Goal: Task Accomplishment & Management: Manage account settings

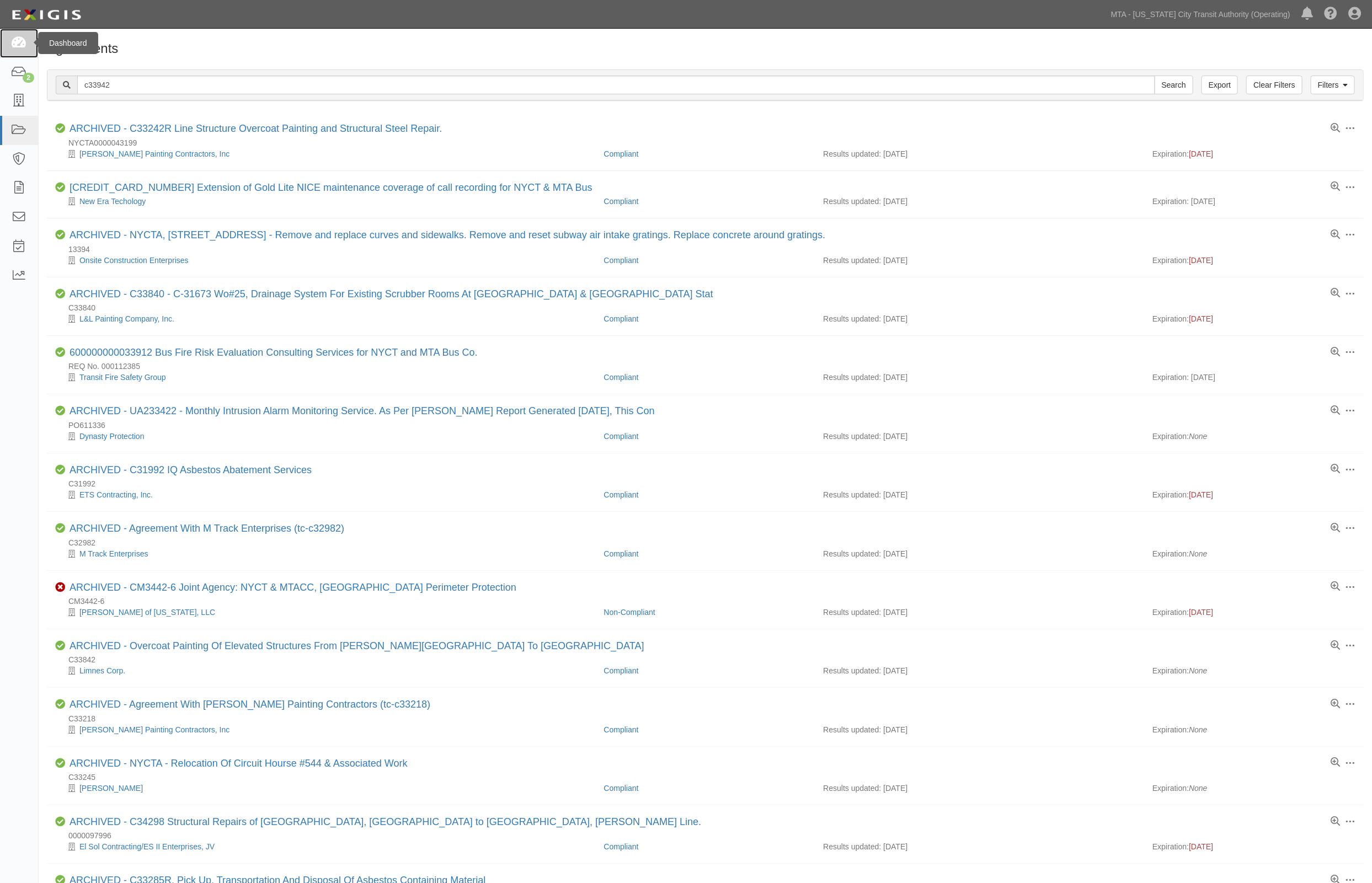
click at [22, 43] on icon at bounding box center [18, 43] width 15 height 13
click at [26, 68] on link "2" at bounding box center [18, 73] width 38 height 29
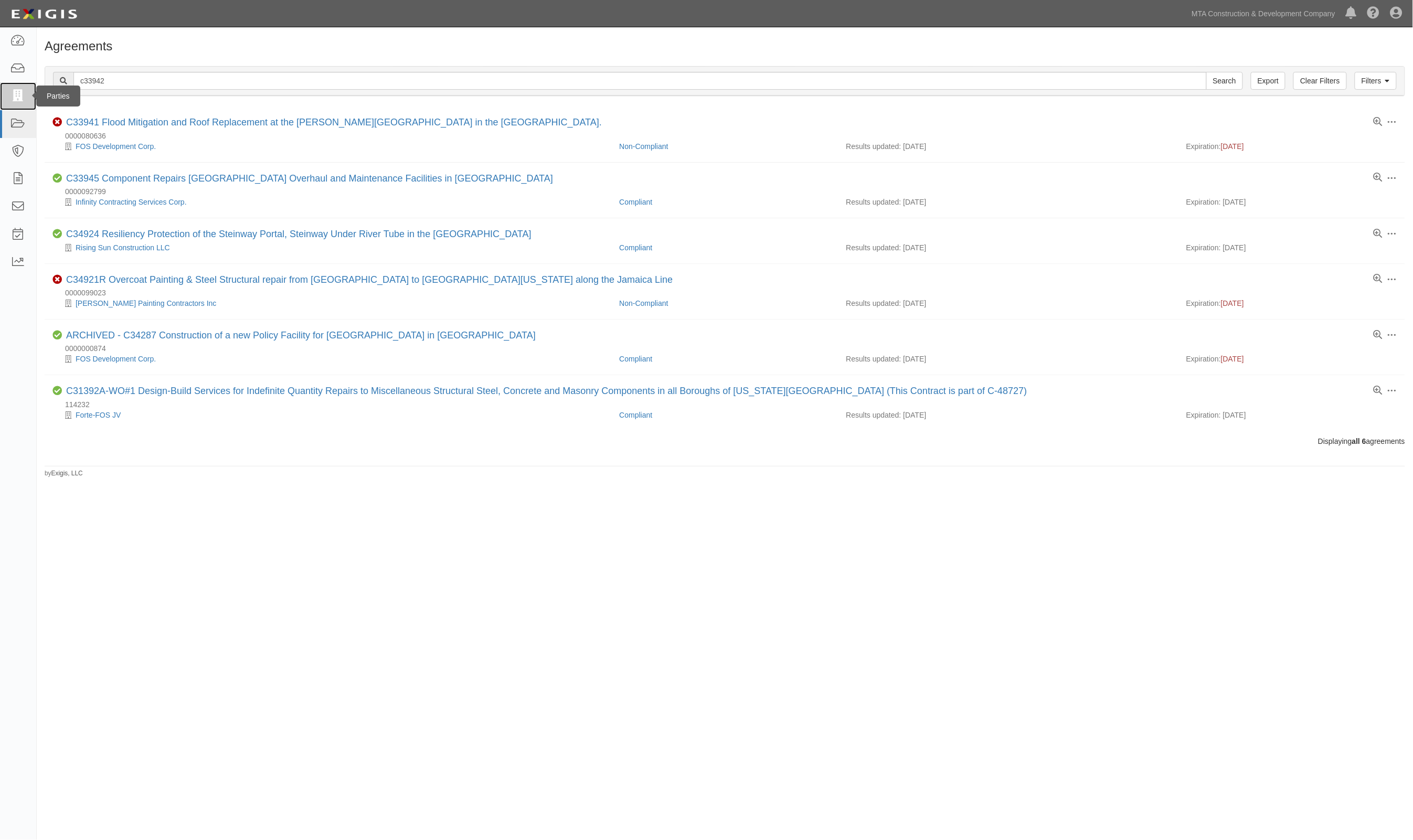
click at [6, 93] on link at bounding box center [18, 96] width 36 height 28
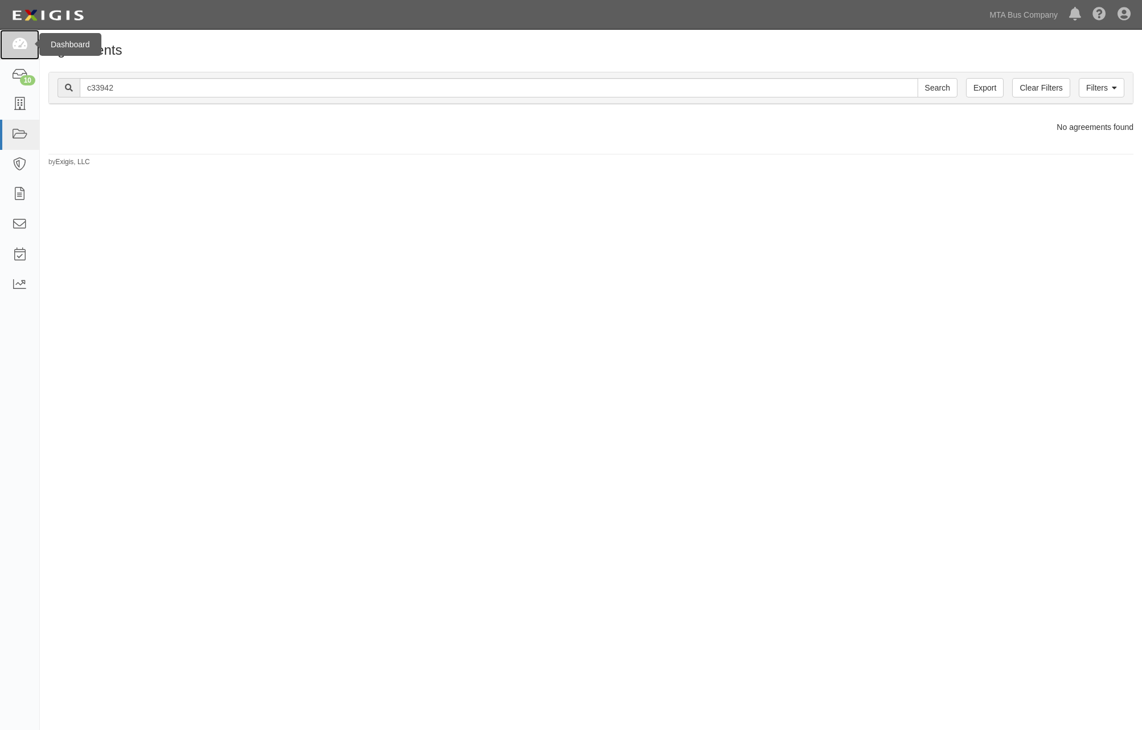
click at [15, 46] on icon at bounding box center [19, 44] width 16 height 13
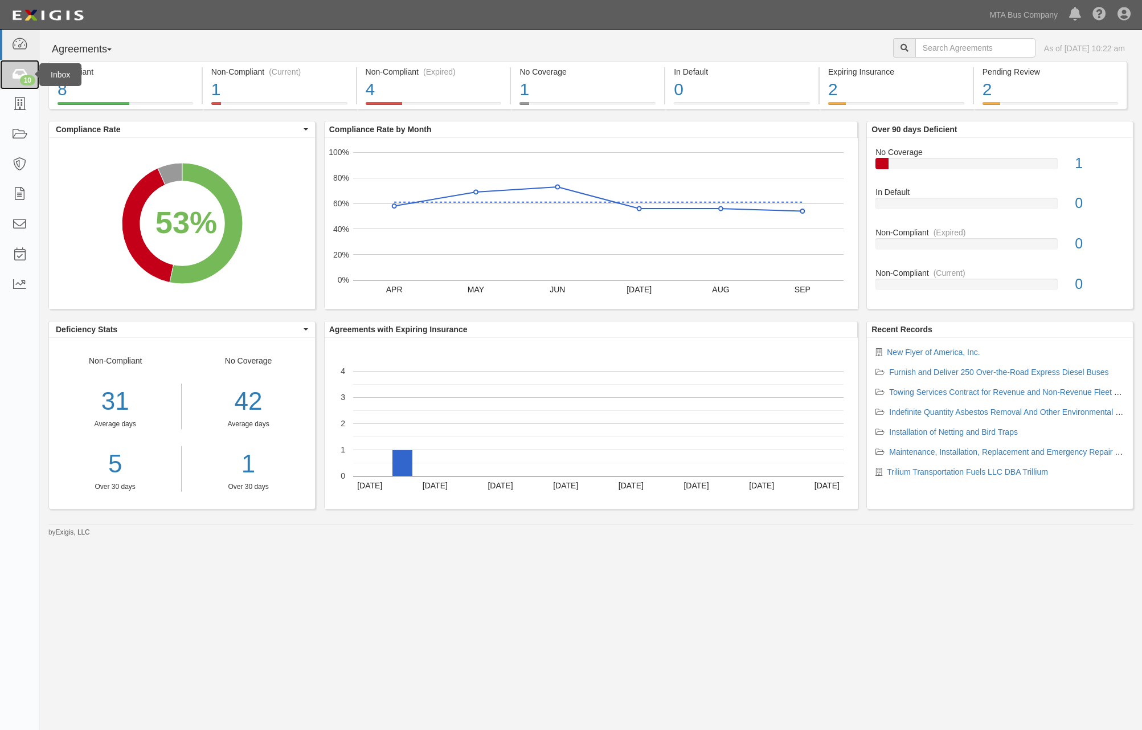
click at [23, 75] on div "10" at bounding box center [27, 80] width 15 height 10
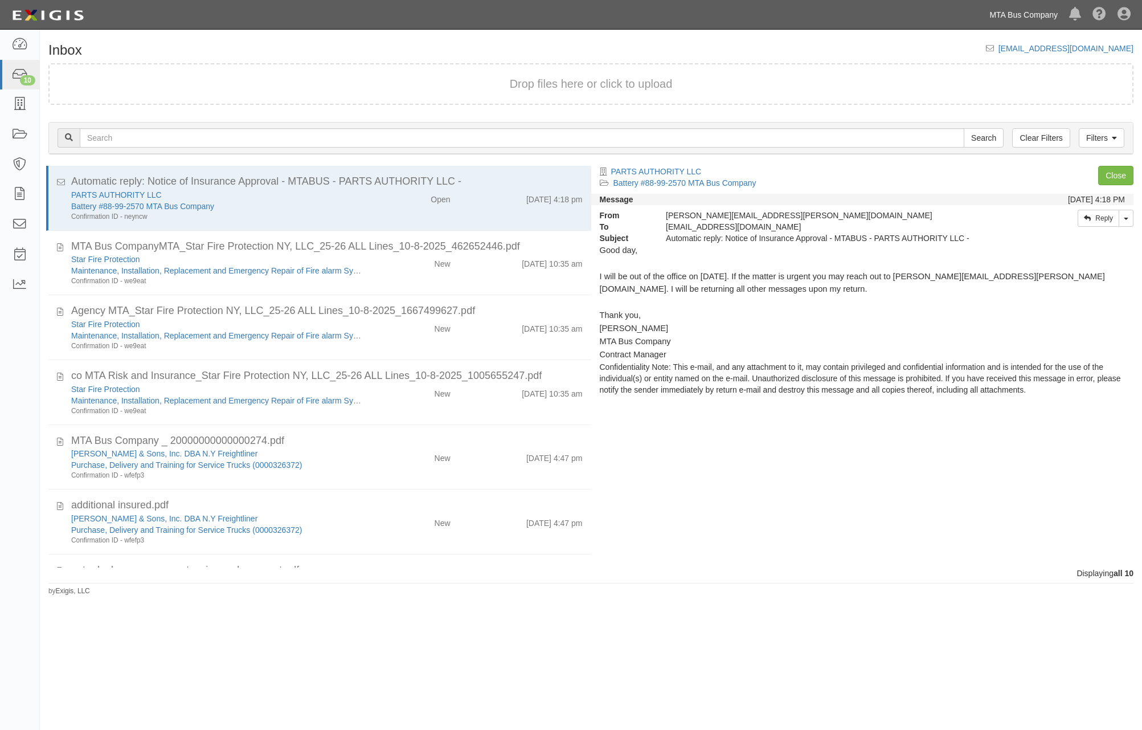
click at [1035, 17] on link "MTA Bus Company" at bounding box center [1024, 14] width 80 height 23
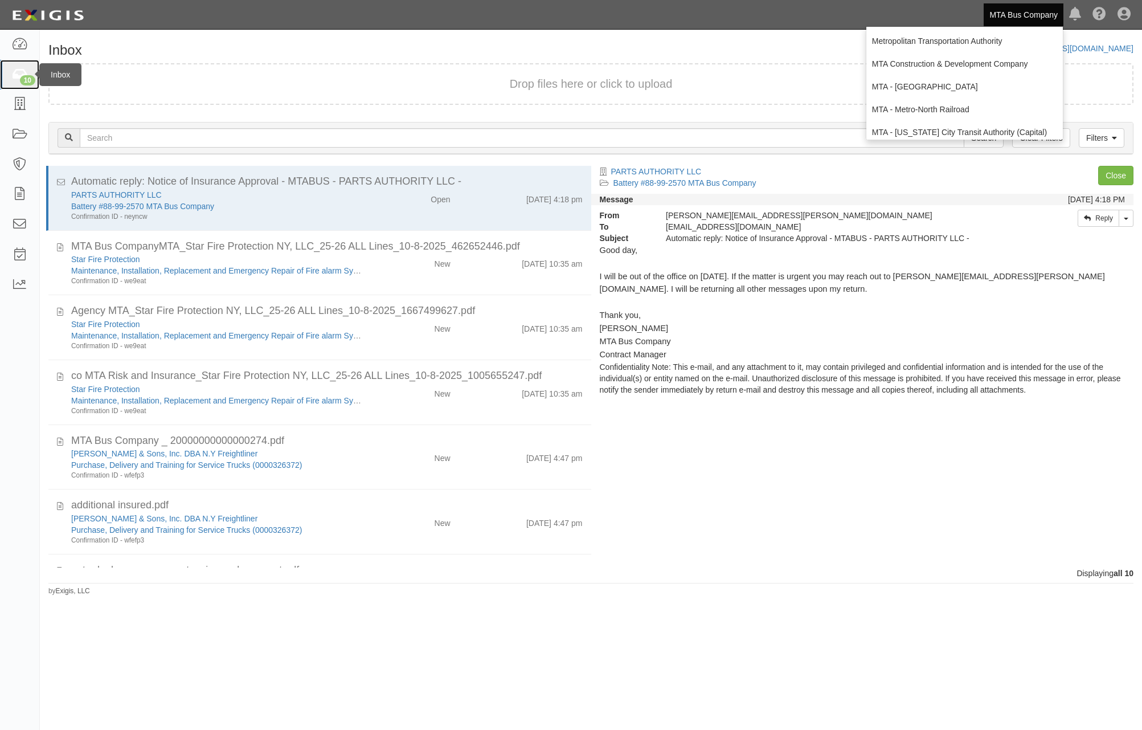
click at [34, 76] on link "10" at bounding box center [19, 75] width 39 height 30
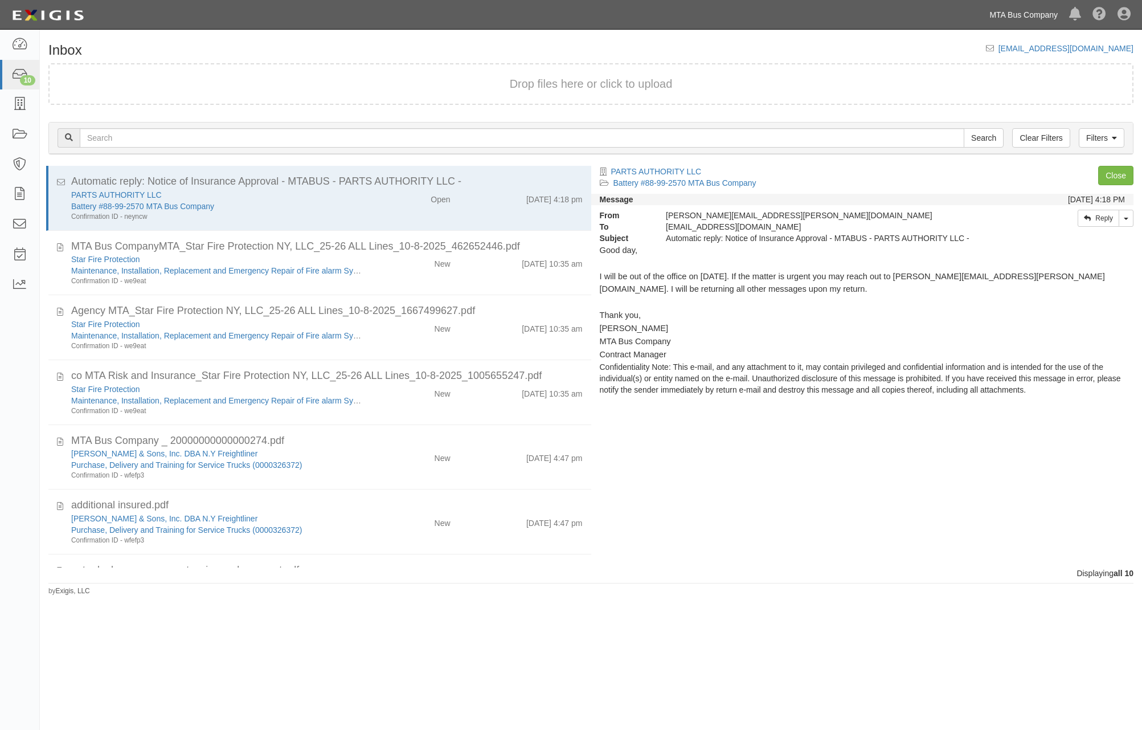
drag, startPoint x: 1043, startPoint y: 13, endPoint x: 1024, endPoint y: 15, distance: 18.3
click at [1041, 13] on link "MTA Bus Company" at bounding box center [1024, 14] width 80 height 23
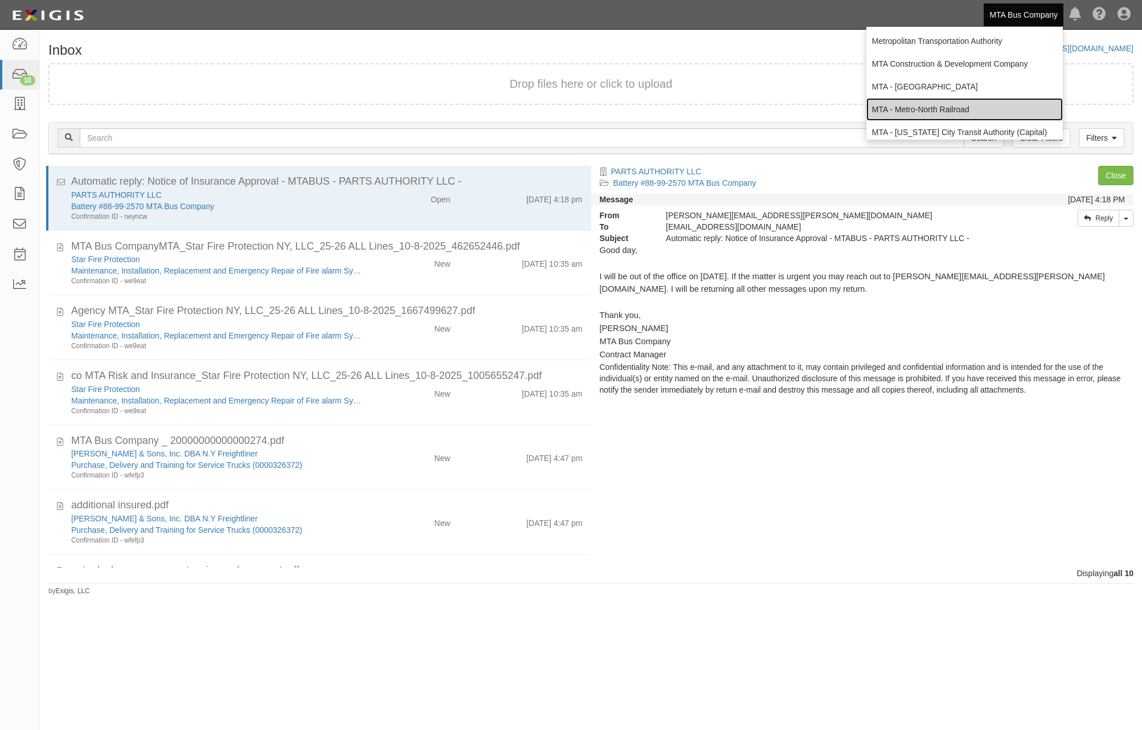
click at [937, 113] on link "MTA - Metro-North Railroad" at bounding box center [964, 109] width 197 height 23
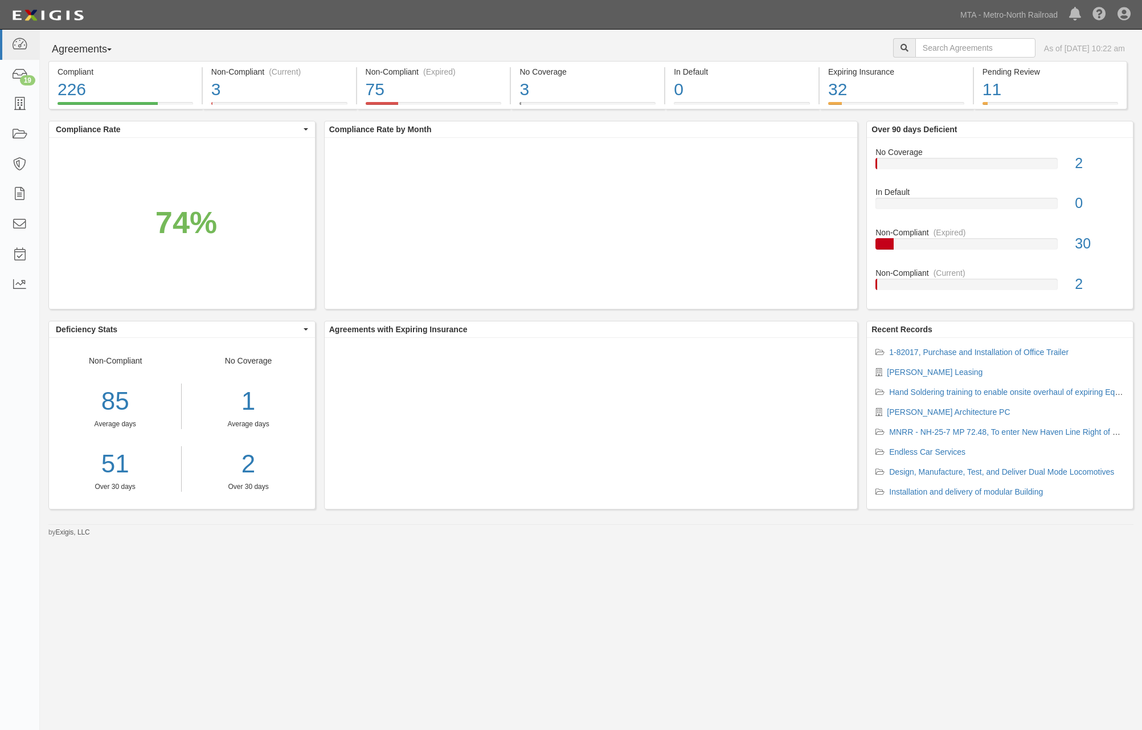
drag, startPoint x: 0, startPoint y: 0, endPoint x: 602, endPoint y: 59, distance: 604.5
click at [602, 59] on div "Agreements Parties Agreements Coverages As of Oct 13, 2025 10:22 am" at bounding box center [591, 49] width 1102 height 23
click at [1036, 17] on link "MTA - Metro-North Railroad" at bounding box center [1009, 14] width 109 height 23
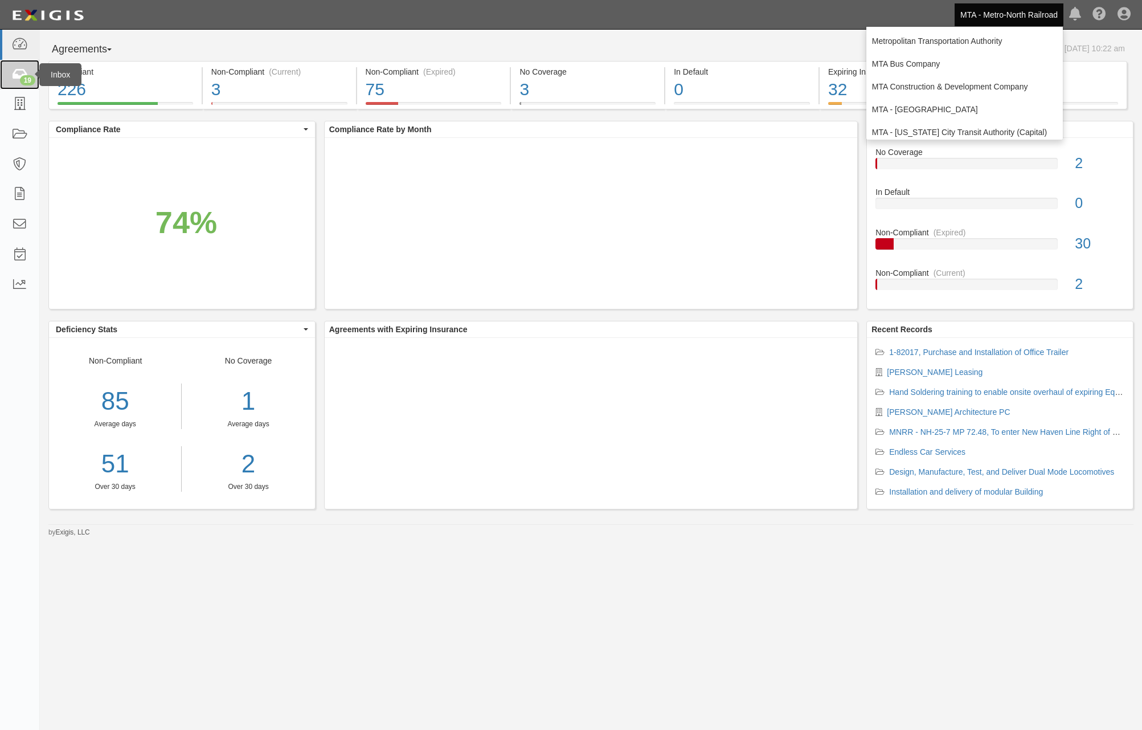
click at [18, 79] on icon at bounding box center [19, 74] width 16 height 13
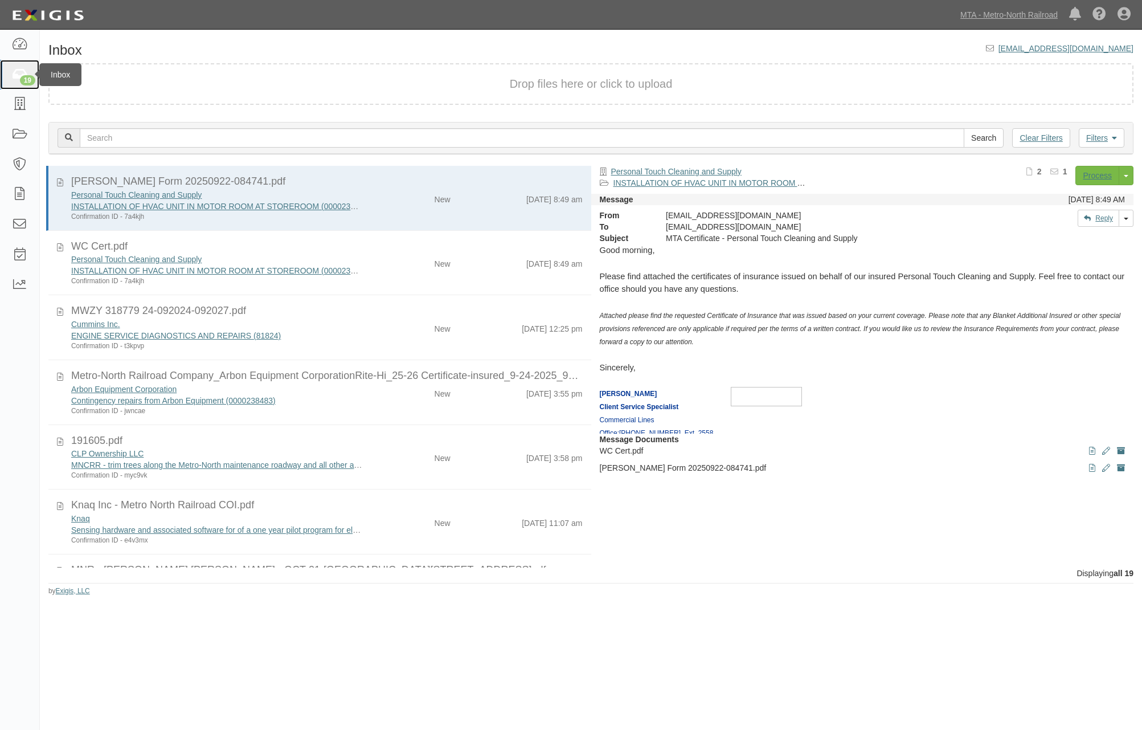
click at [21, 75] on icon at bounding box center [19, 74] width 16 height 13
click at [1046, 13] on link "MTA - Metro-North Railroad" at bounding box center [1009, 14] width 109 height 23
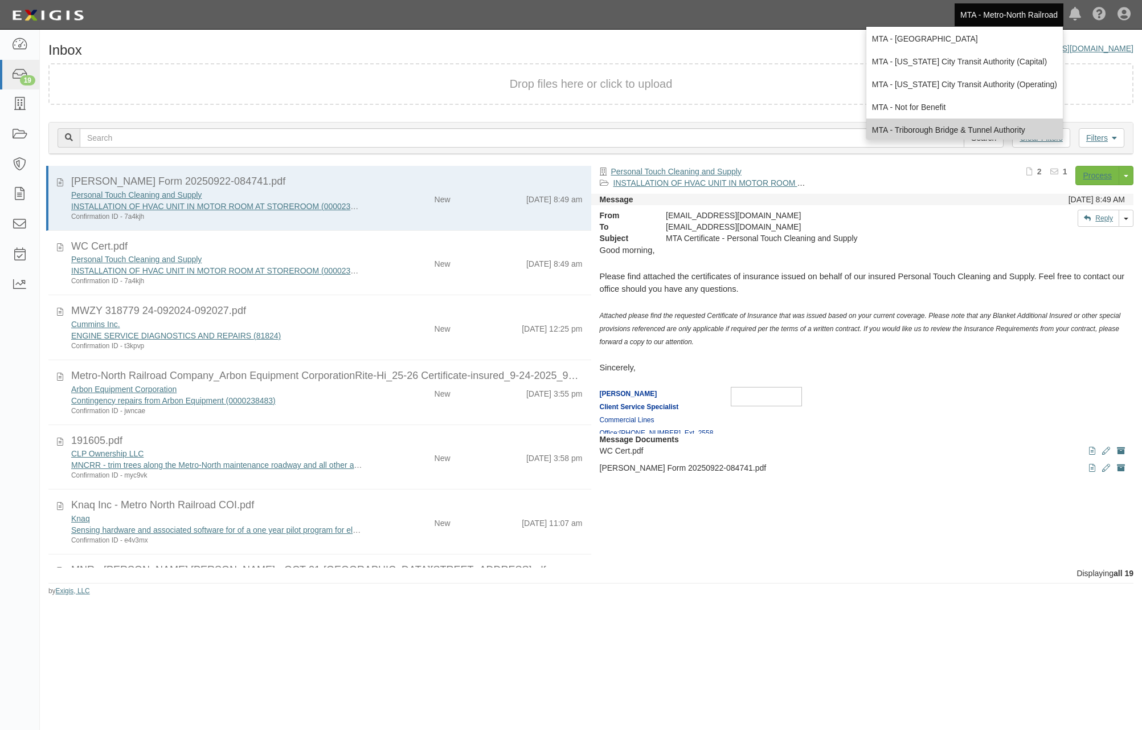
scroll to position [75, 0]
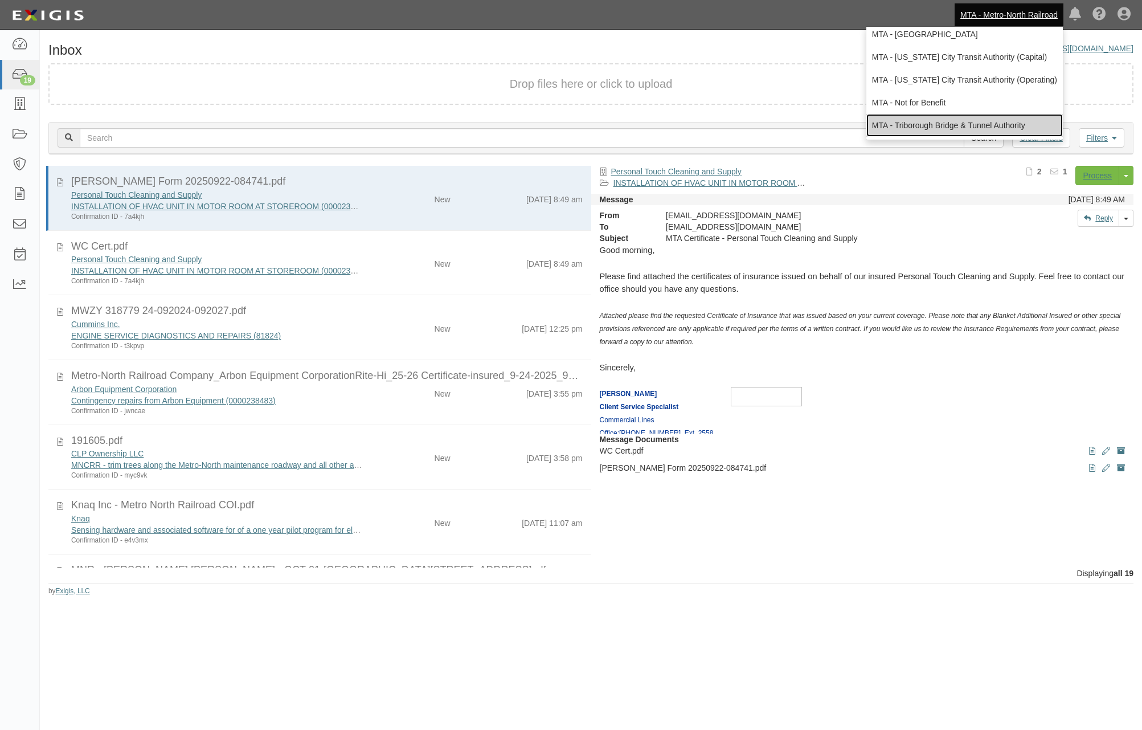
click at [946, 126] on link "MTA - Triborough Bridge & Tunnel Authority" at bounding box center [964, 125] width 197 height 23
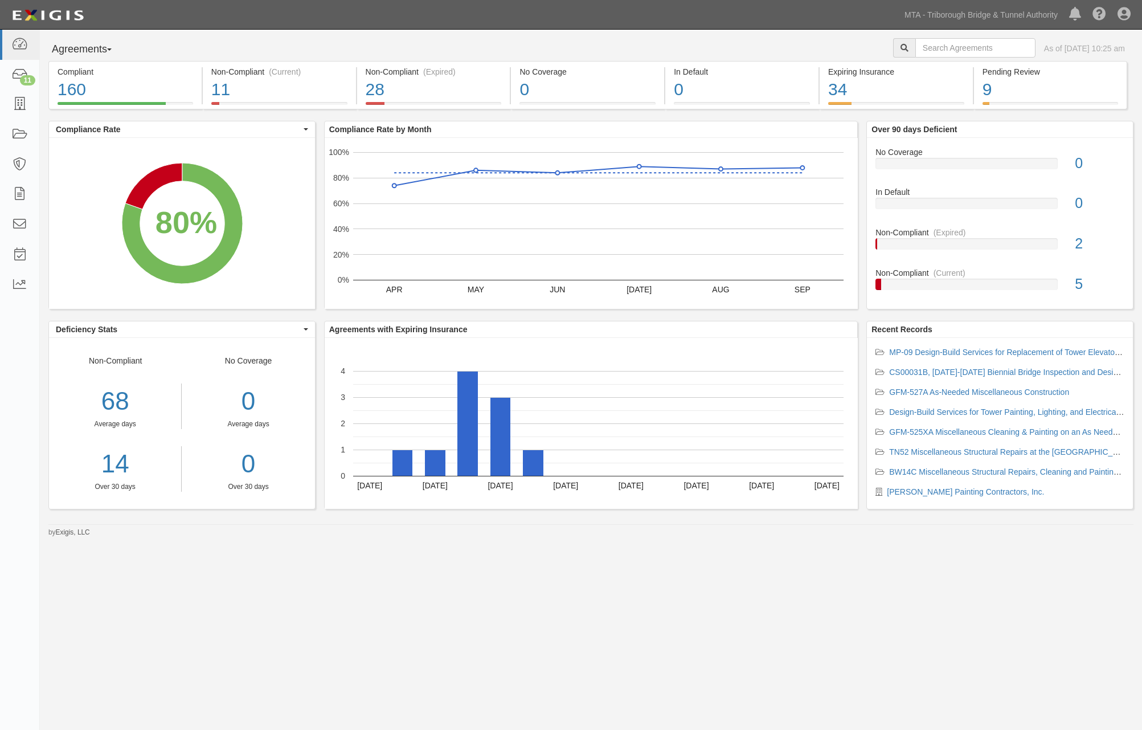
drag, startPoint x: 0, startPoint y: 0, endPoint x: 1093, endPoint y: 660, distance: 1276.8
click at [1093, 660] on div "Agreements Parties Agreements Coverages As of Oct 13, 2025 10:25 am Compliant 1…" at bounding box center [571, 358] width 1142 height 657
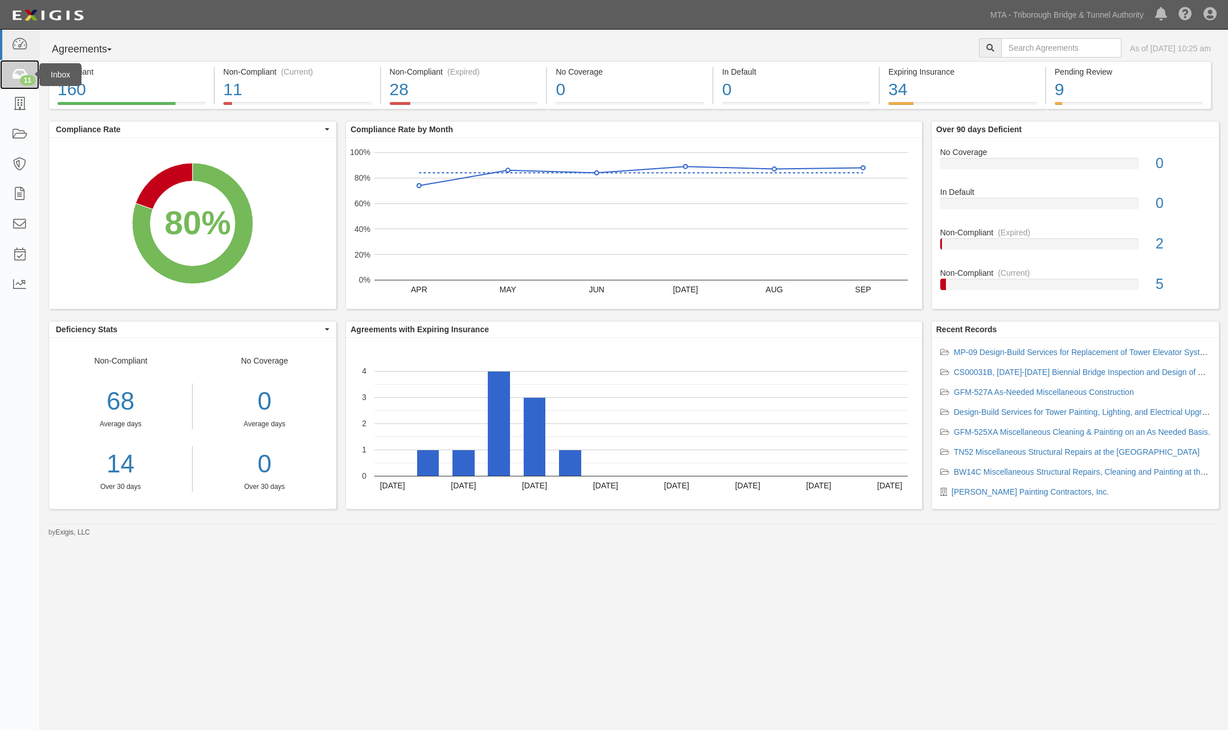
click at [21, 72] on icon at bounding box center [19, 74] width 16 height 13
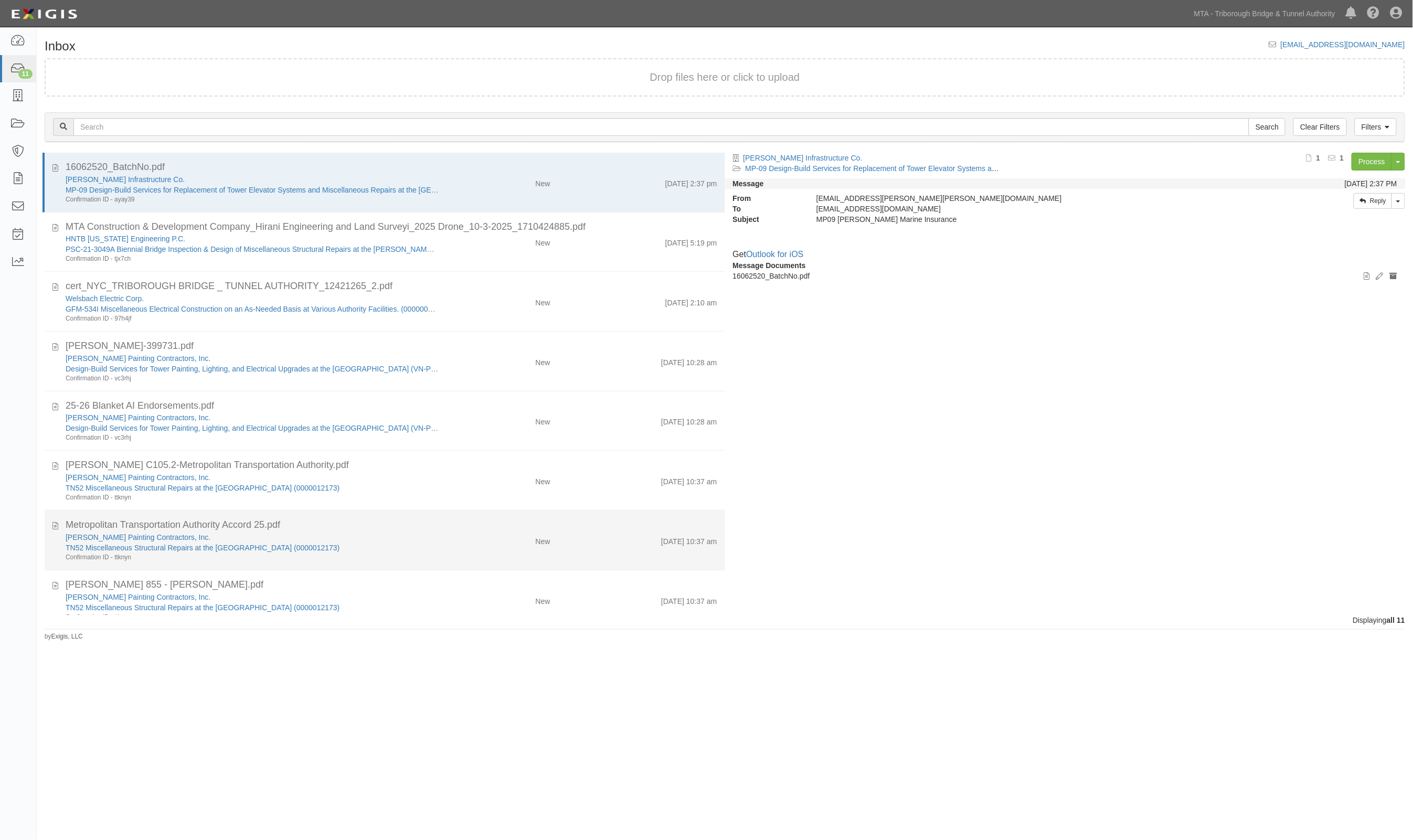
drag, startPoint x: 0, startPoint y: 0, endPoint x: 368, endPoint y: 545, distance: 657.6
click at [368, 545] on div "TN52 Miscellaneous Structural Repairs at the Throgs Neck Bridge (0000012173)" at bounding box center [252, 547] width 374 height 10
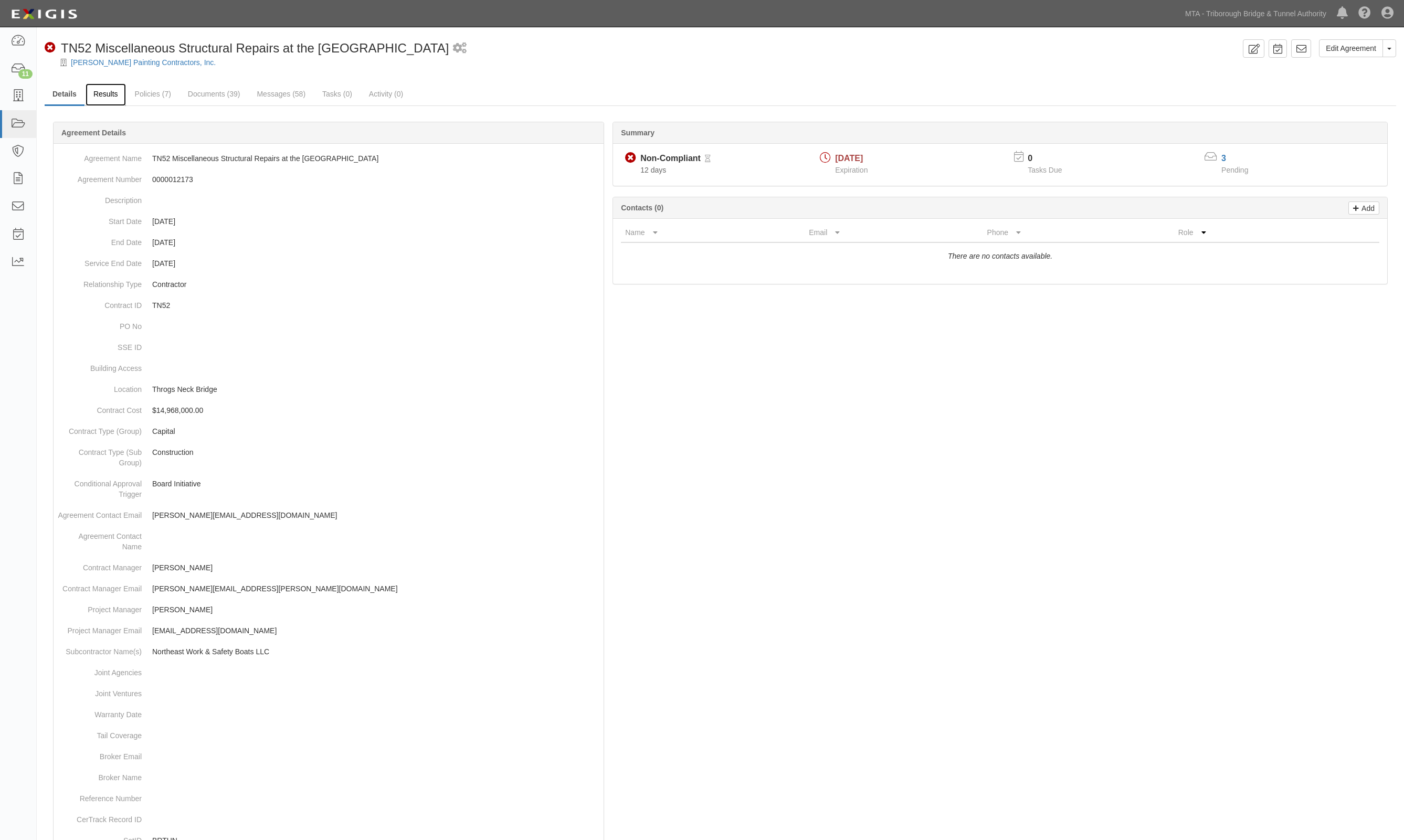
click at [99, 89] on link "Results" at bounding box center [106, 95] width 41 height 22
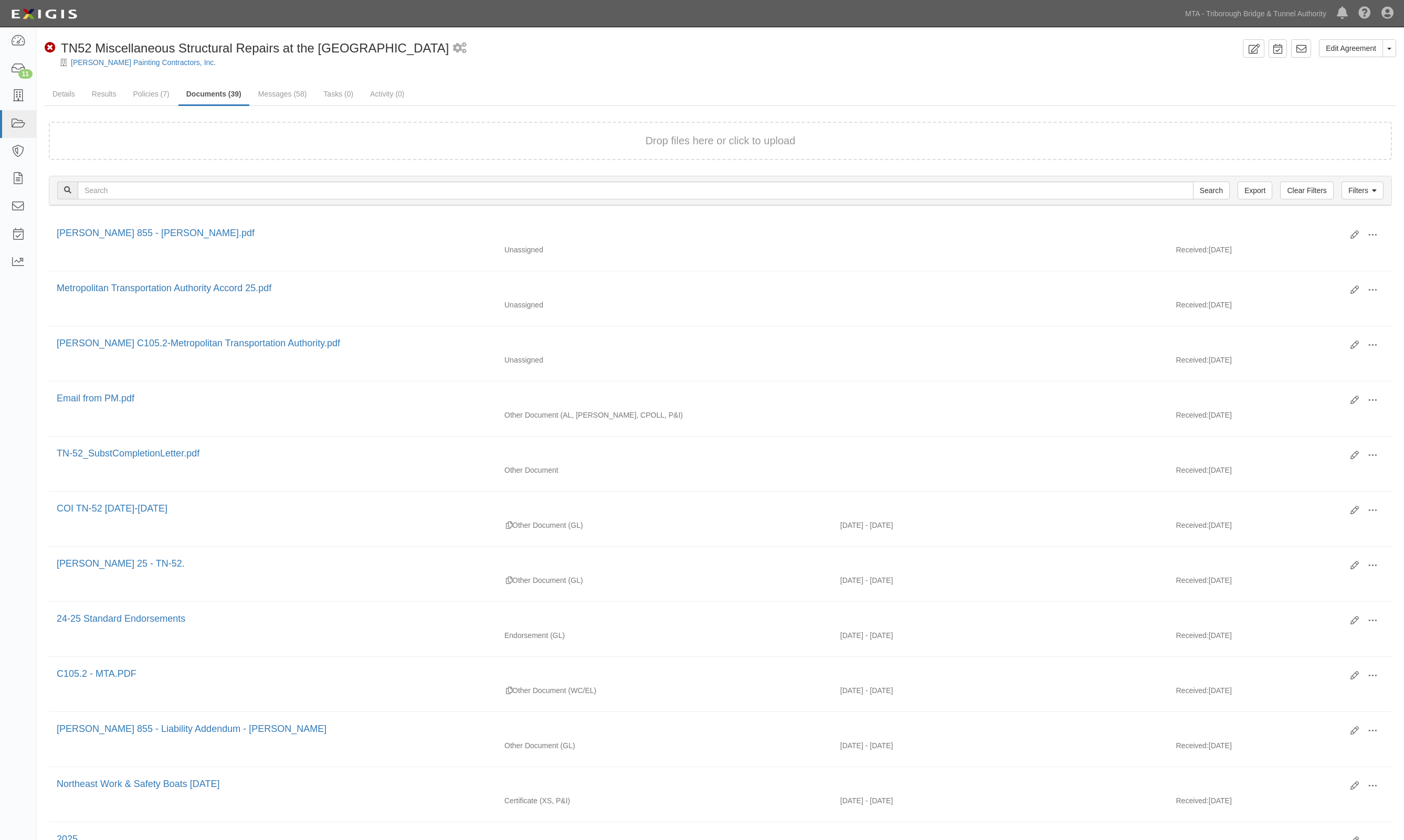
drag, startPoint x: 1209, startPoint y: 85, endPoint x: 1189, endPoint y: 84, distance: 20.0
click at [1209, 85] on ul "Details Results Policies (7) Documents (39) Messages (58) Tasks (0) Activity (0)" at bounding box center [720, 95] width 1351 height 22
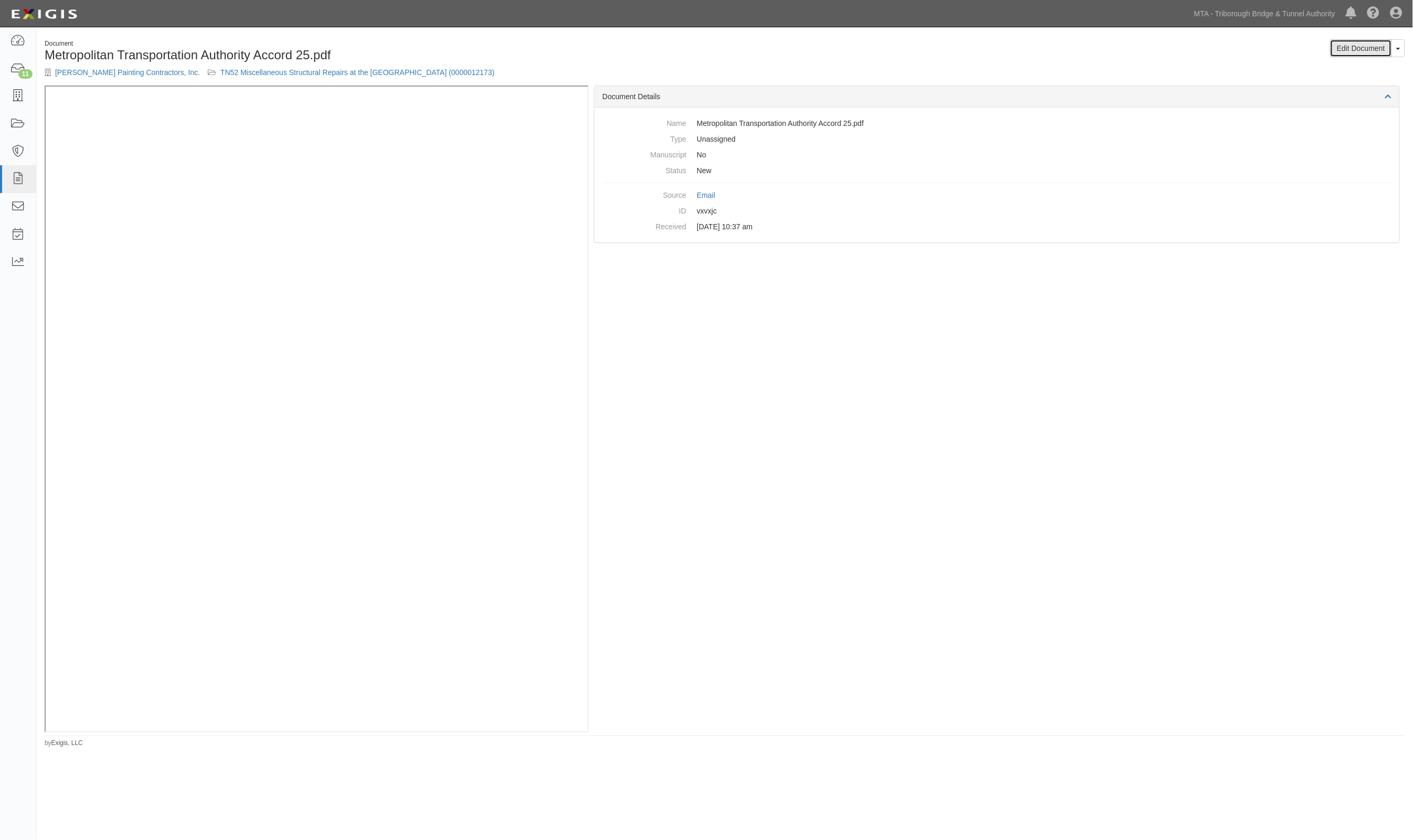
click at [1358, 47] on link "Edit Document" at bounding box center [1360, 48] width 62 height 18
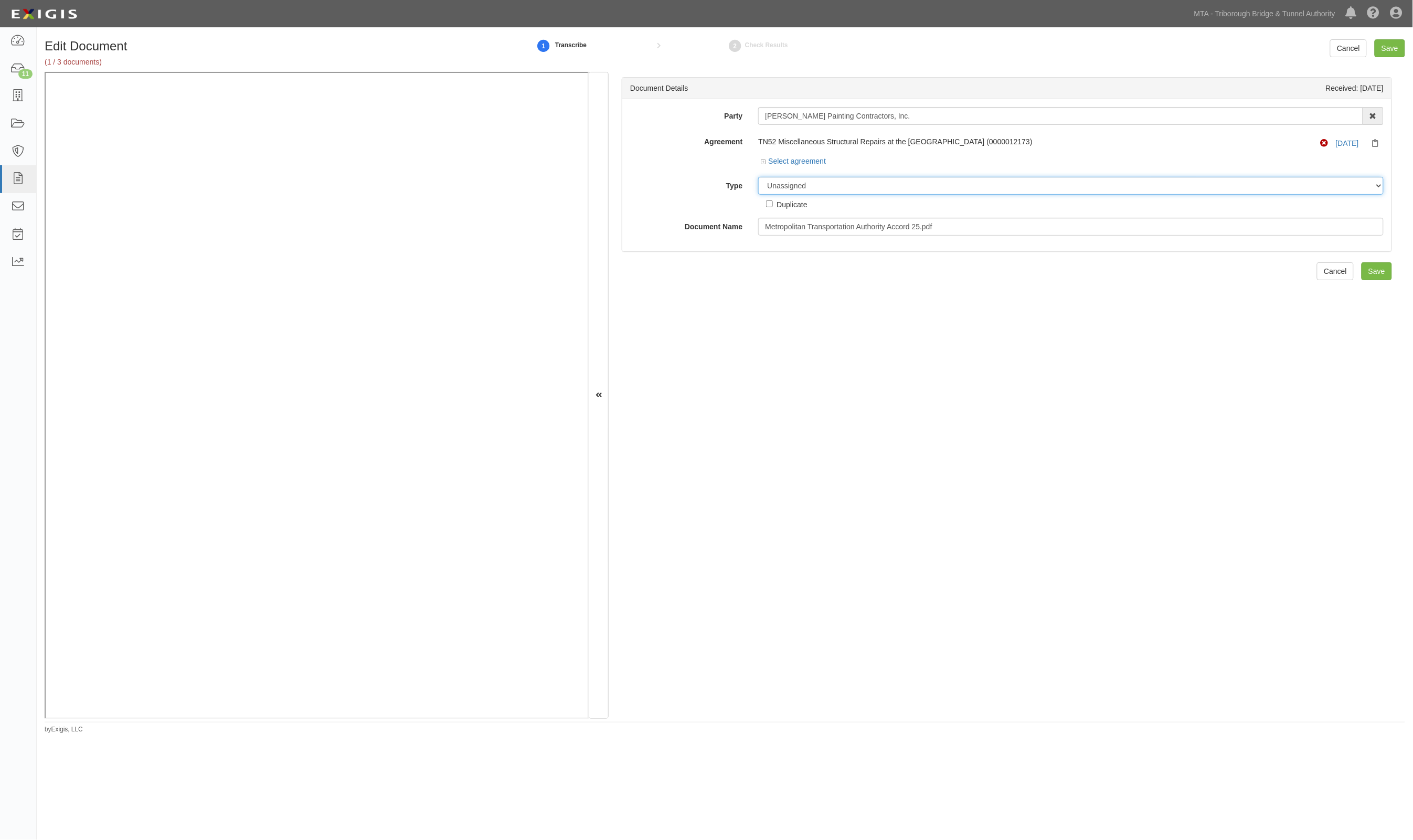
click at [850, 182] on select "Unassigned Binder Cancellation Notice Certificate Contract Endorsement Insuranc…" at bounding box center [1070, 185] width 625 height 18
select select "CertificateDetail"
click at [758, 177] on select "Unassigned Binder Cancellation Notice Certificate Contract Endorsement Insuranc…" at bounding box center [1070, 185] width 625 height 18
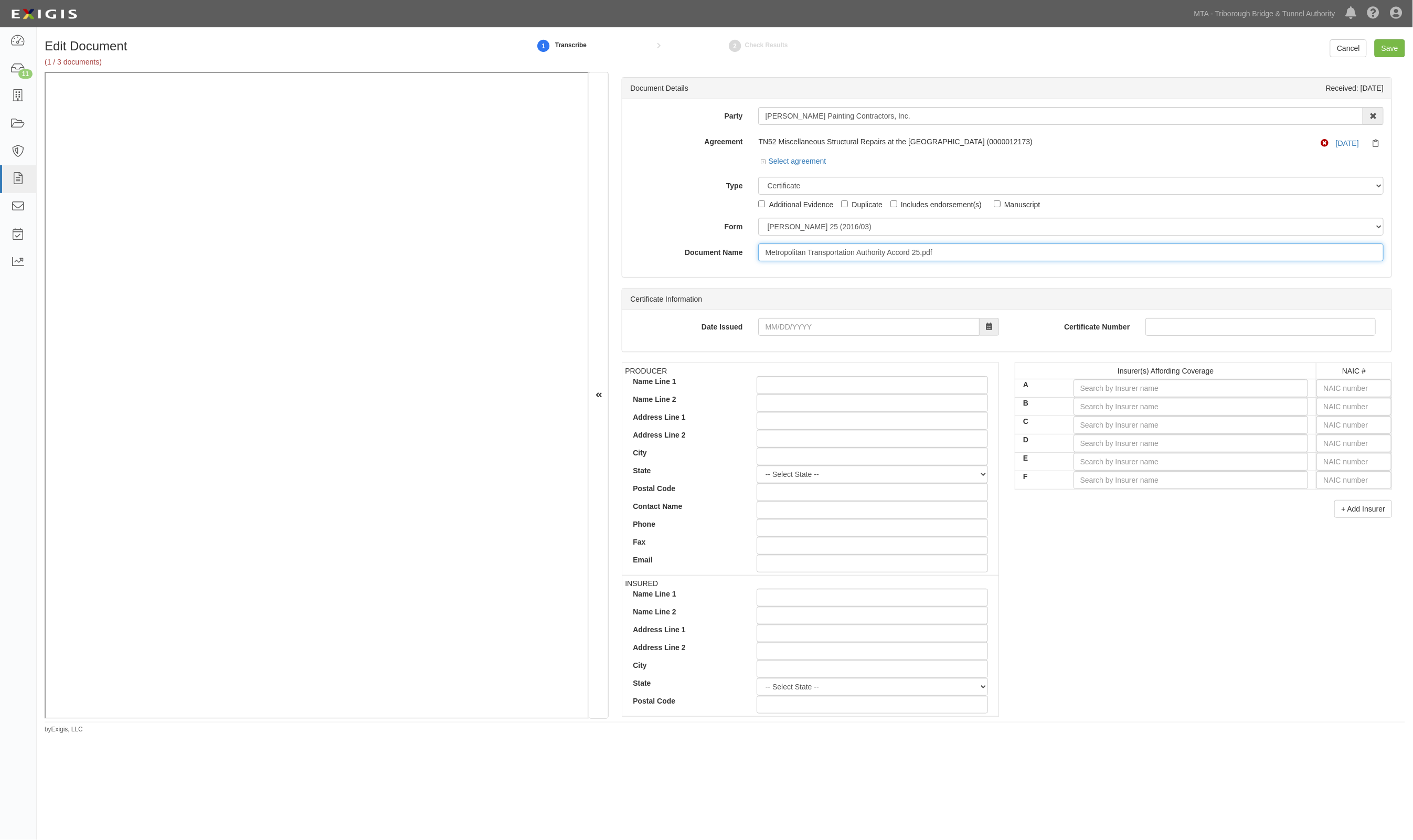
drag, startPoint x: 949, startPoint y: 255, endPoint x: 586, endPoint y: 250, distance: 363.0
click at [525, 141] on div "Document Details Received: 10/06/2025 Party Ahern Painting Contractors, Inc. 3D…" at bounding box center [724, 395] width 1360 height 647
type input "10.1.26"
click at [1346, 386] on input "text" at bounding box center [1353, 388] width 75 height 18
type input "44725"
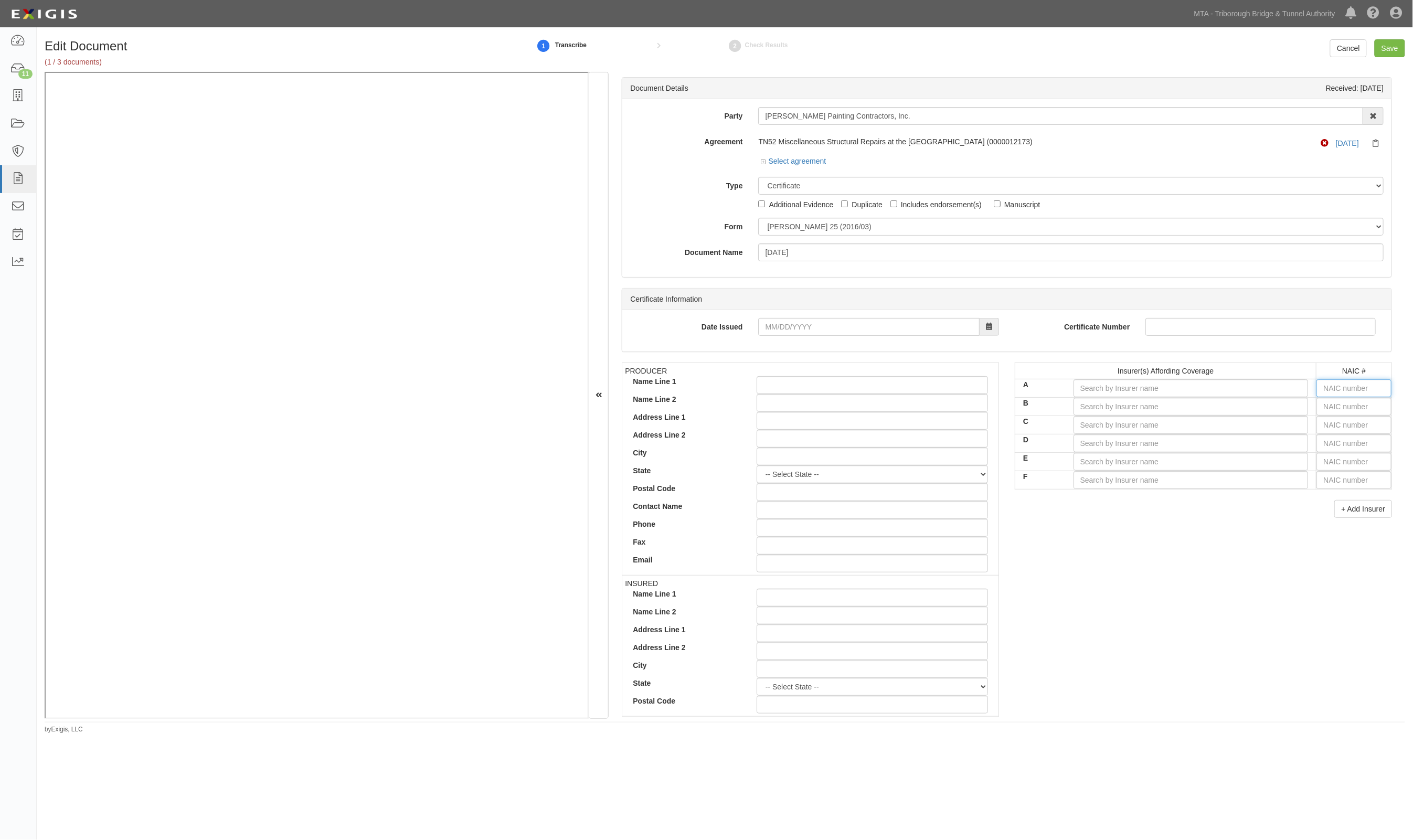
type input "4"
type input "42757"
type input "42"
type input "42471"
type input "424"
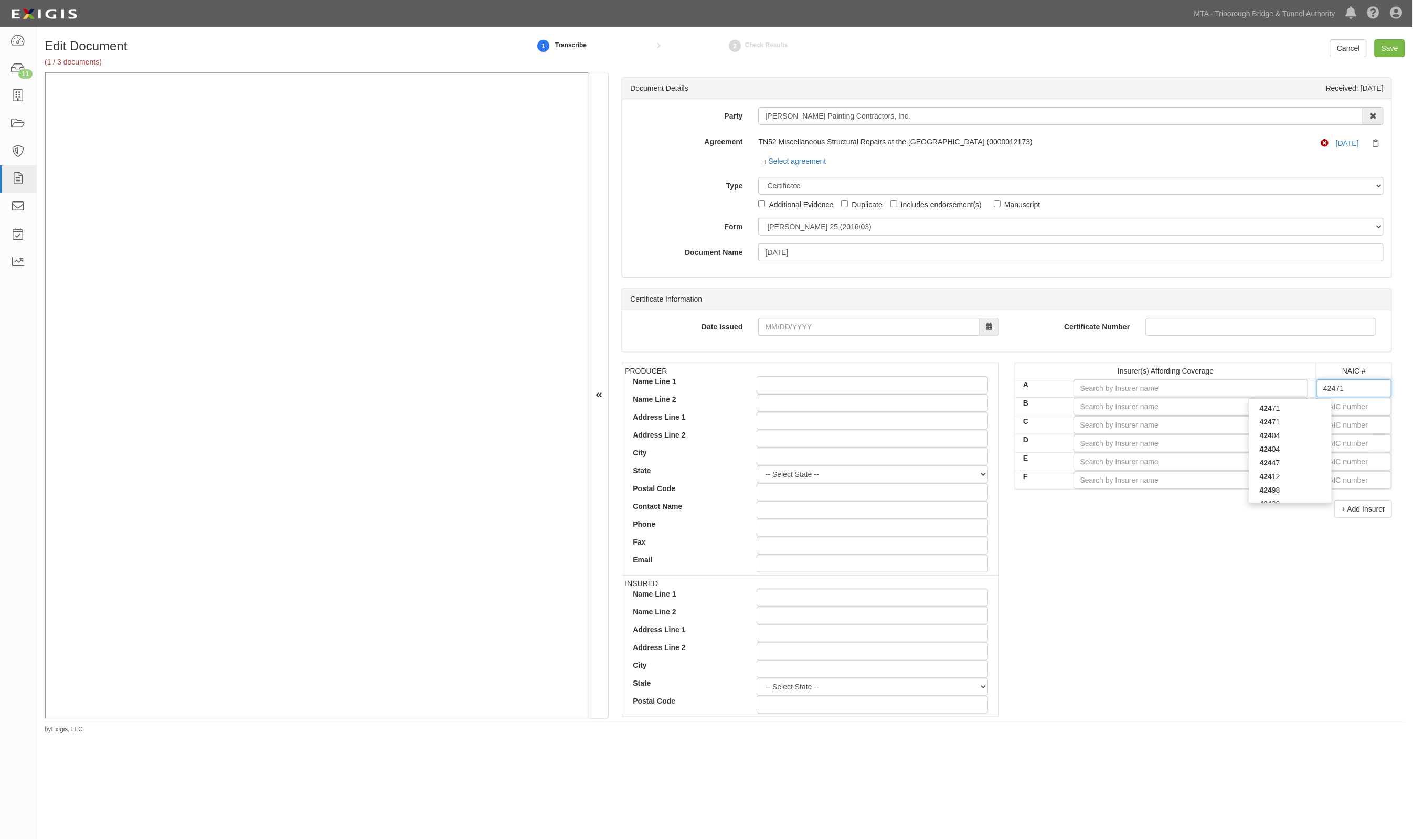
type input "42404"
type input "4240"
type input "42404"
click at [1317, 432] on div "42404 42404" at bounding box center [1290, 414] width 84 height 33
click at [1313, 423] on div "42404" at bounding box center [1290, 422] width 83 height 14
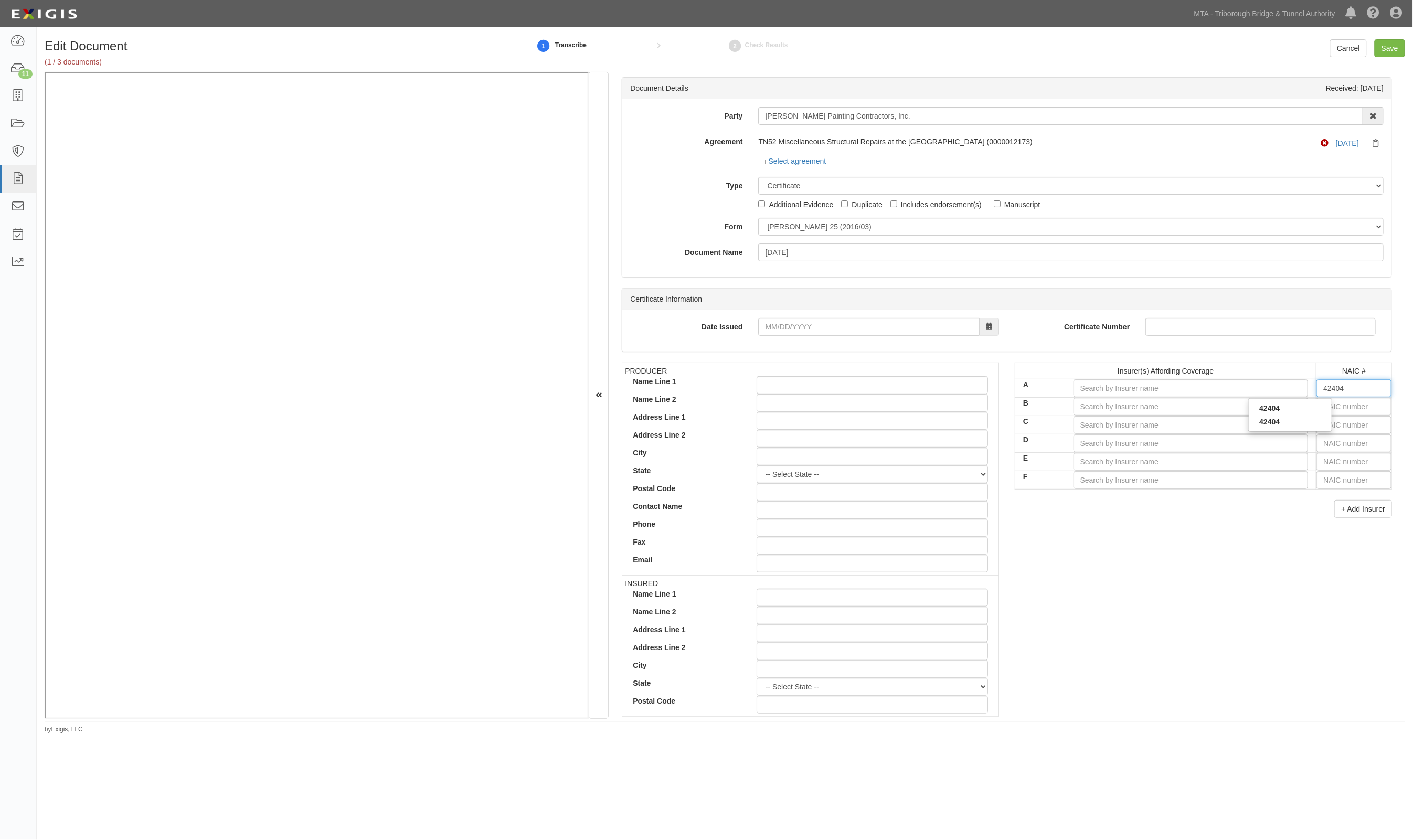
type input "Liberty Insurance Corporation (A XV Rating)"
type input "42404"
click at [1327, 405] on input "text" at bounding box center [1353, 406] width 75 height 18
type input "36404"
type input "3"
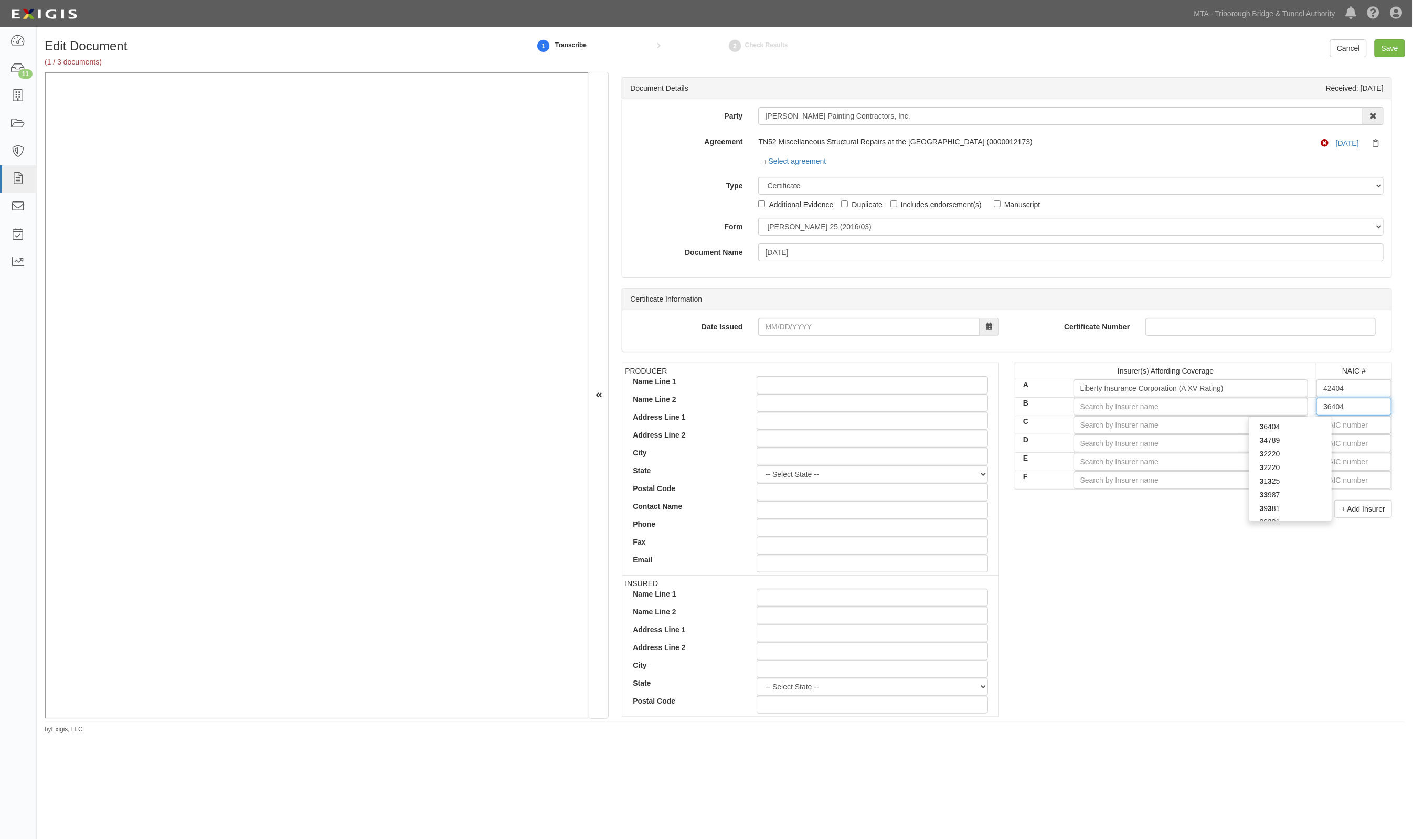
type input "33987"
type input "33"
type input "33600"
type input "3360"
click at [1294, 427] on div "3360 0" at bounding box center [1290, 426] width 83 height 14
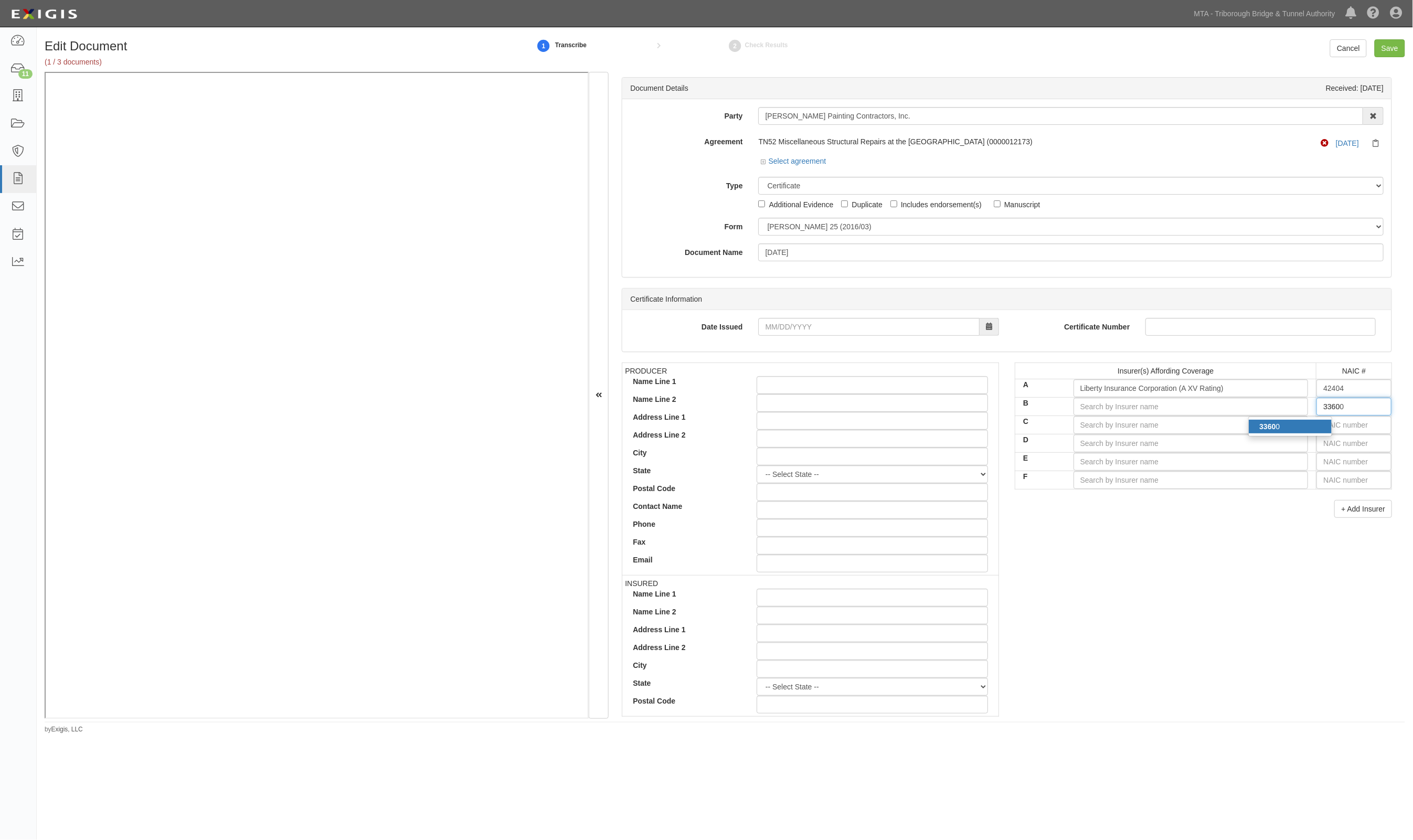
type input "LM Insurance Corporation (A XV Rating)"
type input "33600"
click at [1324, 425] on input "text" at bounding box center [1353, 425] width 75 height 18
type input "36404"
type input "3"
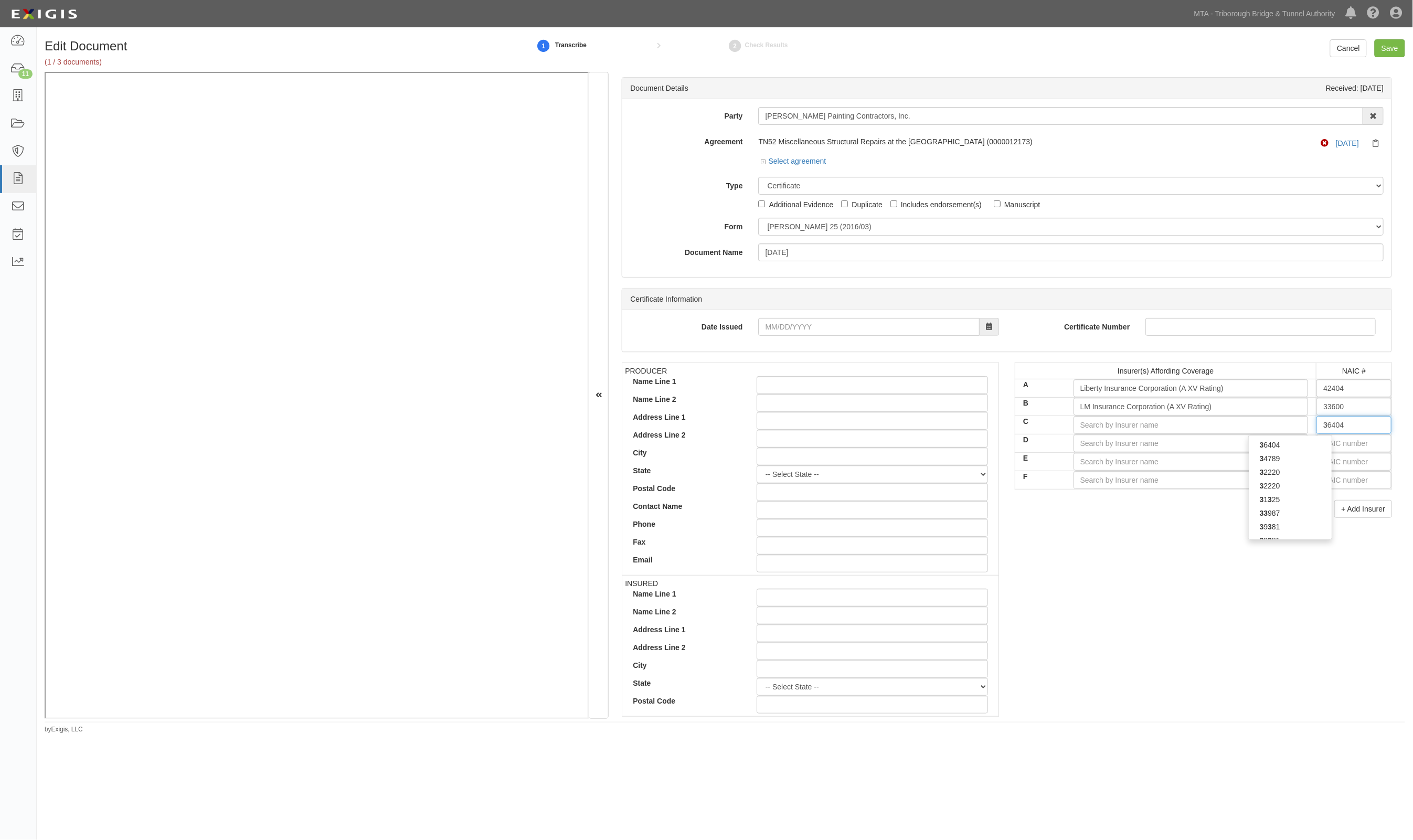
type input "38733"
type input "38"
type input "38342"
type input "383"
type input "38318"
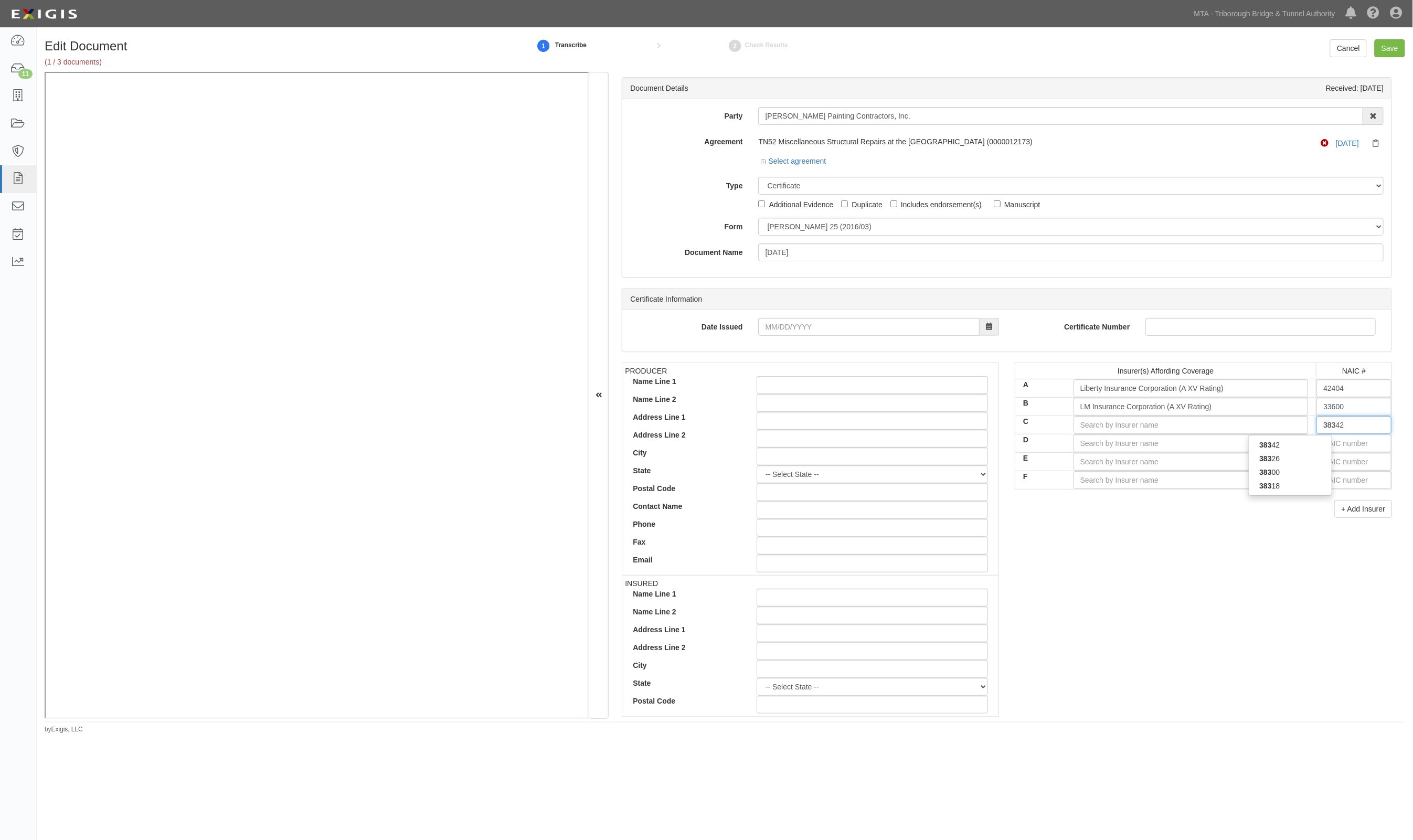
type input "3831"
type input "38318"
click at [1313, 442] on div "38318" at bounding box center [1290, 445] width 83 height 14
type input "Starr Indemnity & Liability Company (A XV Rating)"
type input "38318"
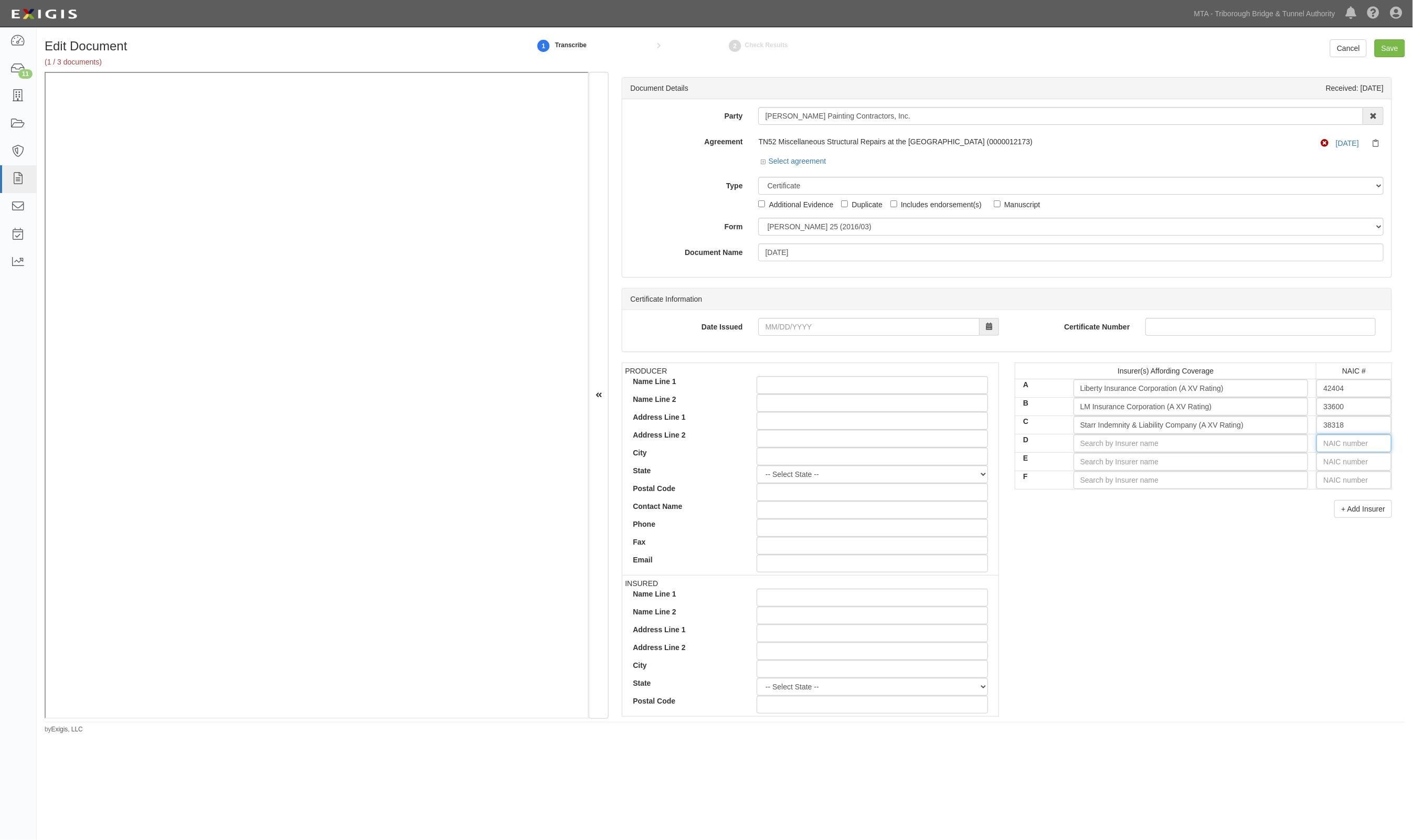
click at [1318, 441] on input "text" at bounding box center [1353, 443] width 75 height 18
type input "25232"
type input "2"
type input "29335"
type input "29"
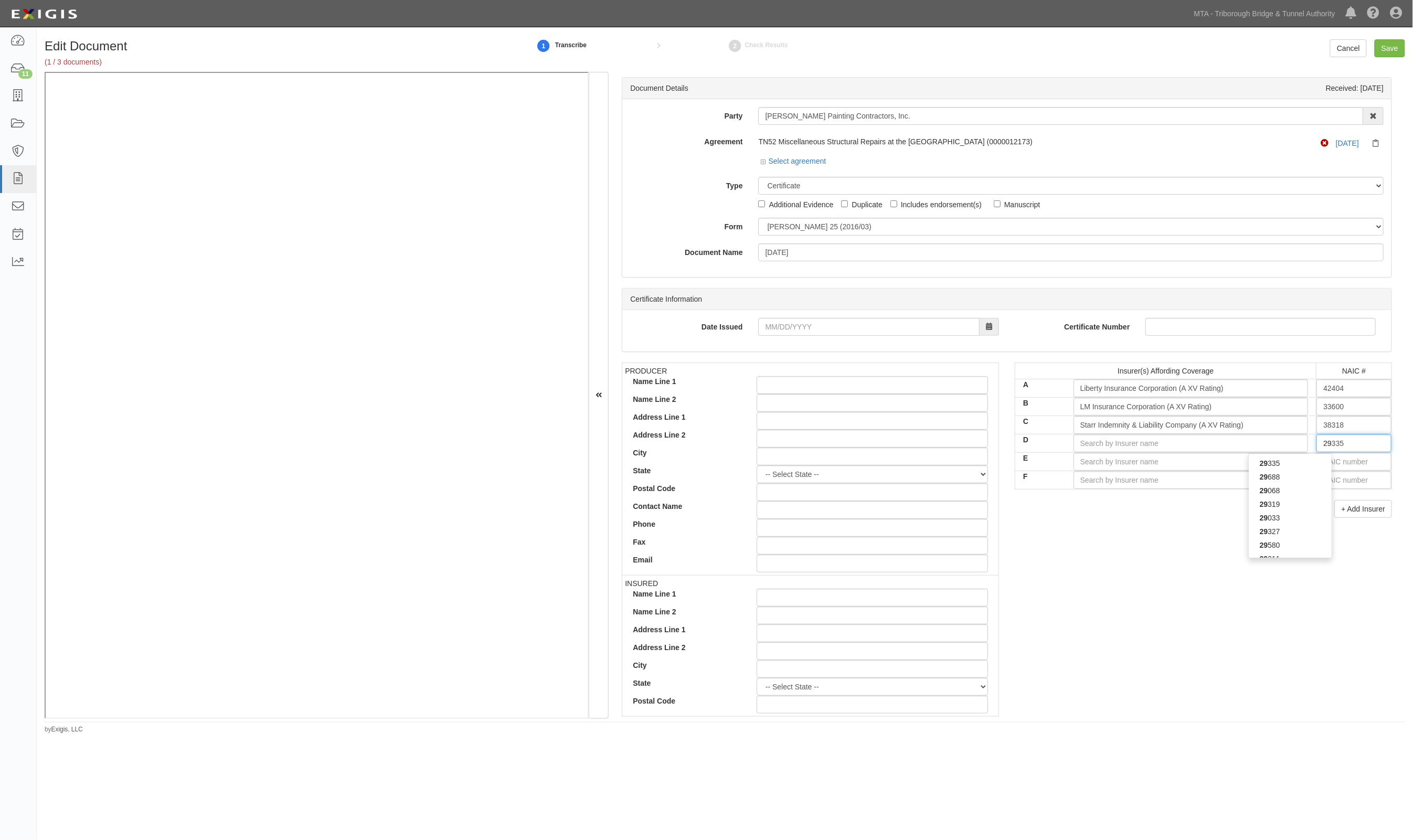
type input "29580"
type input "2958"
type input "29580"
click at [1305, 465] on div "29580" at bounding box center [1290, 463] width 83 height 14
type input "Berkley Regional Insurance Company (A+ XV Rating)"
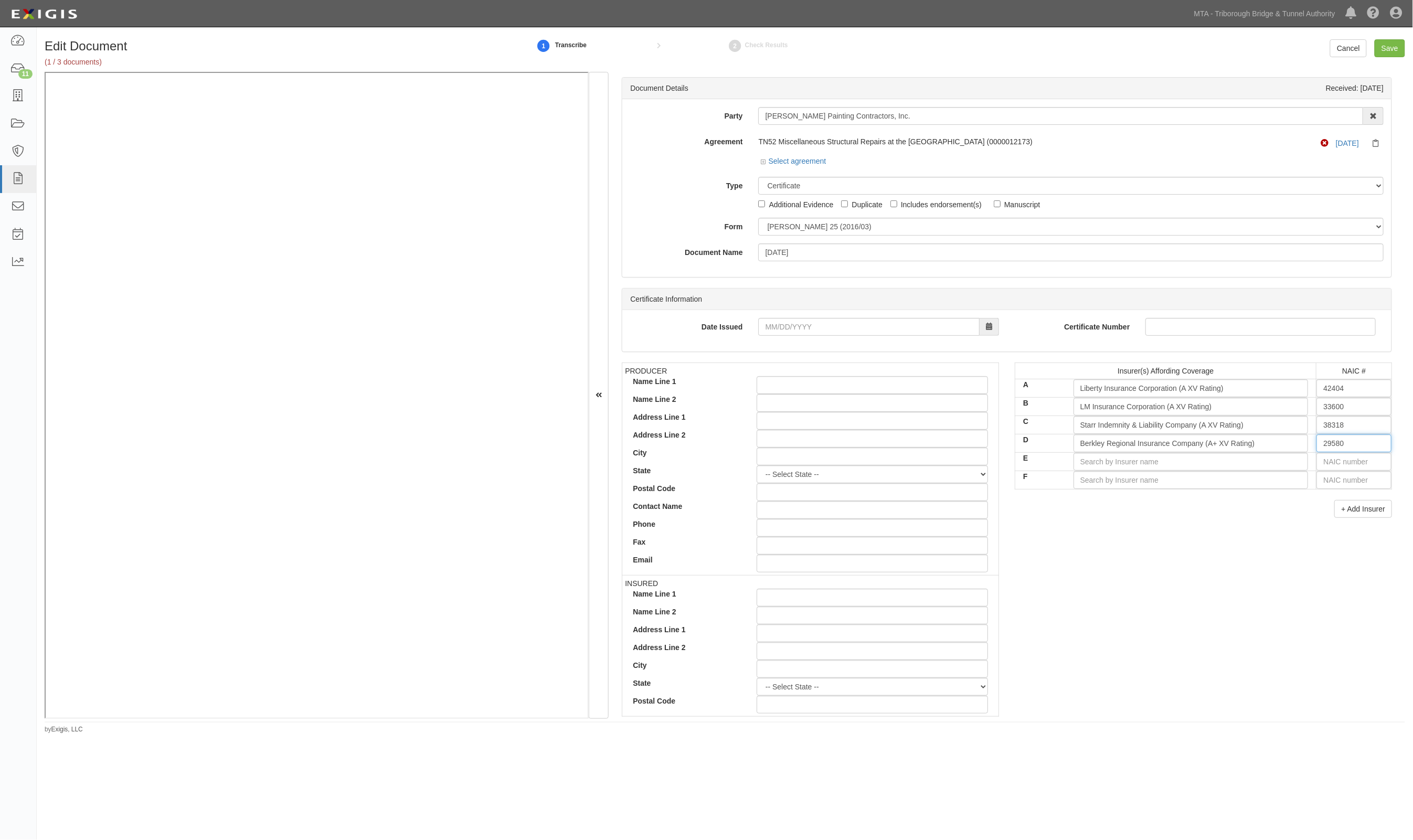
type input "29580"
click at [1316, 462] on input "text" at bounding box center [1353, 461] width 75 height 18
type input "25232"
type input "2"
type input "27928"
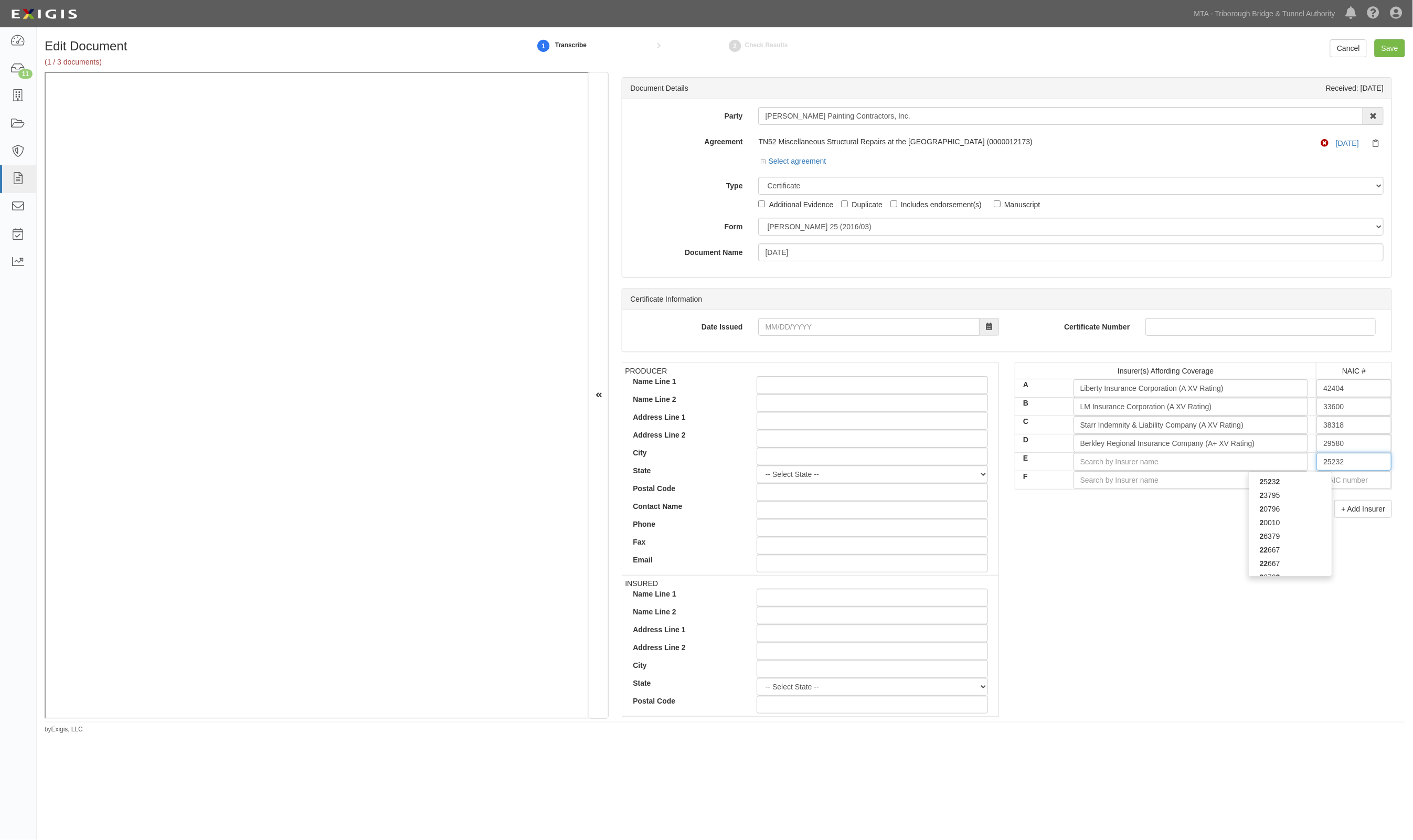
type input "27"
type input "27812"
type input "278"
type input "27855"
type input "2785"
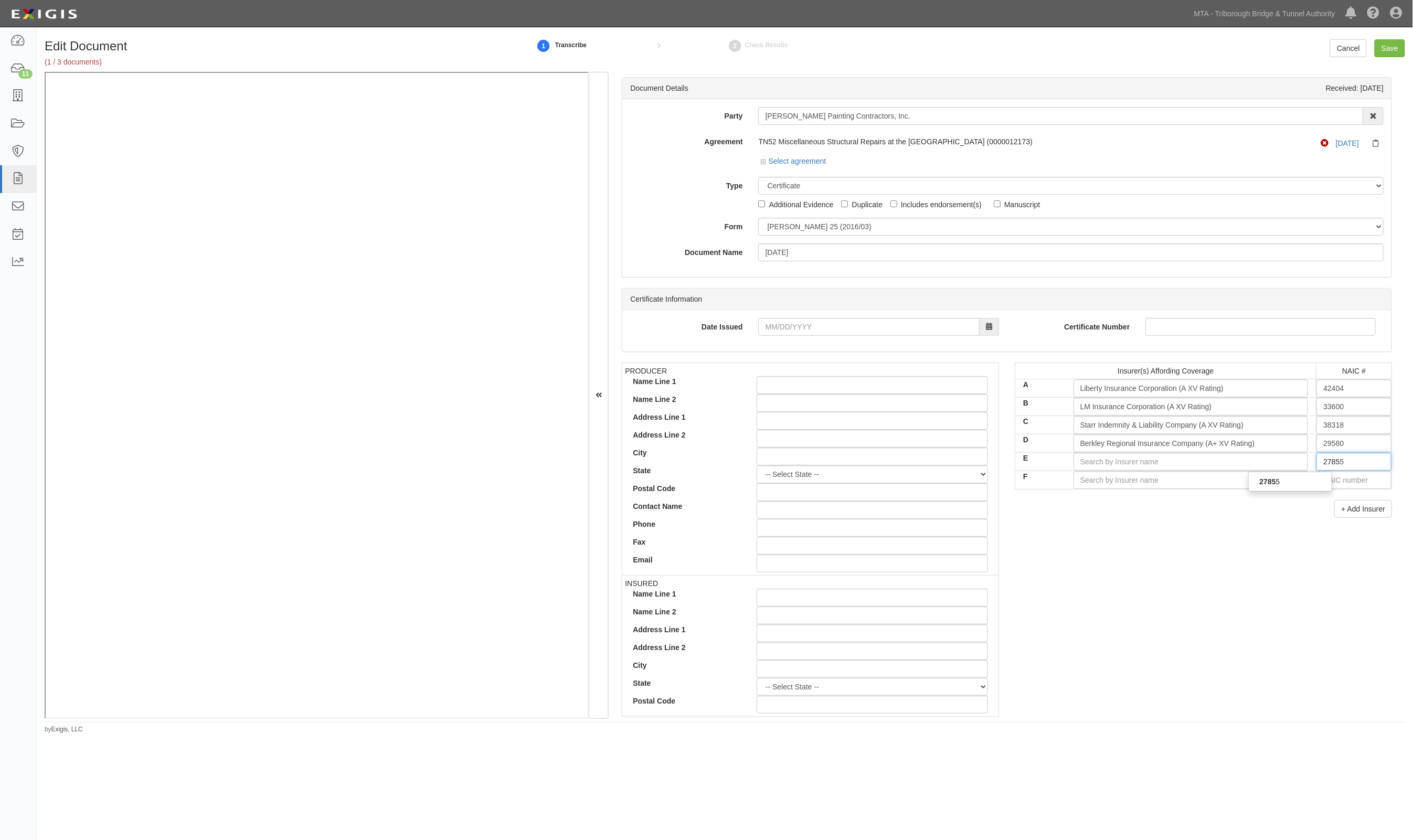
type input "27855"
click at [1305, 473] on div "27855" at bounding box center [1290, 482] width 84 height 20
click at [1321, 483] on div "27855" at bounding box center [1290, 482] width 83 height 14
type input "Zurich American Insurance Co of Illinois (A+ XV Rating)"
type input "27855"
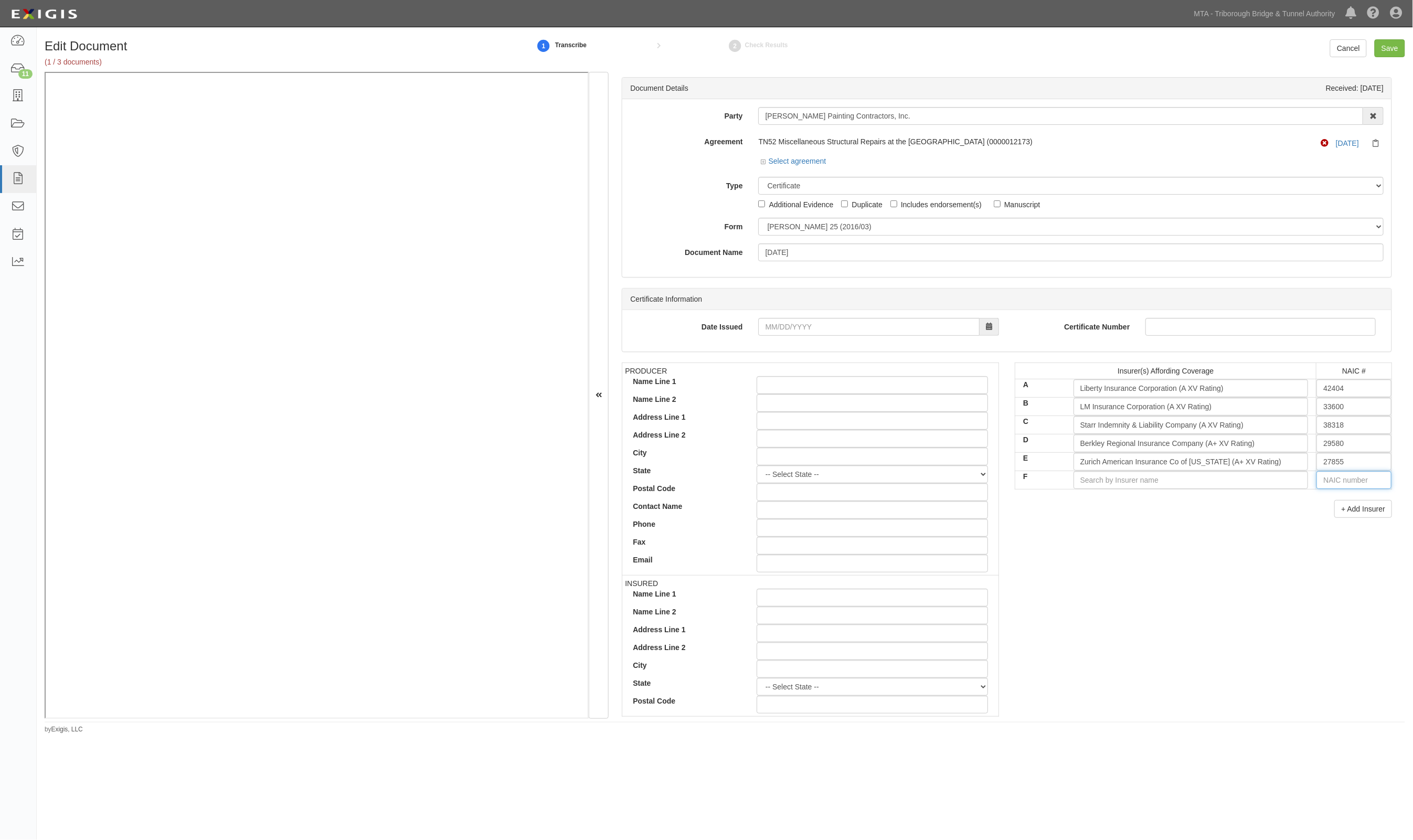
click at [1325, 484] on input "text" at bounding box center [1353, 480] width 75 height 18
type input "44725"
type input "4"
type input "42757"
type input "42"
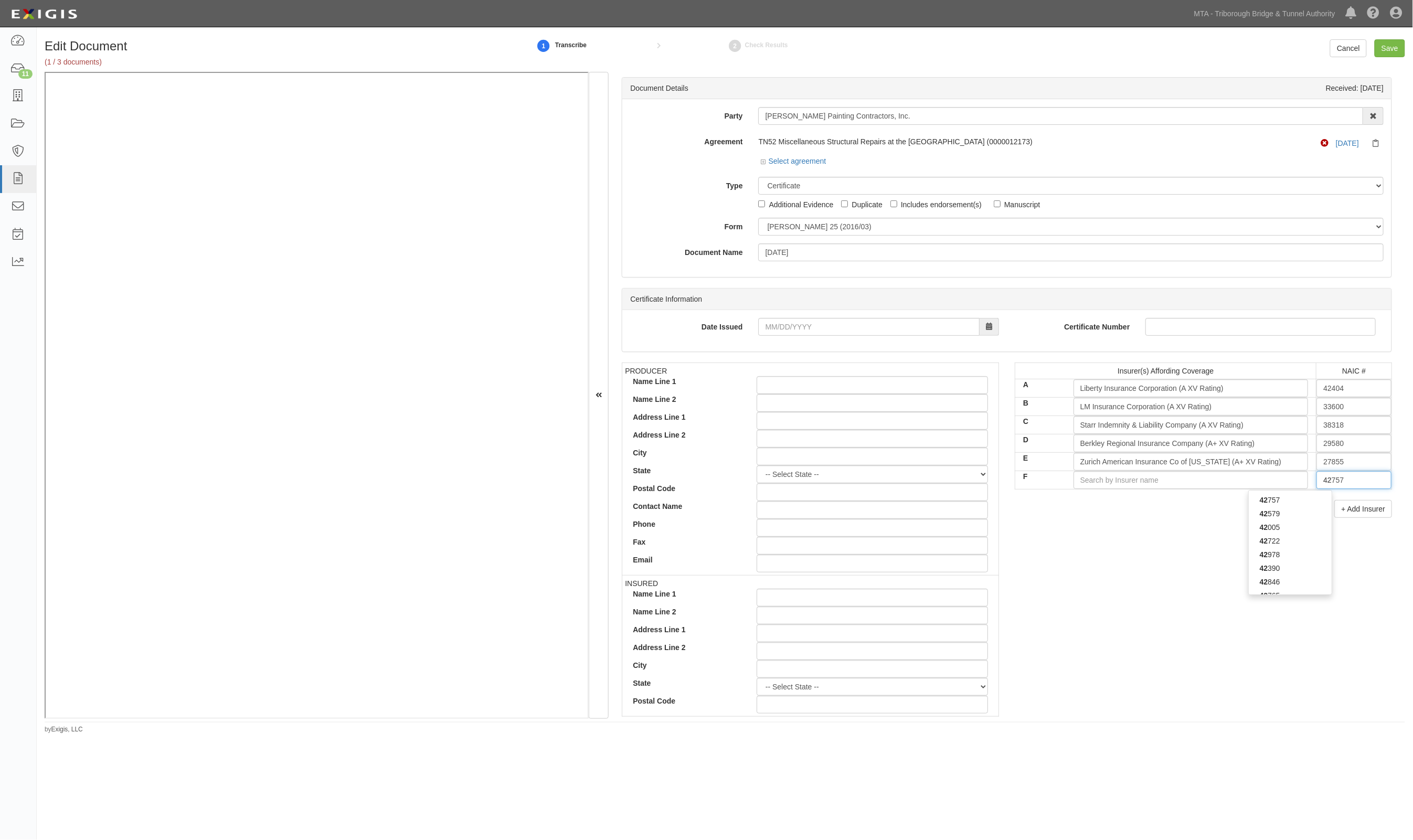
type input "42390"
type input "423"
type input "42307"
type input "4230"
type input "42307"
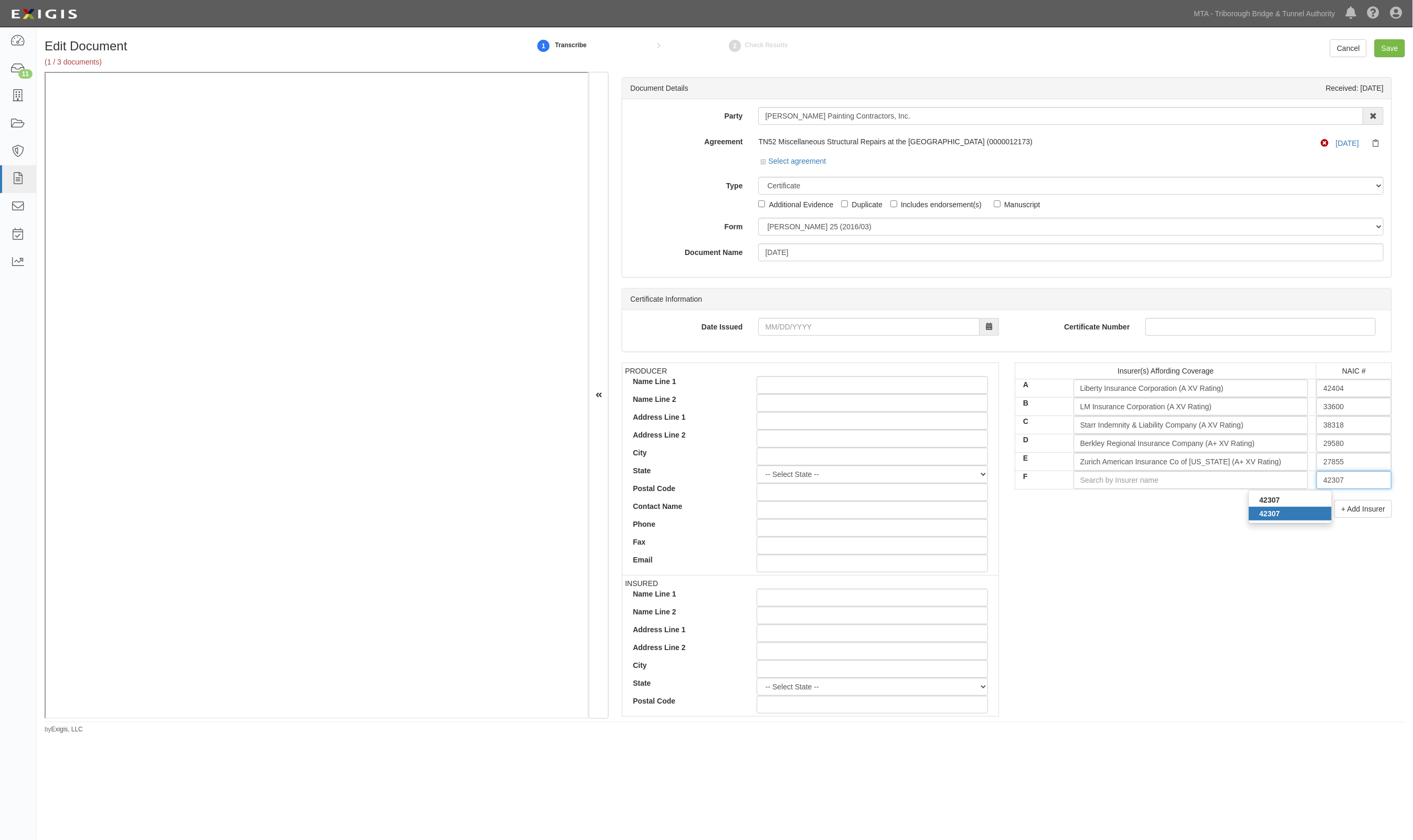
click at [1274, 513] on div "42307" at bounding box center [1290, 513] width 83 height 14
type input "Navigators Insurance Company (A+ XV Rating)"
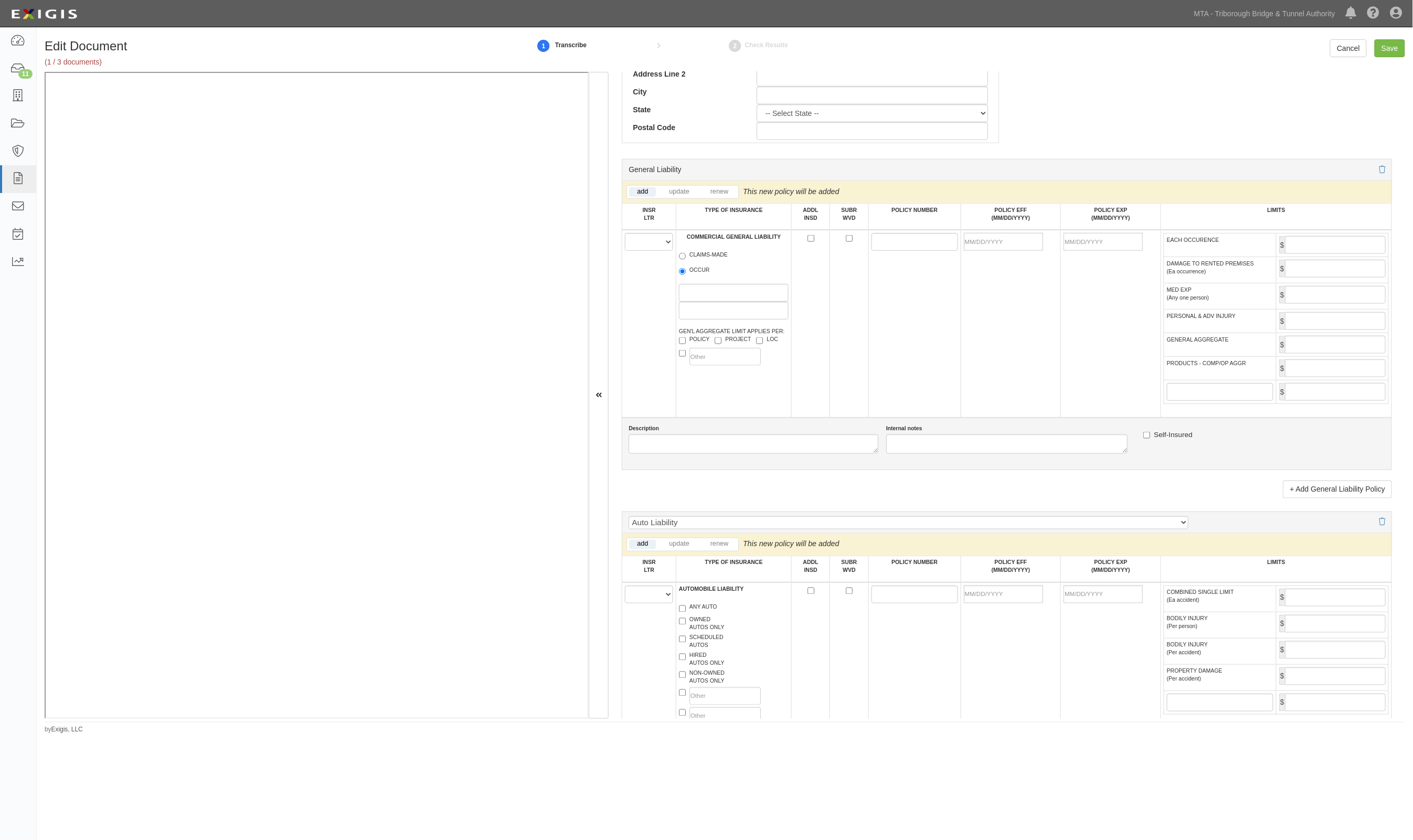
scroll to position [590, 0]
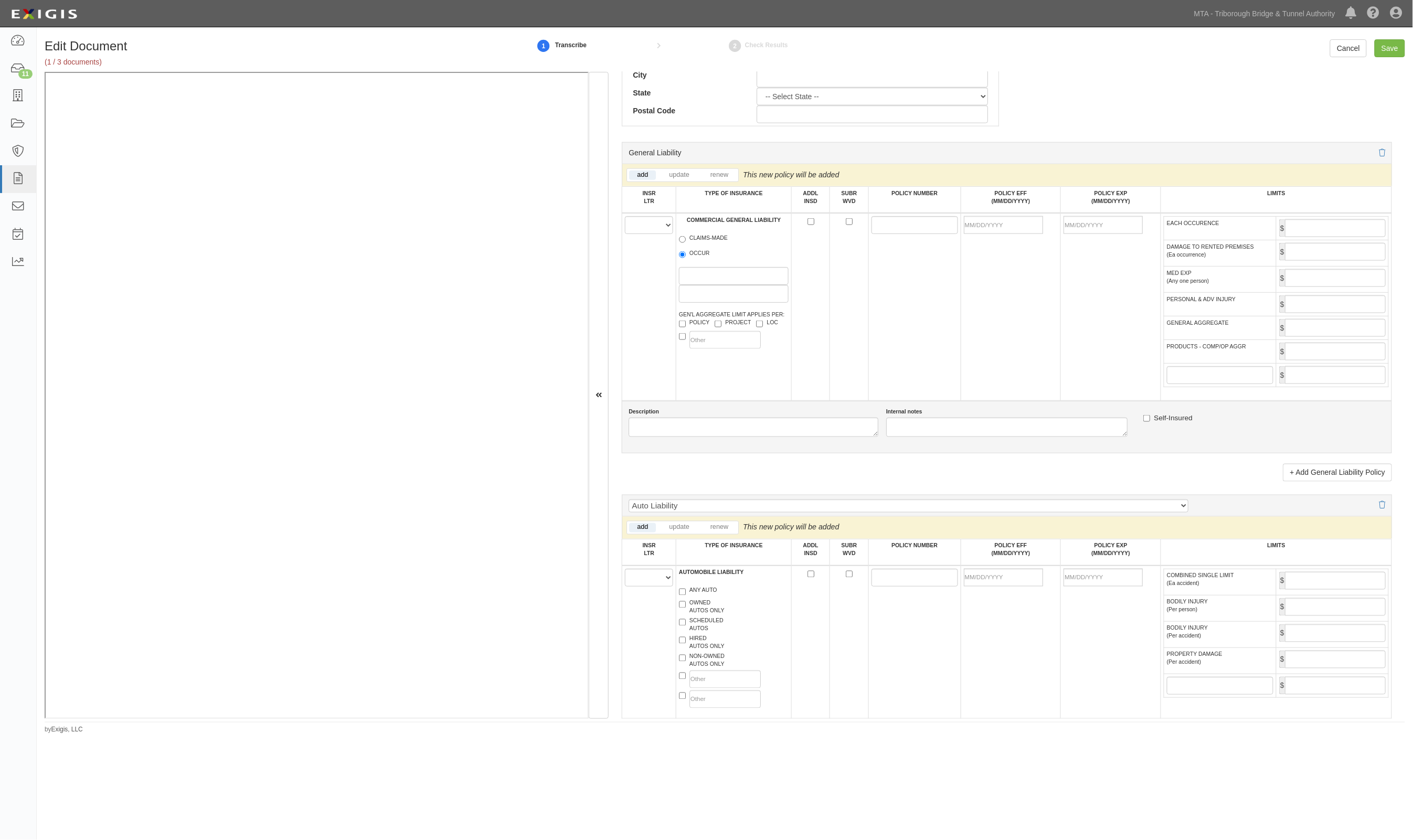
type input "42307"
click at [660, 231] on select "A B C D E F" at bounding box center [648, 225] width 48 height 18
select select "A"
click at [625, 216] on select "A B C D E F" at bounding box center [648, 225] width 48 height 18
click at [694, 253] on label "OCCUR" at bounding box center [695, 254] width 31 height 10
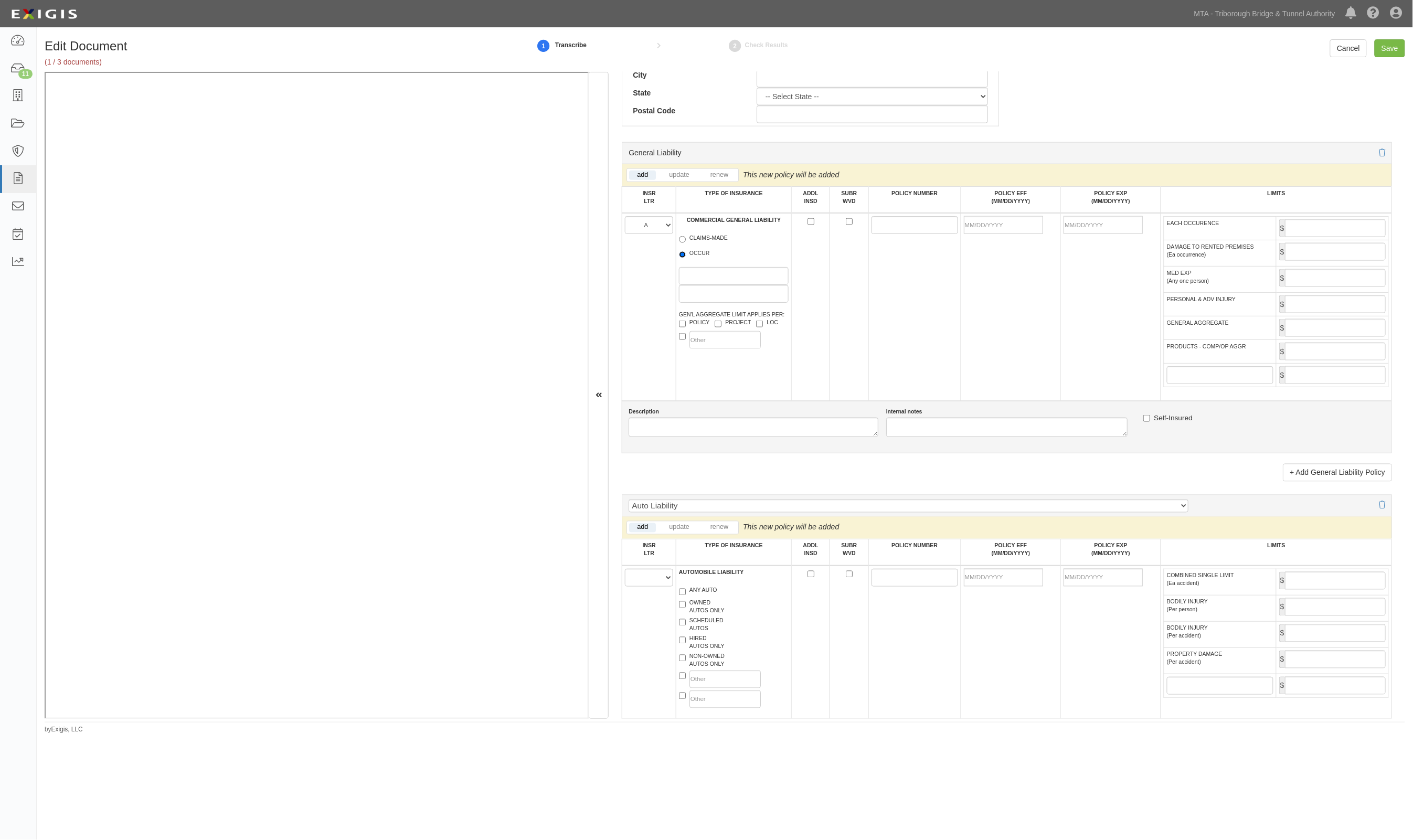
click at [686, 253] on input "OCCUR" at bounding box center [682, 254] width 6 height 6
radio input "true"
click at [909, 224] on input "POLICY NUMBER" at bounding box center [915, 225] width 87 height 18
paste input "TB7-611-C0J8L4-035"
type input "TB7-611-C0J8L4-035"
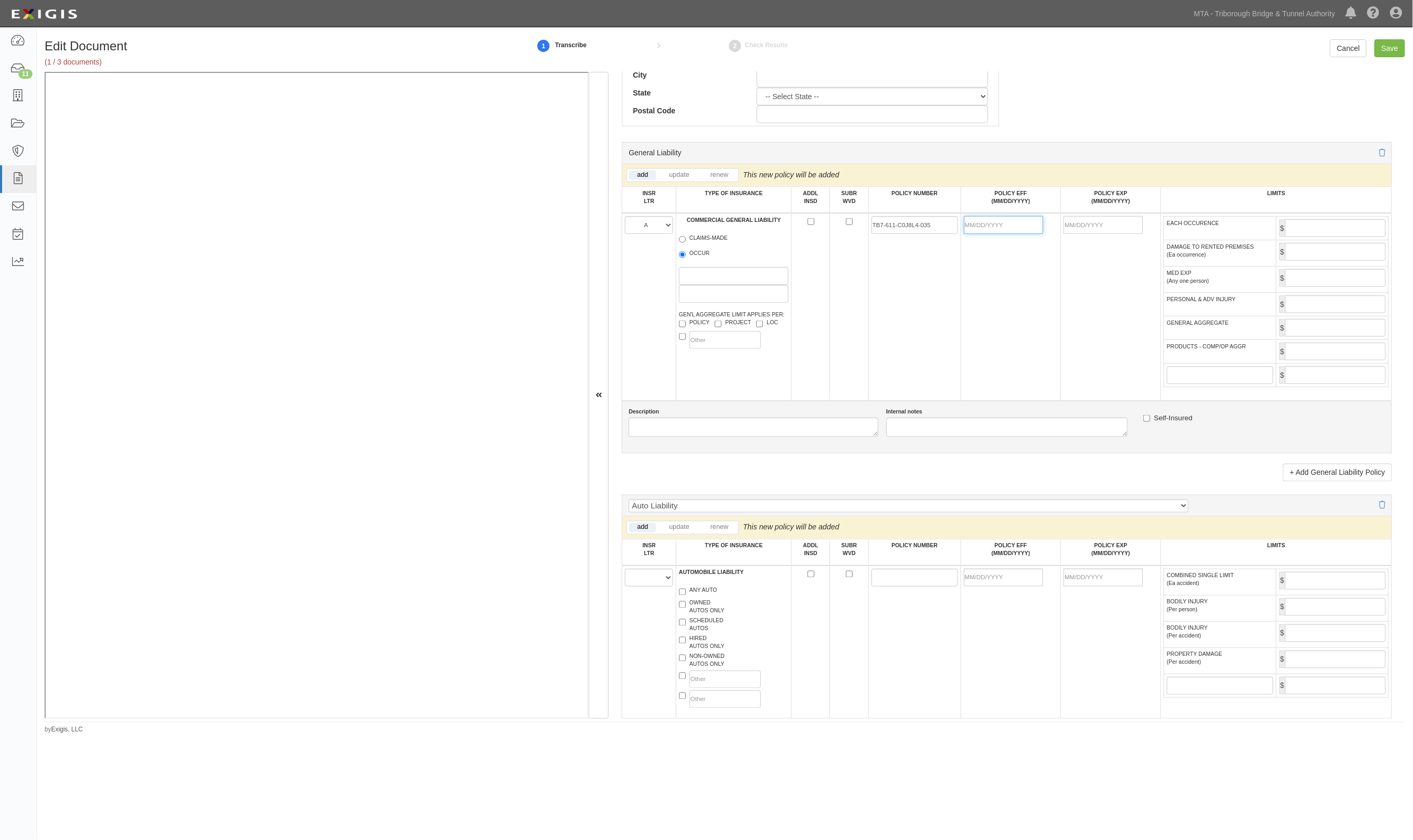
click at [1004, 228] on input "POLICY EFF (MM/DD/YYYY)" at bounding box center [1003, 225] width 79 height 18
type input "10/01/2025"
type input "10/01/2026"
type input "3,000,000"
click at [1336, 331] on input "GENERAL AGGREGATE" at bounding box center [1335, 327] width 100 height 18
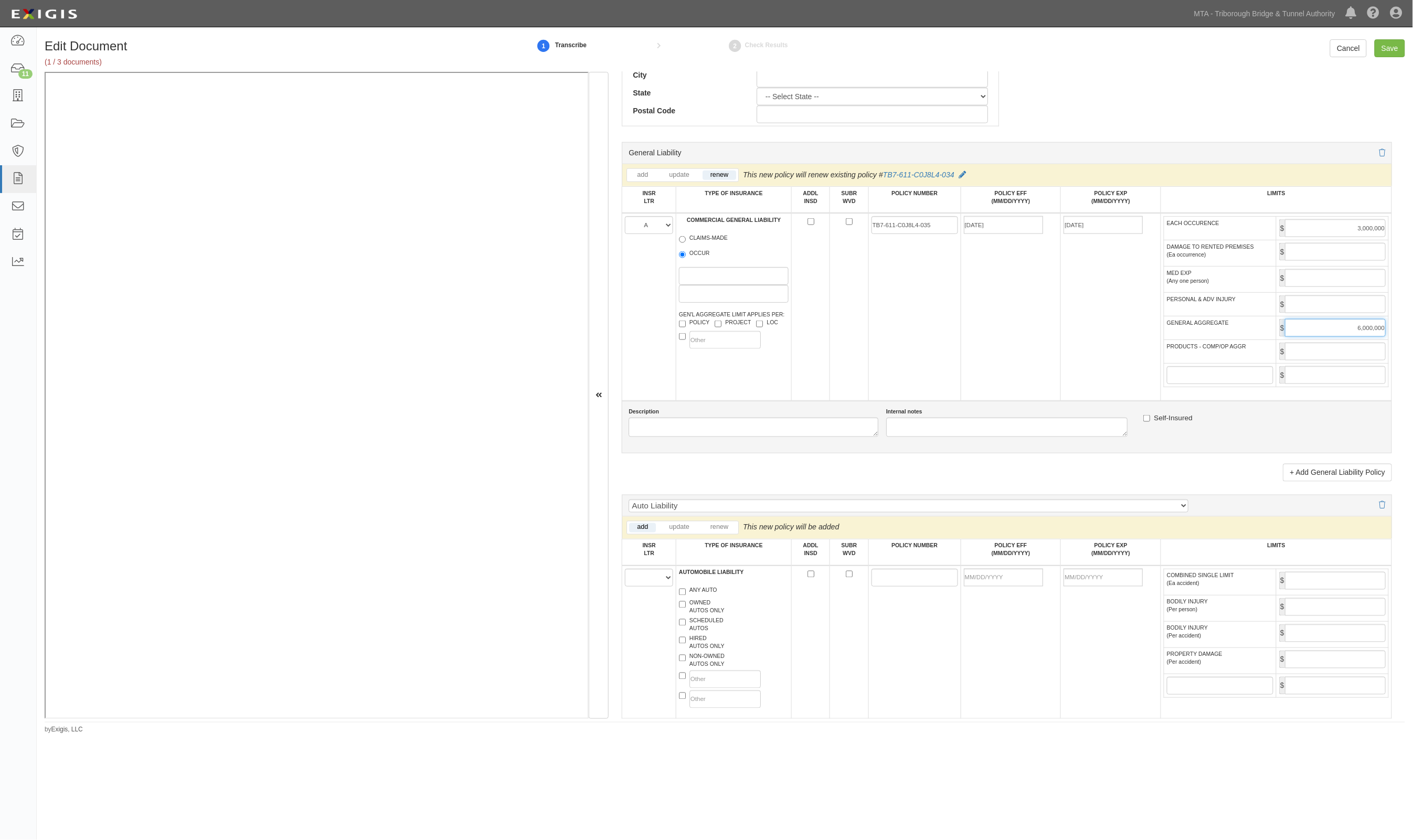
type input "6,000,000"
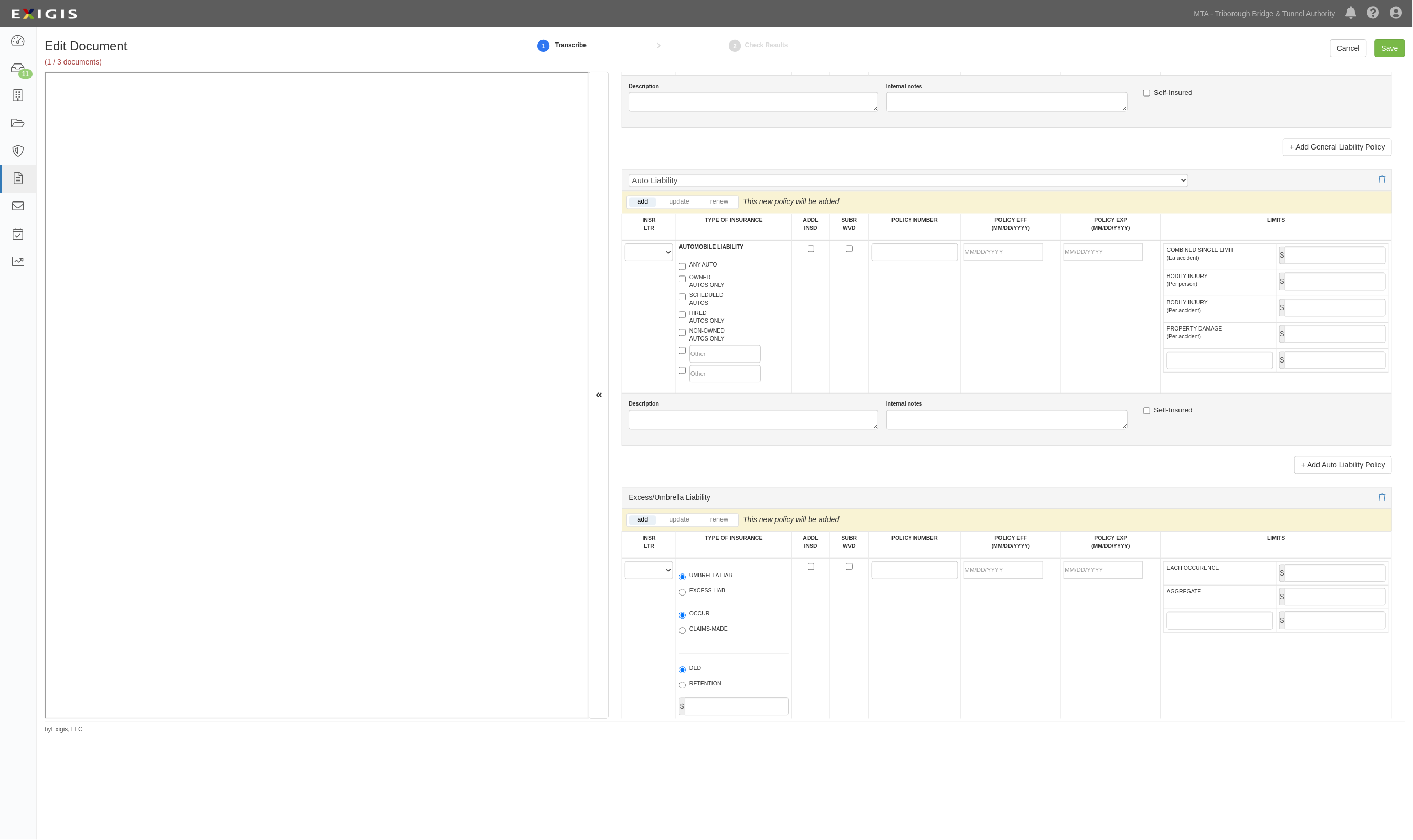
scroll to position [918, 0]
type input "6,000,000"
click at [654, 251] on select "A B C D E F" at bounding box center [648, 249] width 48 height 18
select select "A"
click at [625, 242] on select "A B C D E F" at bounding box center [648, 249] width 48 height 18
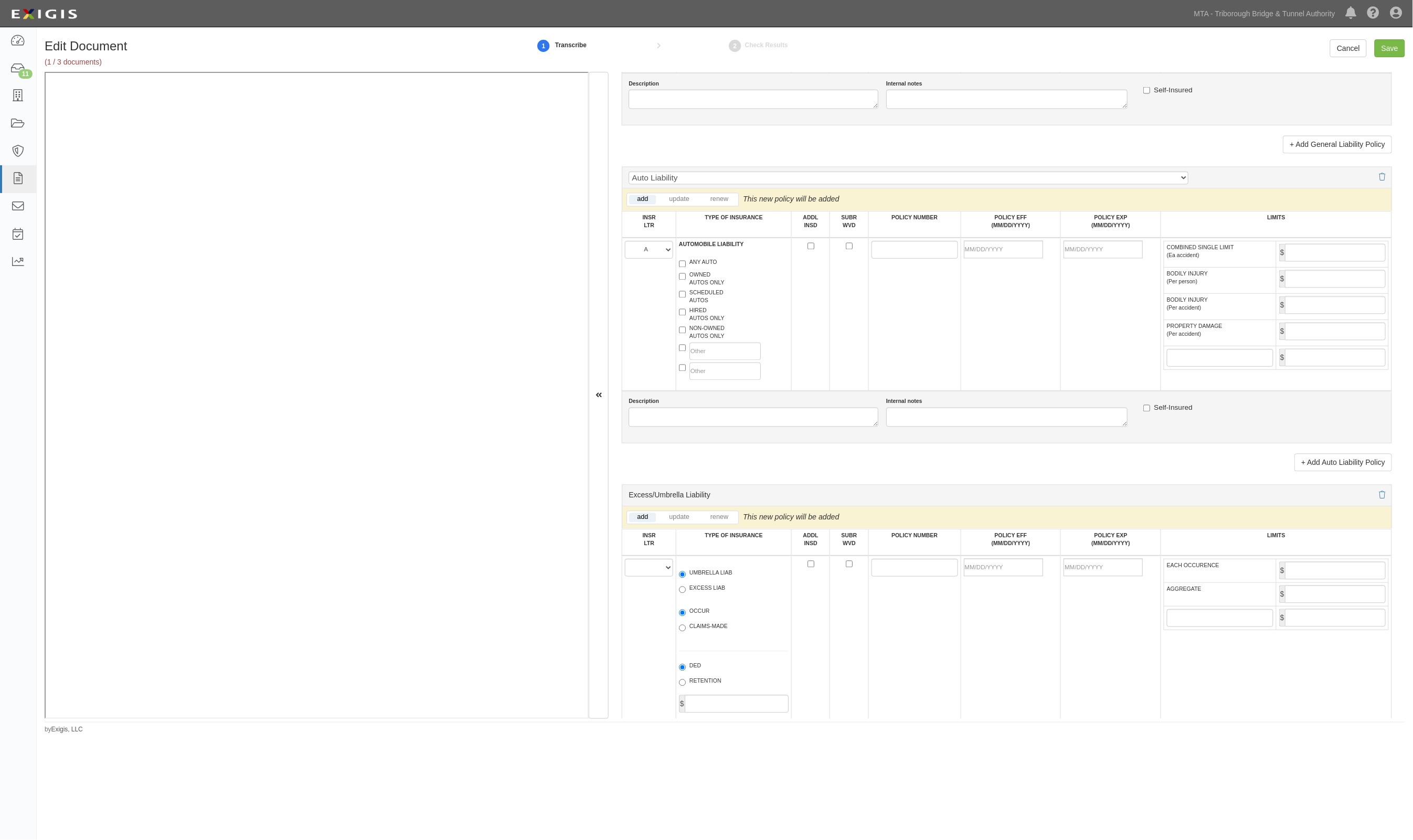
click at [694, 265] on label "ANY AUTO" at bounding box center [698, 263] width 39 height 10
click at [686, 265] on input "ANY AUTO" at bounding box center [682, 263] width 6 height 6
checkbox input "true"
click at [940, 252] on input "POLICY NUMBER" at bounding box center [915, 249] width 87 height 18
paste input "AS7-611-C0J8L4-025"
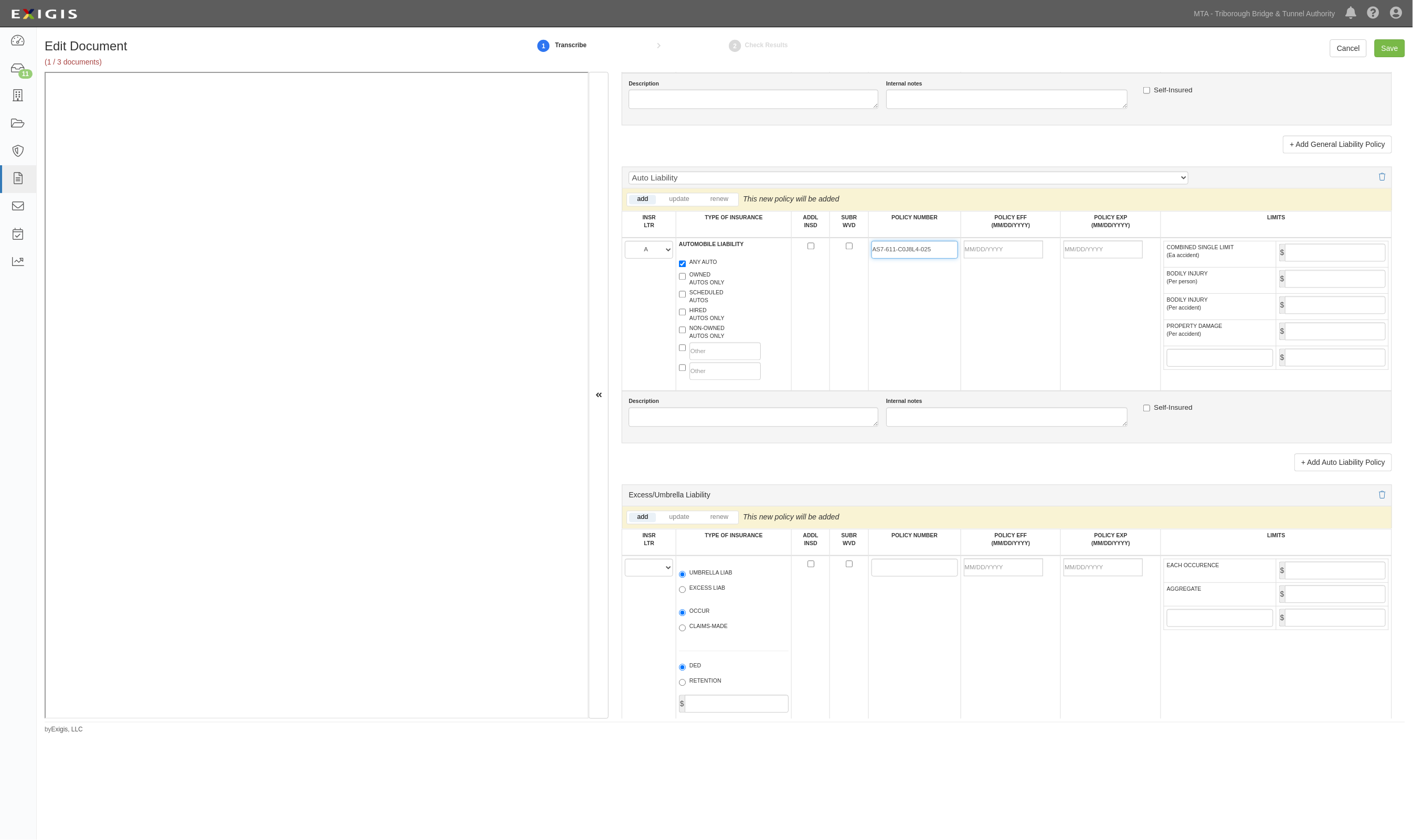
type input "AS7-611-C0J8L4-025"
click at [1015, 251] on input "POLICY EFF (MM/DD/YYYY)" at bounding box center [1003, 249] width 79 height 18
type input "[DATE]"
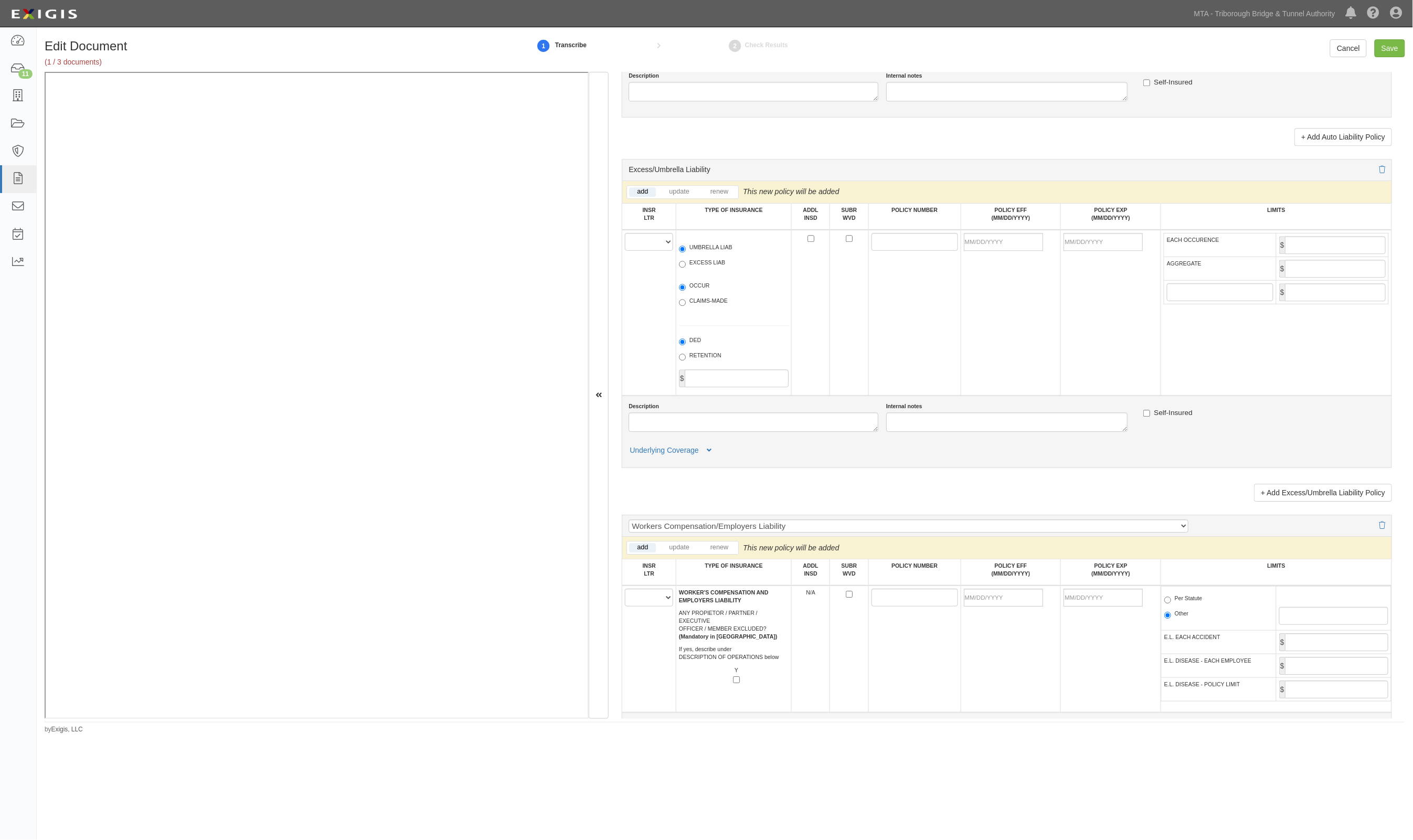
scroll to position [1246, 0]
type input "2,000,000"
click at [645, 237] on select "A B C D E F" at bounding box center [648, 239] width 48 height 18
select select "C"
click at [625, 231] on select "A B C D E F" at bounding box center [648, 239] width 48 height 18
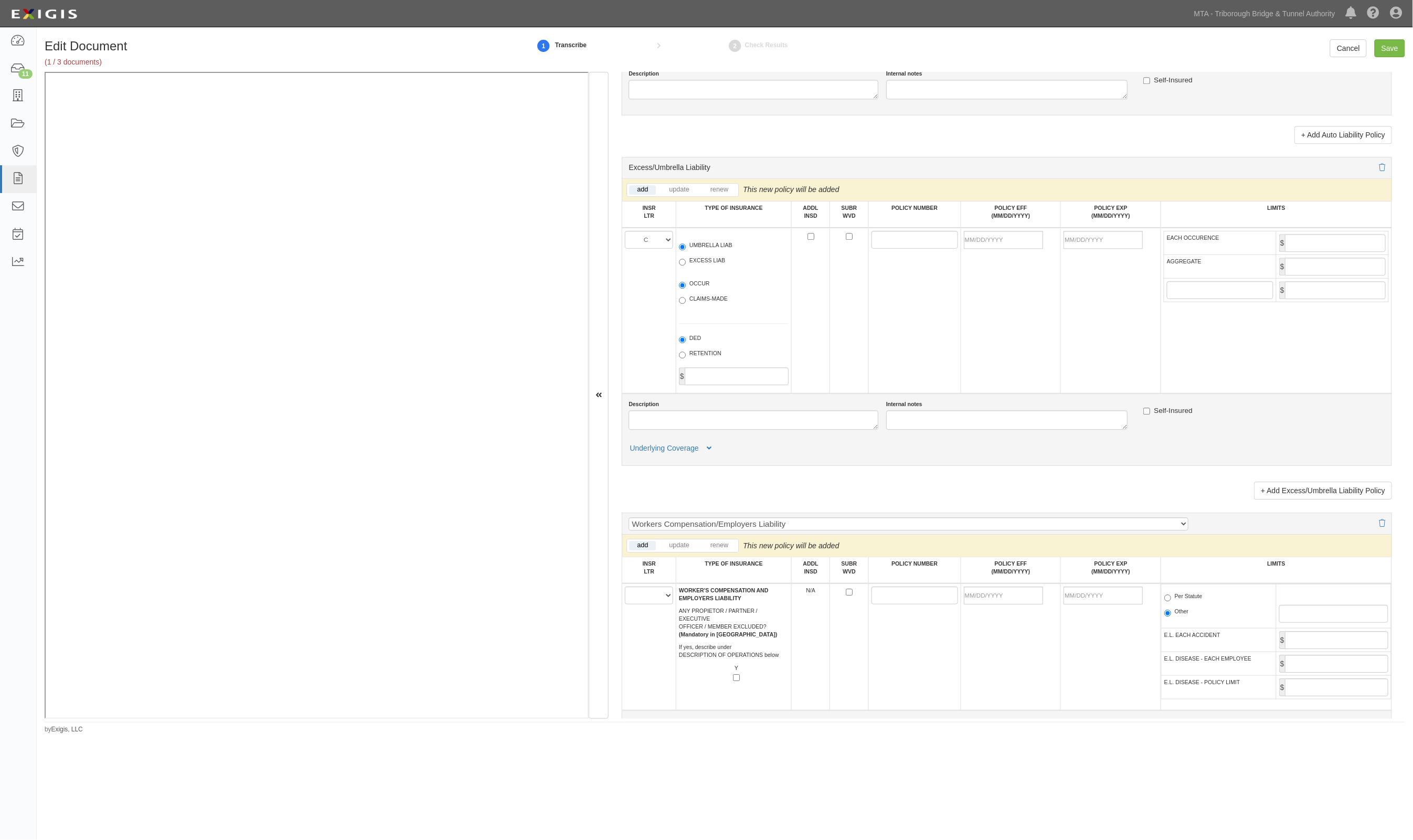
click at [705, 261] on label "EXCESS LIAB" at bounding box center [702, 262] width 46 height 10
click at [686, 261] on input "EXCESS LIAB" at bounding box center [682, 262] width 6 height 6
radio input "true"
click at [939, 237] on input "POLICY NUMBER" at bounding box center [915, 239] width 87 height 18
click at [722, 250] on label "UMBRELLA LIAB" at bounding box center [706, 246] width 53 height 10
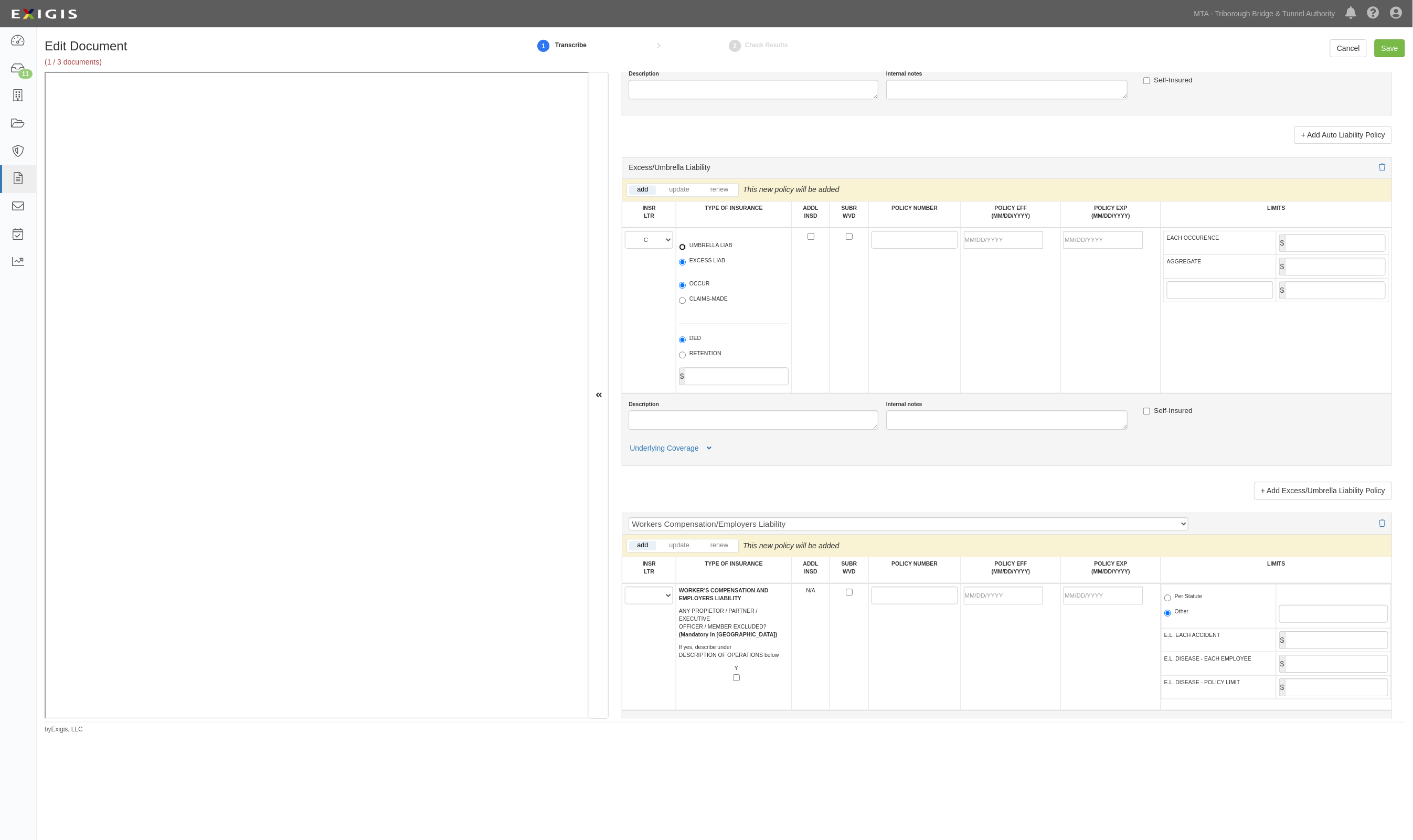
click at [686, 250] on input "UMBRELLA LIAB" at bounding box center [682, 246] width 6 height 6
radio input "true"
paste input "1000584635251"
type input "1000584635251"
click at [1017, 235] on input "POLICY EFF (MM/DD/YYYY)" at bounding box center [1003, 239] width 79 height 18
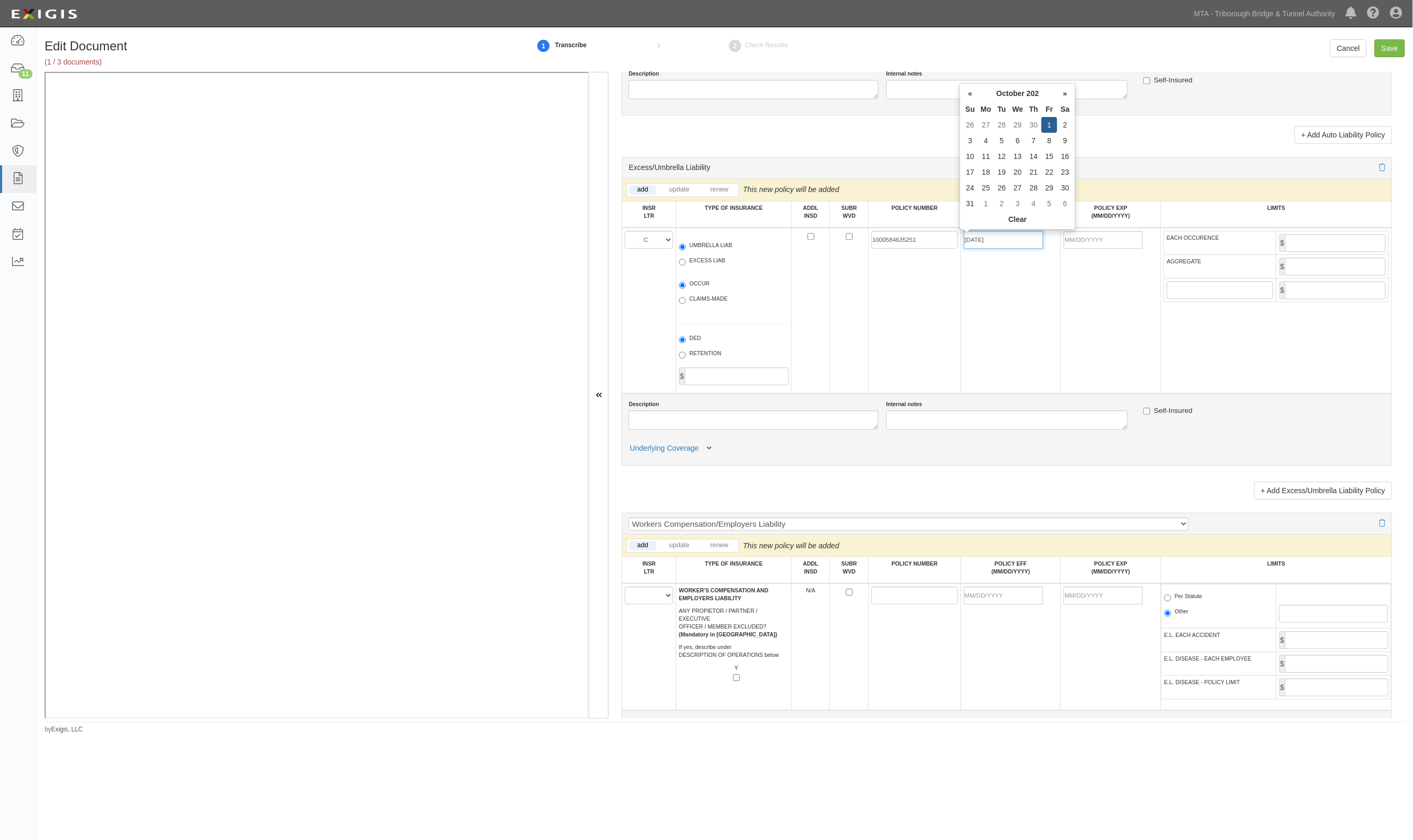
type input "10/01/2025"
type input "10/01/2026"
type input "5,000,000"
click at [1360, 495] on link "+ Add Excess/Umbrella Liability Policy" at bounding box center [1324, 490] width 138 height 18
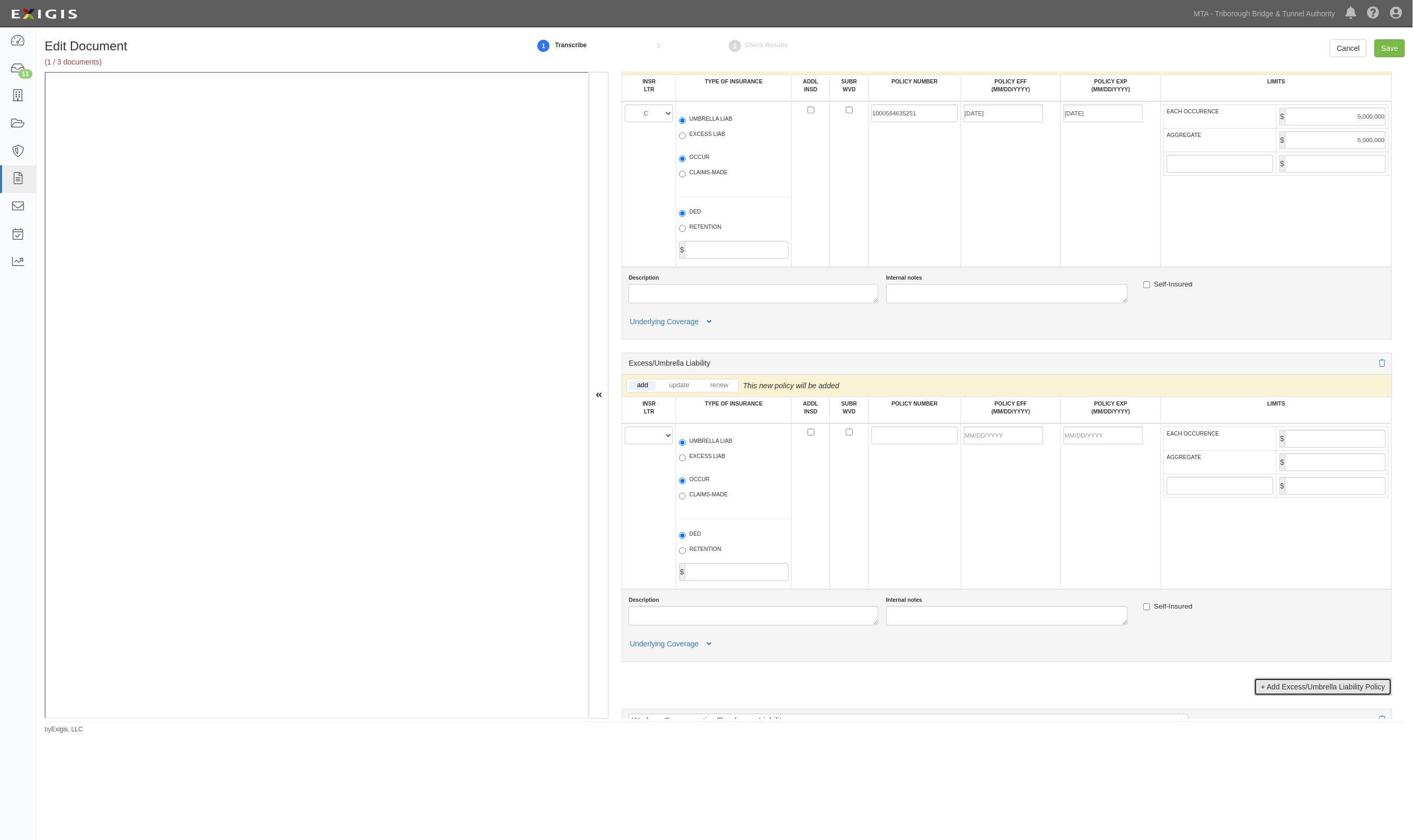
scroll to position [1377, 0]
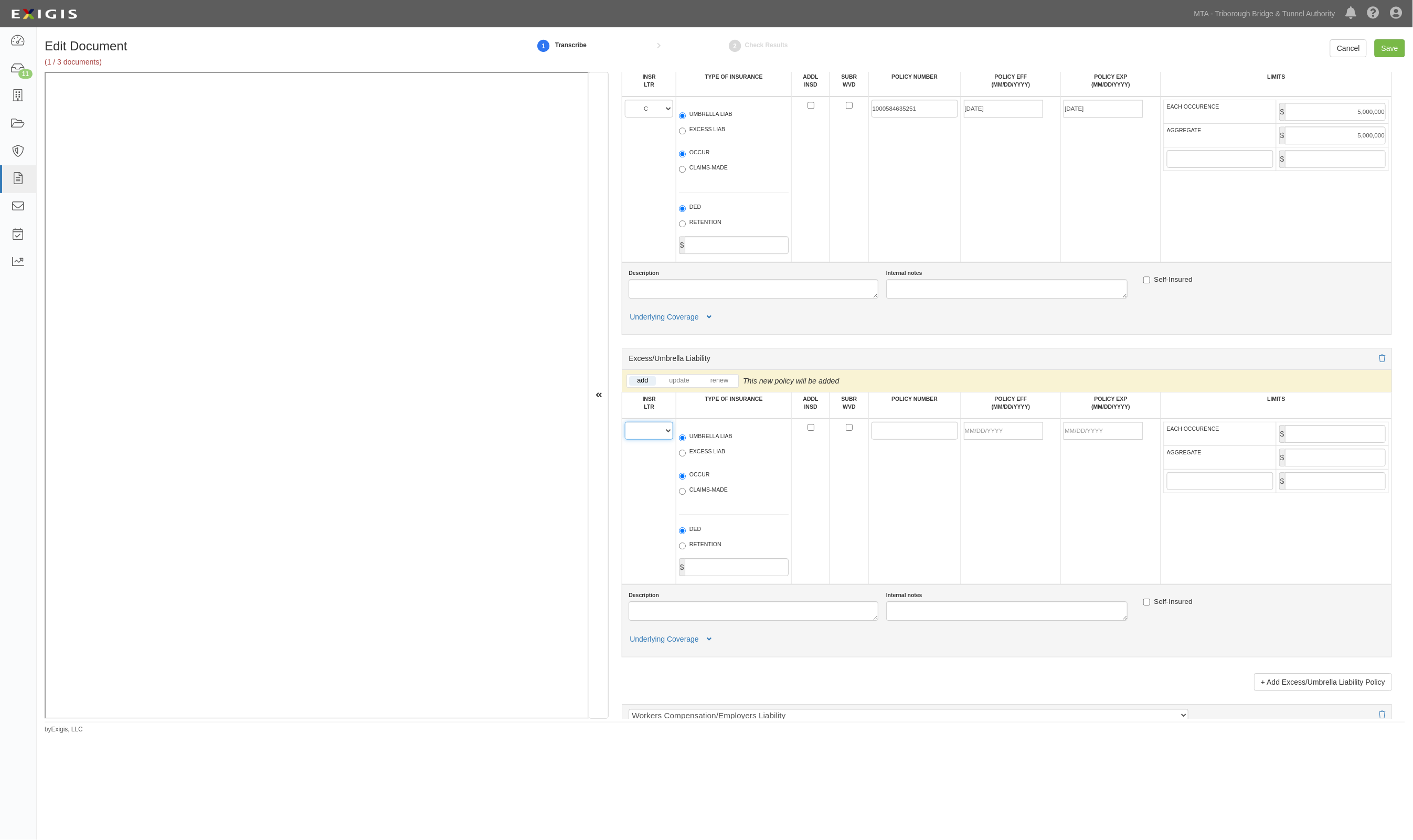
drag, startPoint x: 657, startPoint y: 431, endPoint x: 656, endPoint y: 437, distance: 6.1
click at [657, 431] on select "A B C D E F" at bounding box center [648, 430] width 48 height 18
select select "D"
click at [625, 422] on select "A B C D E F" at bounding box center [648, 430] width 48 height 18
click at [706, 450] on label "EXCESS LIAB" at bounding box center [702, 452] width 46 height 10
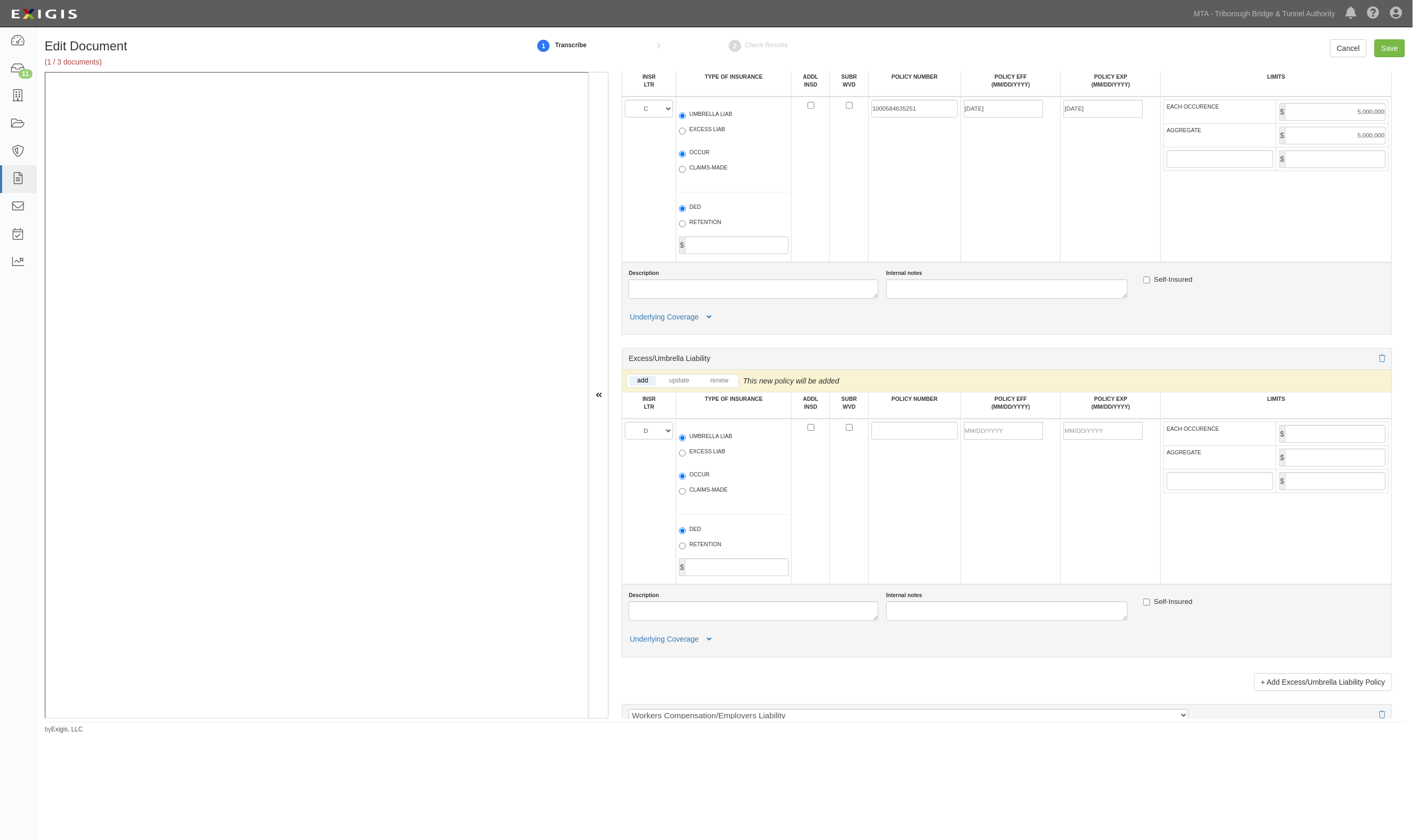
click at [686, 450] on input "EXCESS LIAB" at bounding box center [682, 452] width 6 height 6
radio input "true"
click at [883, 428] on input "POLICY NUMBER" at bounding box center [915, 430] width 87 height 18
paste input "BCS 8800120-40"
type input "BCS 8800120-40"
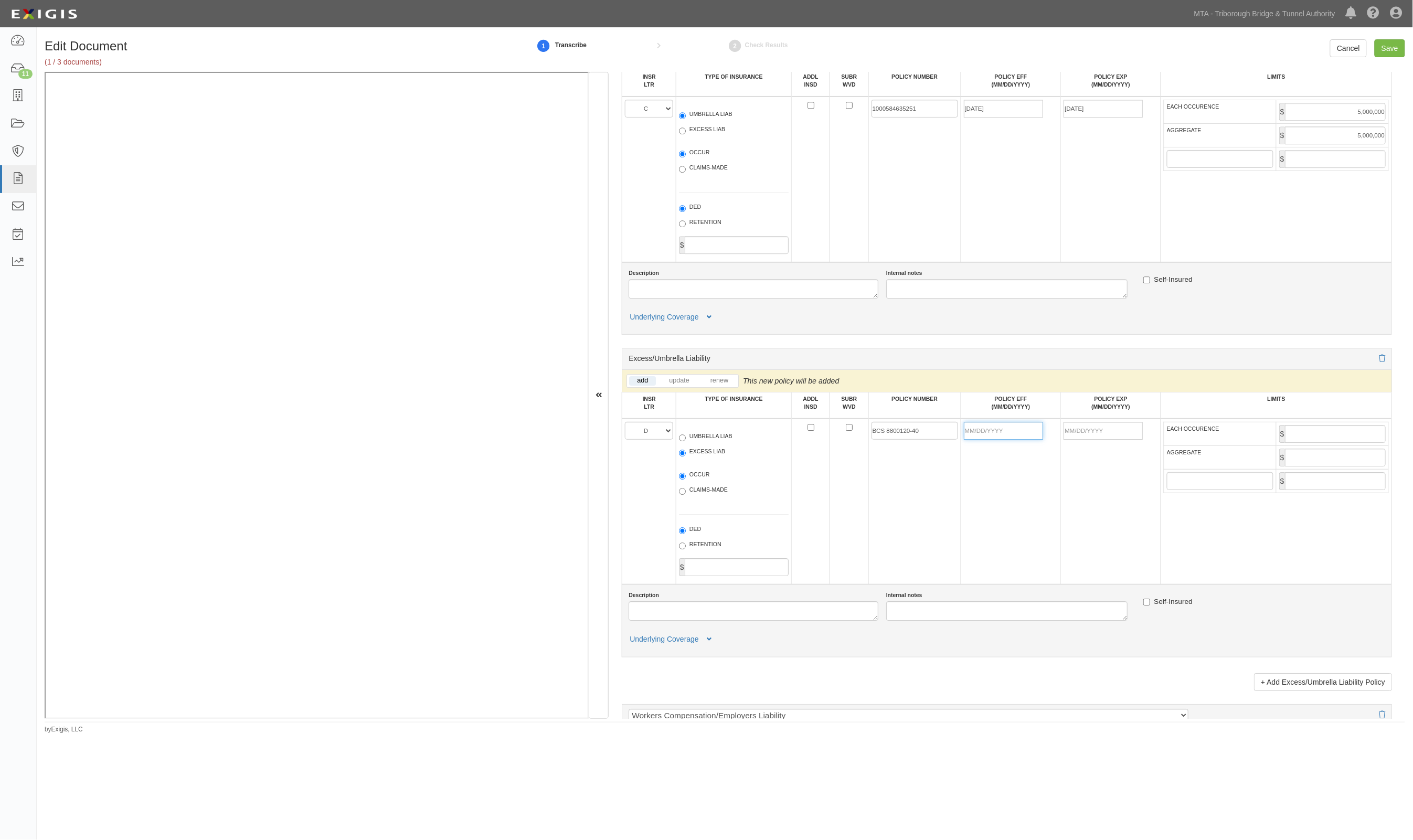
click at [1011, 431] on input "POLICY EFF (MM/DD/YYYY)" at bounding box center [1003, 430] width 79 height 18
type input "10/01/2025"
type input "10/01/2026"
type input "5,000,000"
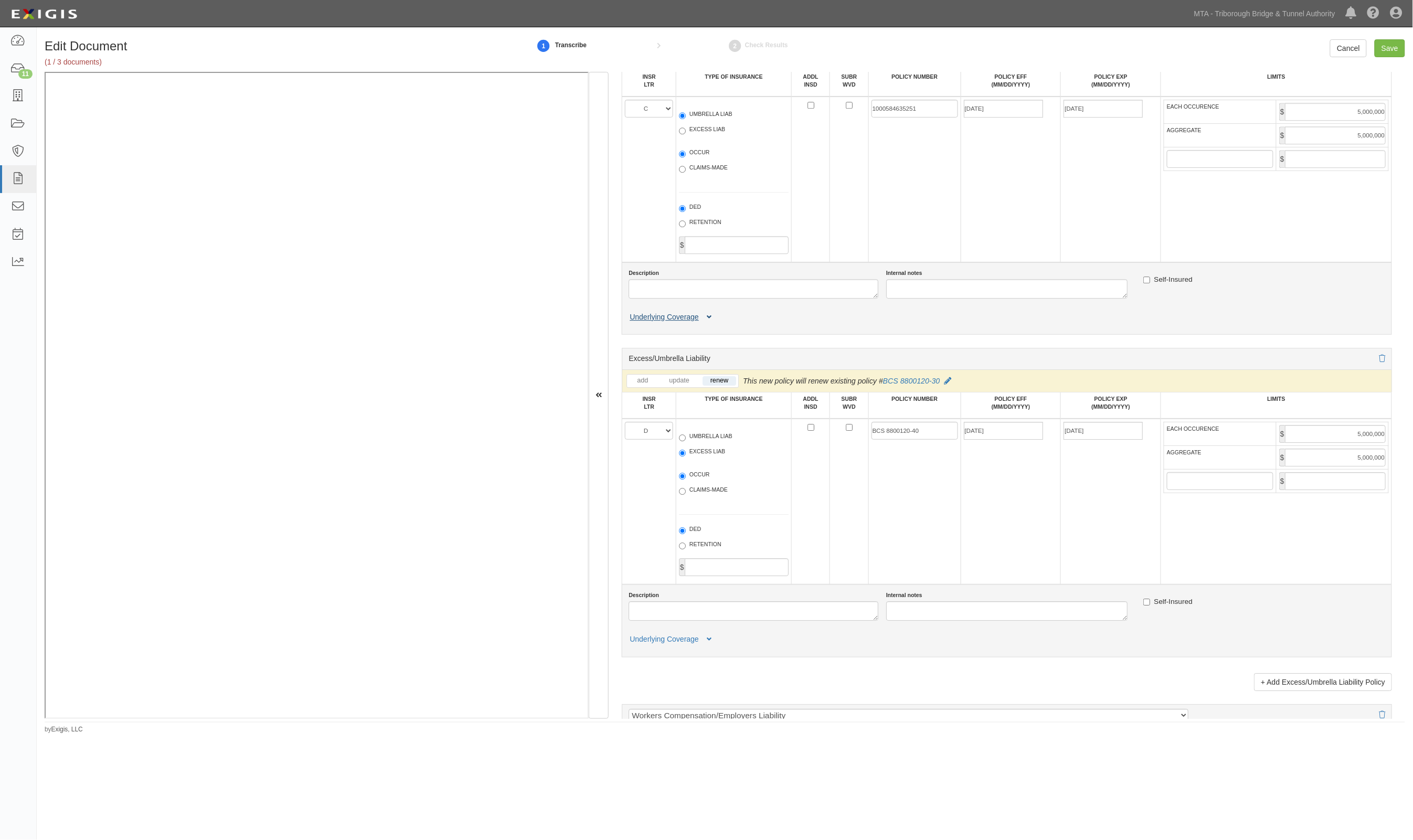
click at [710, 314] on icon at bounding box center [708, 318] width 5 height 7
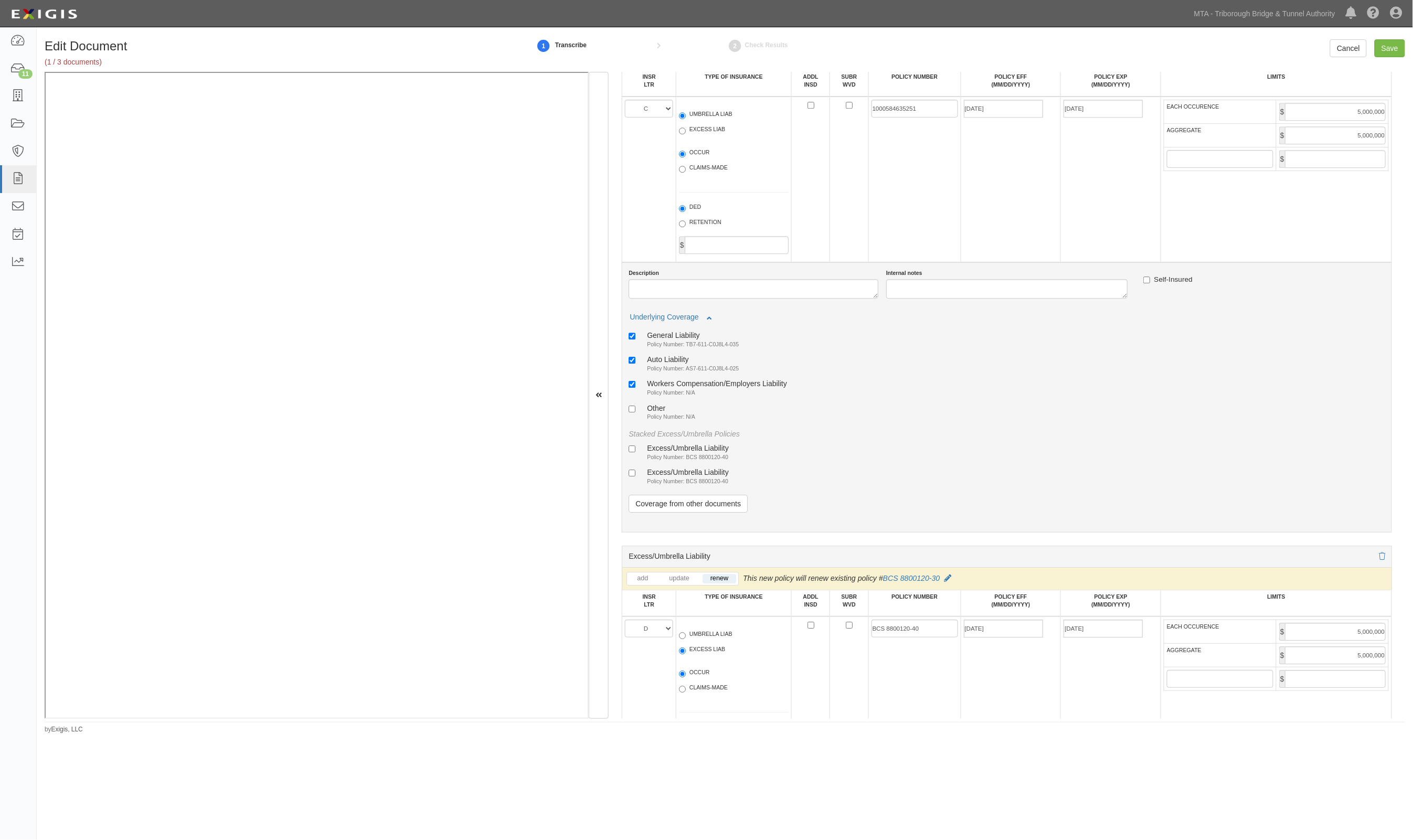
click at [689, 473] on div "Excess/Umbrella Liability" at bounding box center [687, 472] width 82 height 9
click at [636, 473] on input "Excess/Umbrella Liability Policy Number: BCS 8800120-40" at bounding box center [631, 472] width 6 height 6
checkbox input "true"
click at [692, 449] on div "Excess/Umbrella Liability" at bounding box center [687, 448] width 82 height 9
click at [636, 449] on input "Excess/Umbrella Liability Policy Number: BCS 8800120-40" at bounding box center [631, 449] width 6 height 6
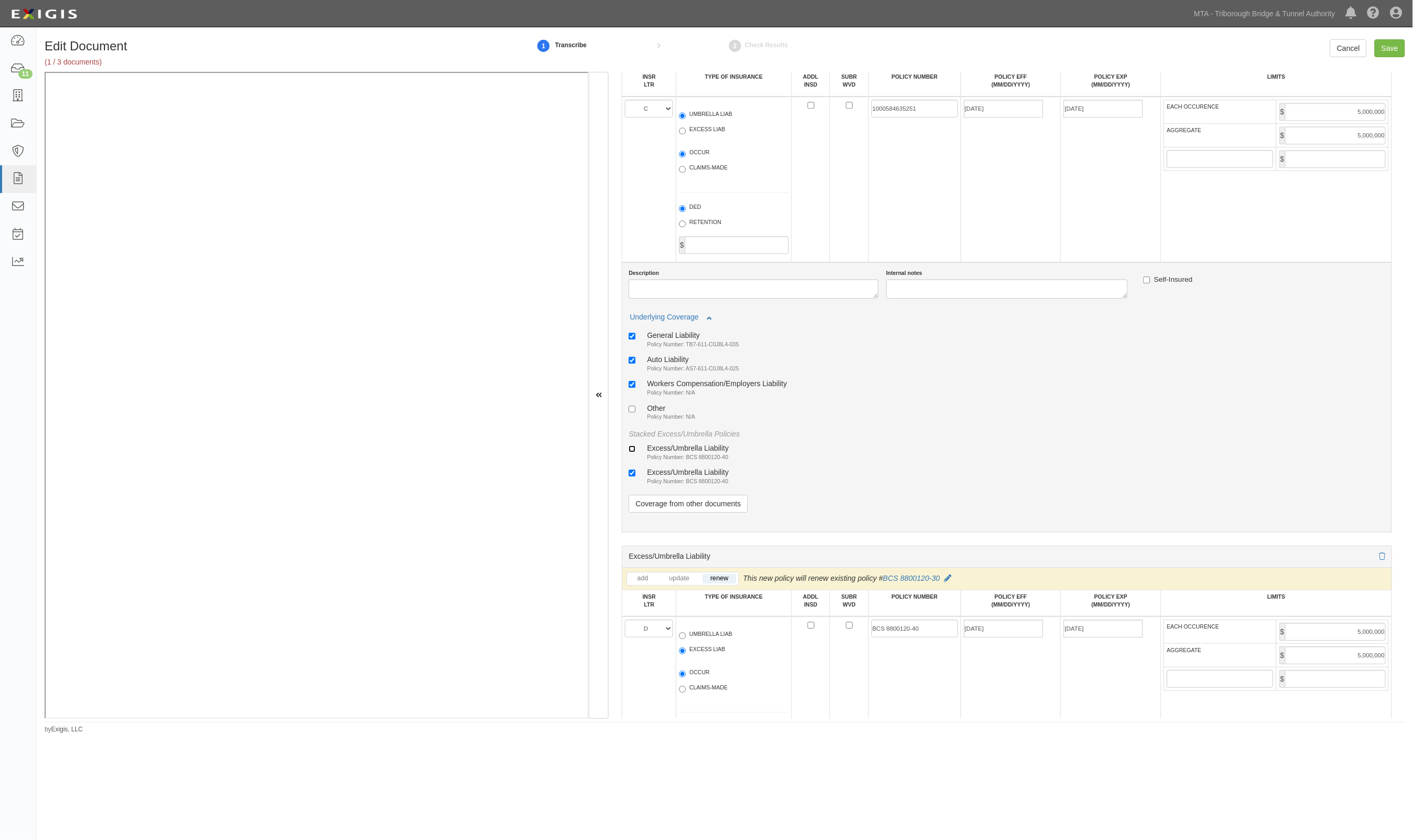
checkbox input "true"
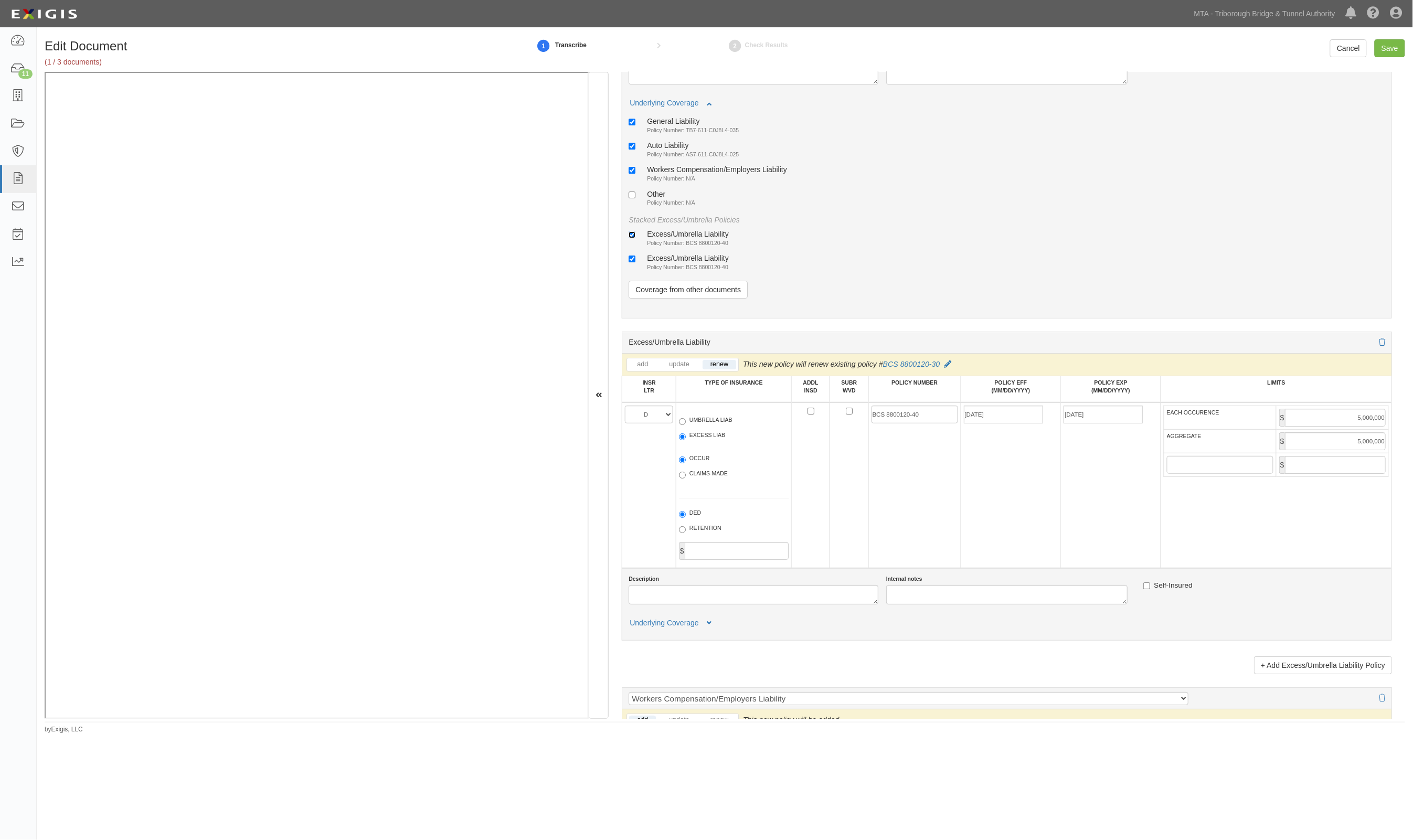
scroll to position [1639, 0]
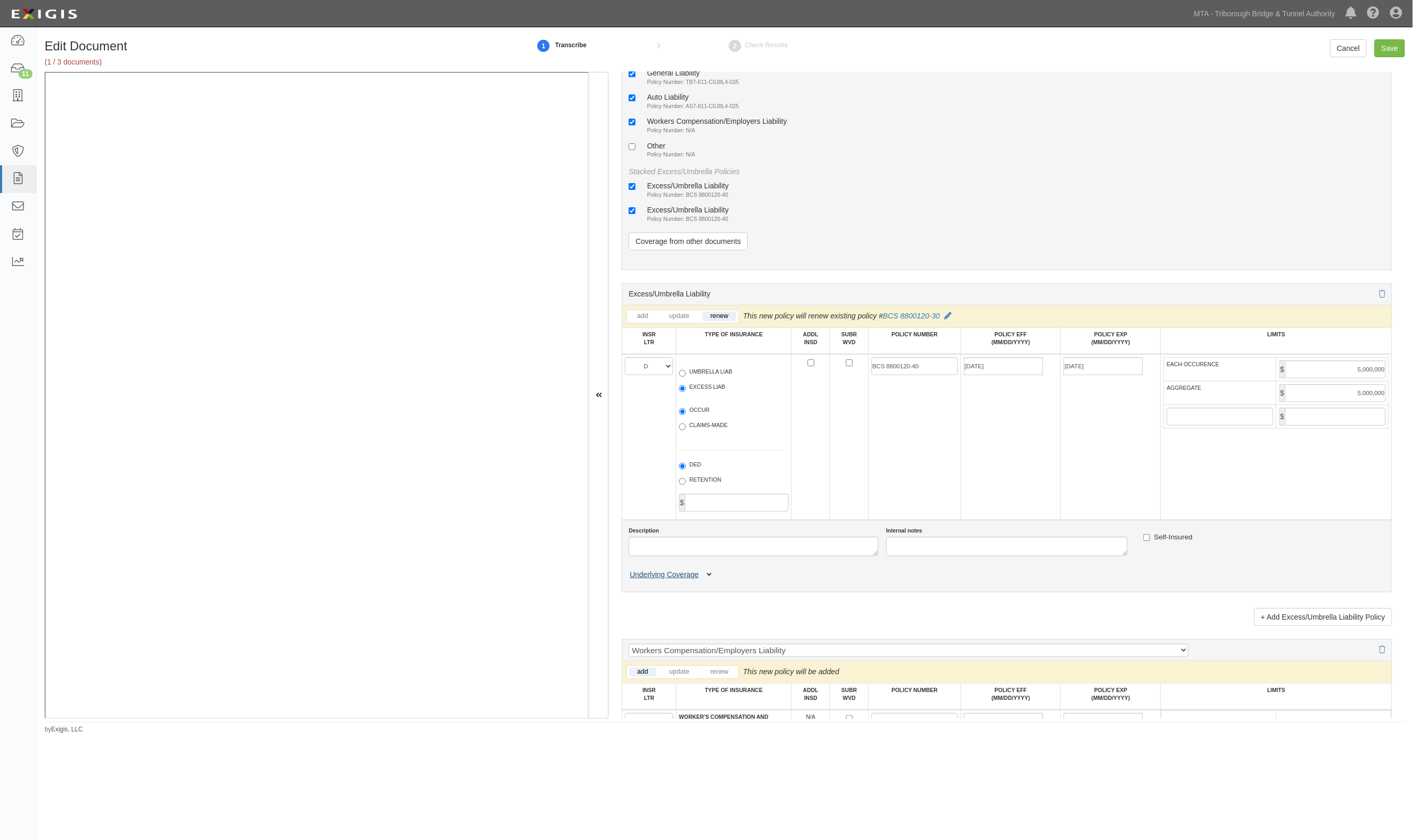
click at [711, 573] on icon at bounding box center [708, 575] width 5 height 7
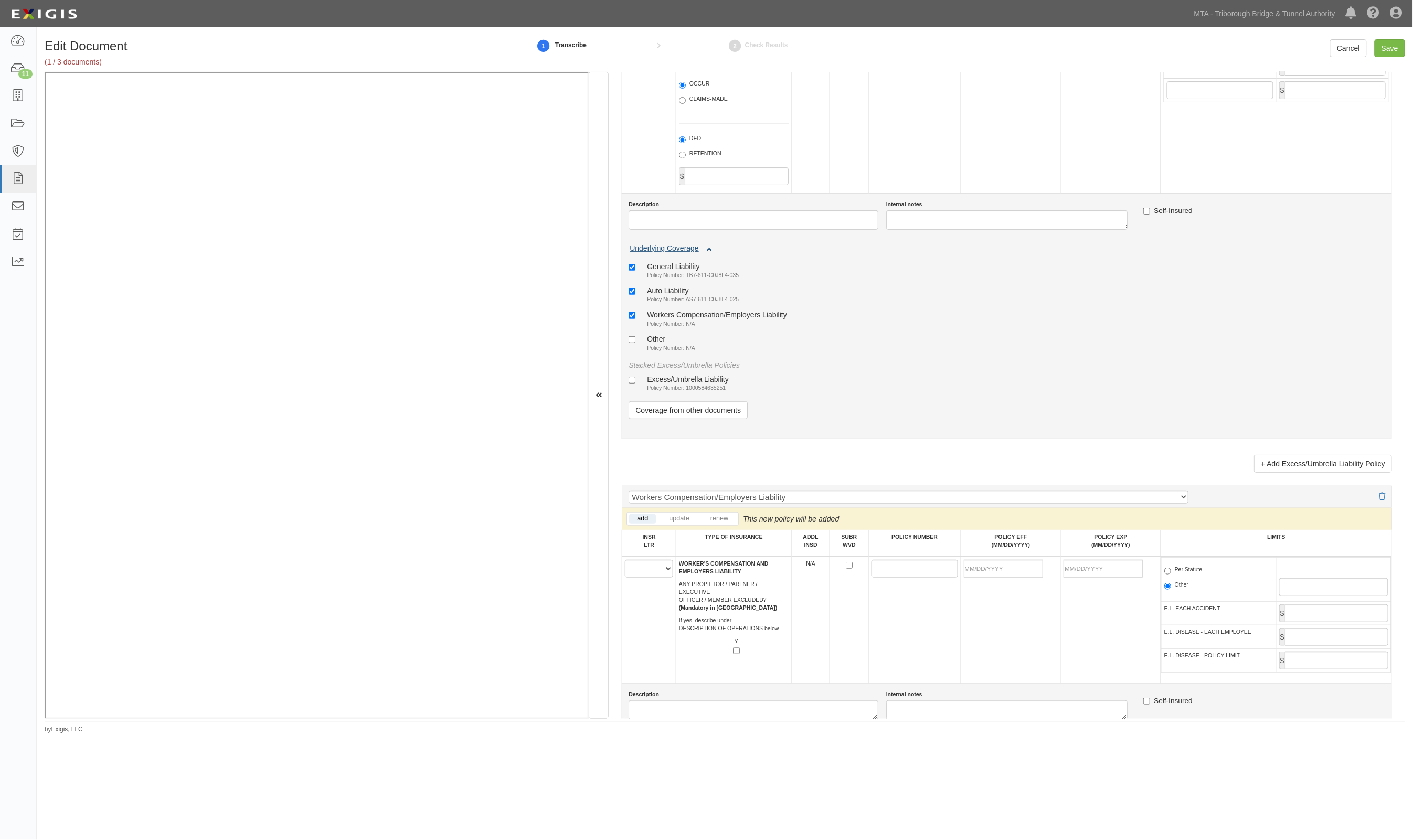
scroll to position [1967, 0]
click at [670, 373] on div "Excess/Umbrella Liability" at bounding box center [687, 378] width 82 height 9
click at [636, 375] on input "Excess/Umbrella Liability Policy Number: 1000584635251" at bounding box center [631, 378] width 6 height 6
checkbox input "true"
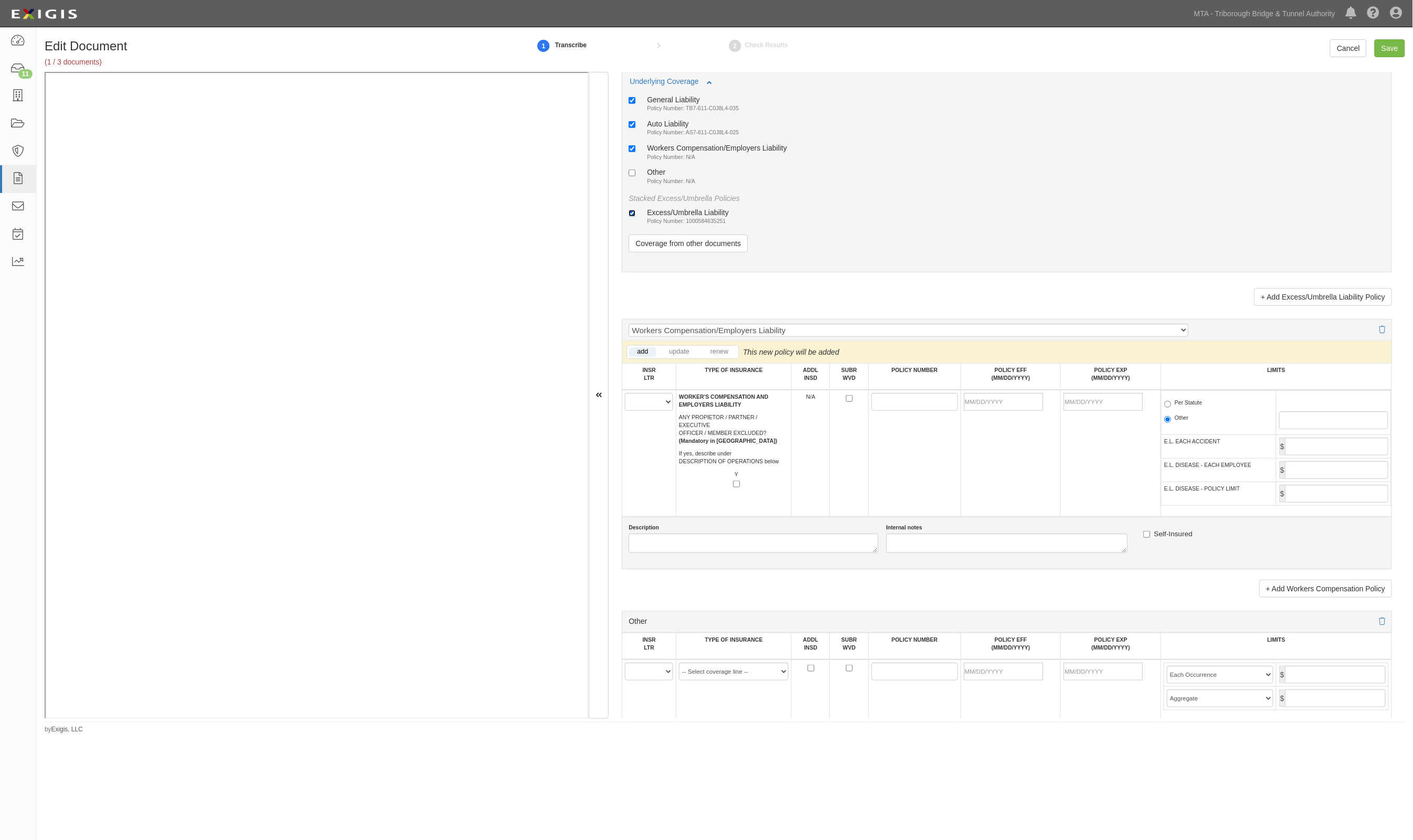
scroll to position [2164, 0]
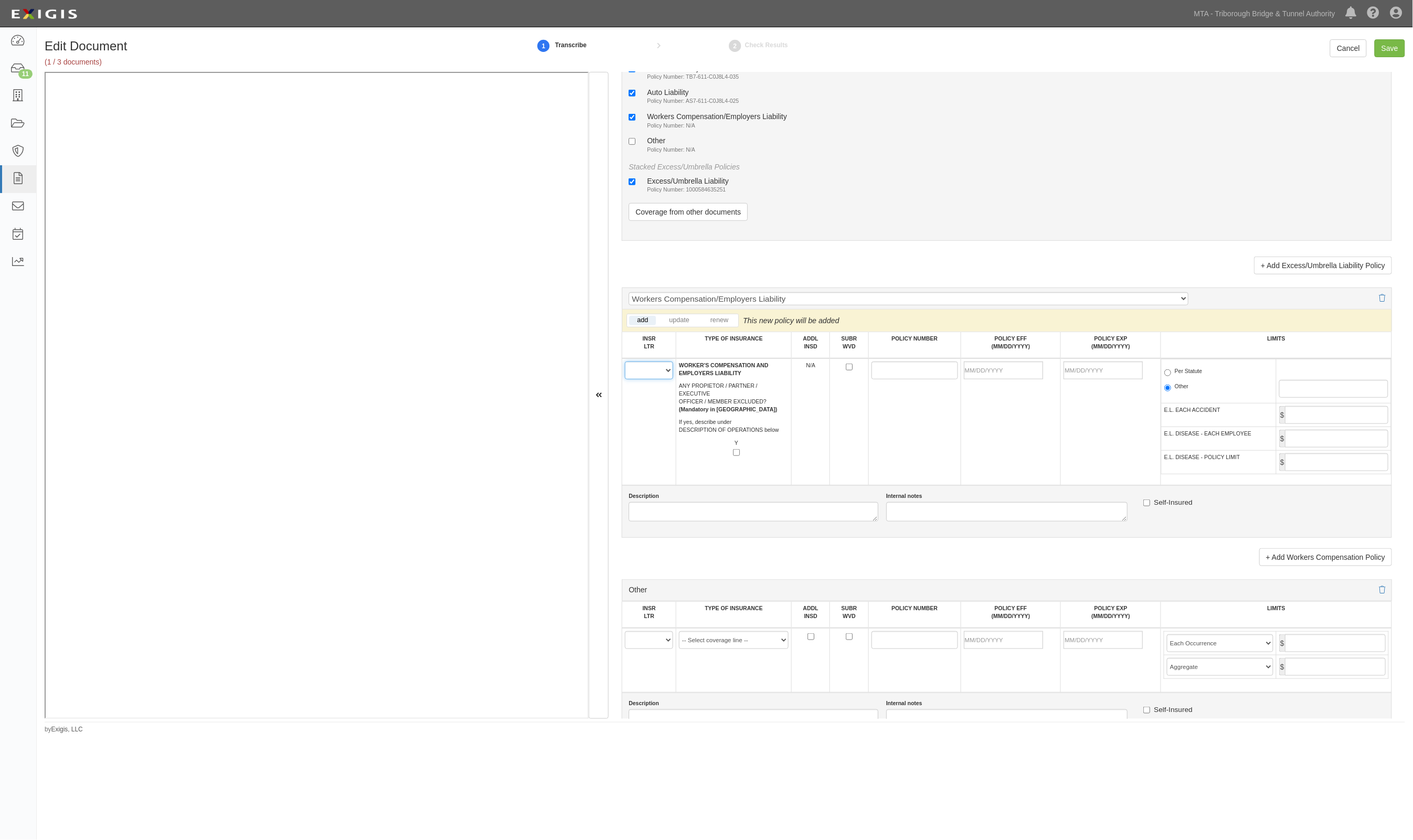
click at [639, 370] on select "A B C D E F" at bounding box center [648, 370] width 48 height 18
select select "B"
click at [625, 362] on select "A B C D E F" at bounding box center [648, 370] width 48 height 18
click at [894, 362] on input "POLICY NUMBER" at bounding box center [915, 370] width 87 height 18
paste input "WA5-61D-C0J8L4-015"
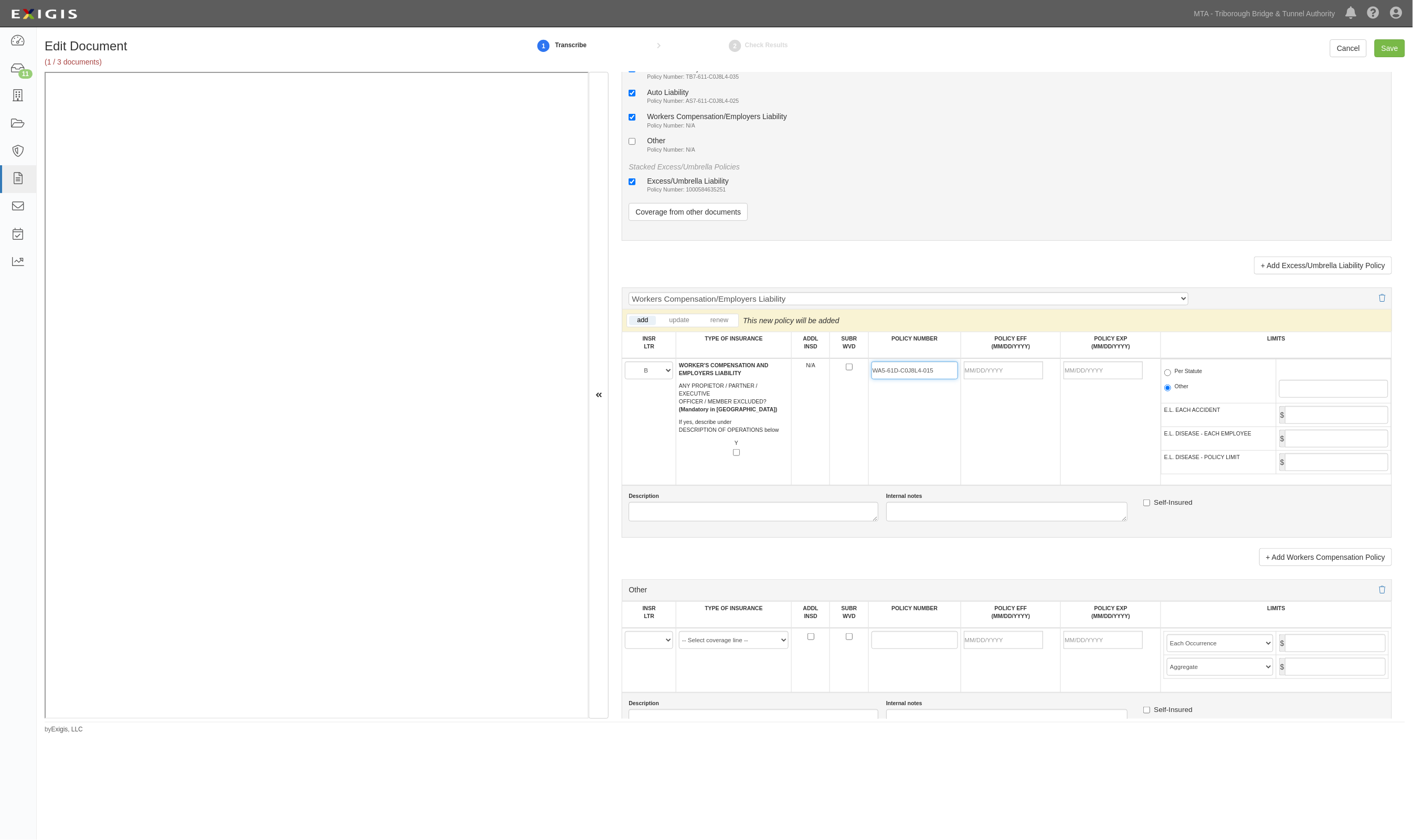
type input "WA5-61D-C0J8L4-015"
click at [1020, 362] on input "POLICY EFF (MM/DD/YYYY)" at bounding box center [1003, 370] width 79 height 18
type input "10/01/2025"
type input "10/01/2026"
click at [1203, 370] on span "Per Statute" at bounding box center [1219, 374] width 109 height 13
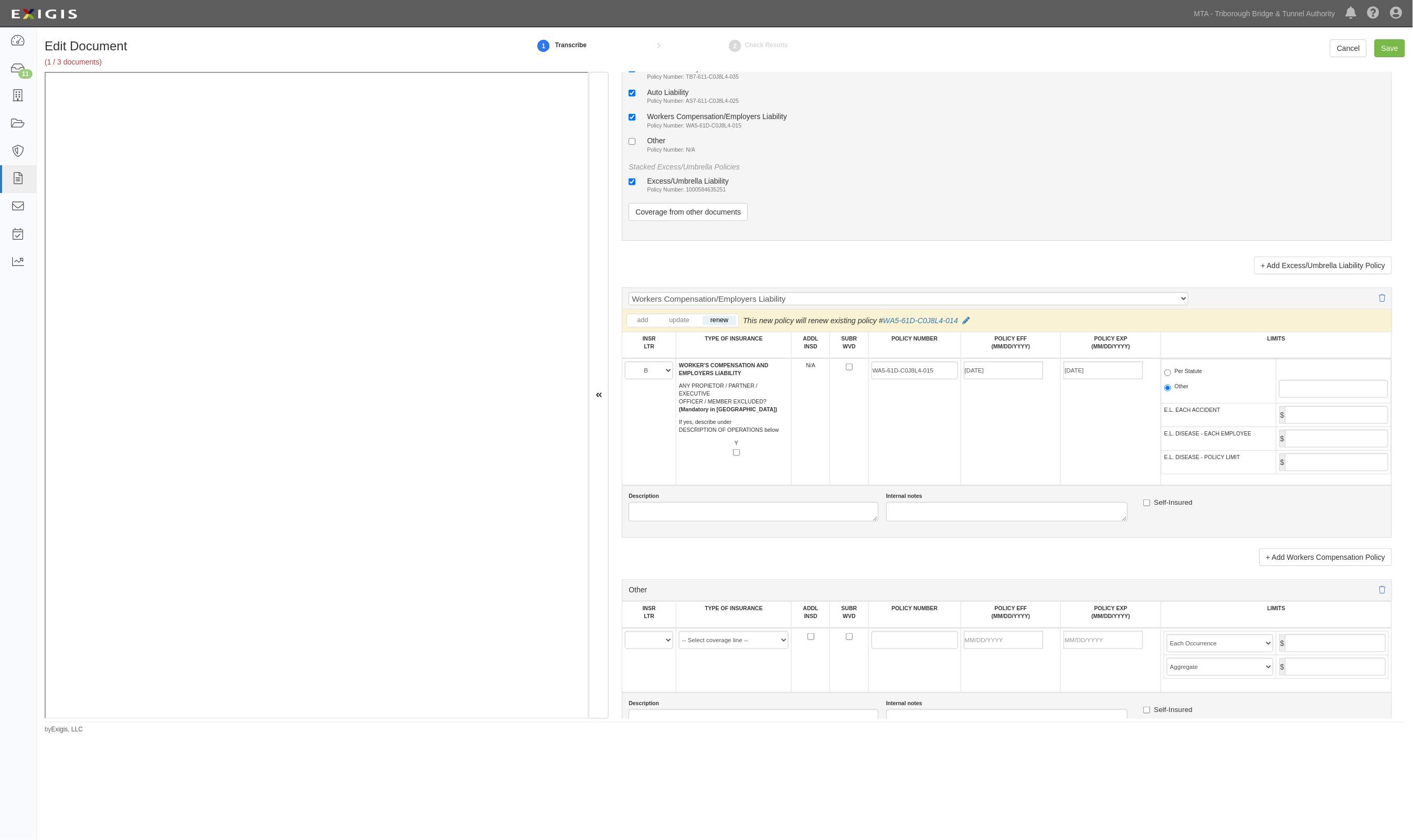
click at [1192, 368] on label "Per Statute" at bounding box center [1184, 372] width 39 height 10
click at [1172, 369] on input "Per Statute" at bounding box center [1167, 372] width 6 height 6
radio input "true"
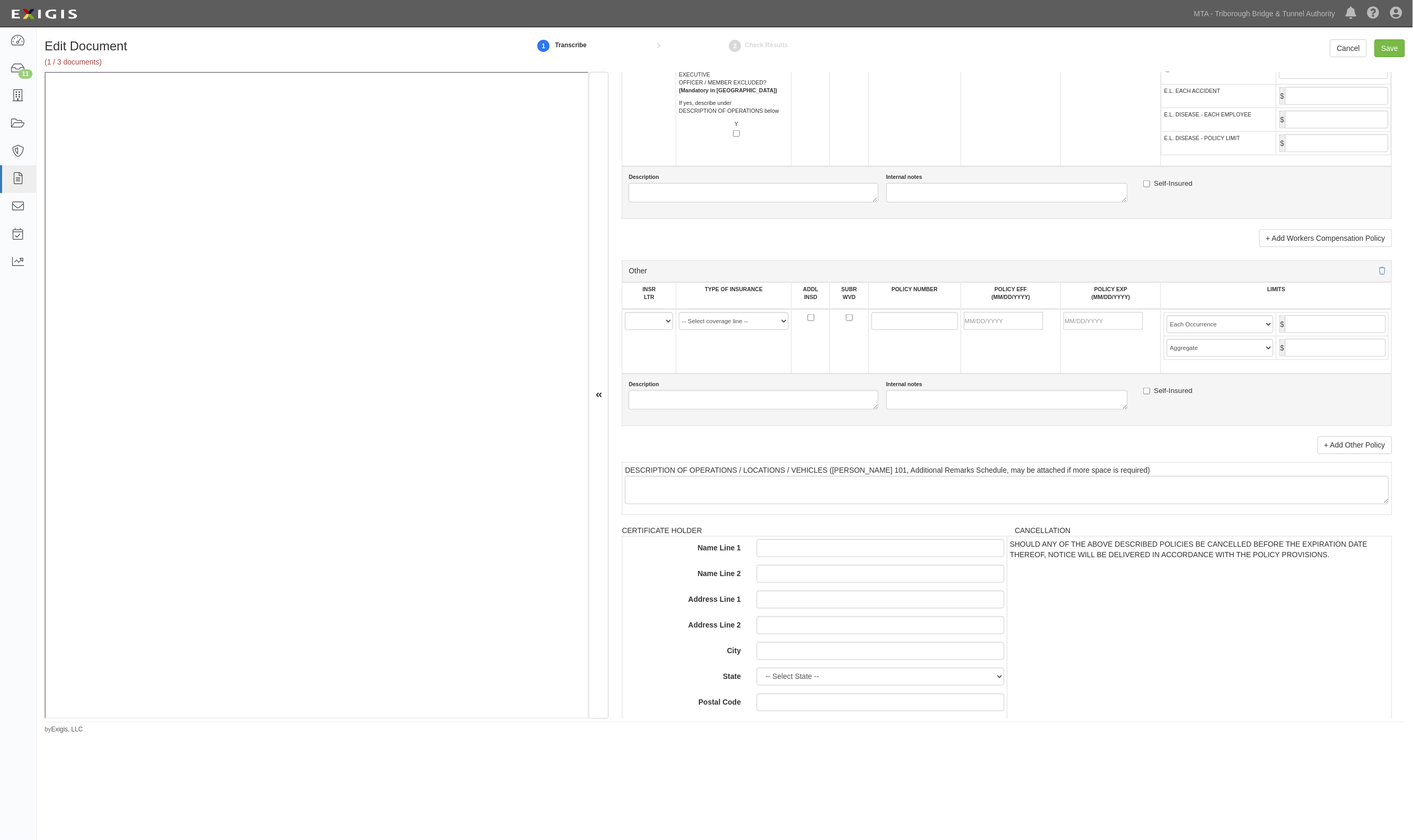
scroll to position [2492, 0]
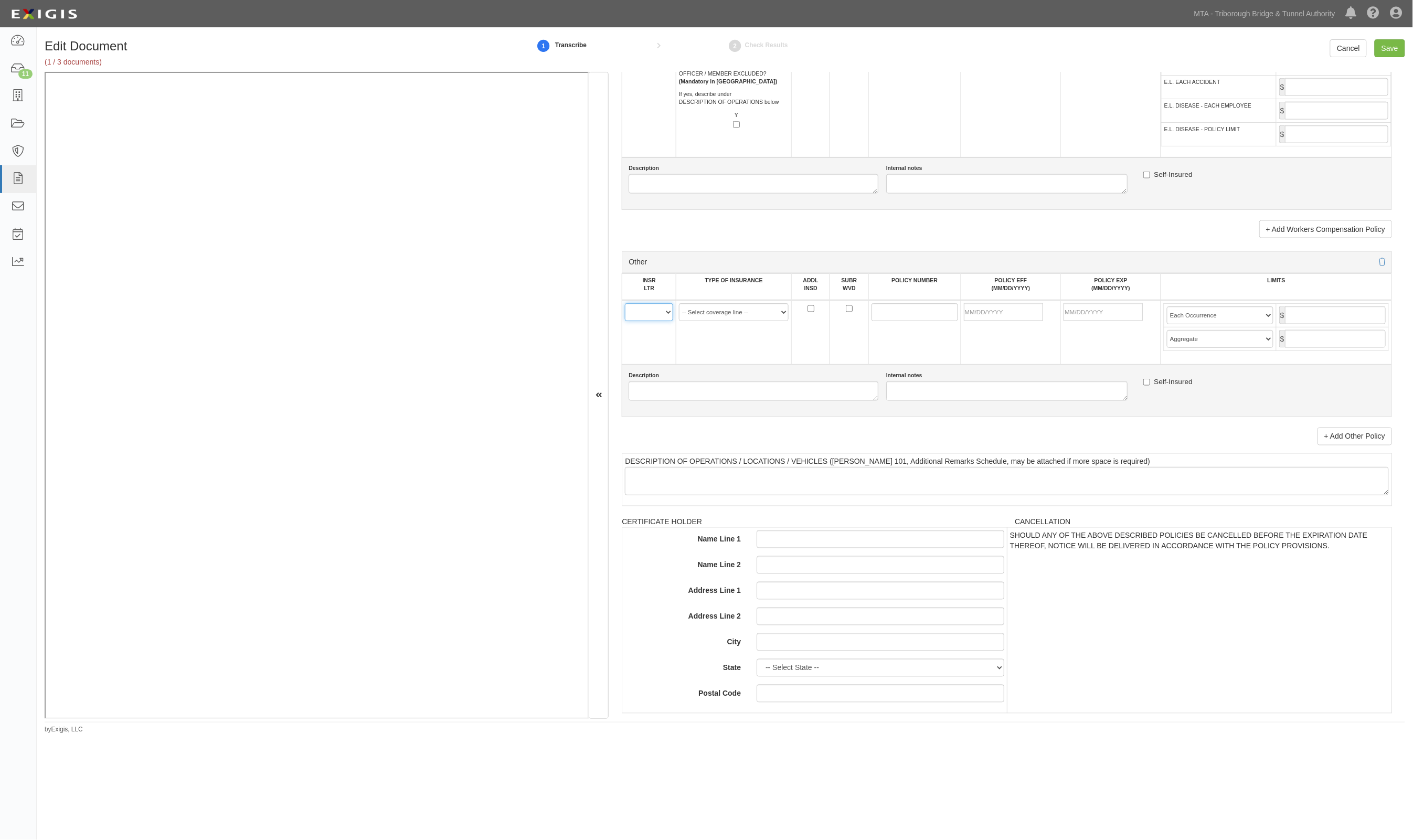
click at [658, 308] on select "A B C D E F" at bounding box center [648, 311] width 48 height 18
select select "F"
click at [625, 303] on select "A B C D E F" at bounding box center [648, 311] width 48 height 18
click at [755, 308] on select "-- Select coverage line -- Asbestos Abatement Auto Physical Damage Aviation Lia…" at bounding box center [733, 311] width 110 height 18
click at [890, 306] on input "POLICY NUMBER" at bounding box center [915, 311] width 87 height 18
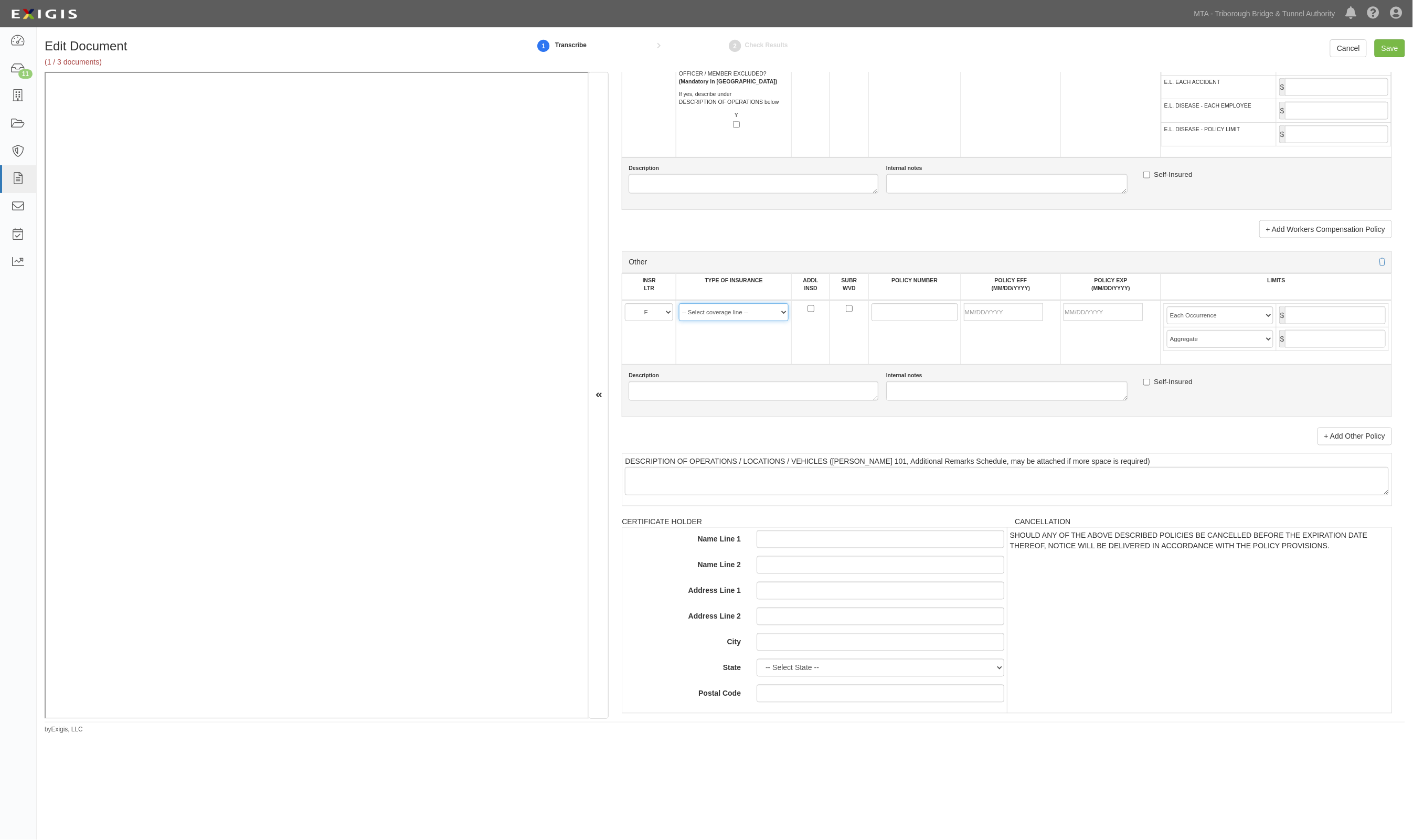
click at [760, 309] on select "-- Select coverage line -- Asbestos Abatement Auto Physical Damage Aviation Lia…" at bounding box center [733, 311] width 110 height 18
select select "44"
click at [679, 321] on select "-- Select coverage line -- Asbestos Abatement Auto Physical Damage Aviation Lia…" at bounding box center [733, 311] width 110 height 18
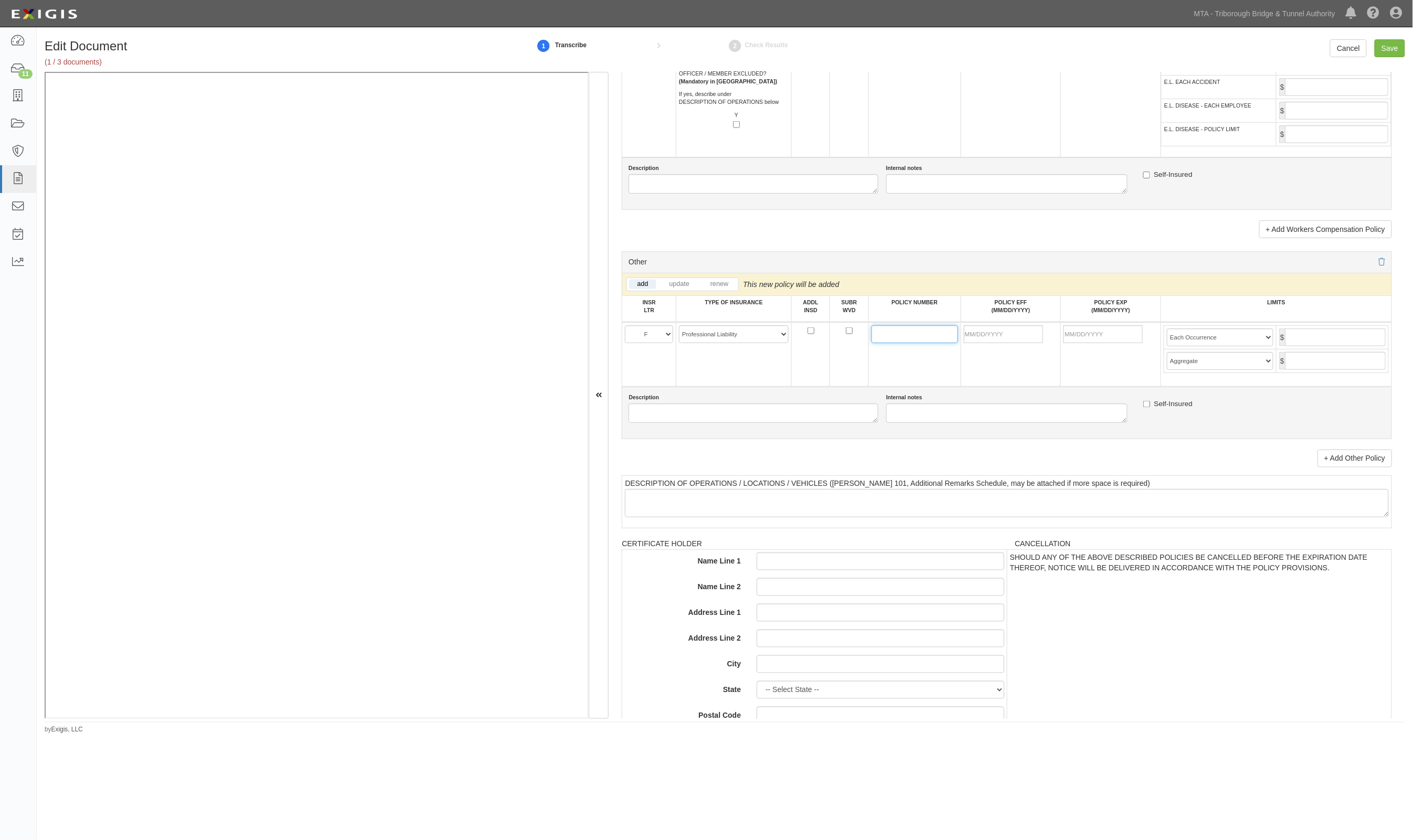
click at [914, 325] on input "POLICY NUMBER" at bounding box center [915, 333] width 87 height 18
paste input "PCM E603212 05"
type input "PCM E603212 05"
click at [993, 328] on input "POLICY EFF (MM/DD/YYYY)" at bounding box center [1003, 333] width 79 height 18
type input "10/01/2025"
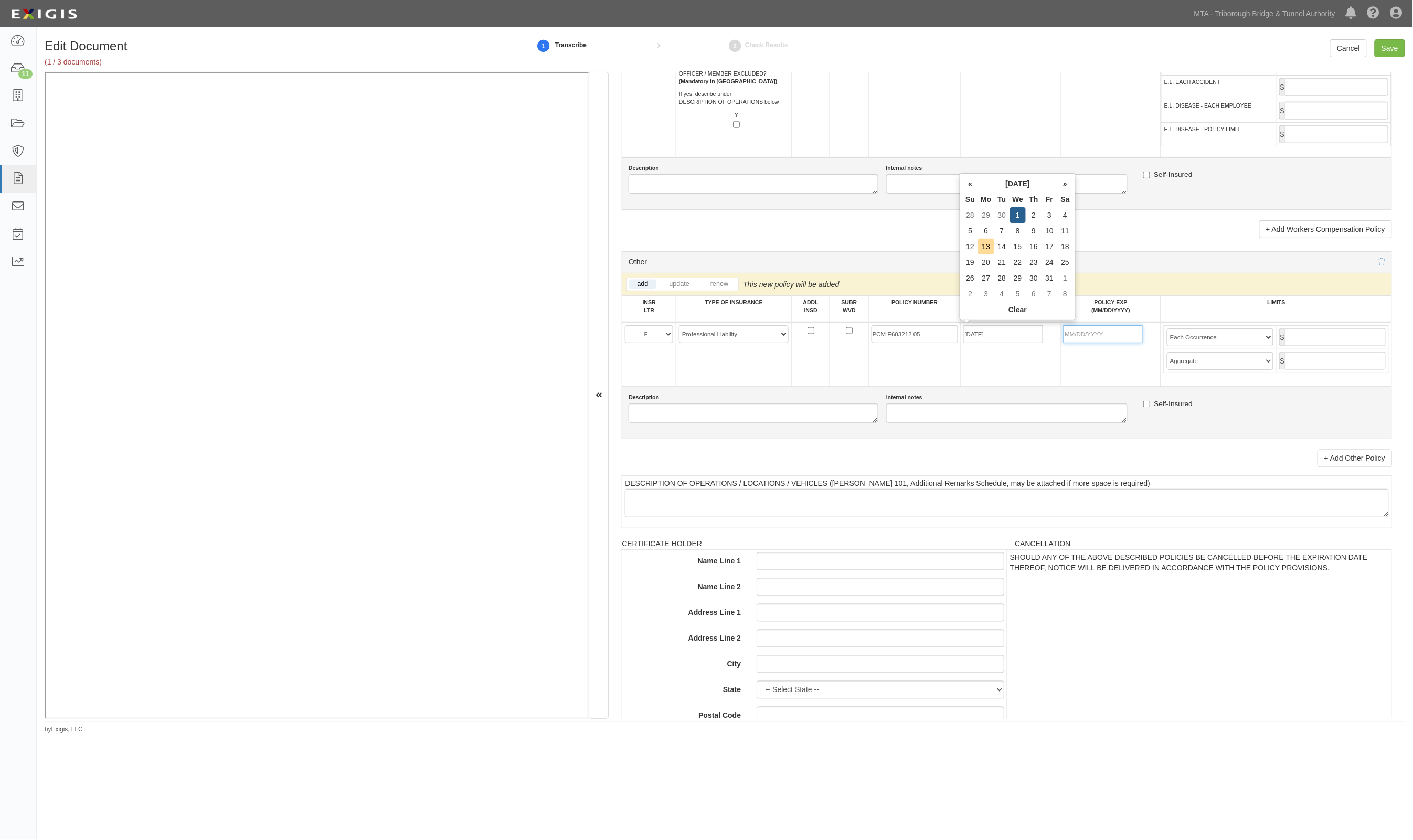
type input "10/01/2026"
type input "5,000,000"
click at [1178, 331] on select "Limit Each Occurrence Each Claim Aggregate Deductible Self-Insured Retention Pe…" at bounding box center [1220, 337] width 107 height 18
select select "Each Claim"
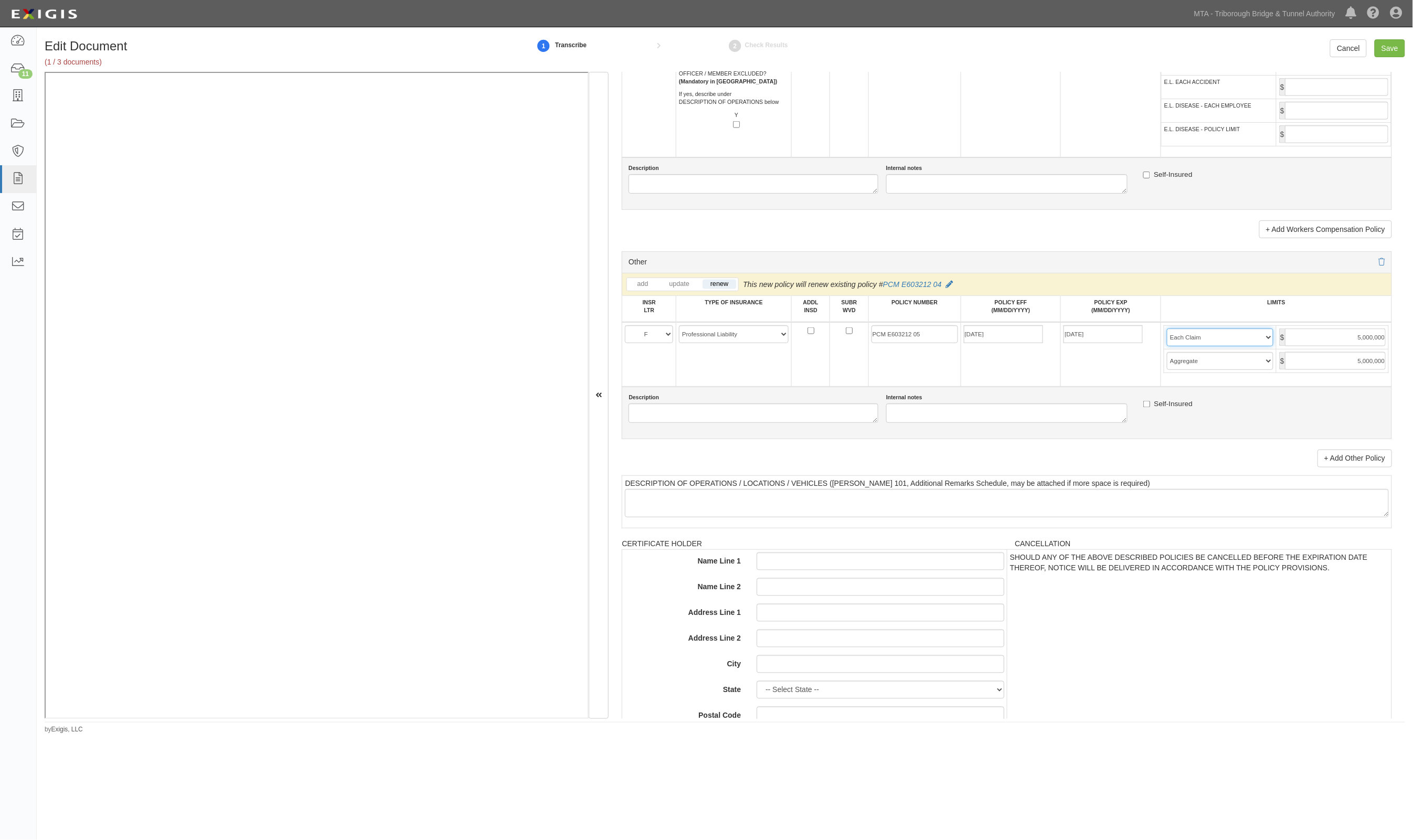
click at [1167, 329] on select "Limit Each Occurrence Each Claim Aggregate Deductible Self-Insured Retention Pe…" at bounding box center [1220, 337] width 107 height 18
click at [1392, 41] on input "Save" at bounding box center [1390, 48] width 30 height 18
type input "3000000"
type input "6000000"
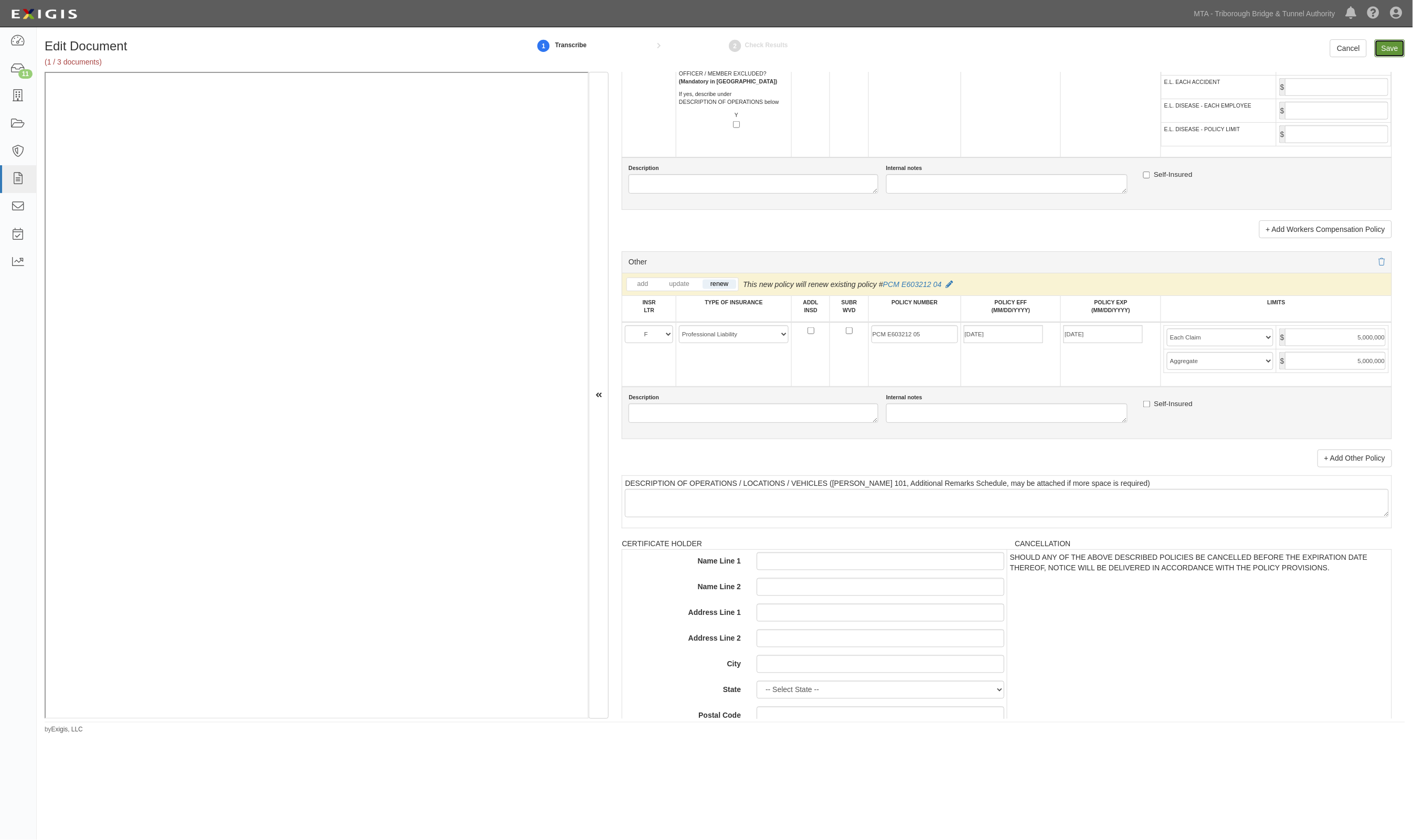
type input "2000000"
type input "5000000"
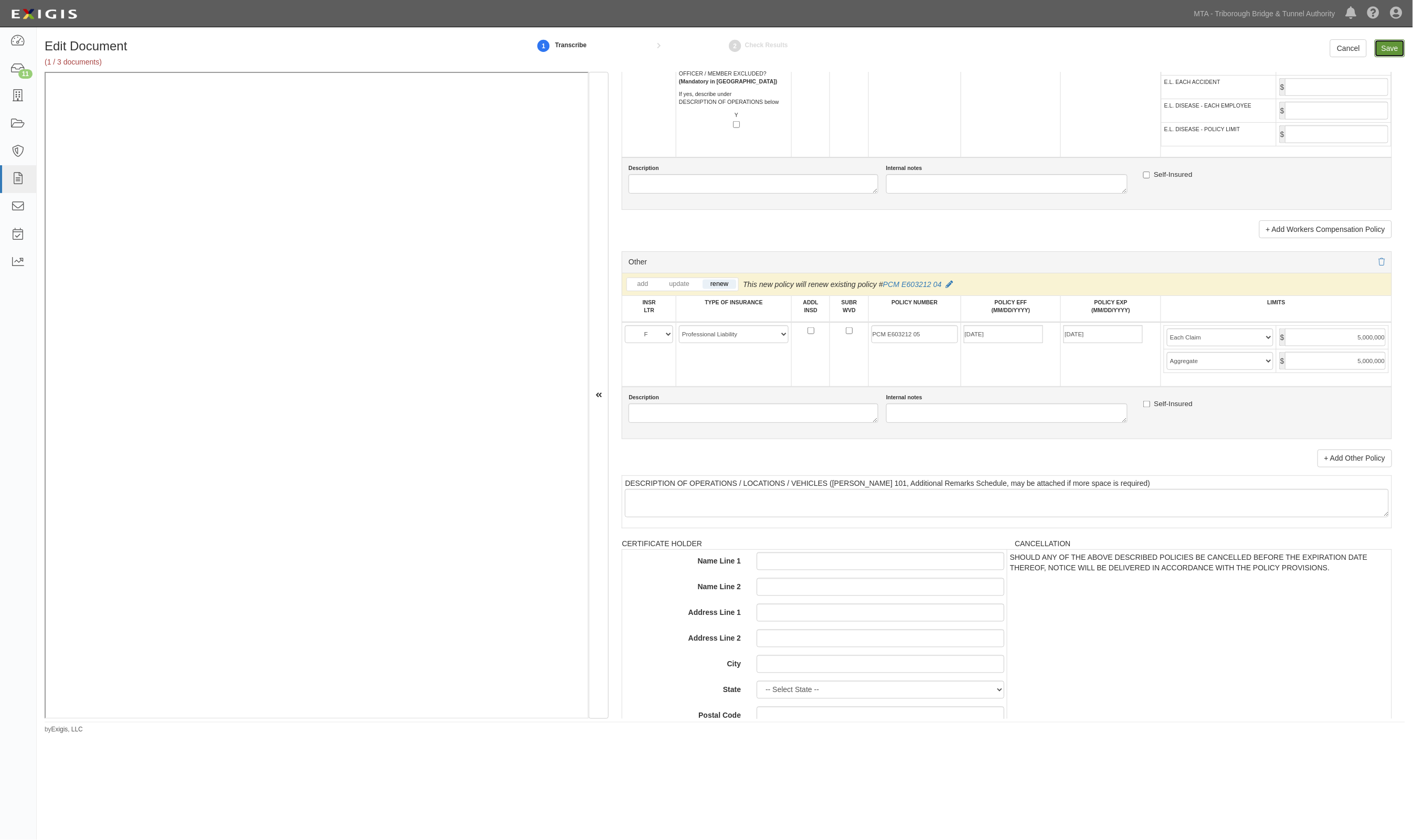
type input "5000000"
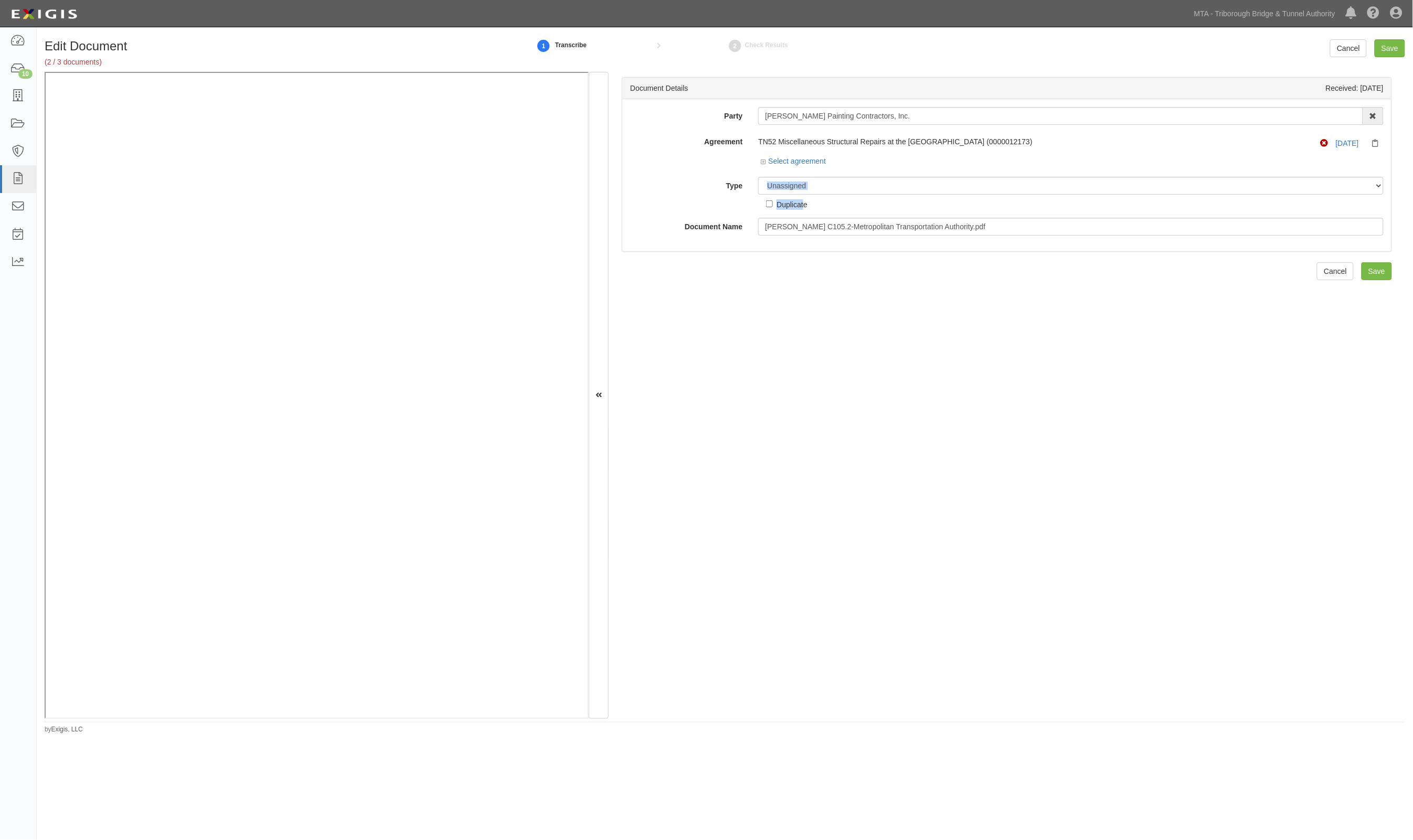
drag, startPoint x: 801, startPoint y: 198, endPoint x: 812, endPoint y: 185, distance: 17.0
click at [811, 187] on div "Unassigned Binder Cancellation Notice Certificate Contract Endorsement Insuranc…" at bounding box center [1071, 193] width 641 height 33
click at [812, 185] on select "Unassigned Binder Cancellation Notice Certificate Contract Endorsement Insuranc…" at bounding box center [1070, 185] width 625 height 18
select select "EndorsementDetail"
click at [758, 177] on select "Unassigned Binder Cancellation Notice Certificate Contract Endorsement Insuranc…" at bounding box center [1070, 185] width 625 height 18
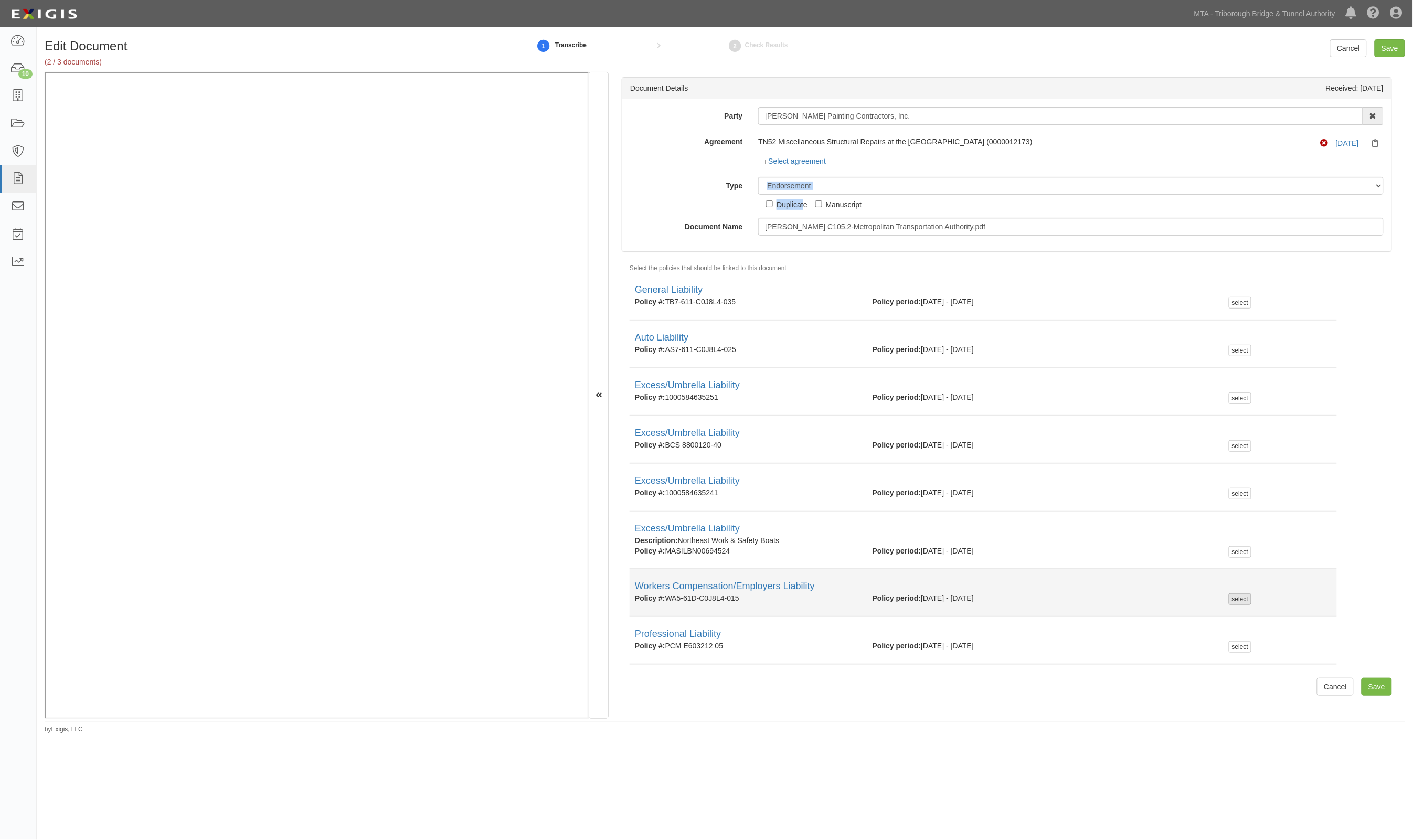
click at [1236, 600] on div "select" at bounding box center [1240, 599] width 22 height 12
checkbox input "true"
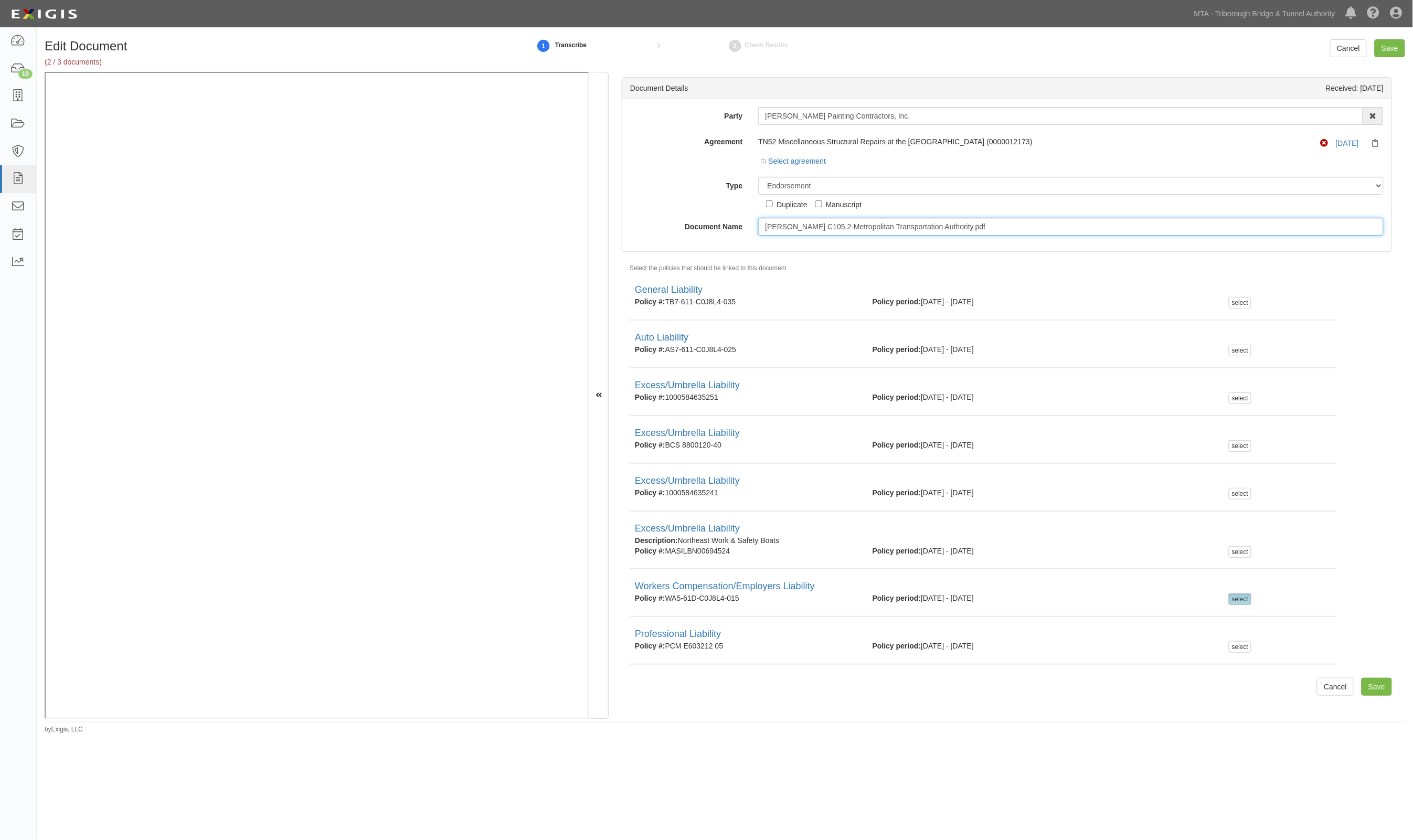
click at [955, 224] on input "Ahern C105.2-Metropolitan Transportation Authority.pdf" at bounding box center [1070, 226] width 625 height 18
click at [1384, 49] on input "Save" at bounding box center [1390, 48] width 30 height 18
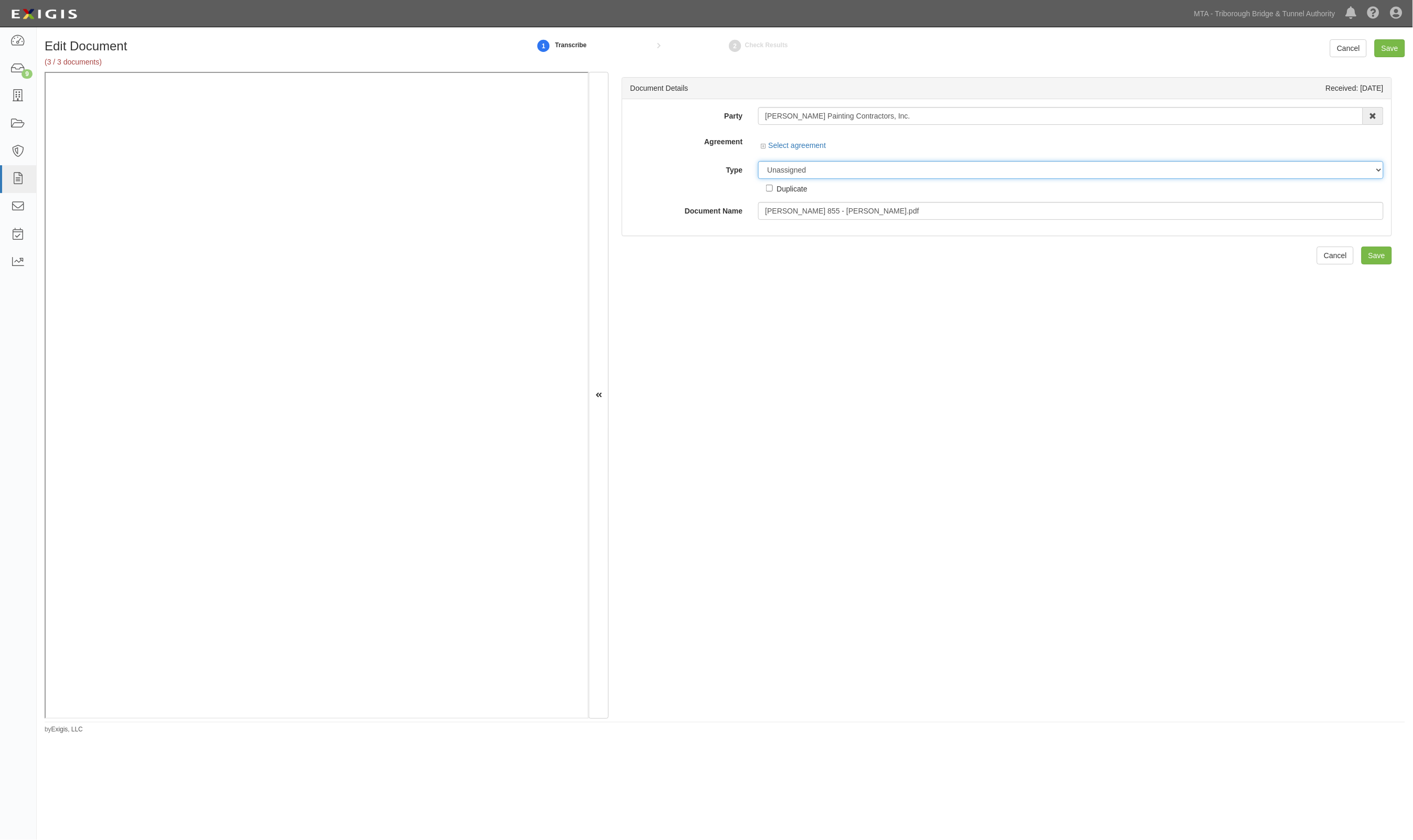
click at [841, 172] on select "Unassigned Binder Cancellation Notice Certificate Contract Endorsement Insuranc…" at bounding box center [1070, 169] width 625 height 18
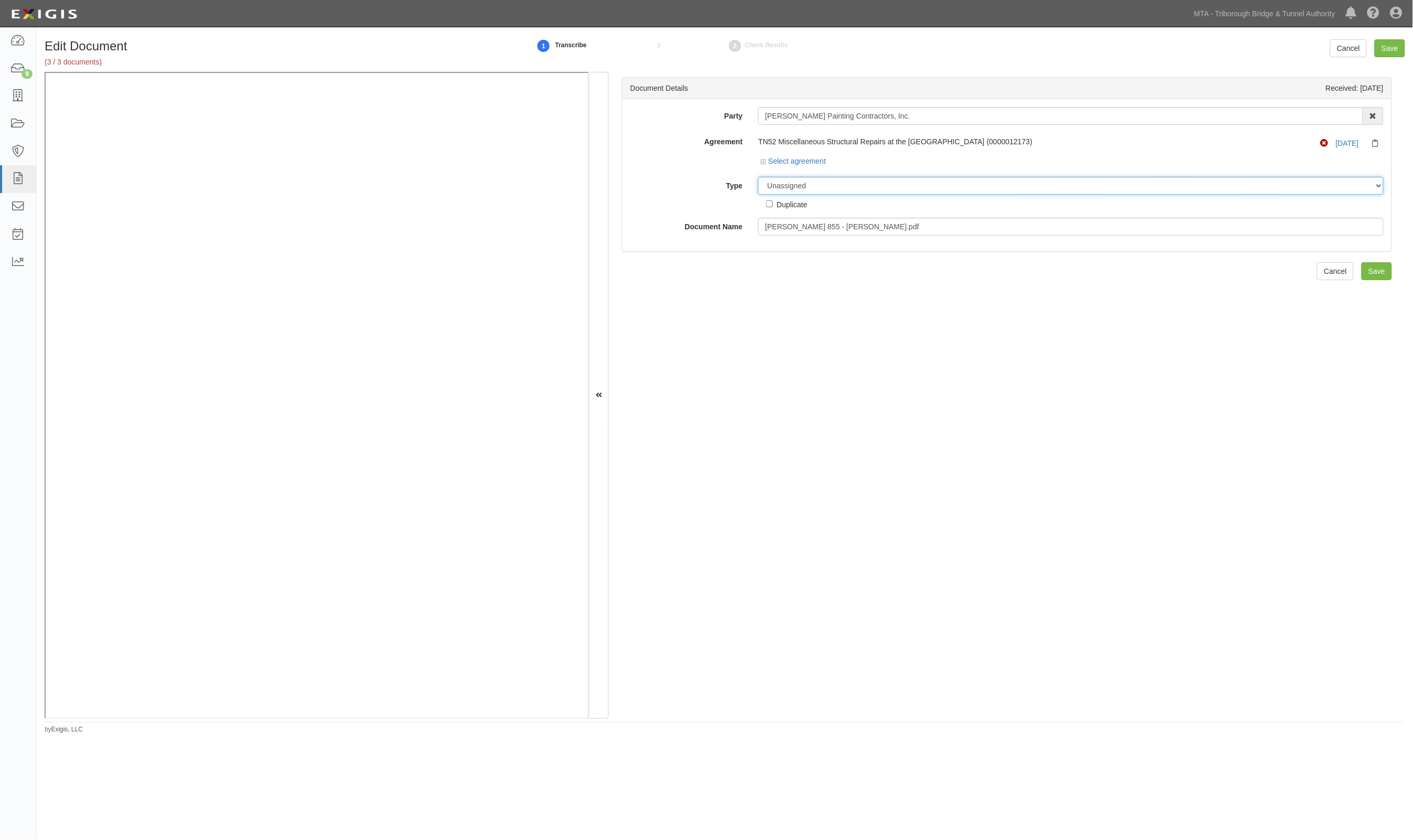
select select "ContractDetail"
click at [758, 177] on select "Unassigned Binder Cancellation Notice Certificate Contract Endorsement Insuranc…" at bounding box center [1070, 185] width 625 height 18
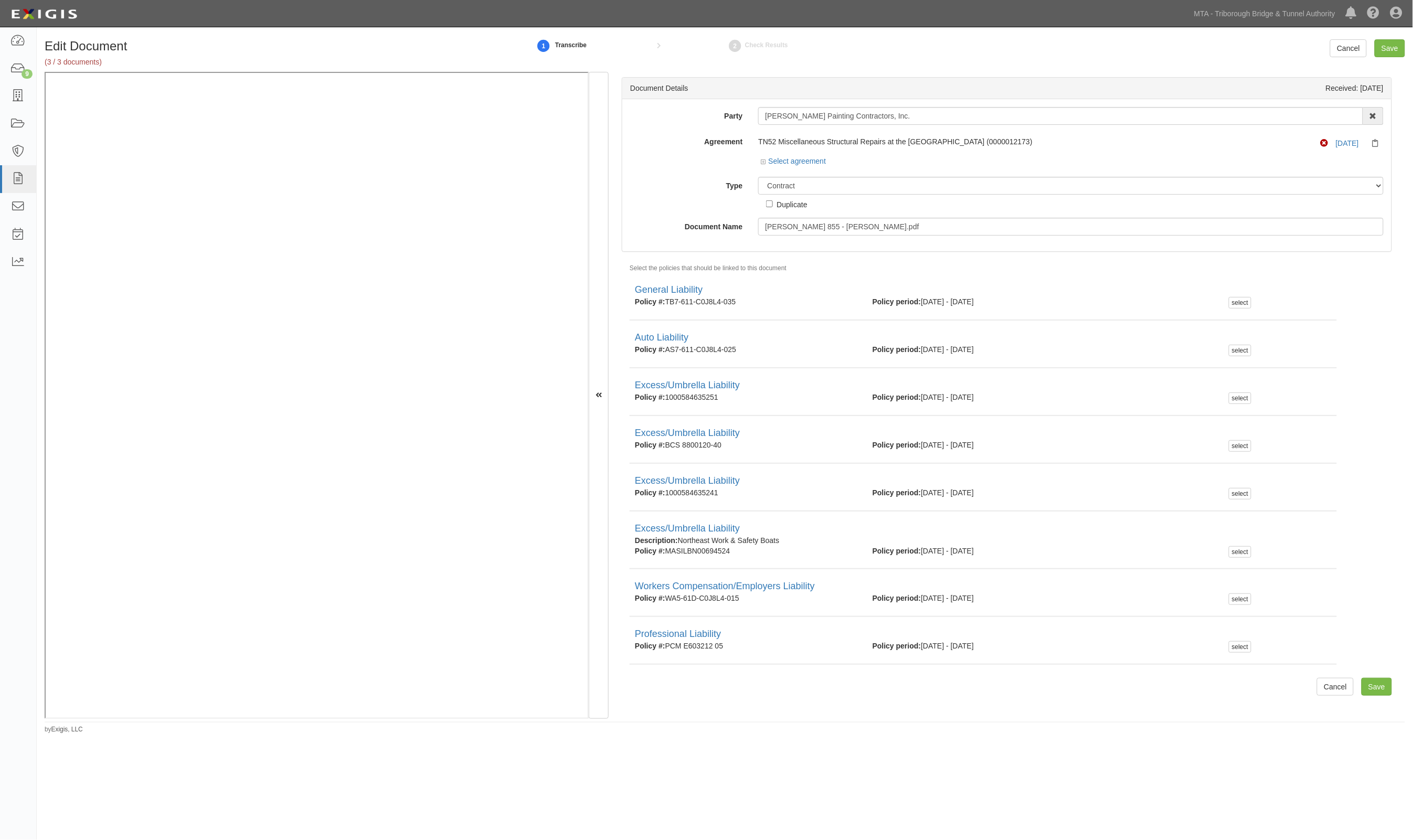
drag, startPoint x: 1237, startPoint y: 304, endPoint x: 869, endPoint y: 181, distance: 388.0
click at [1236, 304] on div "select" at bounding box center [1240, 302] width 22 height 12
checkbox input "true"
click at [825, 178] on select "Unassigned Binder Cancellation Notice Certificate Contract Endorsement Insuranc…" at bounding box center [1070, 185] width 625 height 18
select select "EndorsementDetail"
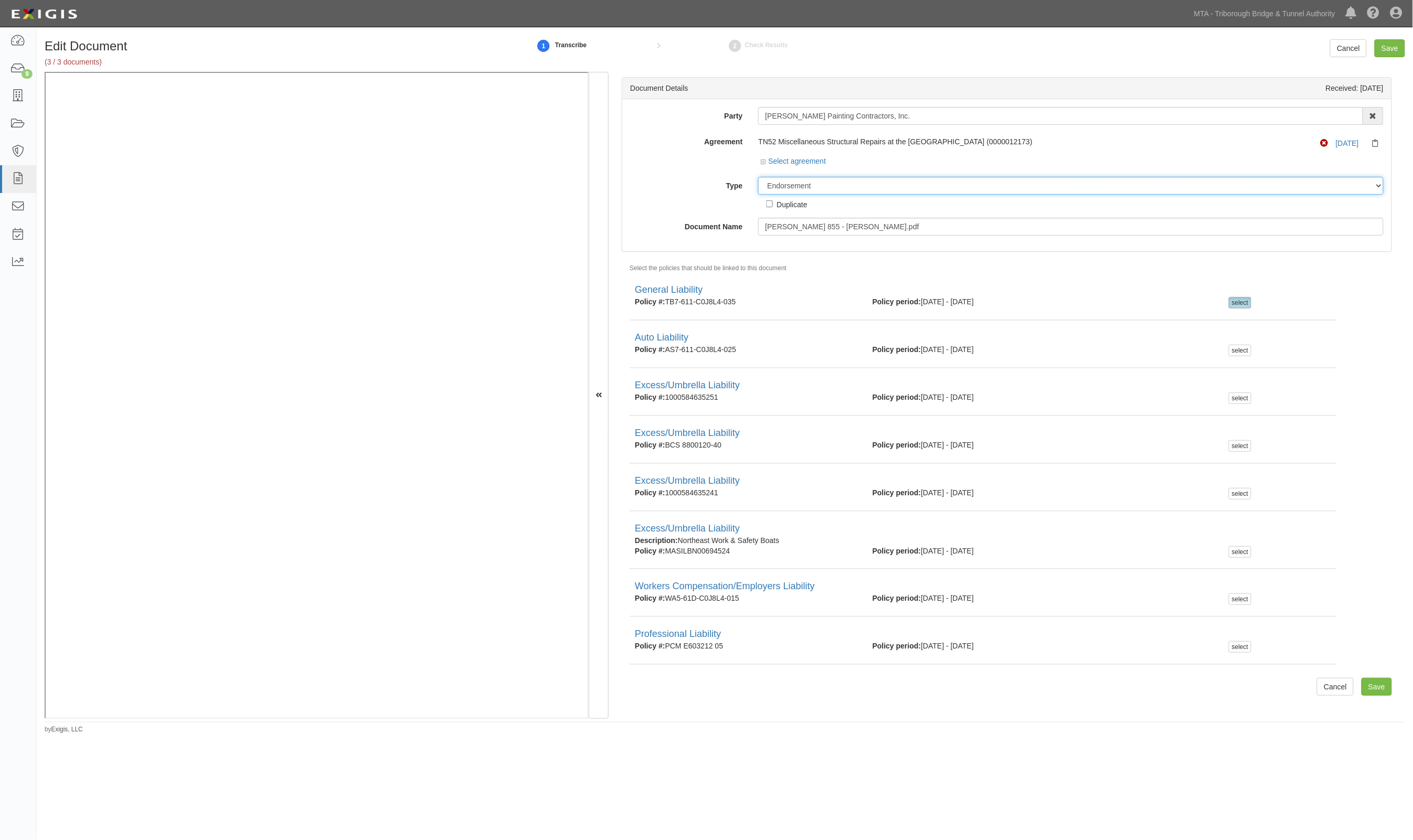
click at [758, 177] on select "Unassigned Binder Cancellation Notice Certificate Contract Endorsement Insuranc…" at bounding box center [1070, 185] width 625 height 18
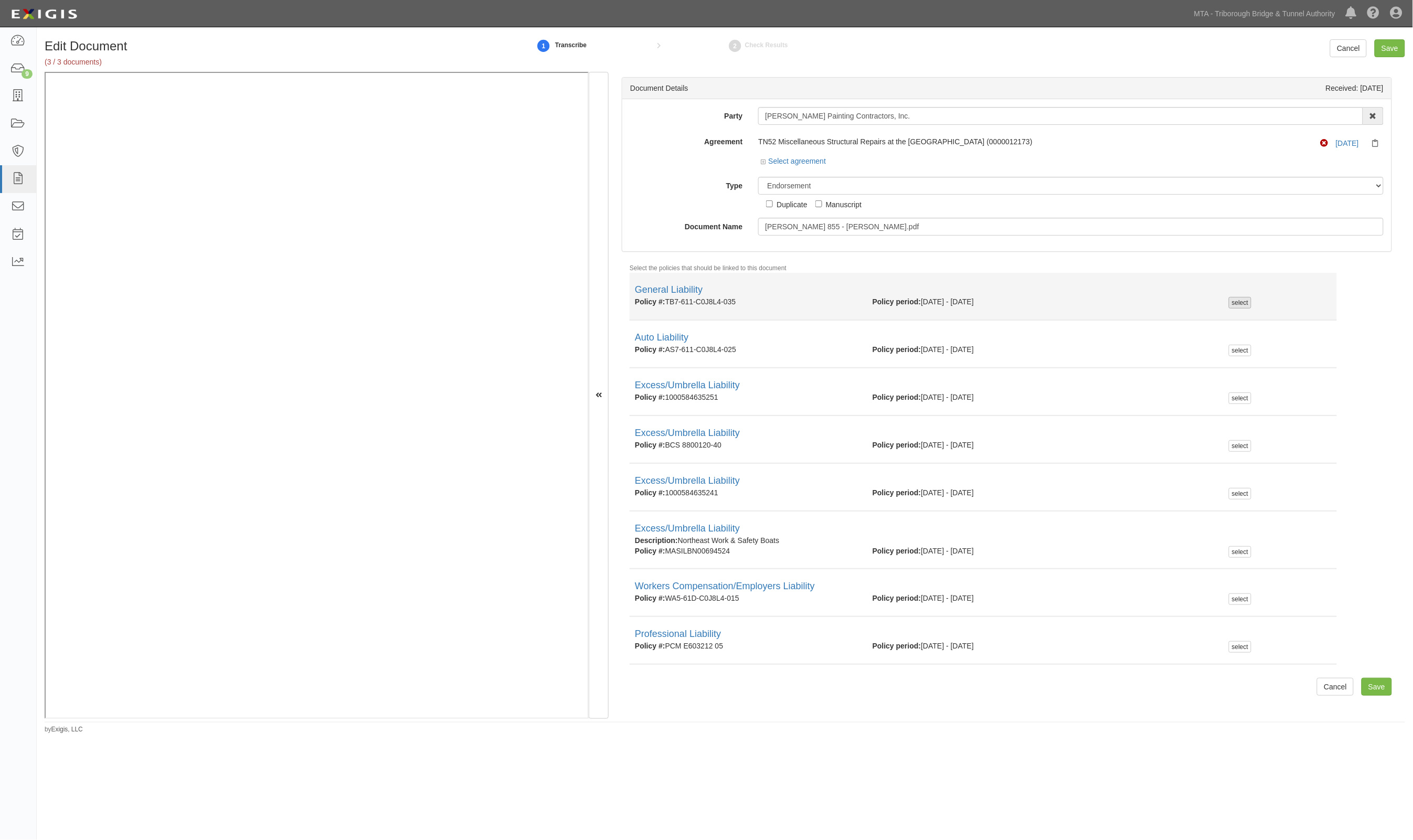
click at [1229, 298] on div "select" at bounding box center [1240, 302] width 22 height 12
checkbox input "true"
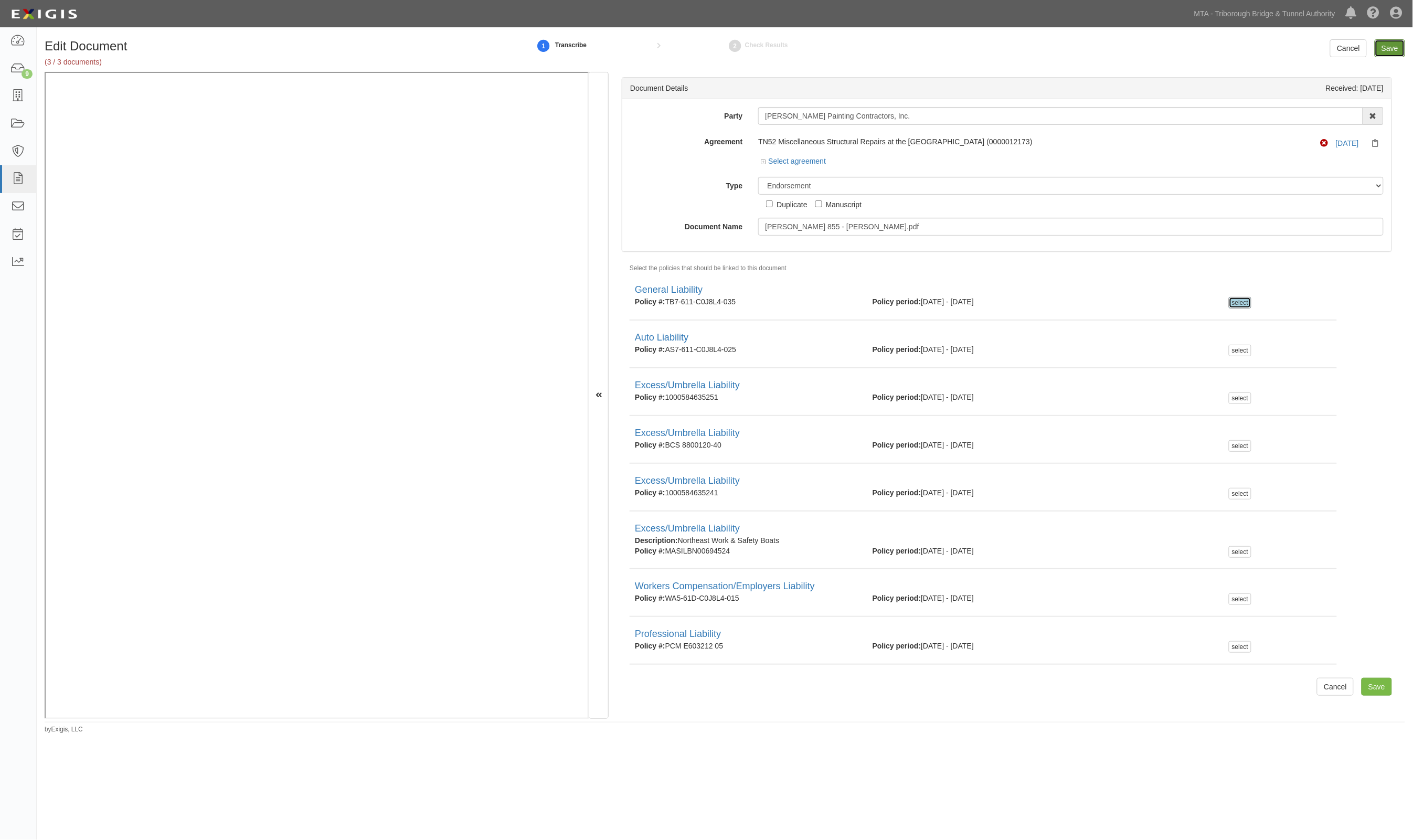
click at [1390, 40] on input "Save" at bounding box center [1390, 48] width 30 height 18
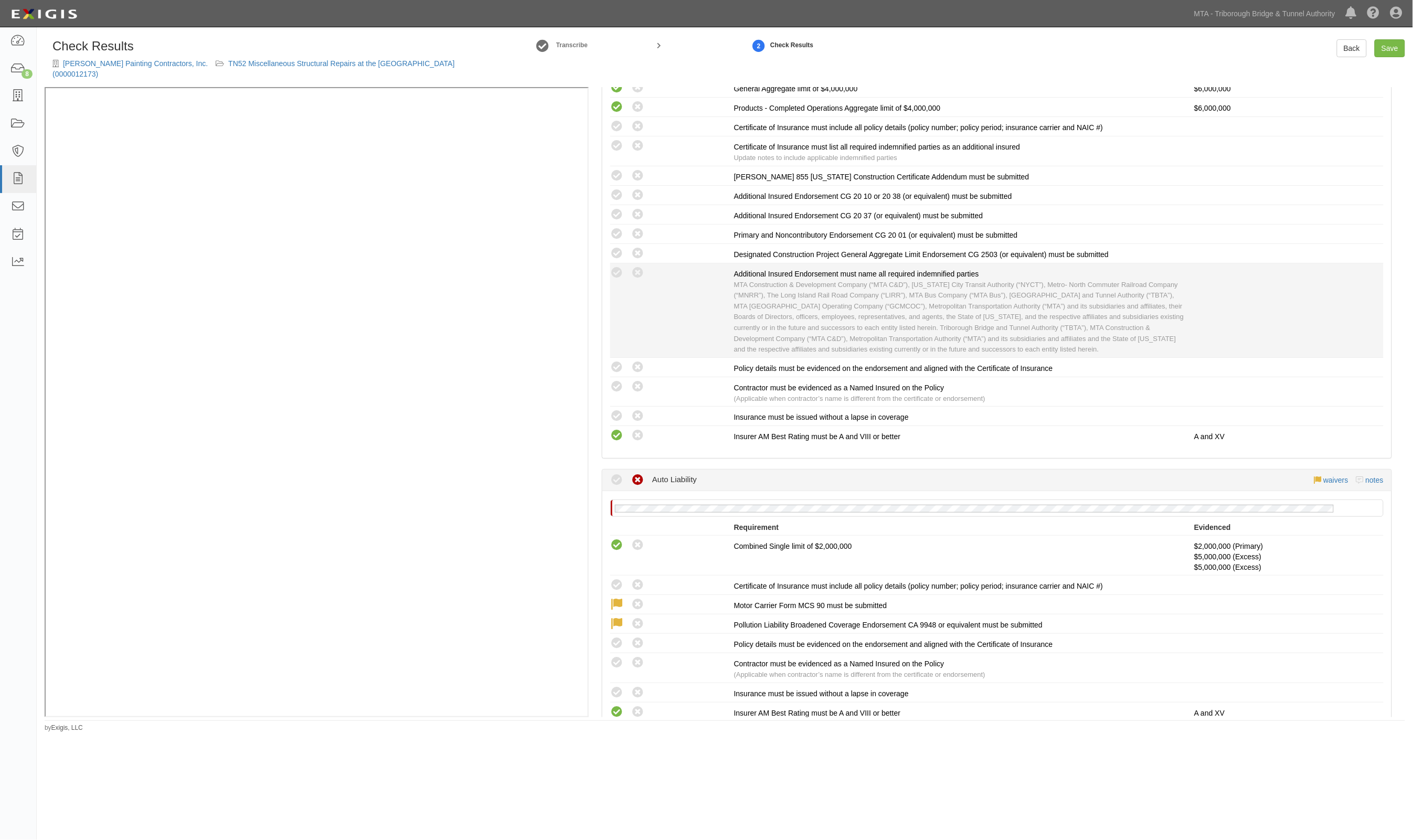
scroll to position [328, 0]
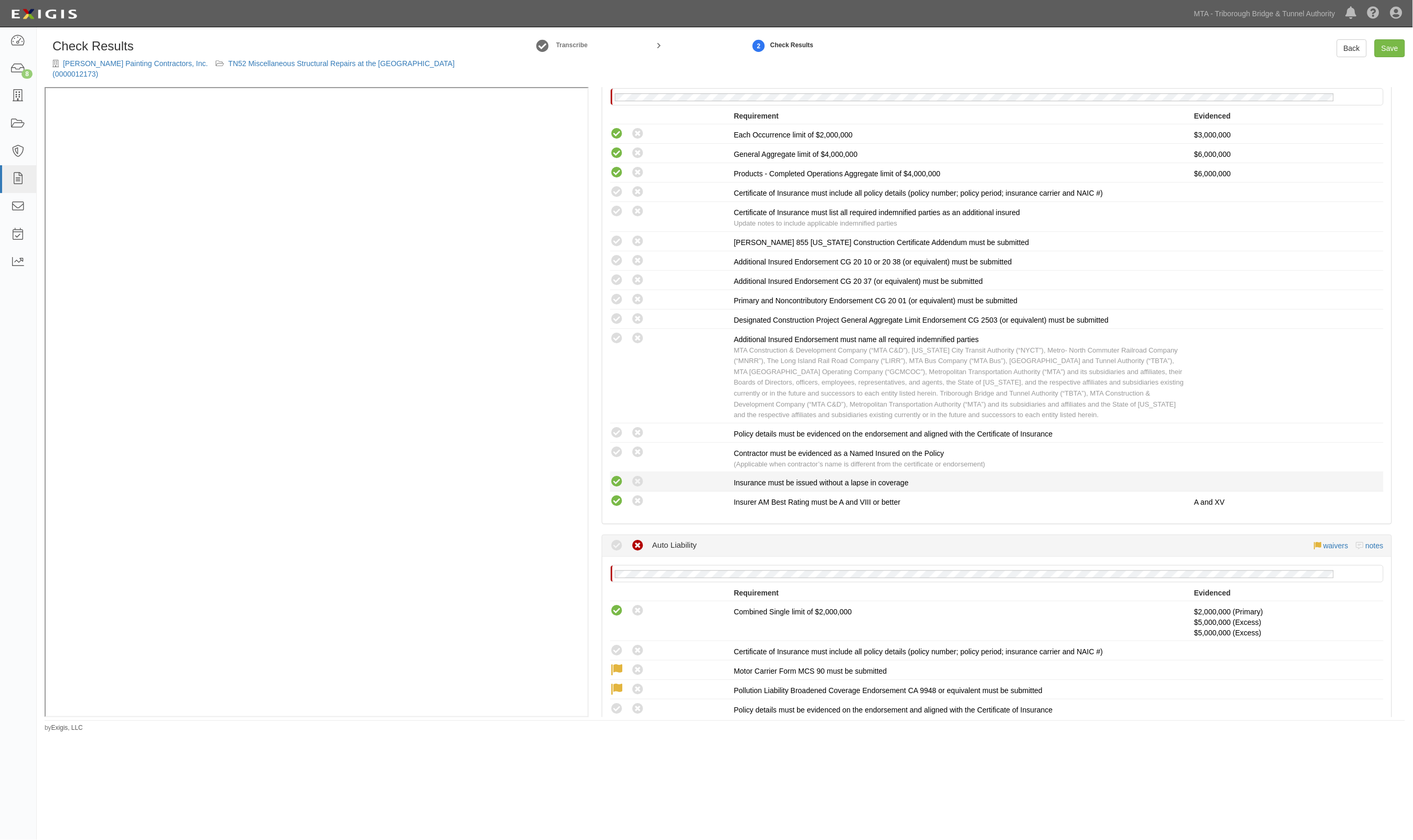
click at [615, 476] on icon at bounding box center [617, 482] width 13 height 13
radio input "true"
click at [615, 240] on icon at bounding box center [617, 241] width 13 height 13
radio input "true"
click at [615, 188] on icon at bounding box center [617, 192] width 13 height 13
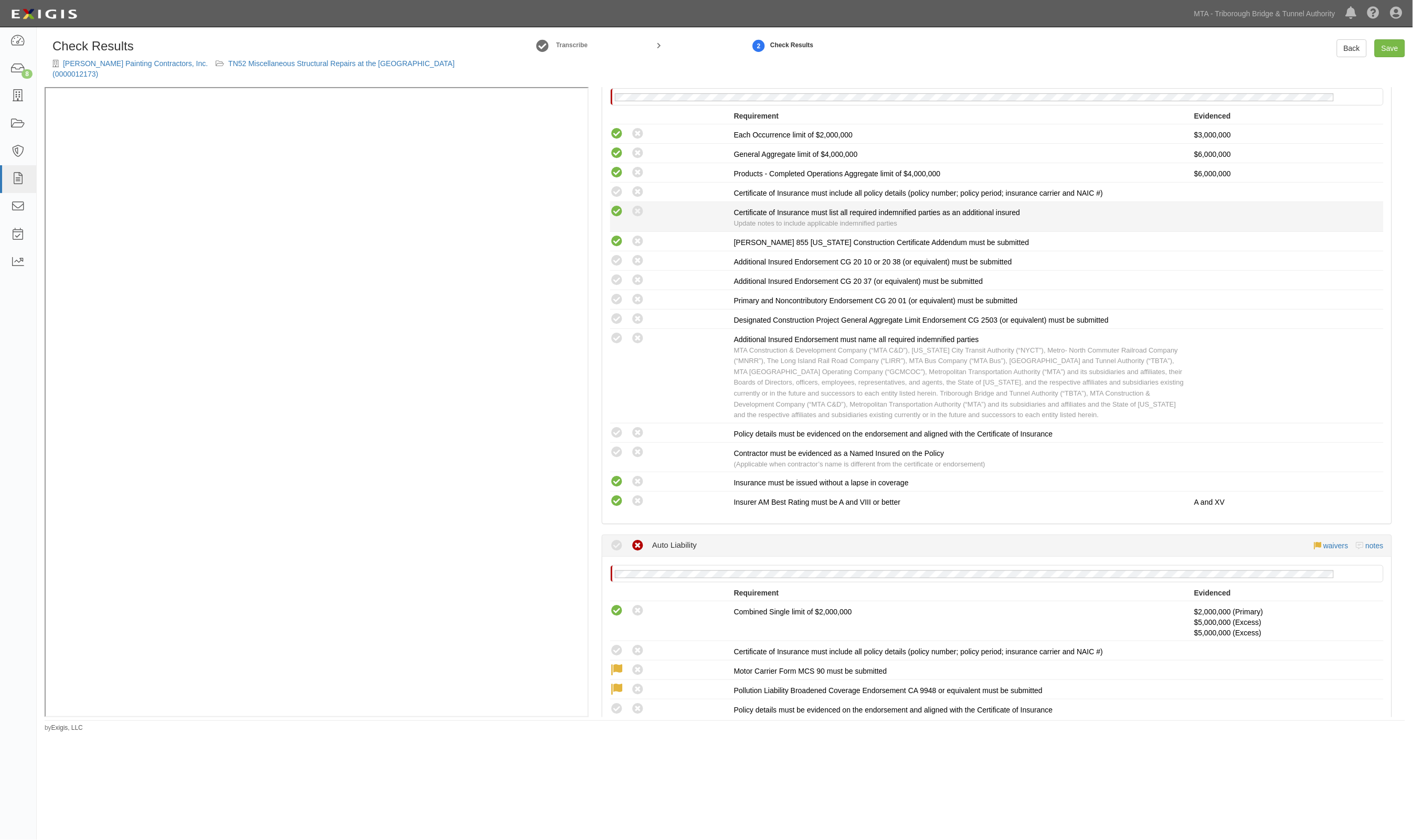
radio input "true"
click at [612, 210] on icon at bounding box center [617, 212] width 13 height 13
radio input "true"
click at [632, 255] on icon at bounding box center [637, 261] width 13 height 13
radio input "true"
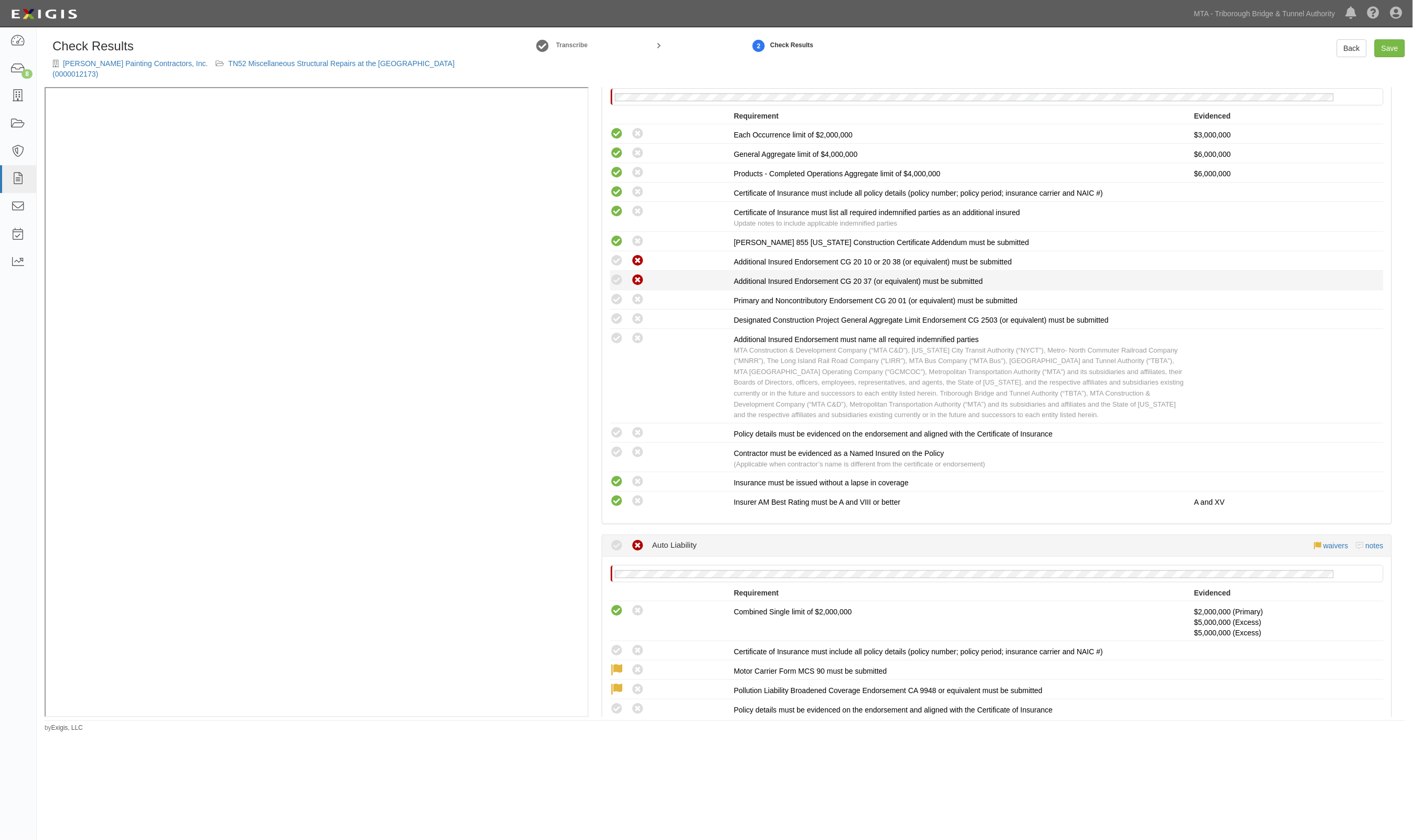
click at [636, 277] on icon at bounding box center [637, 280] width 13 height 13
radio input "true"
click at [635, 298] on icon at bounding box center [637, 299] width 13 height 13
radio input "true"
click at [638, 321] on icon at bounding box center [637, 320] width 13 height 13
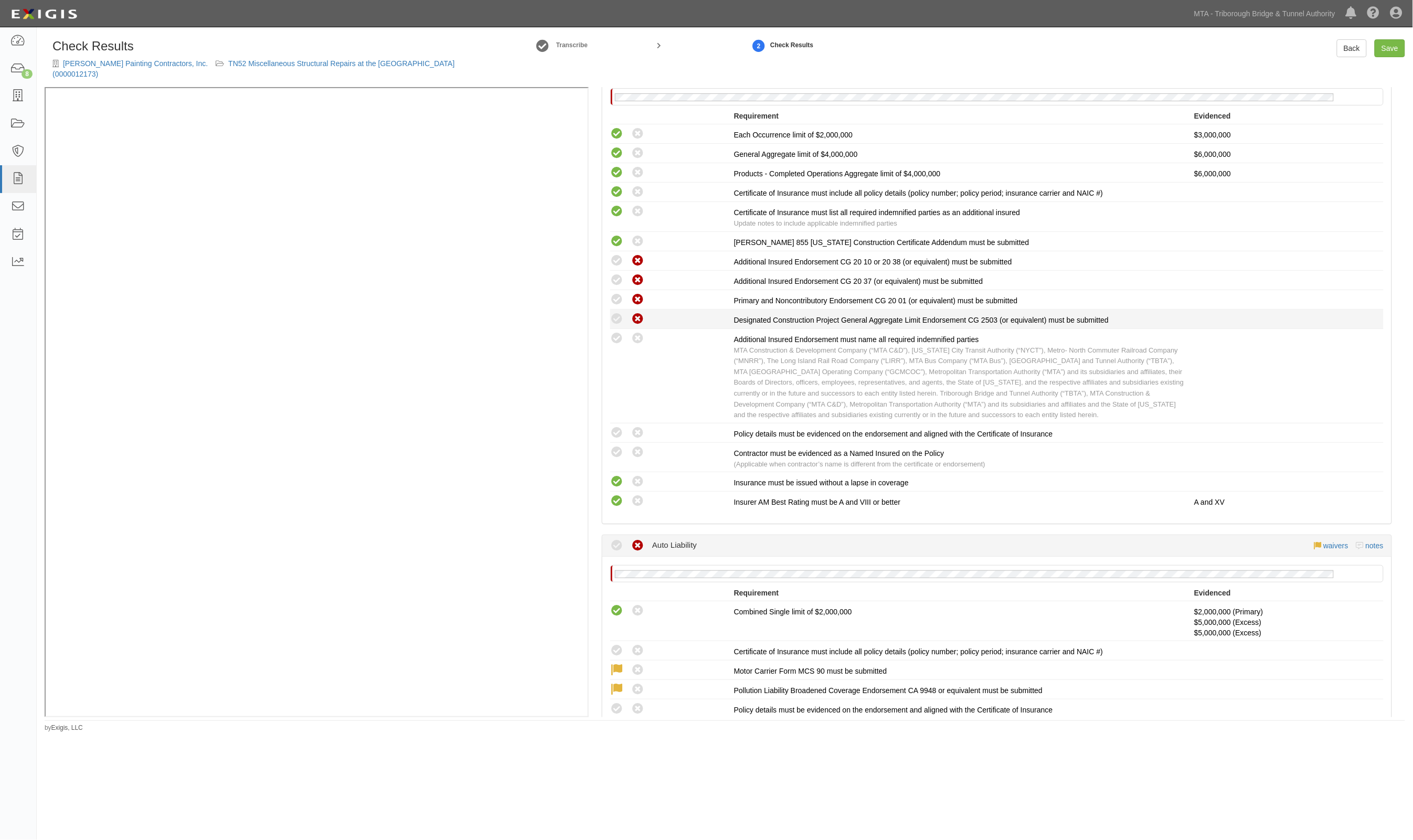
radio input "true"
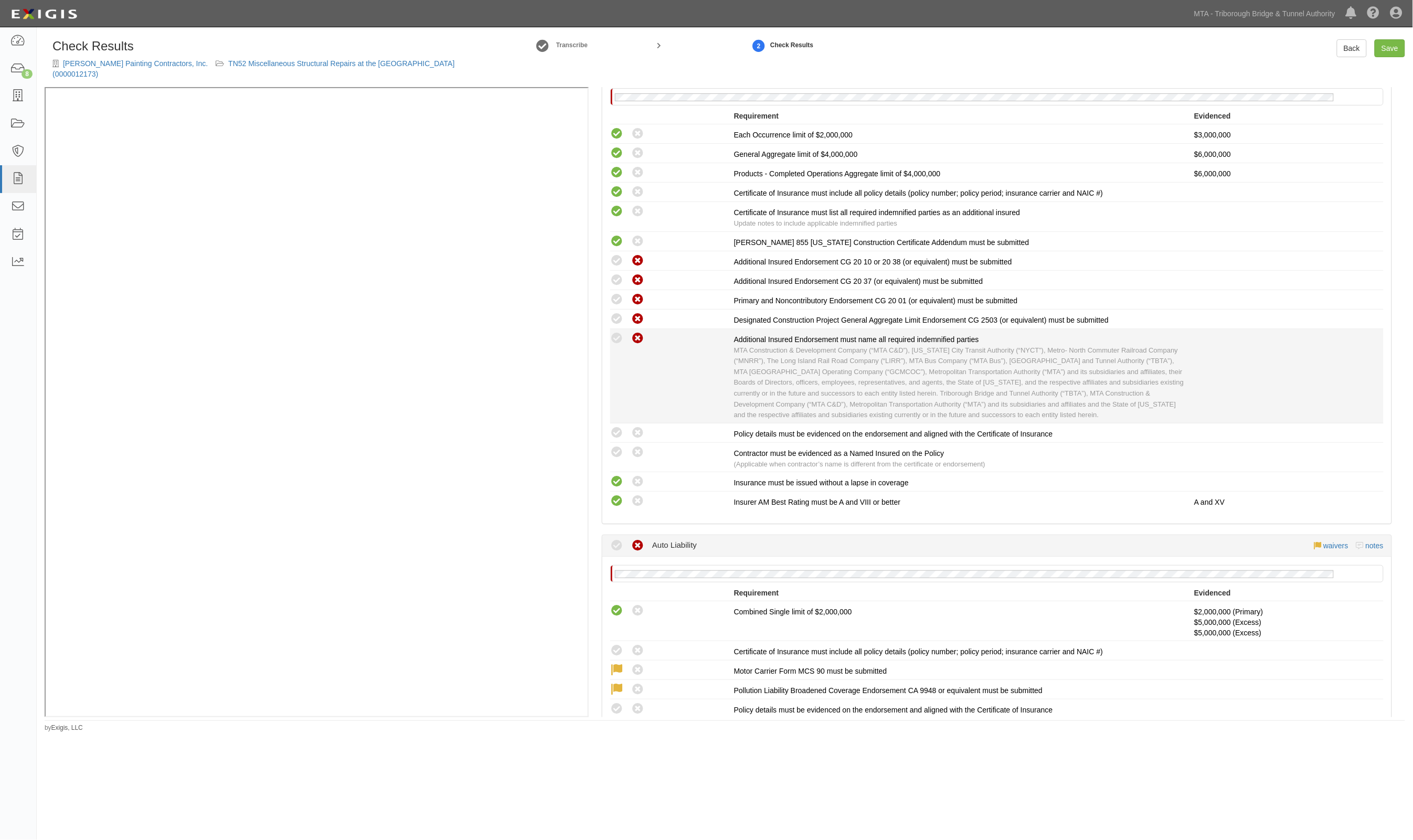
click at [636, 337] on icon at bounding box center [637, 339] width 13 height 13
radio input "true"
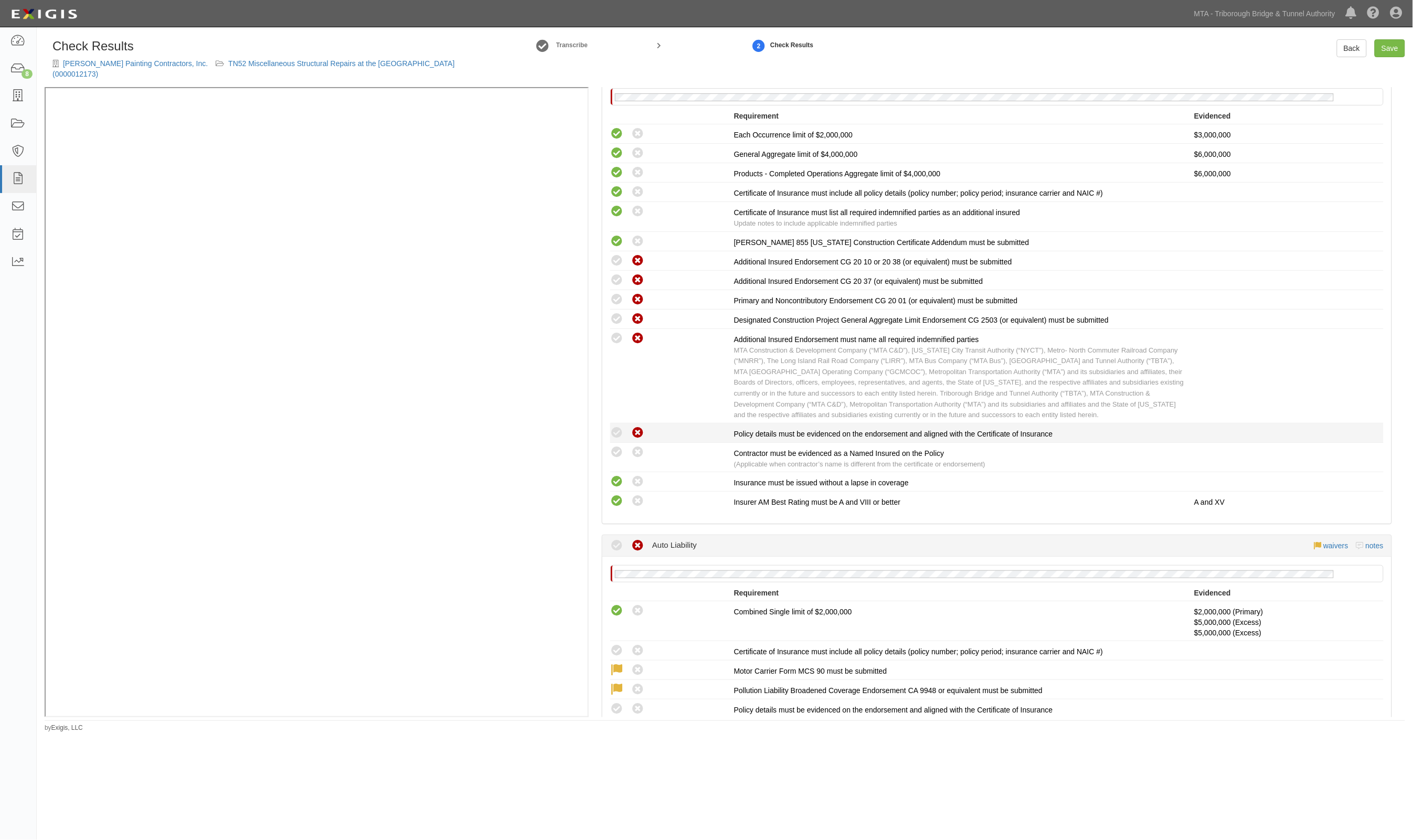
click at [638, 433] on icon at bounding box center [637, 433] width 13 height 13
radio input "true"
click at [636, 450] on icon at bounding box center [637, 452] width 13 height 13
radio input "true"
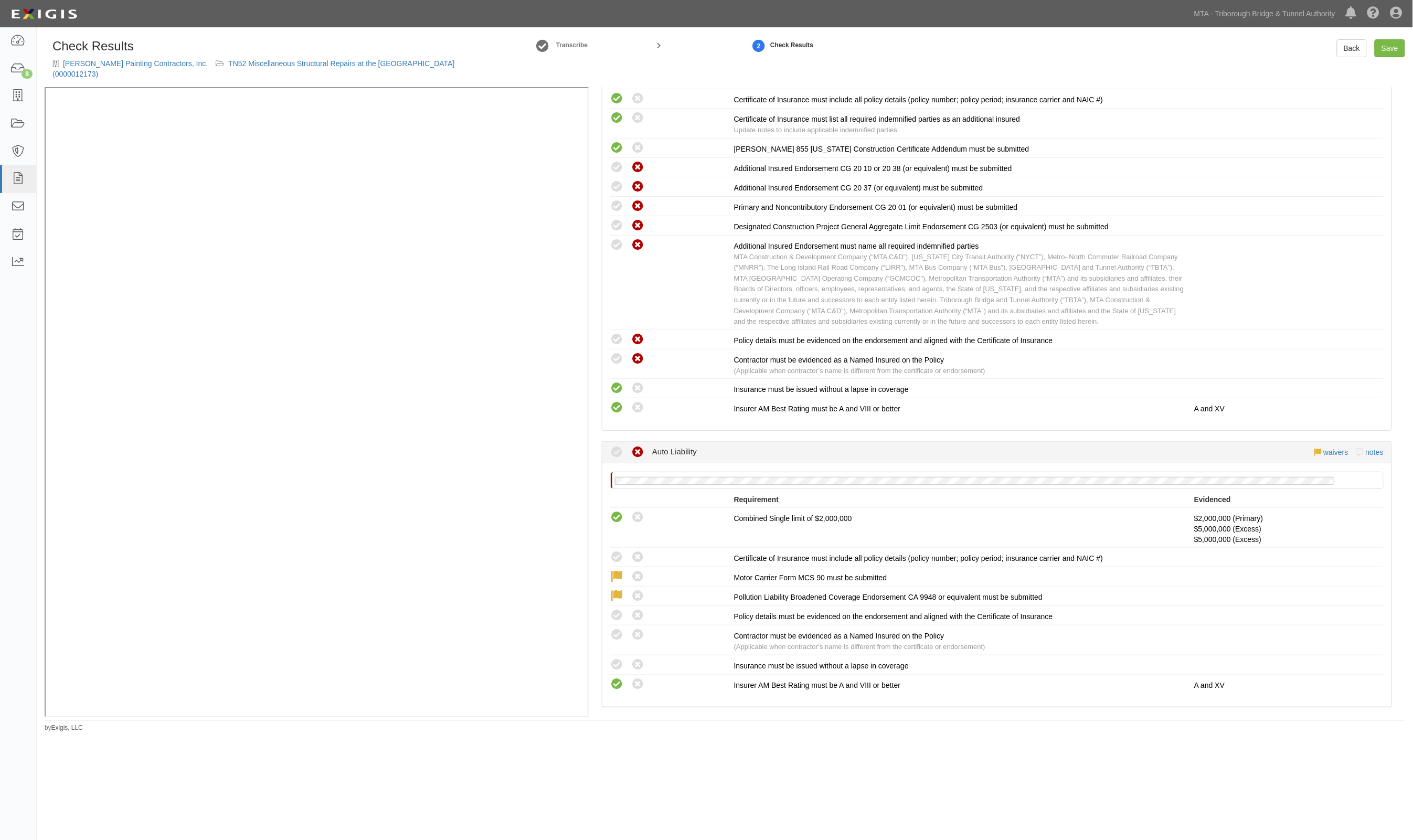
scroll to position [590, 0]
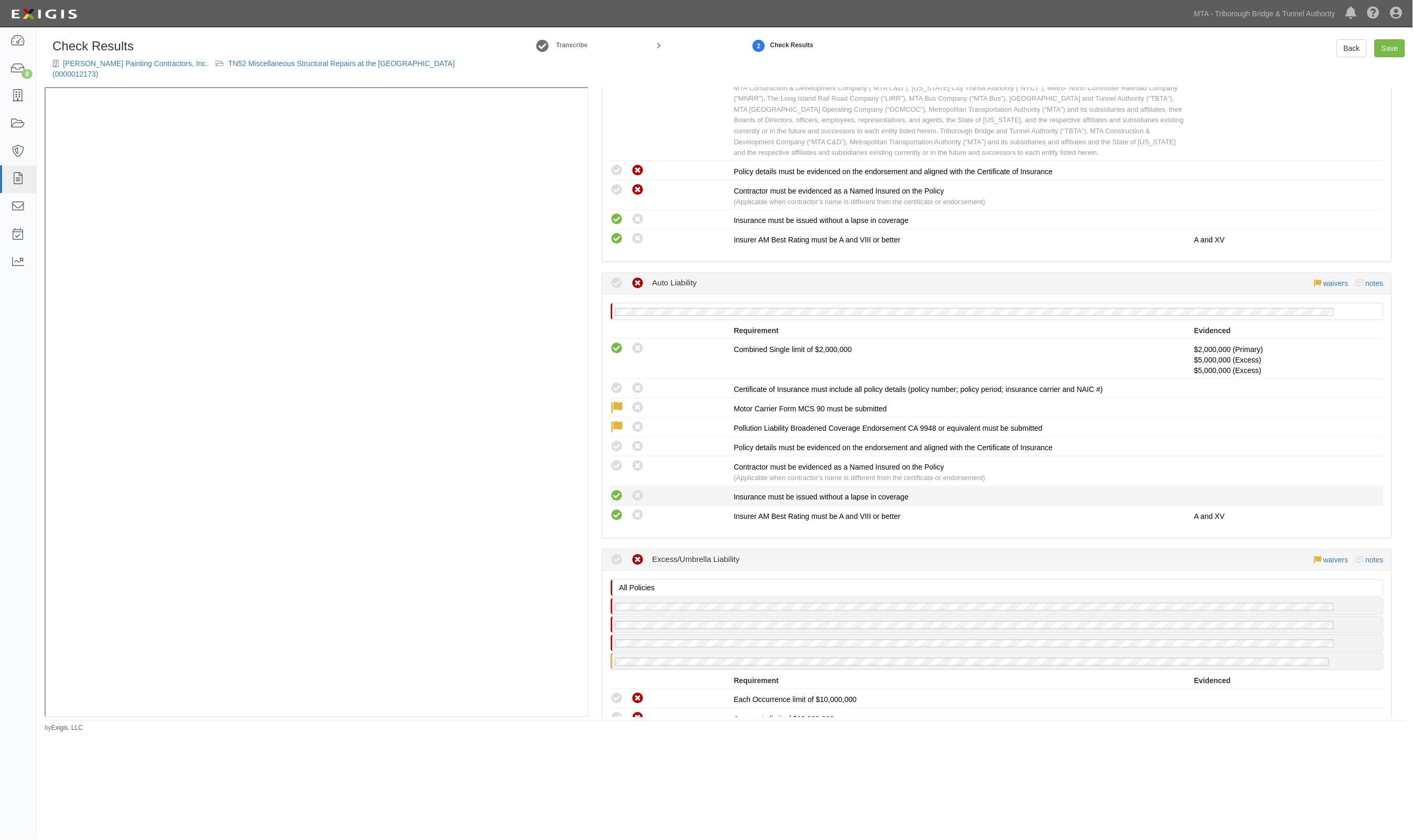
click at [618, 496] on icon at bounding box center [617, 496] width 13 height 13
radio input "true"
click at [613, 461] on icon at bounding box center [617, 466] width 13 height 13
radio input "true"
click at [615, 449] on icon at bounding box center [617, 447] width 13 height 13
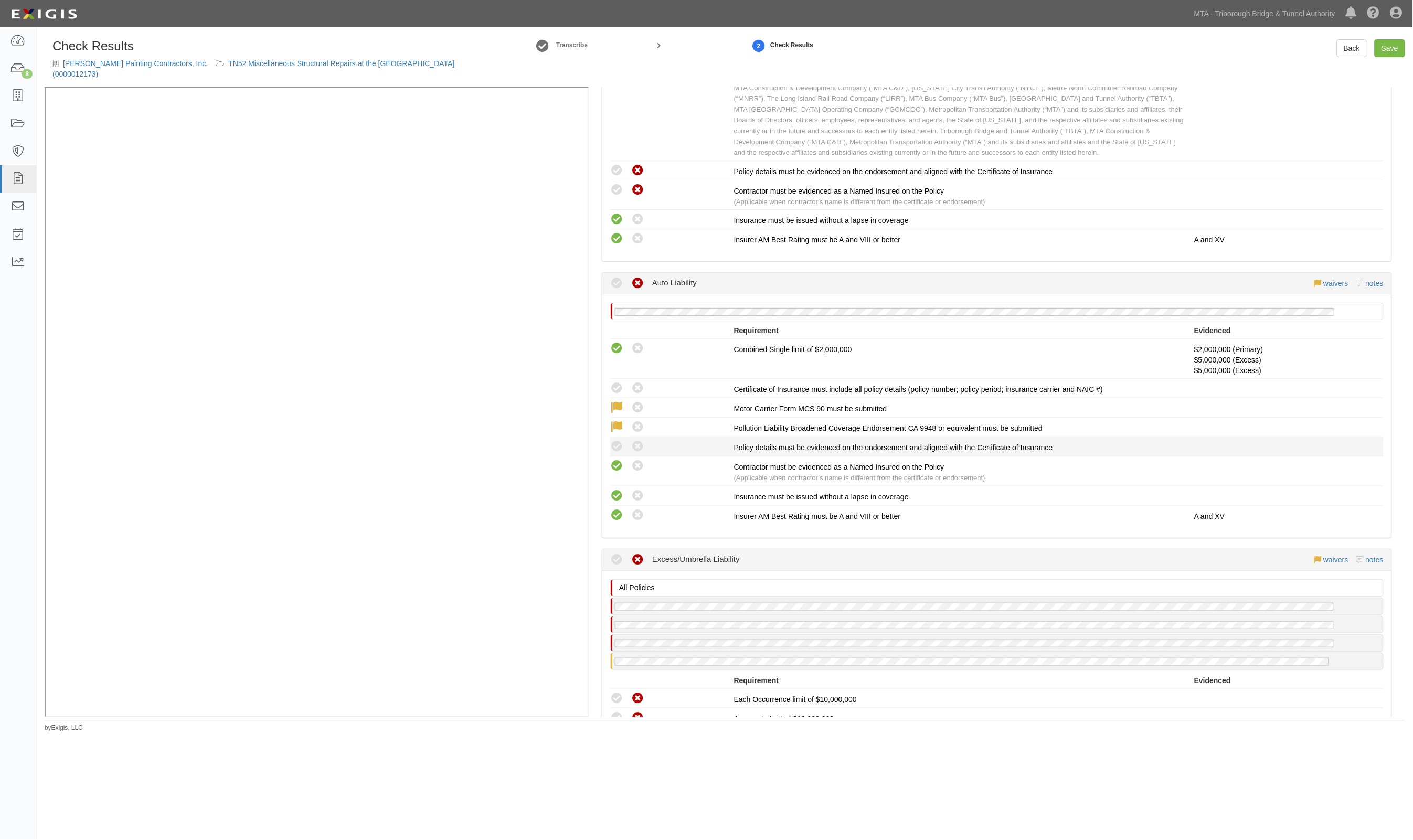
radio input "true"
click at [622, 386] on icon at bounding box center [617, 389] width 13 height 13
radio input "true"
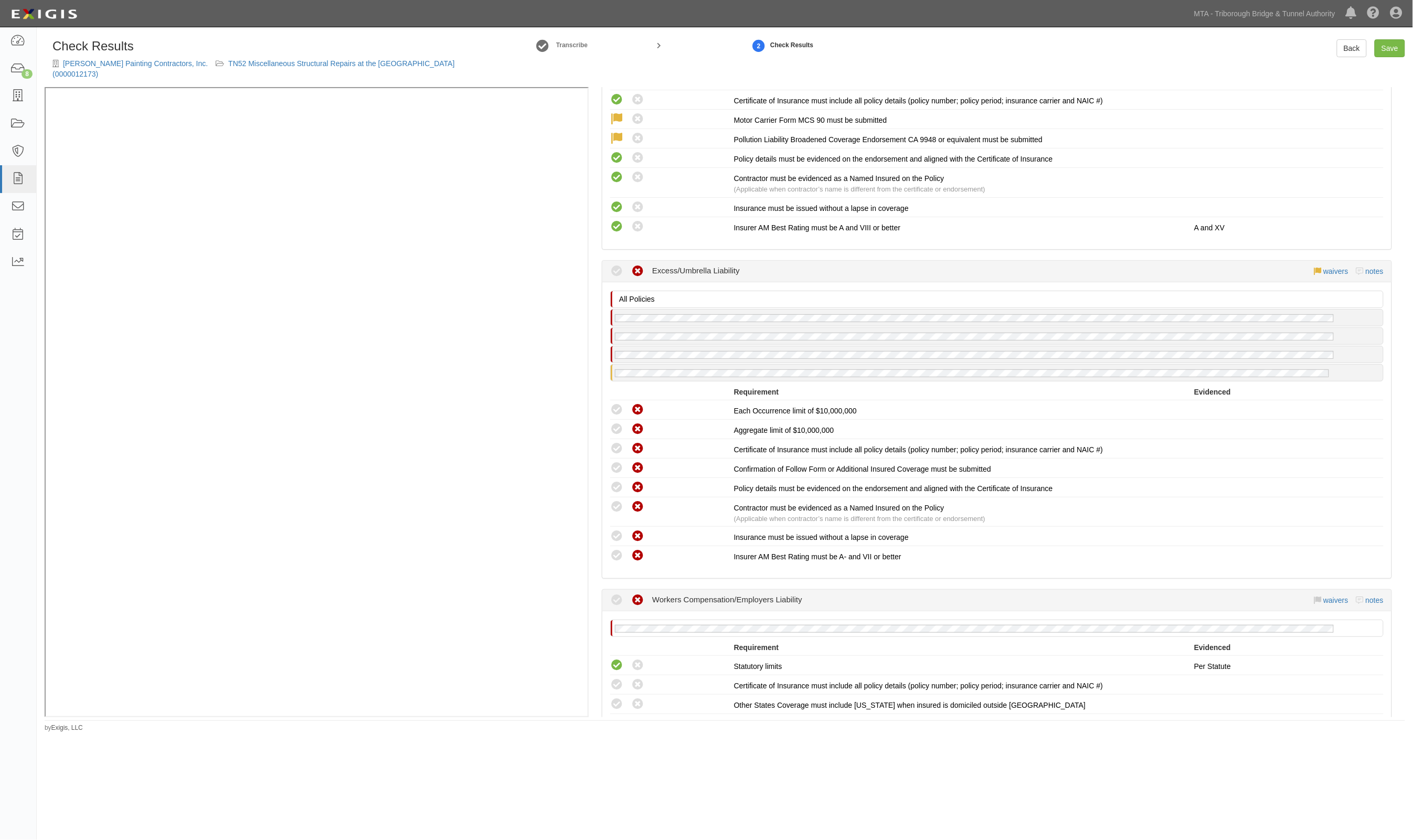
scroll to position [918, 0]
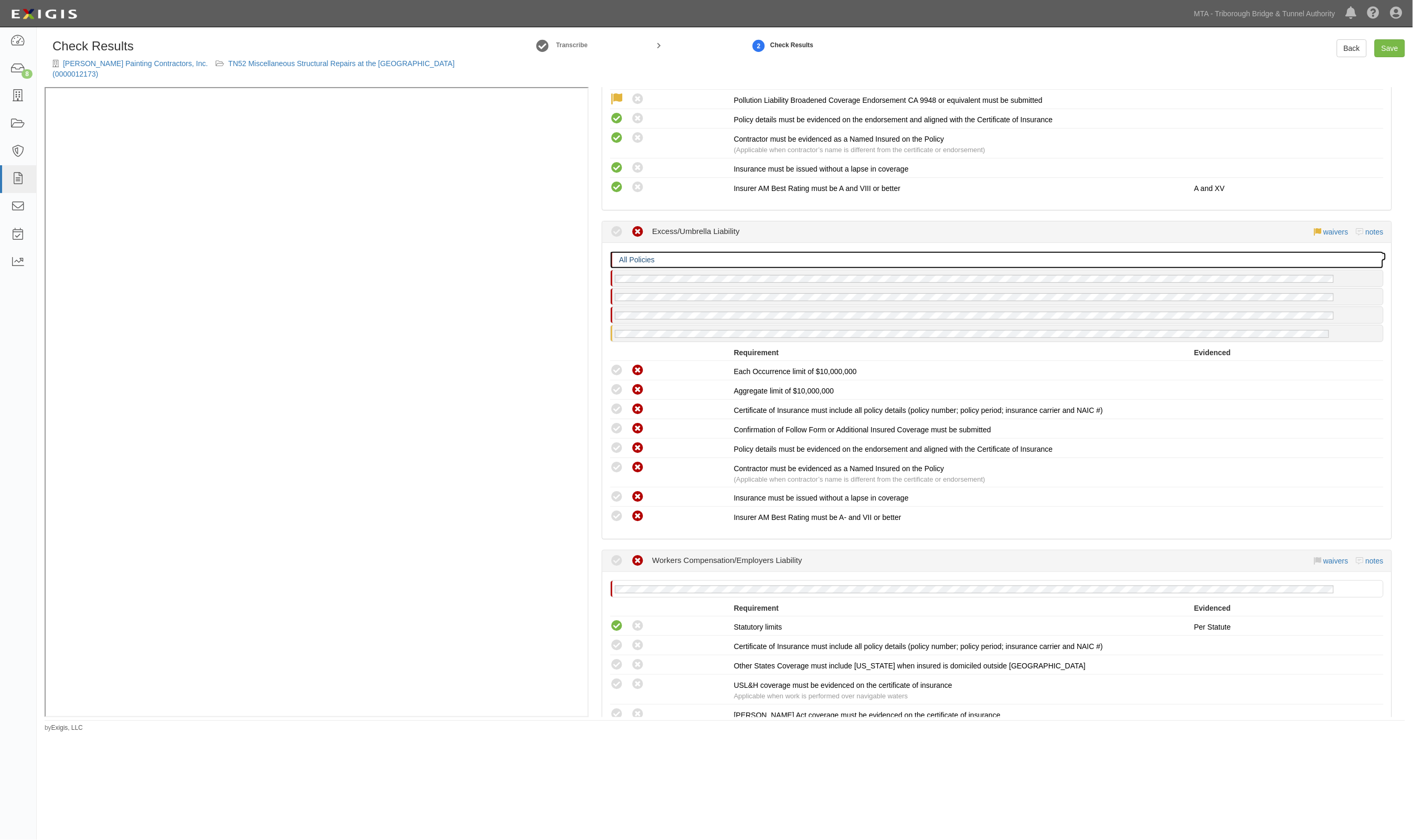
click at [715, 254] on p "All Policies" at bounding box center [999, 259] width 762 height 10
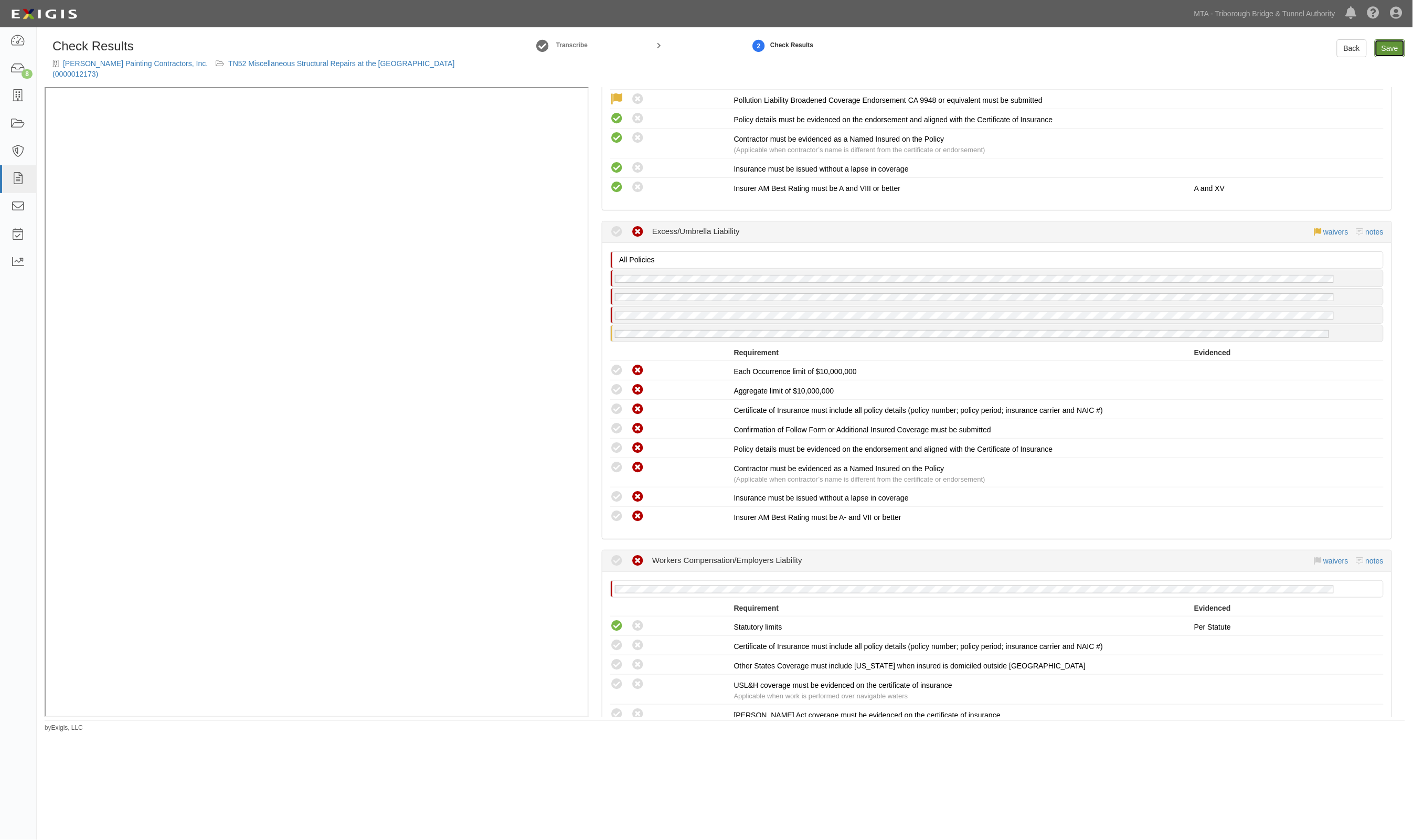
click at [1399, 48] on link "Save" at bounding box center [1390, 48] width 30 height 18
radio input "true"
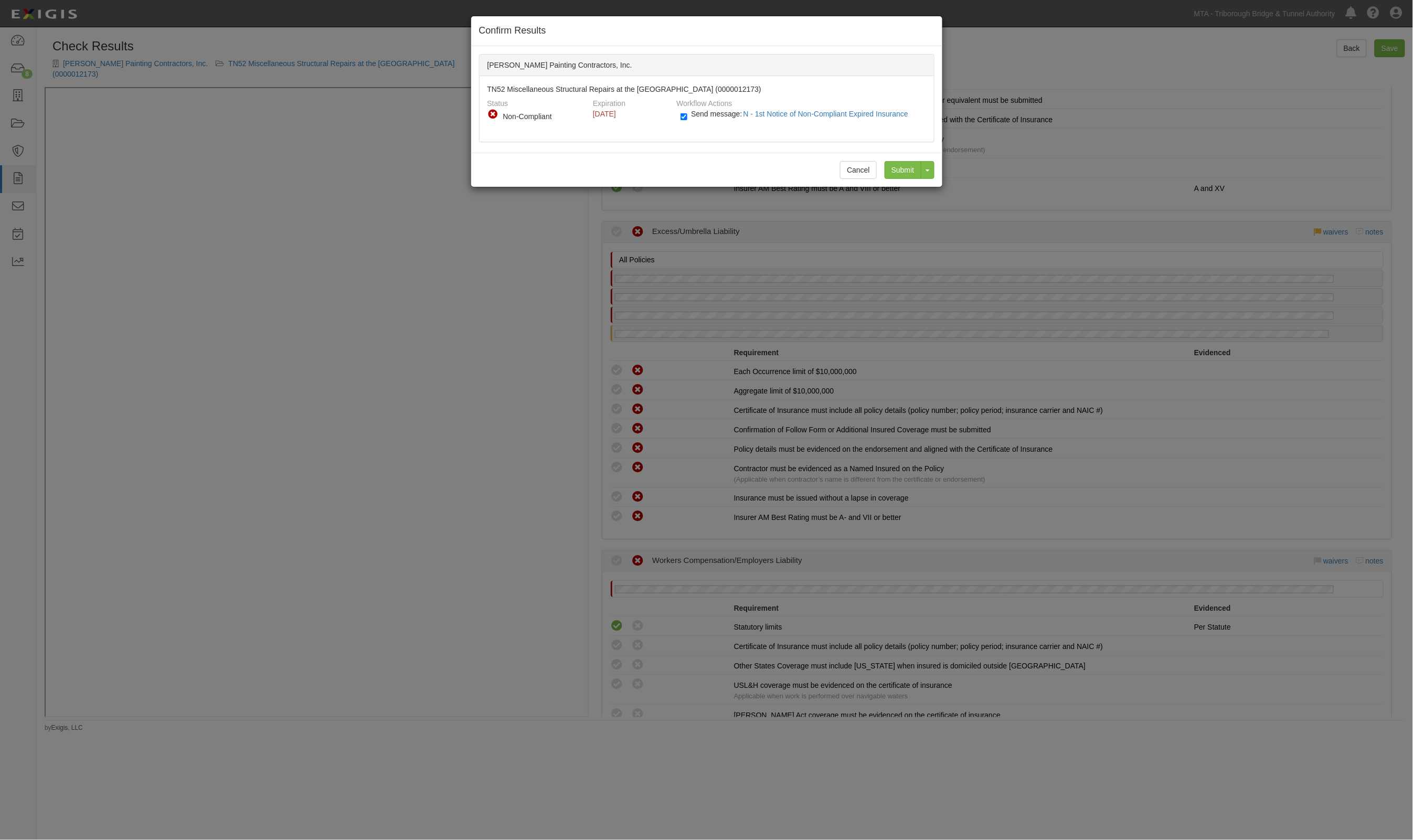
click at [698, 113] on span "Send message: N - 1st Notice of Non-Compliant Expired Insurance" at bounding box center [801, 113] width 221 height 8
click at [687, 113] on input "Send message: N - 1st Notice of Non-Compliant Expired Insurance" at bounding box center [683, 116] width 6 height 12
checkbox input "false"
click at [912, 168] on input "Submit" at bounding box center [903, 169] width 37 height 18
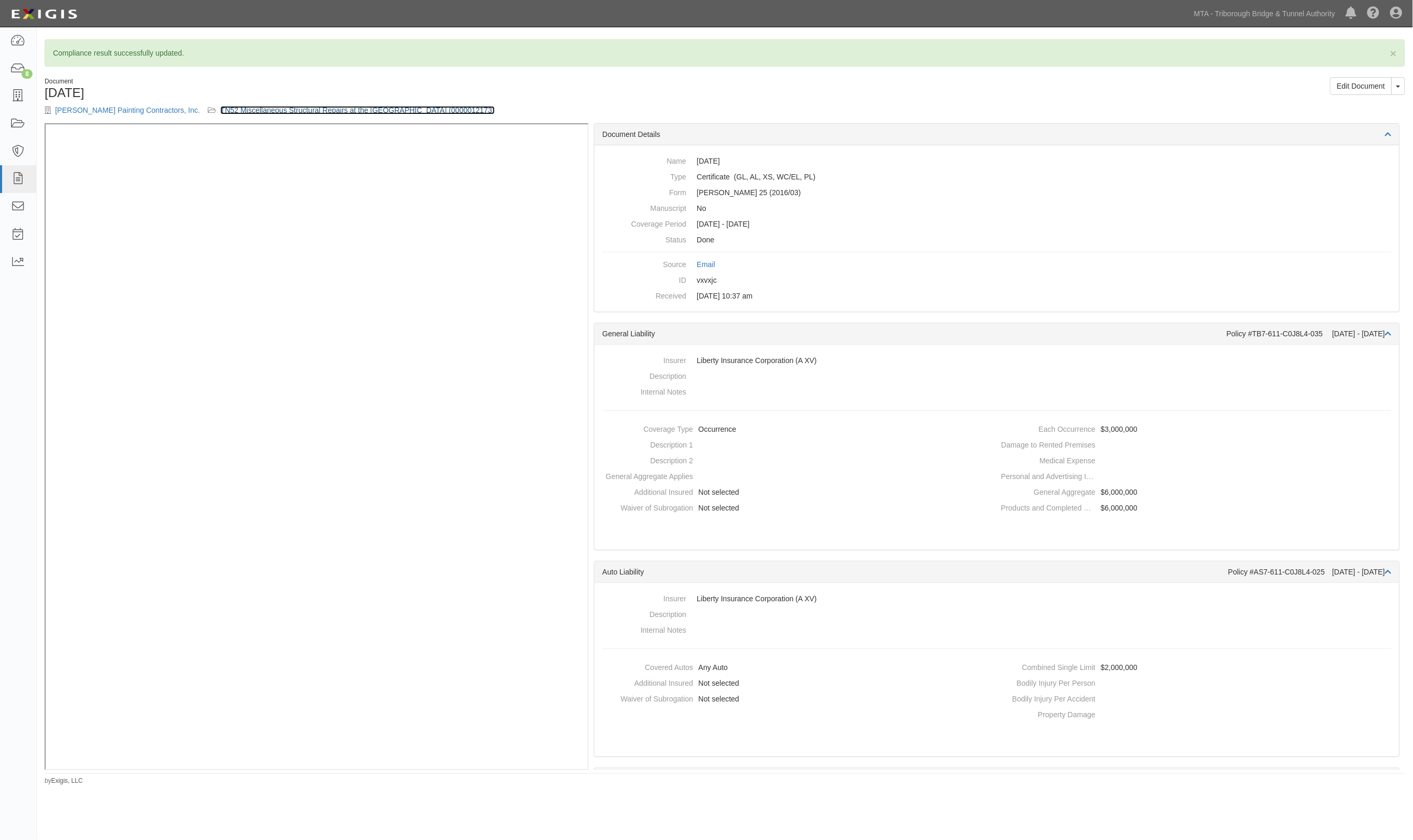
click at [373, 113] on link "TN52 Miscellaneous Structural Repairs at the [GEOGRAPHIC_DATA] (0000012173)" at bounding box center [356, 110] width 274 height 8
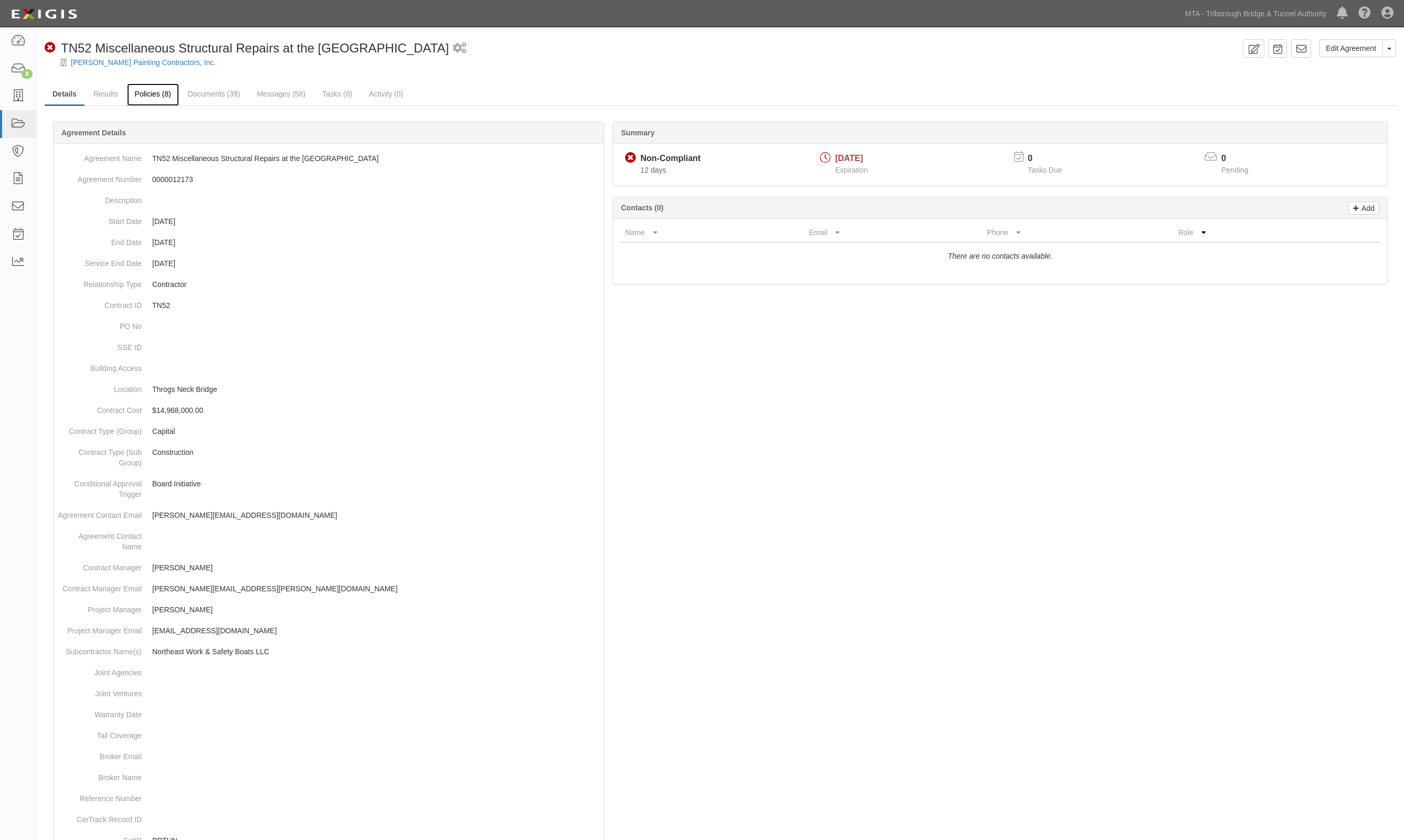
click at [153, 92] on link "Policies (8)" at bounding box center [153, 95] width 52 height 22
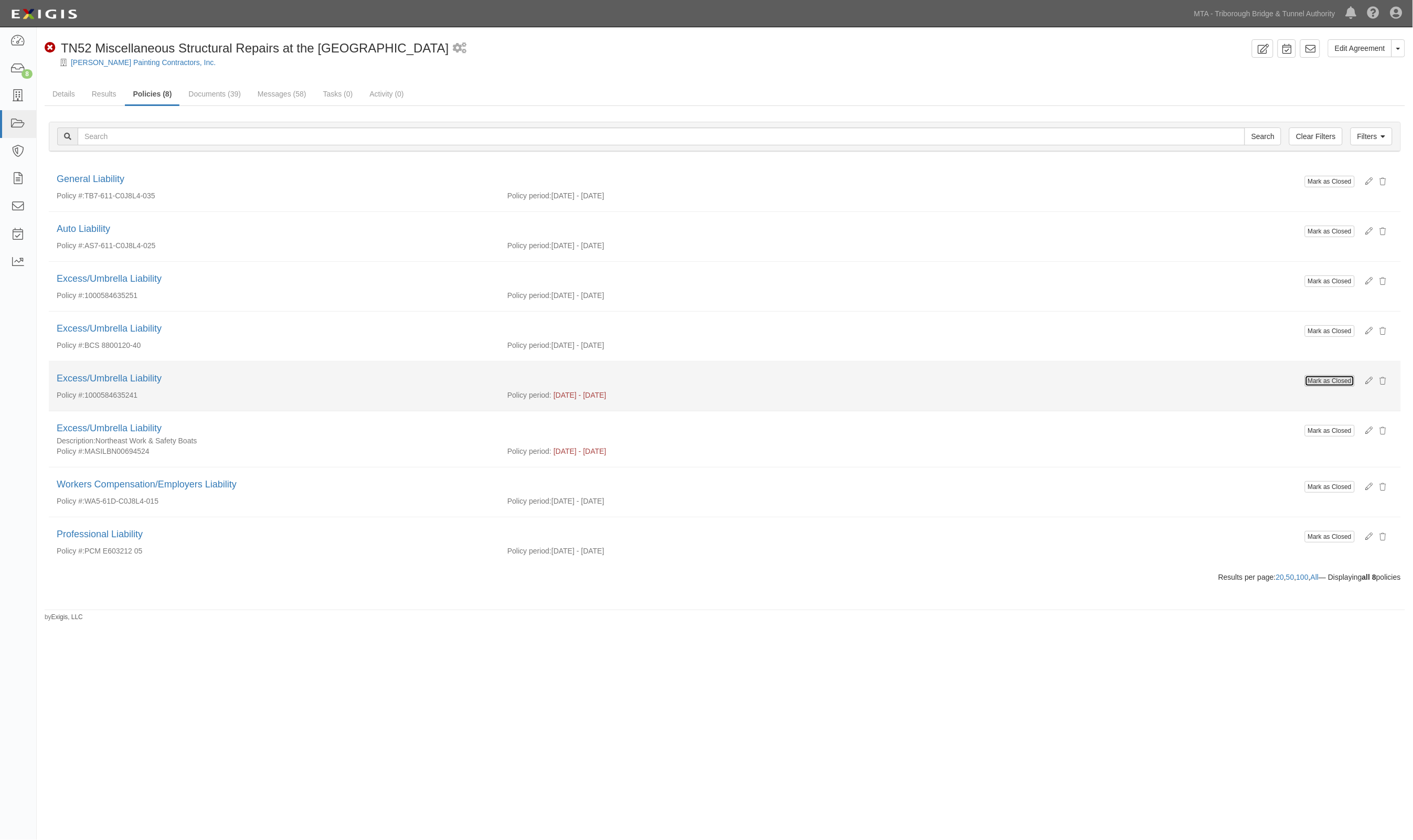
click at [1329, 379] on button "Mark as Closed" at bounding box center [1330, 380] width 50 height 12
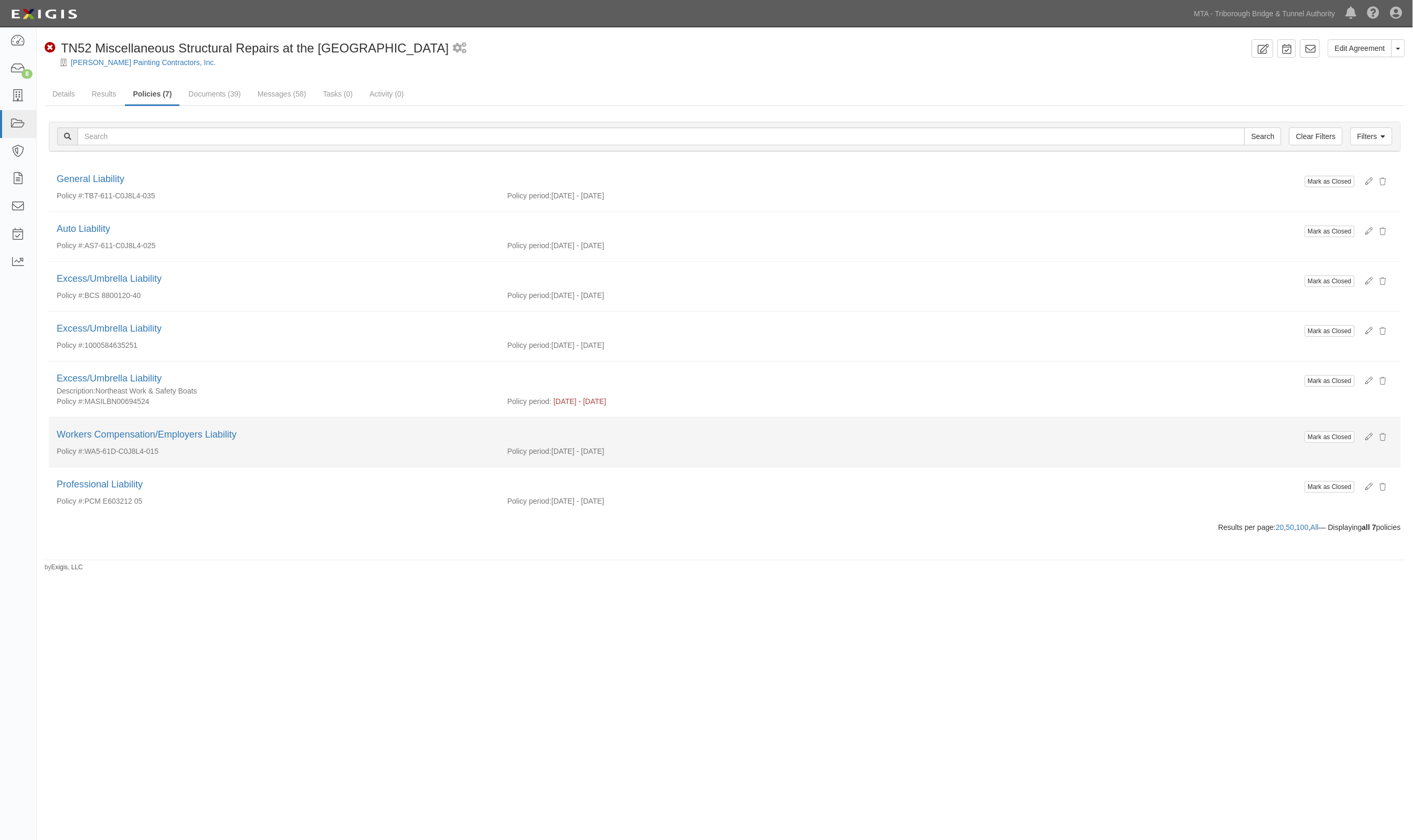
click at [845, 421] on li "Mark as Closed Workers Compensation/Employers Liability Policy #: WA5-61D-C0J8L…" at bounding box center [725, 442] width 1352 height 50
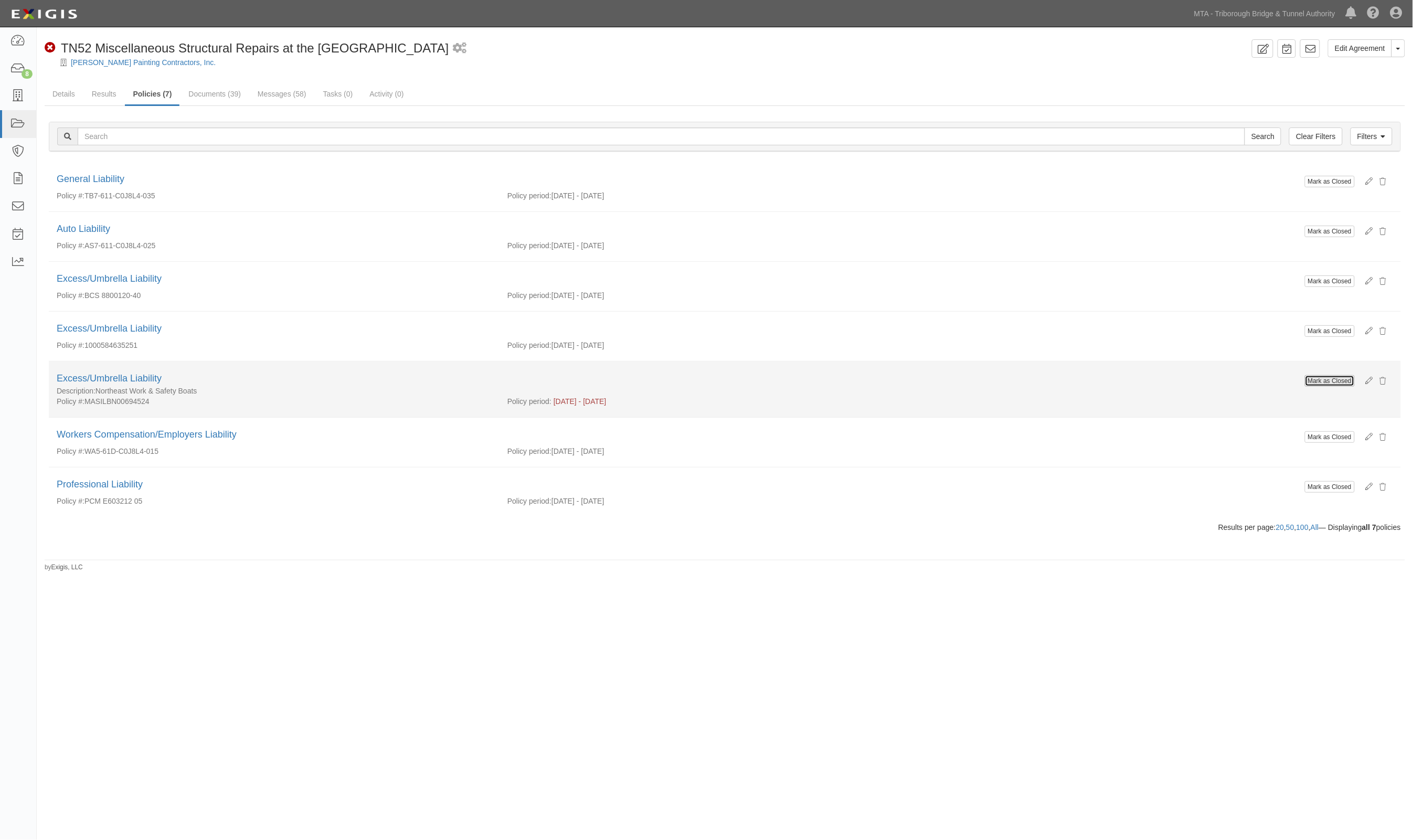
click at [1339, 382] on button "Mark as Closed" at bounding box center [1330, 380] width 50 height 12
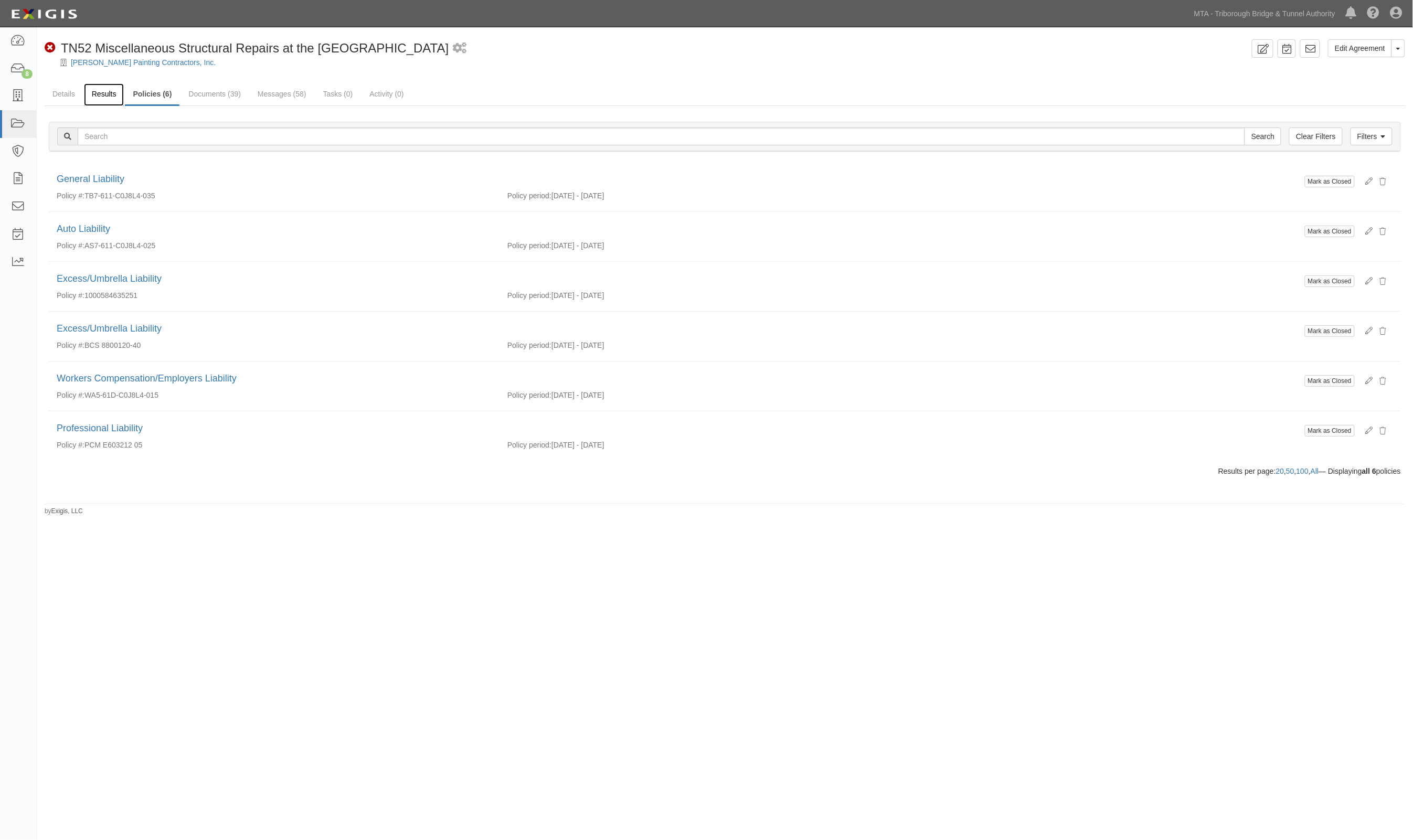
click at [114, 92] on link "Results" at bounding box center [104, 95] width 41 height 22
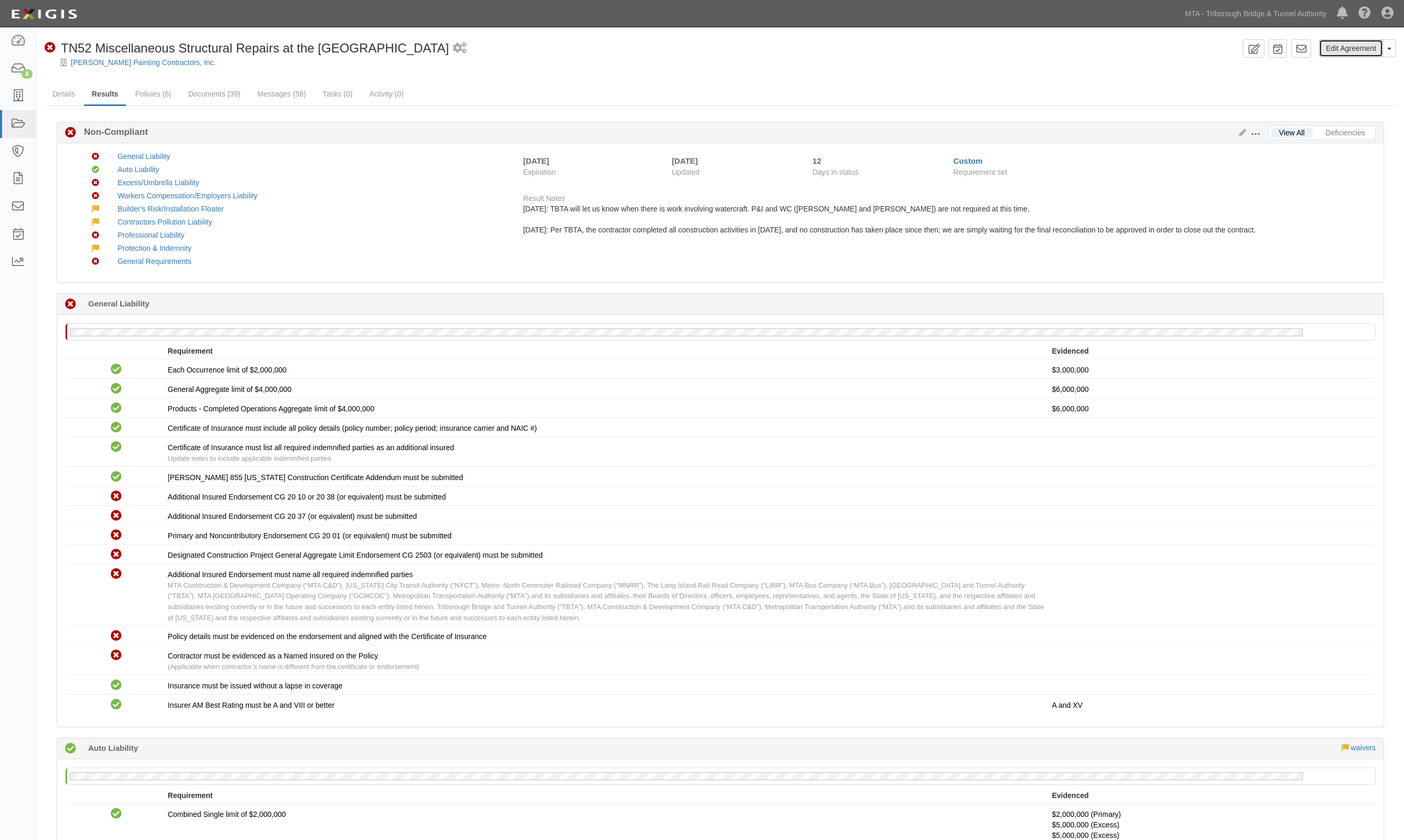
click at [1341, 53] on link "Edit Agreement" at bounding box center [1351, 48] width 64 height 18
click at [140, 90] on link "Policies (6)" at bounding box center [153, 95] width 52 height 22
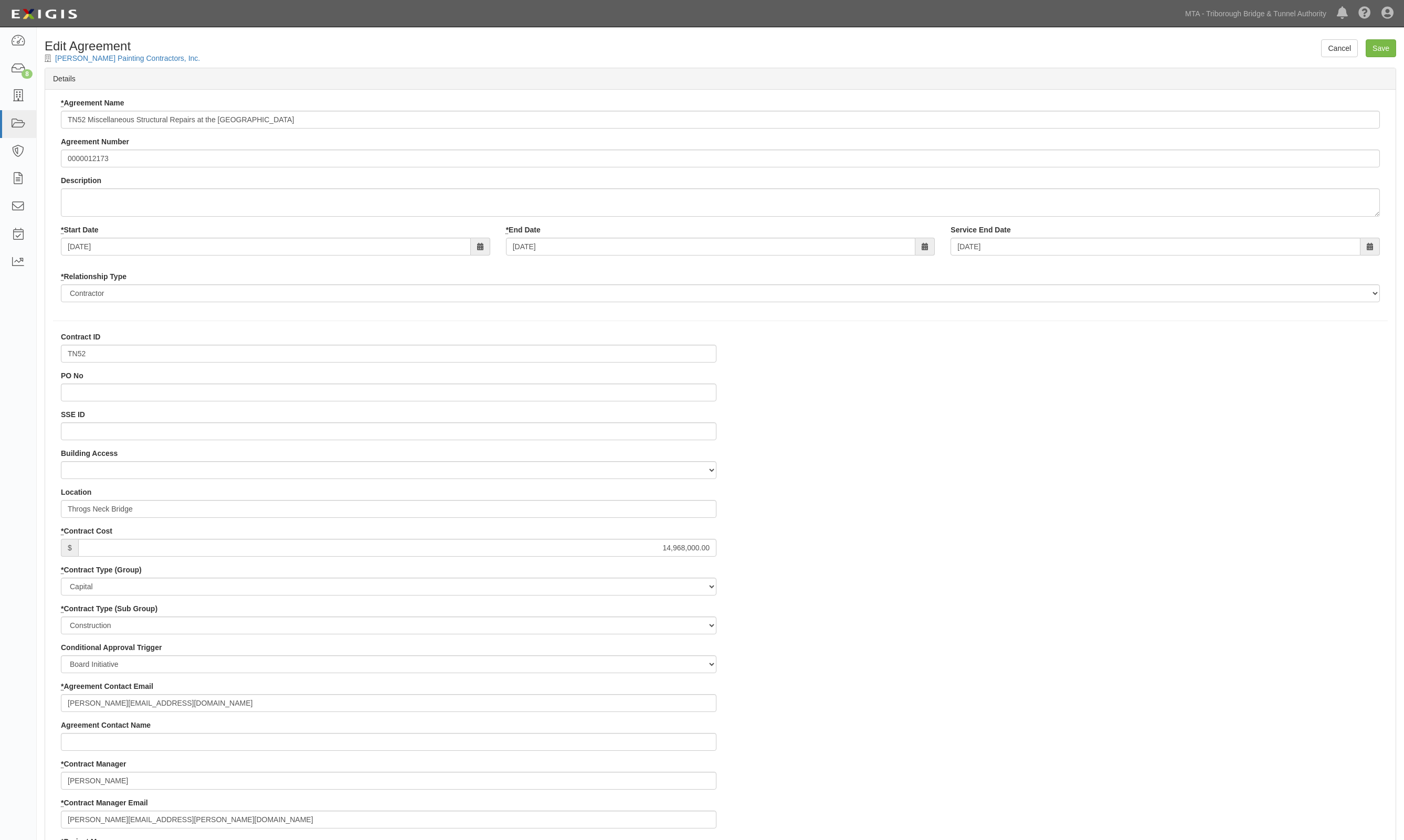
select select
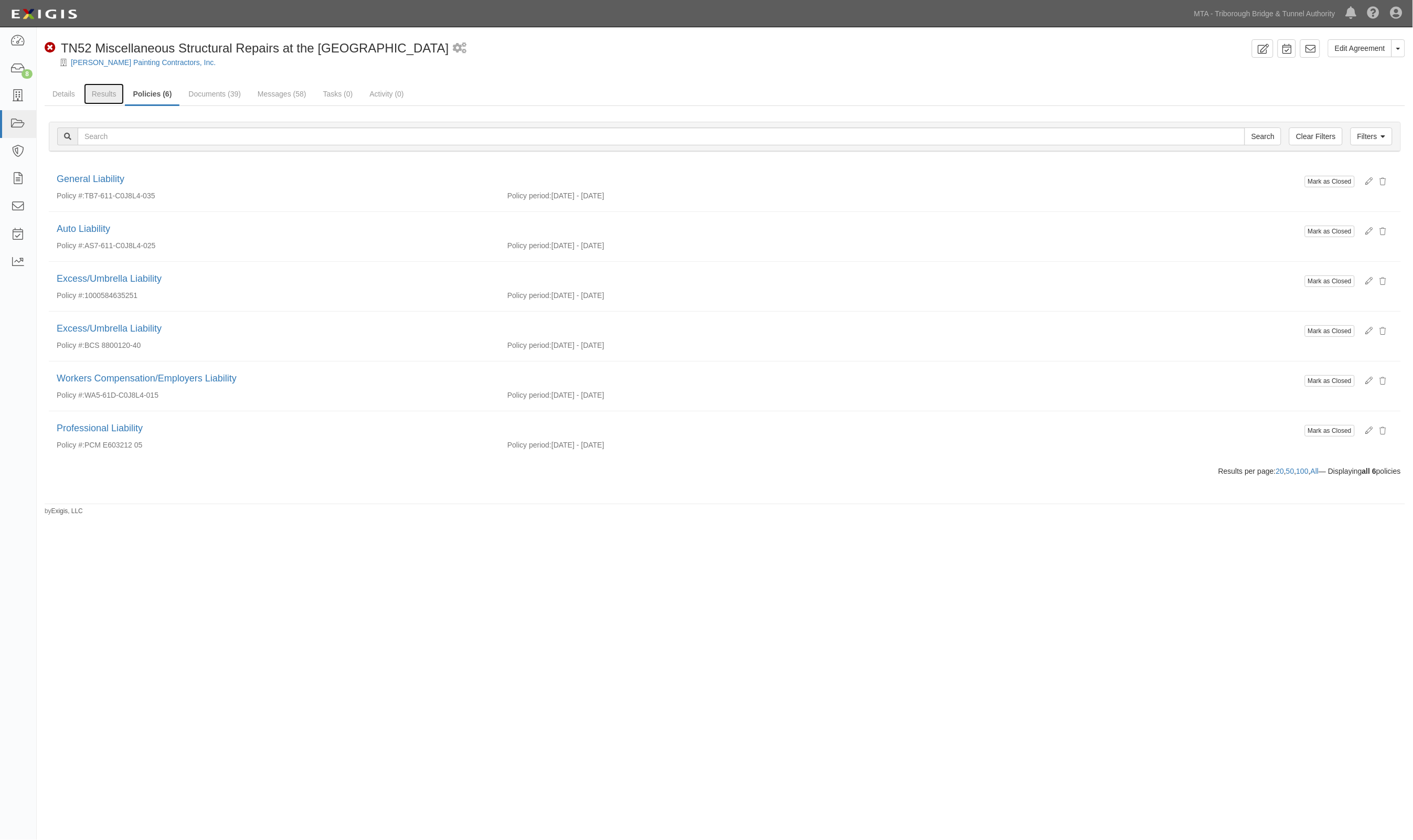
click at [118, 88] on link "Results" at bounding box center [104, 94] width 41 height 21
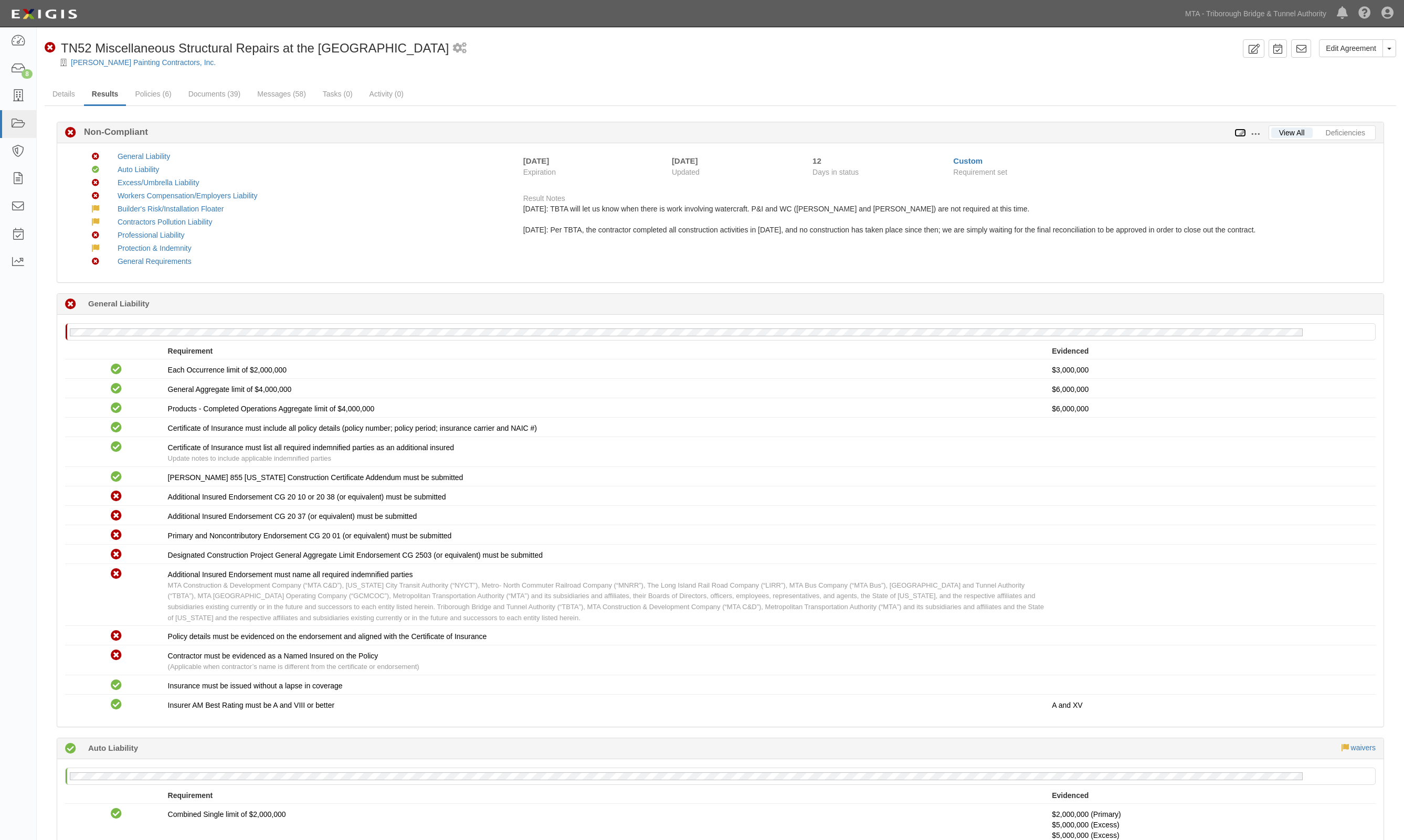
click at [1242, 134] on icon at bounding box center [1240, 134] width 12 height 7
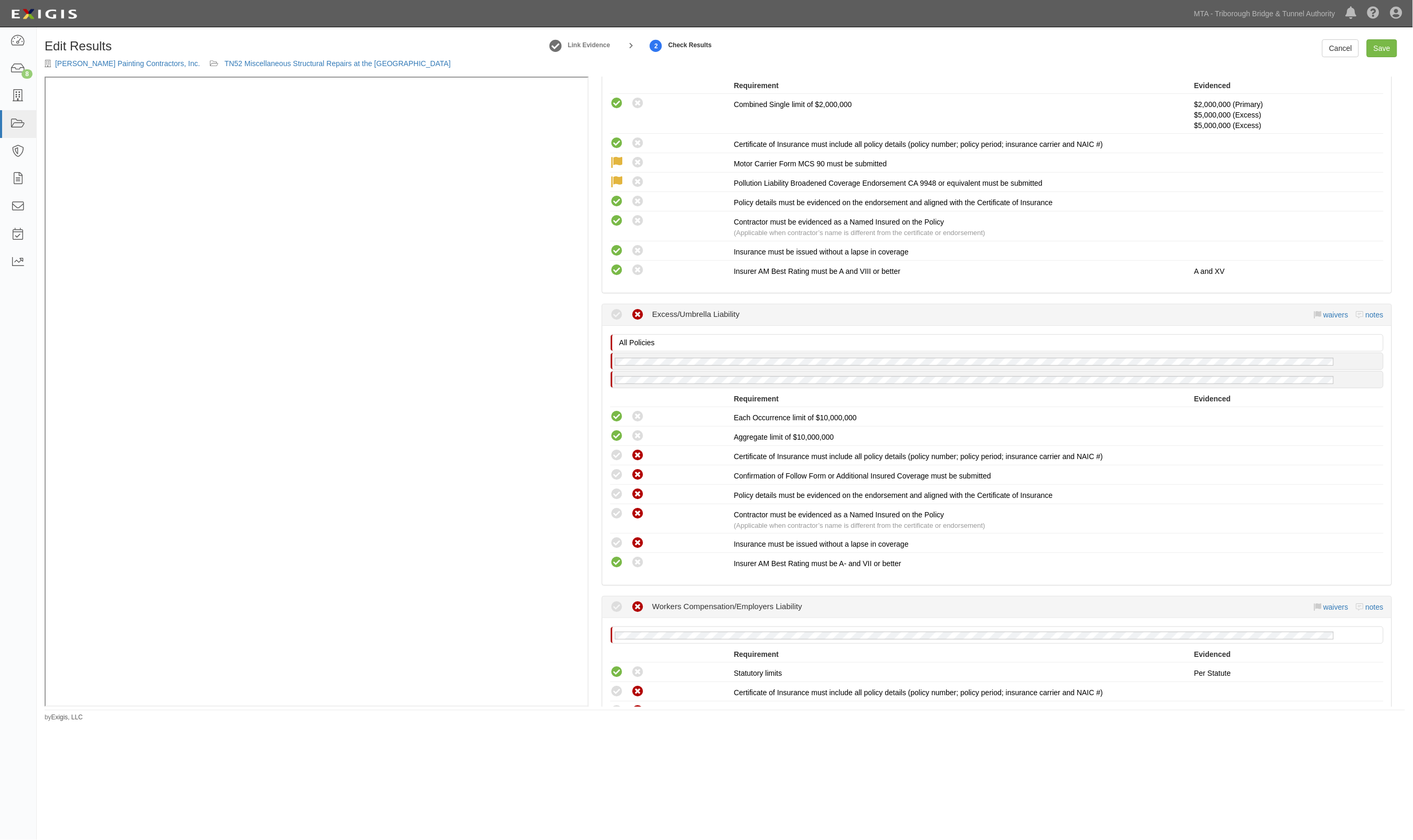
scroll to position [984, 0]
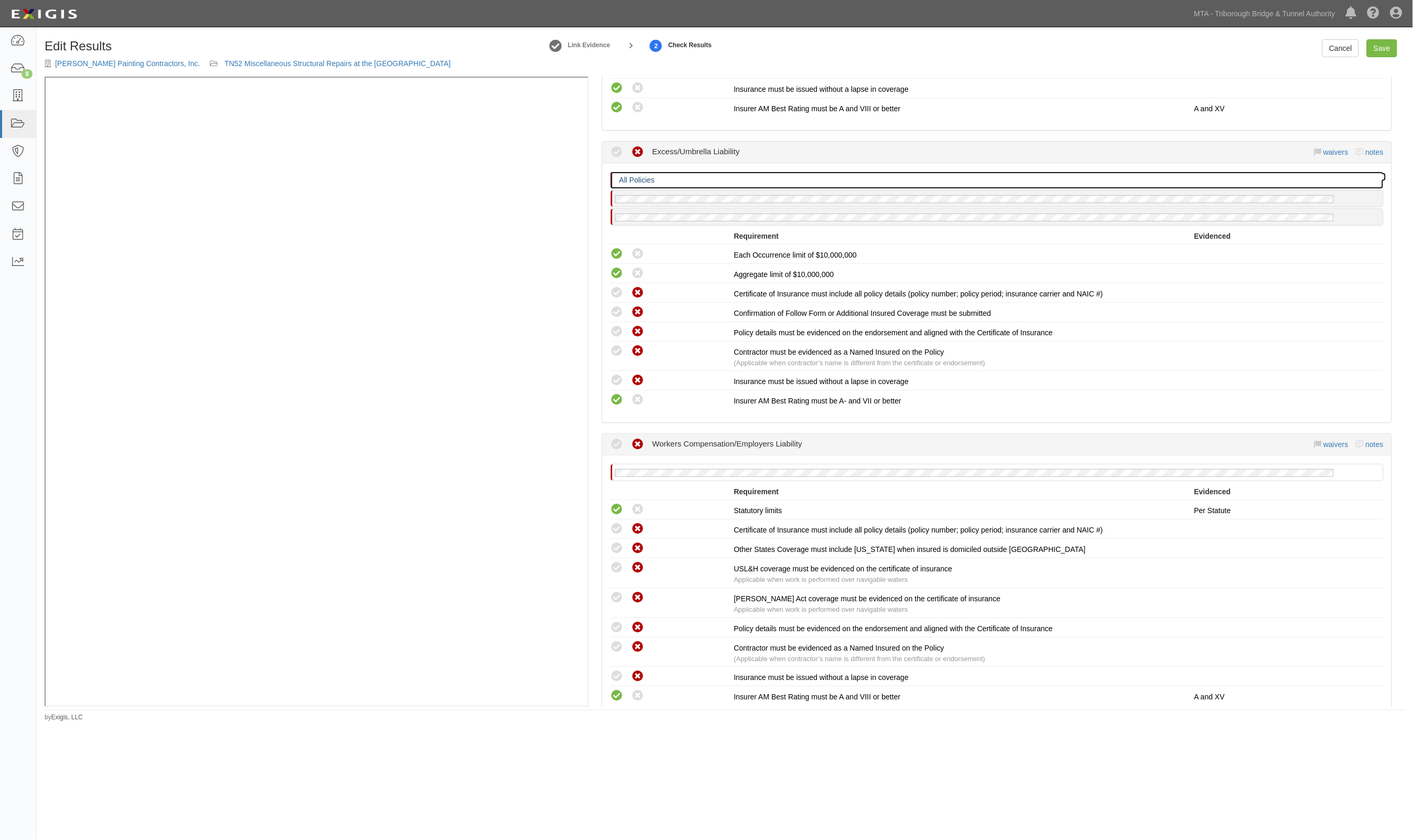
click at [695, 185] on p "All Policies" at bounding box center [999, 180] width 762 height 10
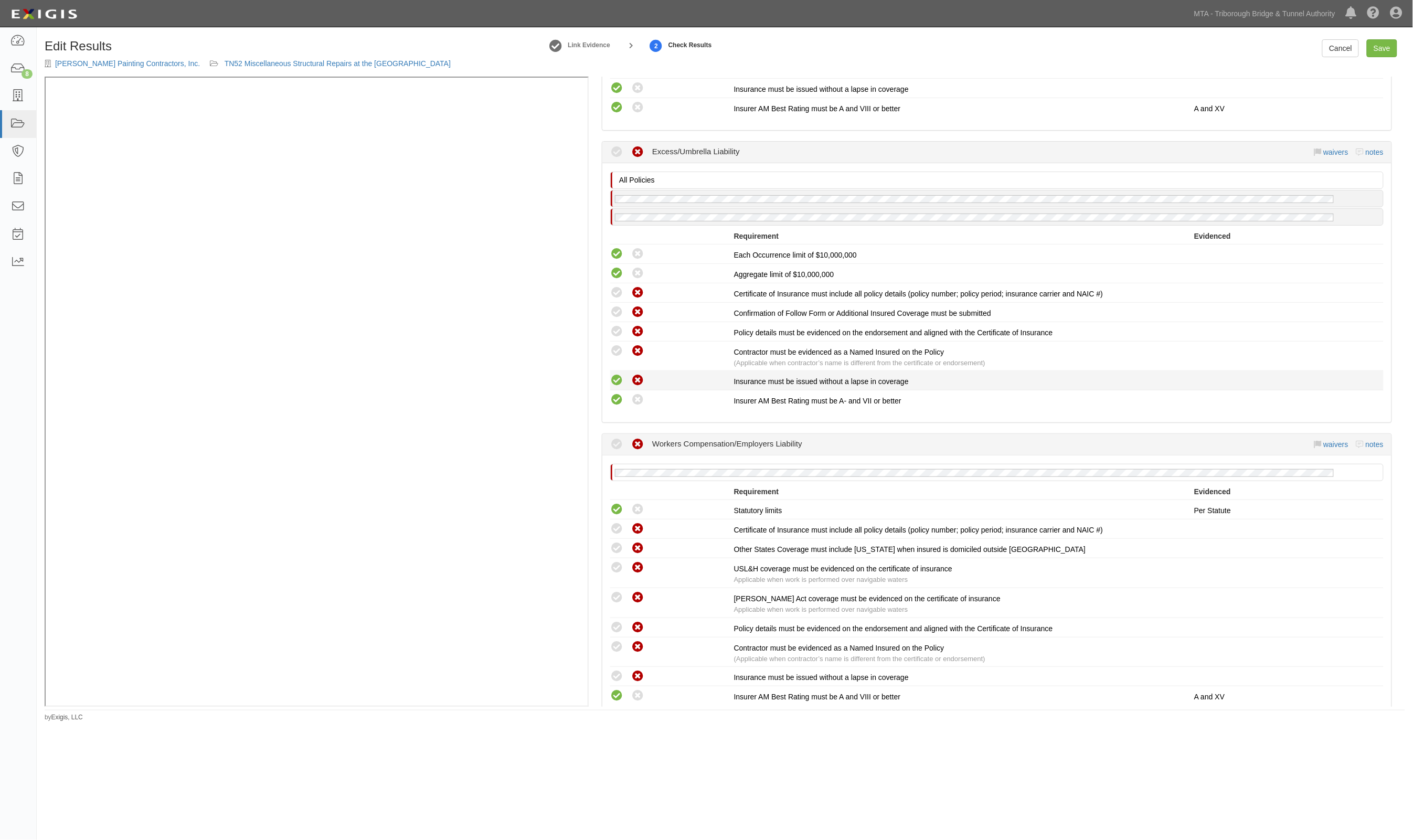
click at [620, 383] on icon at bounding box center [617, 380] width 13 height 13
radio input "true"
click at [621, 356] on icon at bounding box center [617, 351] width 13 height 13
radio input "true"
click at [620, 338] on icon at bounding box center [617, 332] width 13 height 13
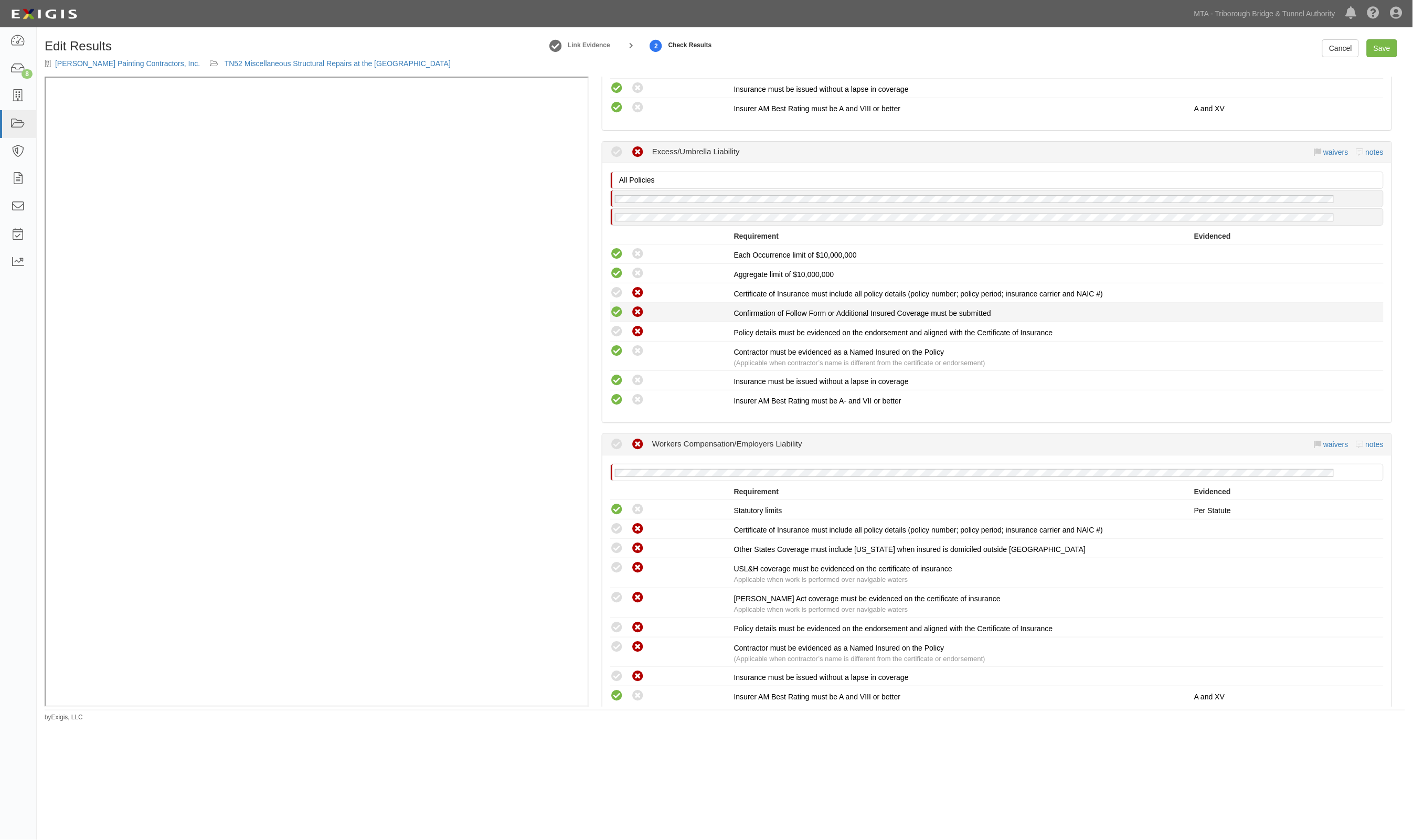
radio input "true"
click at [613, 317] on icon at bounding box center [617, 312] width 13 height 13
radio input "true"
click at [614, 298] on icon at bounding box center [617, 293] width 13 height 13
radio input "true"
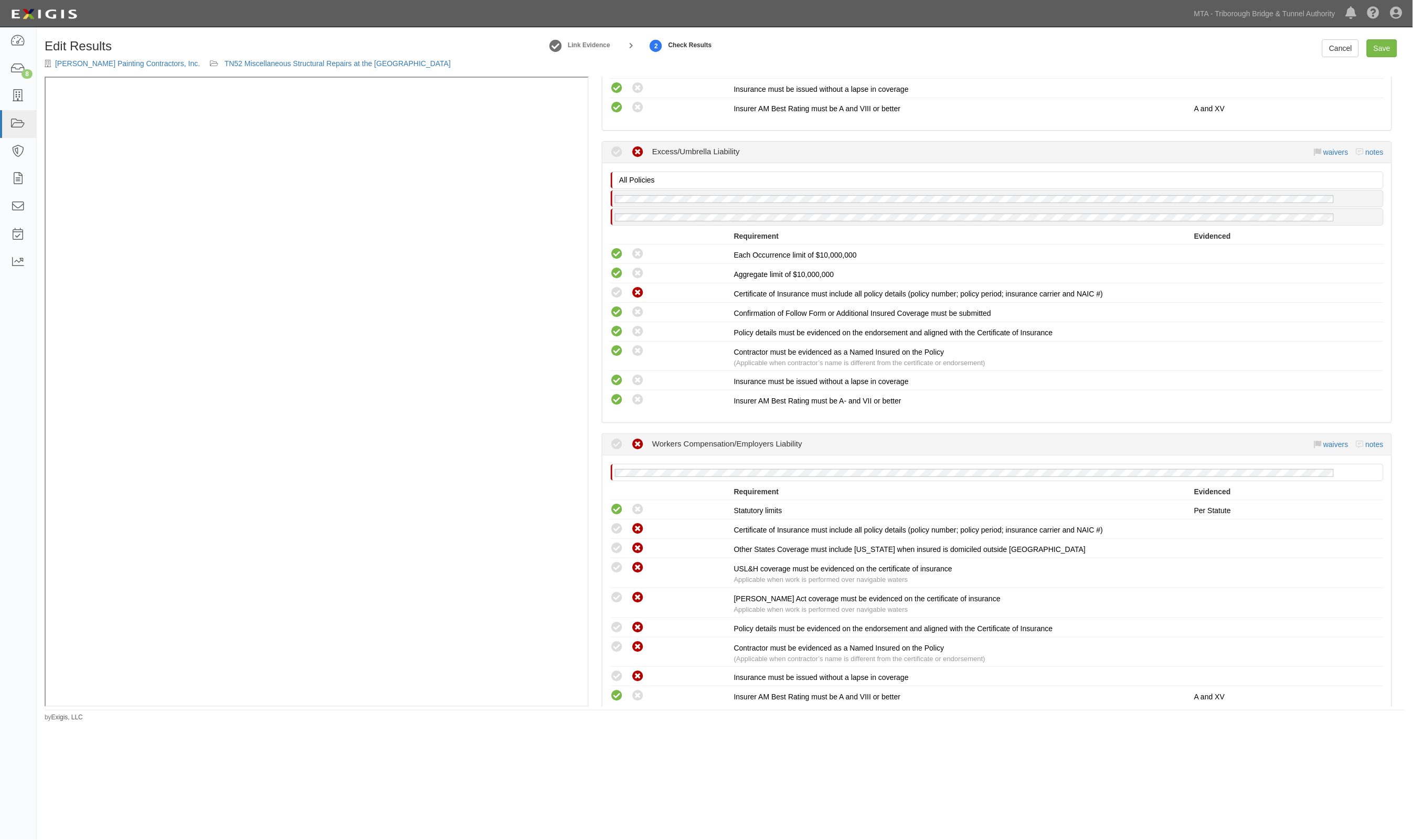
radio input "true"
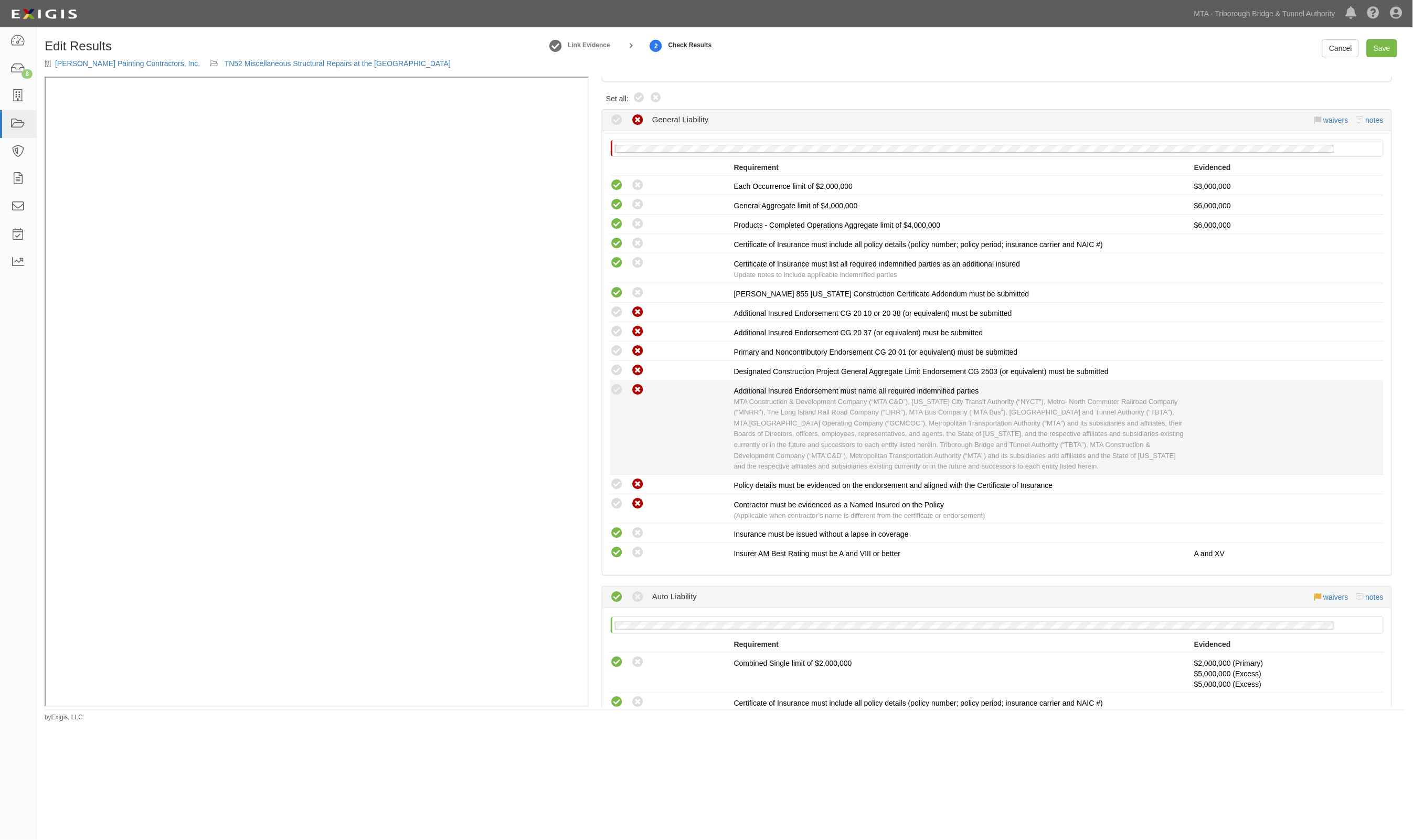
scroll to position [0, 0]
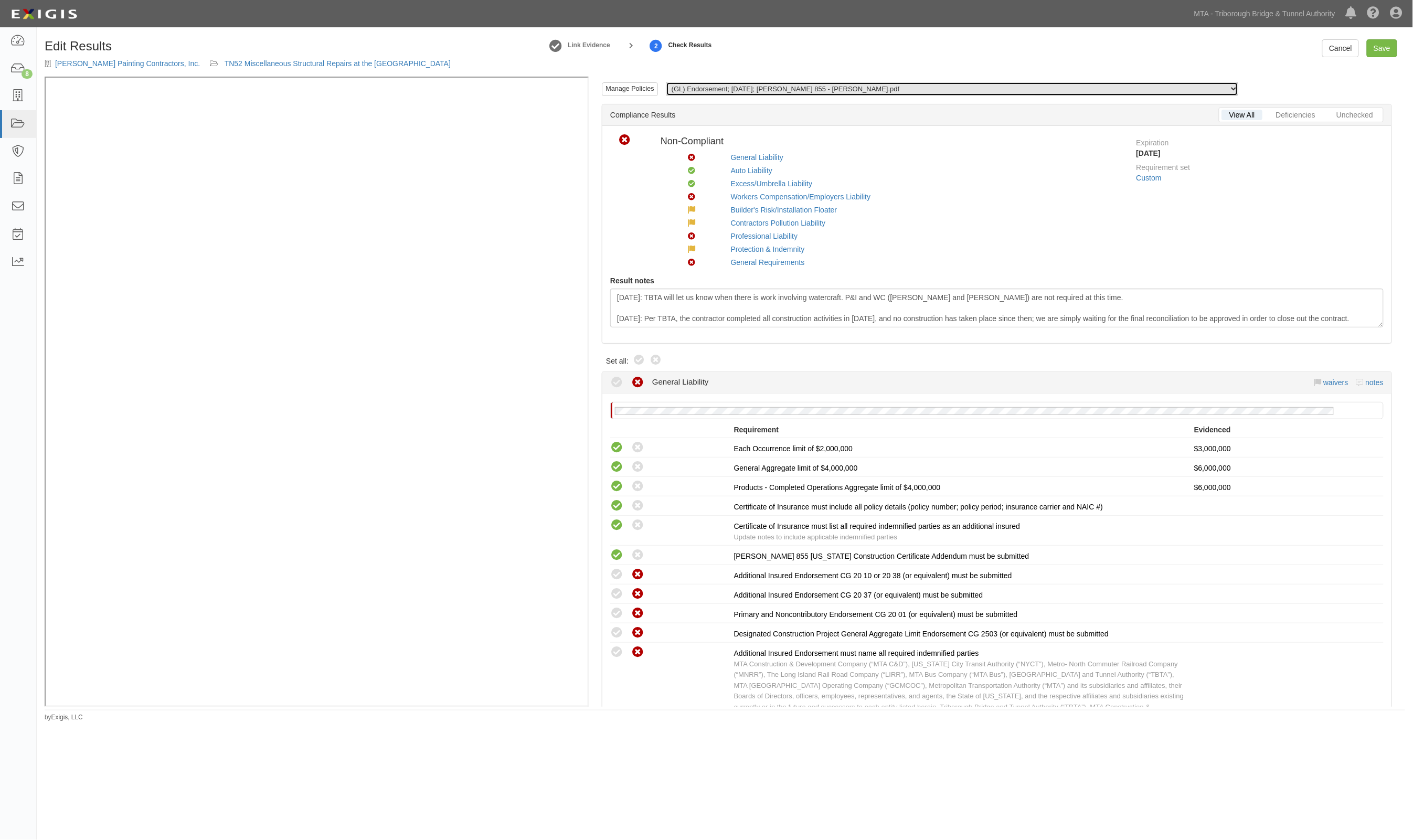
click at [854, 92] on select "(GL) Endorsement; 10/6/2025; Acord 855 - Ahern.pdf (GL, AL, XS, WC/EL, PL) Cert…" at bounding box center [952, 88] width 573 height 14
select select "/documents/297136/download"
click at [666, 82] on select "(GL) Endorsement; 10/6/2025; Acord 855 - Ahern.pdf (GL, AL, XS, WC/EL, PL) Cert…" at bounding box center [952, 88] width 573 height 14
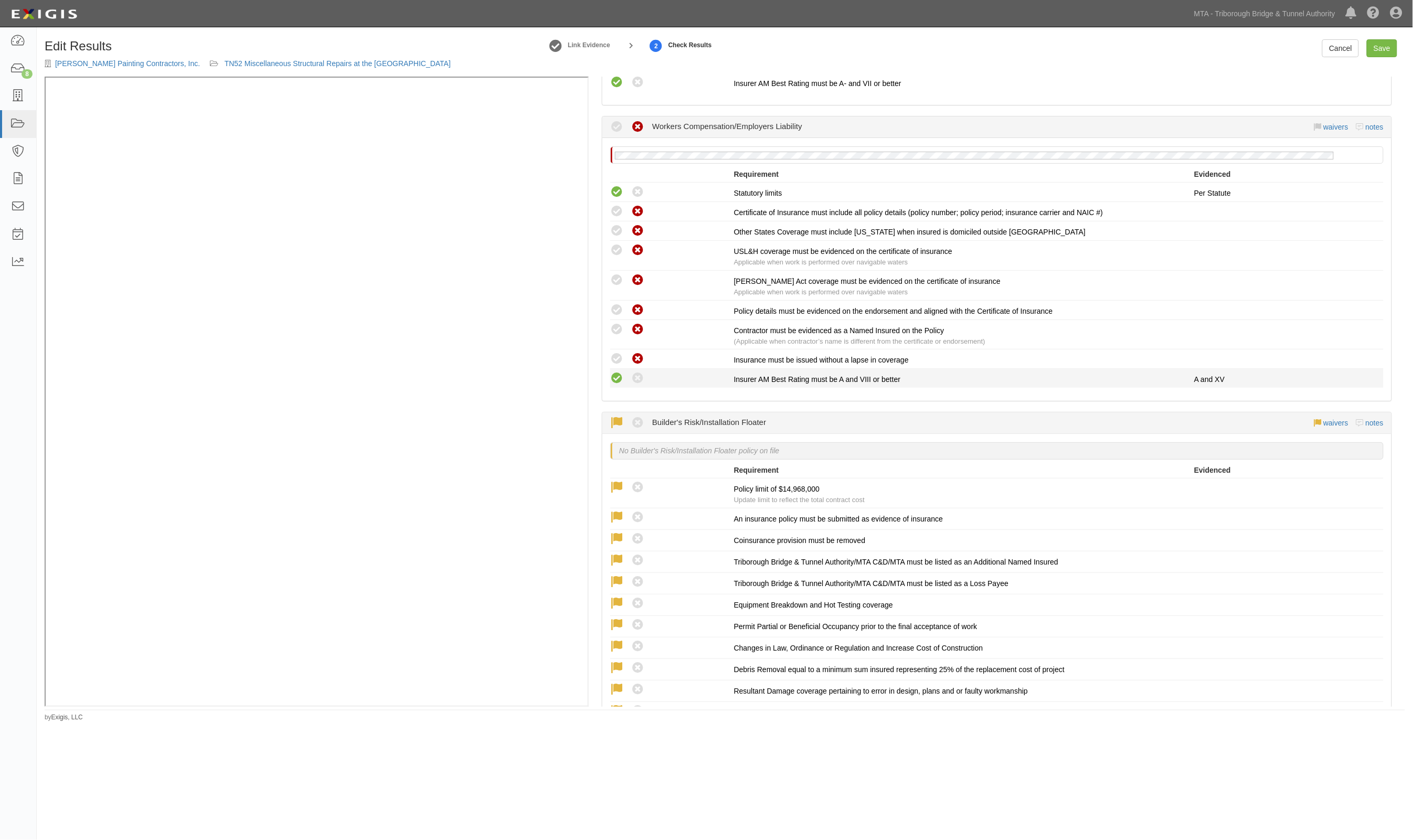
scroll to position [1312, 0]
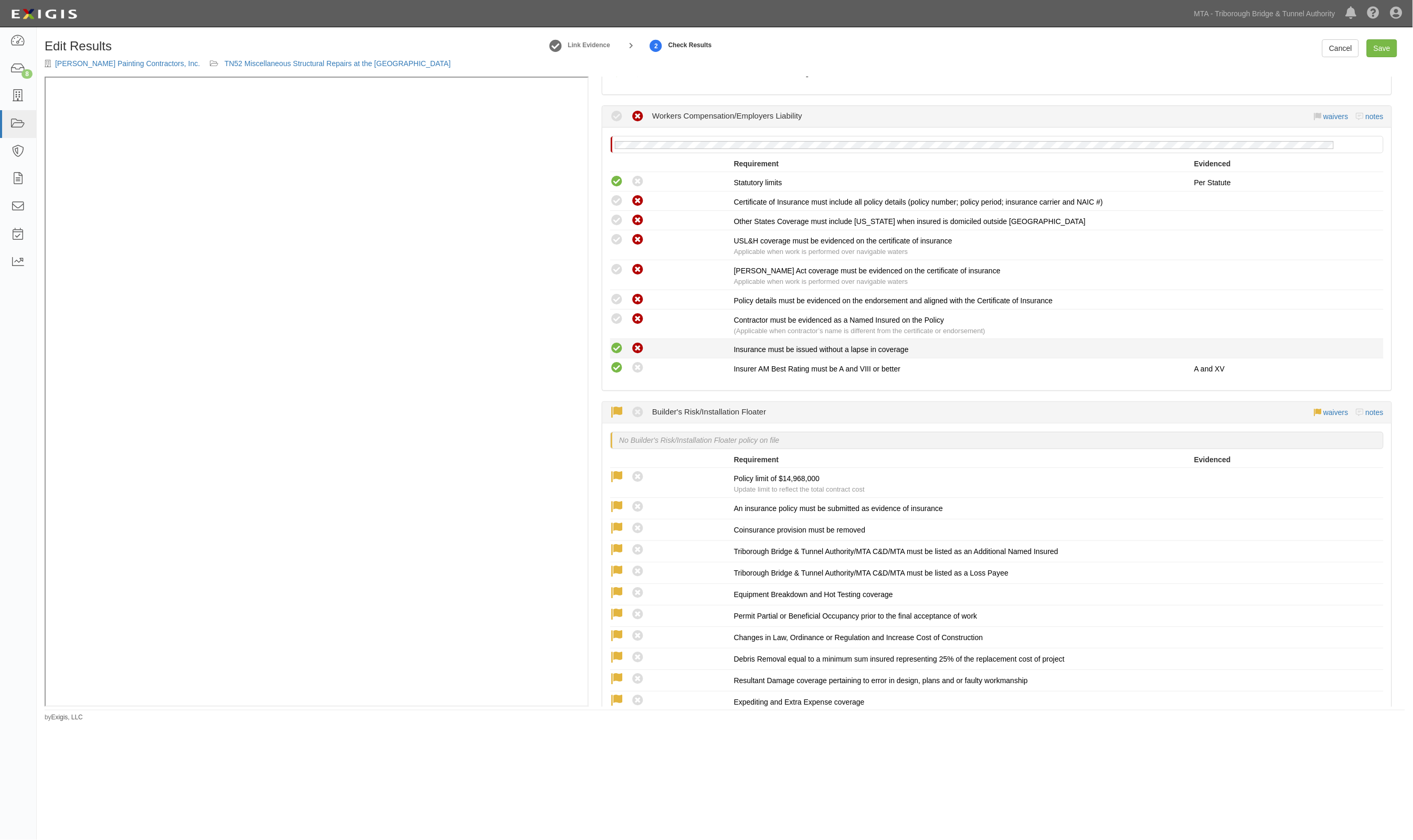
click at [619, 348] on icon at bounding box center [617, 348] width 13 height 13
radio input "true"
click at [615, 326] on icon at bounding box center [617, 320] width 13 height 13
radio input "true"
click at [615, 300] on icon at bounding box center [617, 299] width 13 height 13
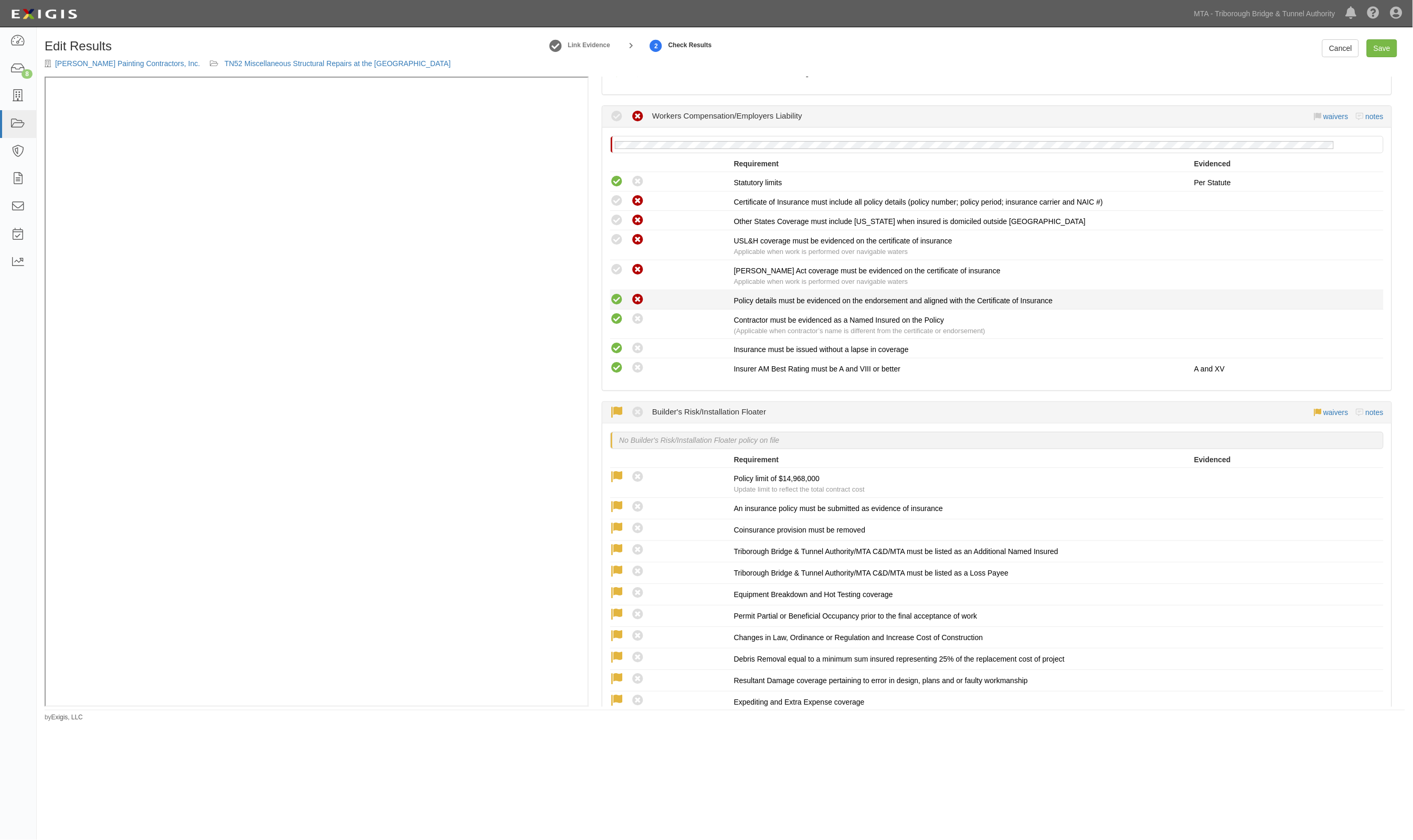
radio input "true"
click at [617, 226] on icon at bounding box center [617, 220] width 13 height 13
radio input "true"
click at [617, 208] on icon at bounding box center [617, 201] width 13 height 13
radio input "true"
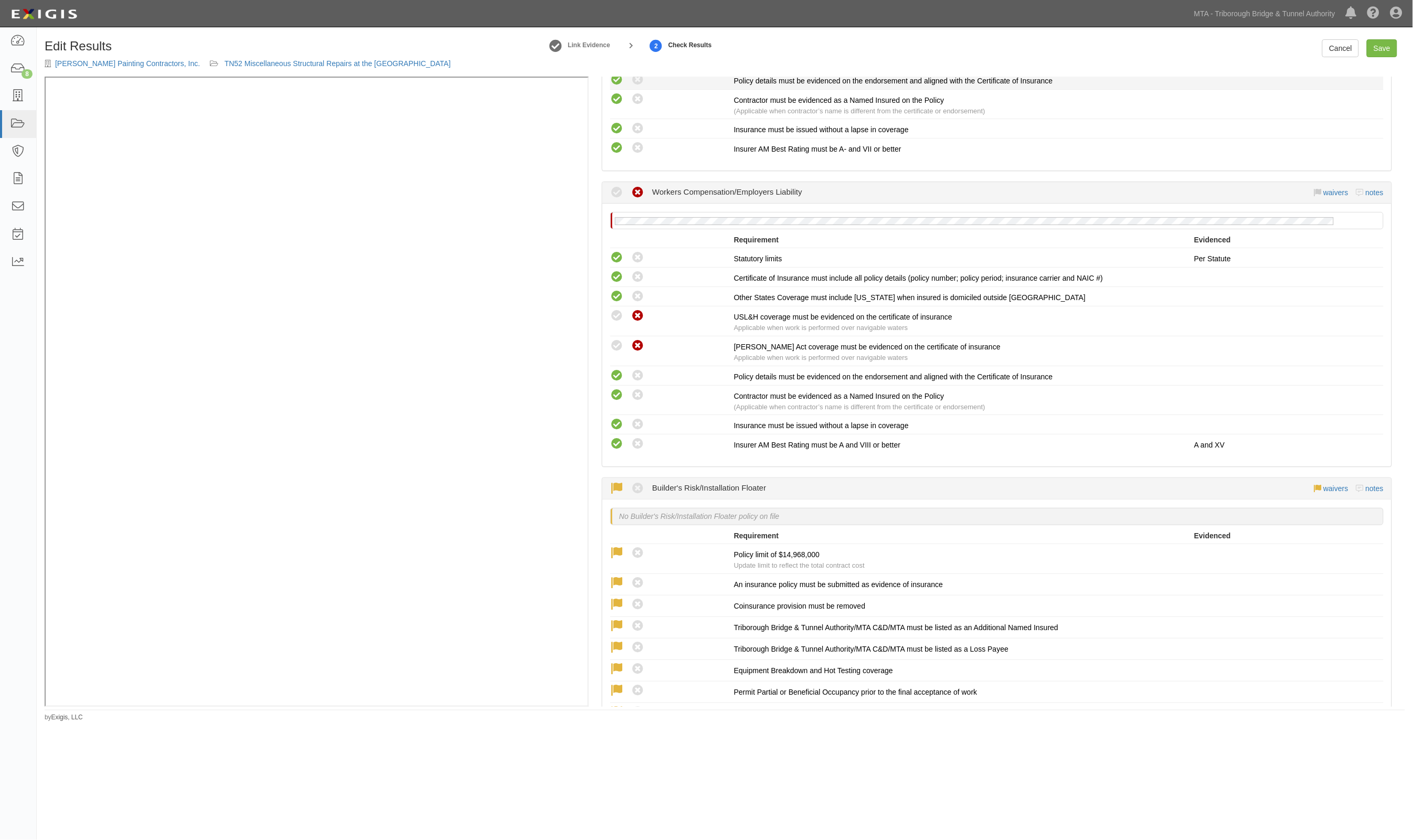
scroll to position [1115, 0]
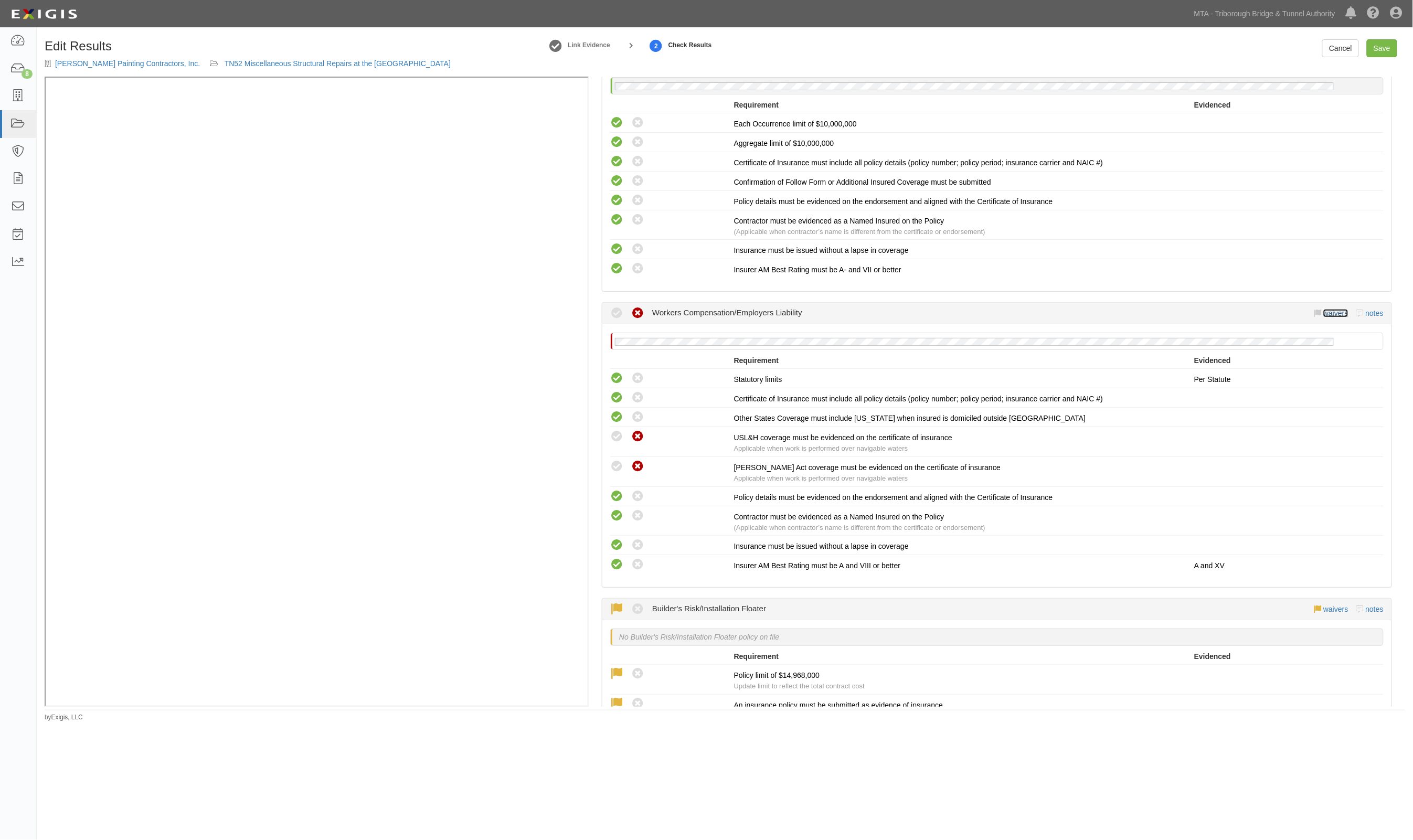
click at [1331, 318] on link "waivers" at bounding box center [1336, 313] width 25 height 8
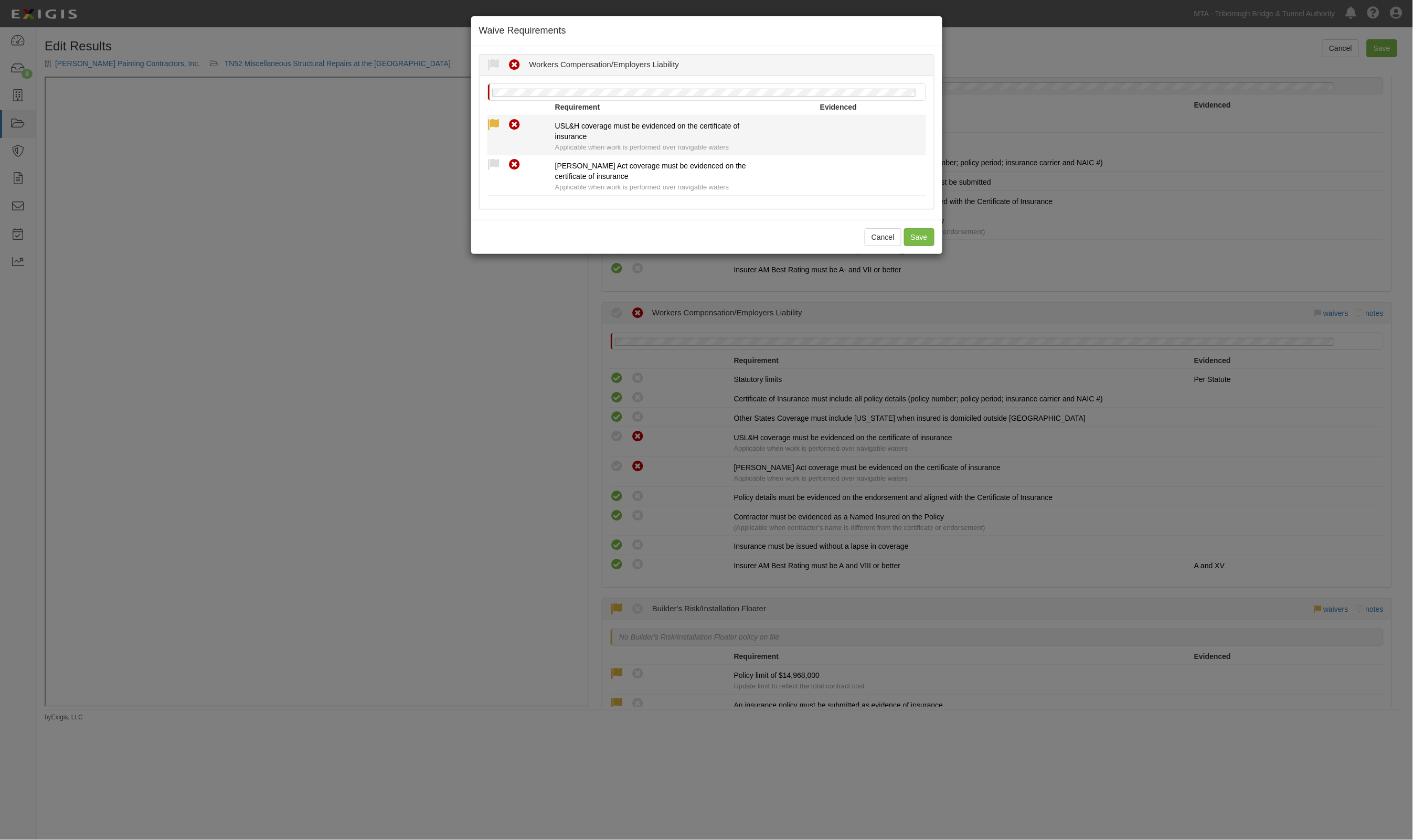
click at [495, 123] on icon at bounding box center [494, 125] width 13 height 13
radio input "true"
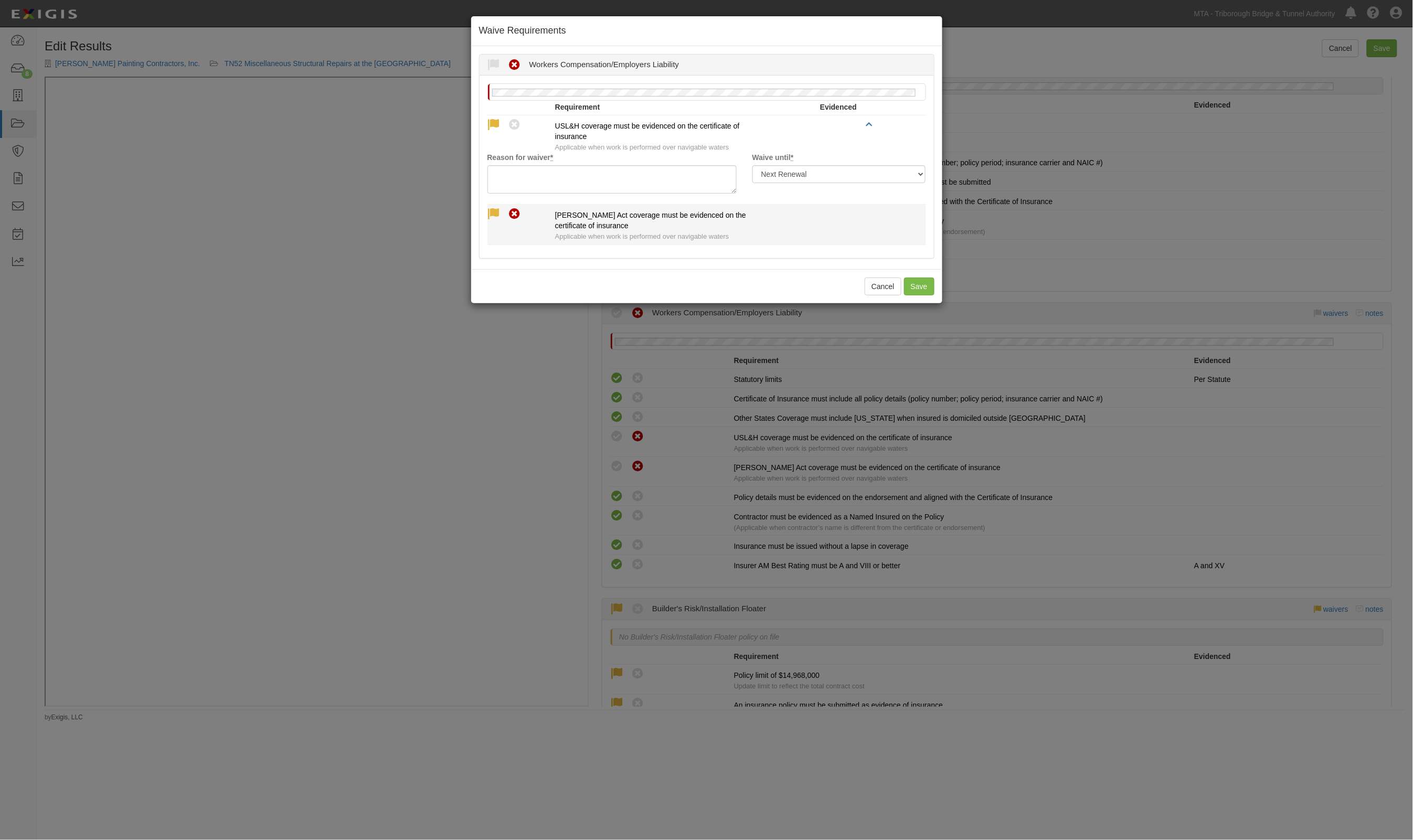
drag, startPoint x: 495, startPoint y: 210, endPoint x: 510, endPoint y: 197, distance: 19.8
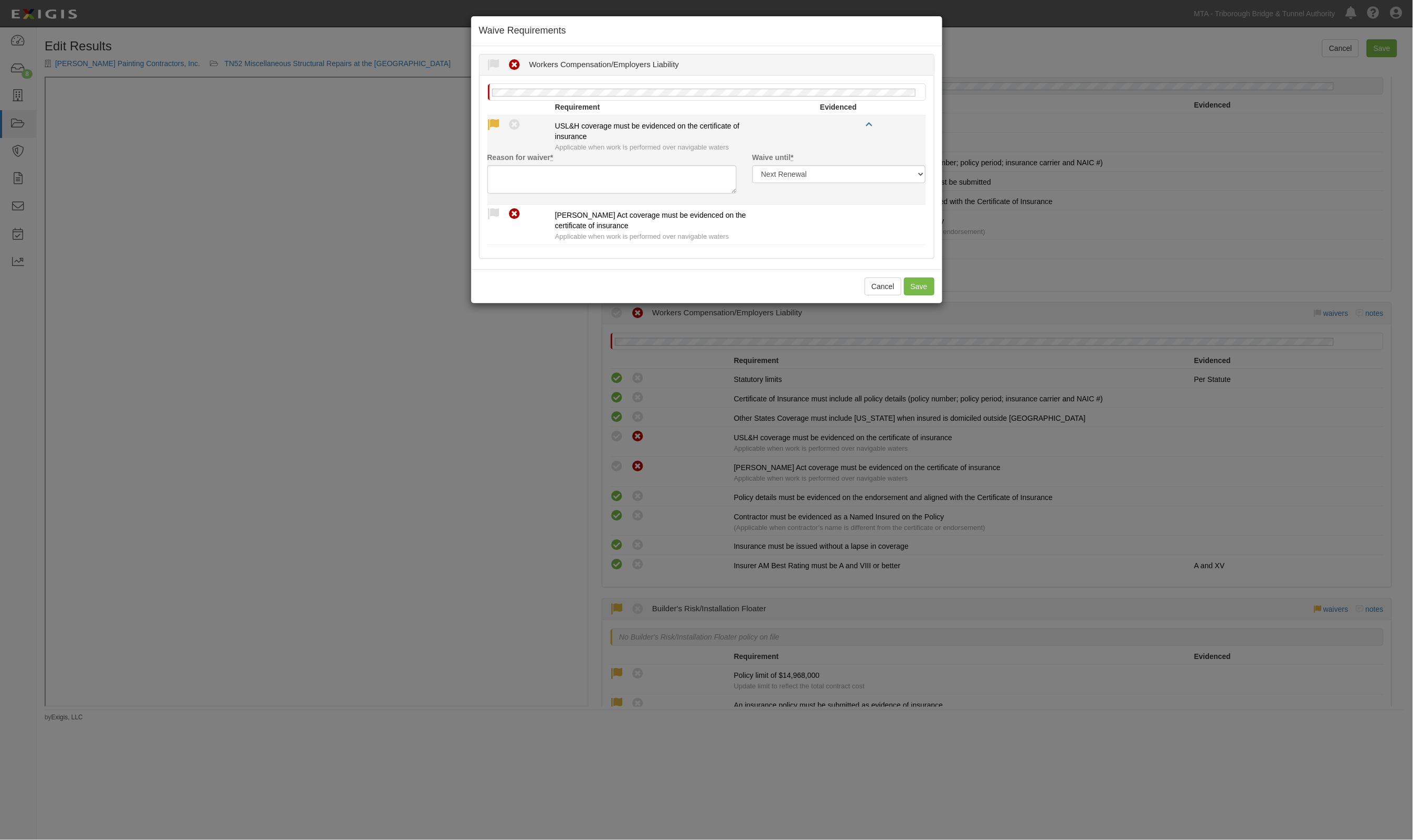
click at [495, 211] on icon at bounding box center [494, 215] width 13 height 13
radio input "true"
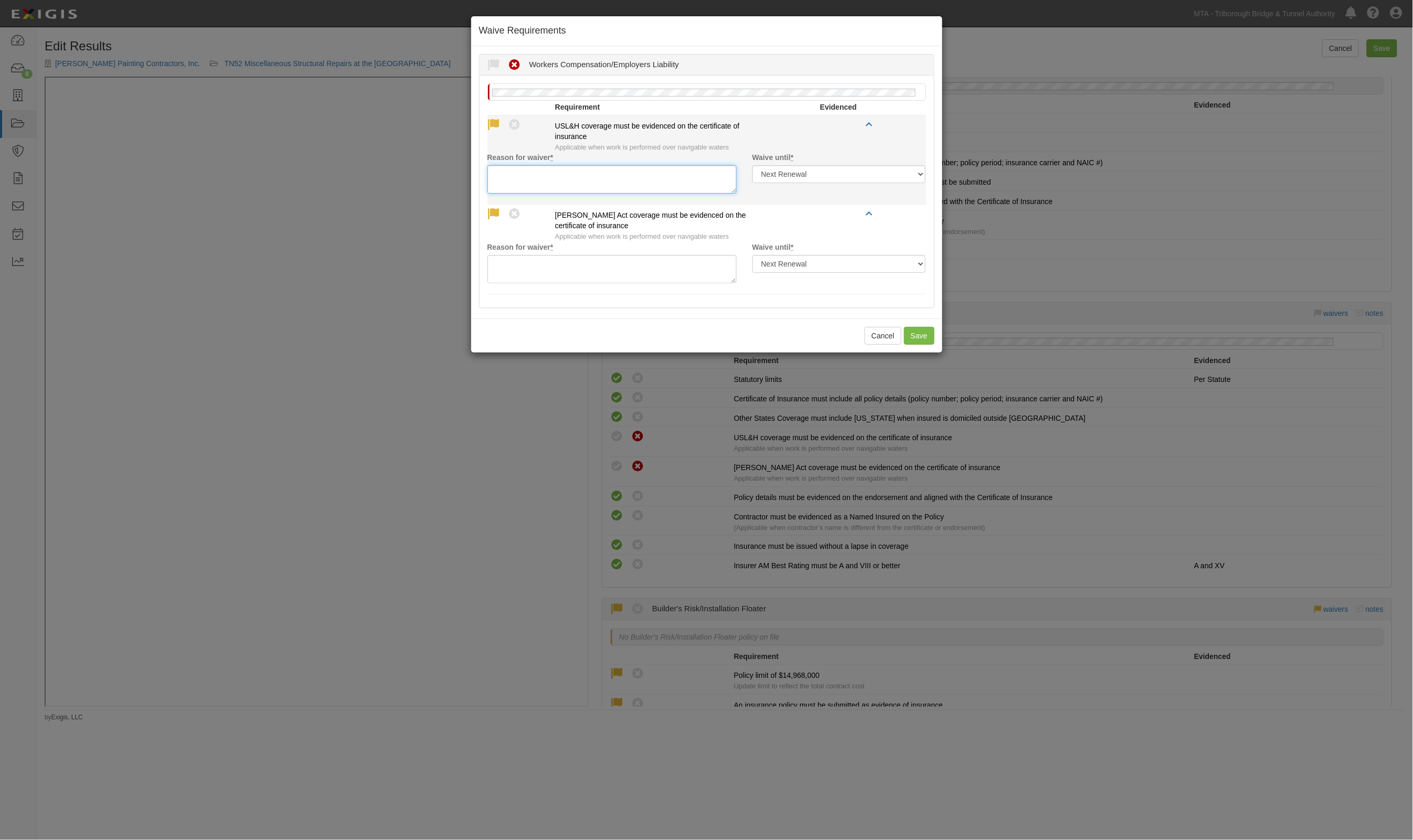
click at [520, 186] on textarea "Reason for waiver *" at bounding box center [612, 179] width 250 height 29
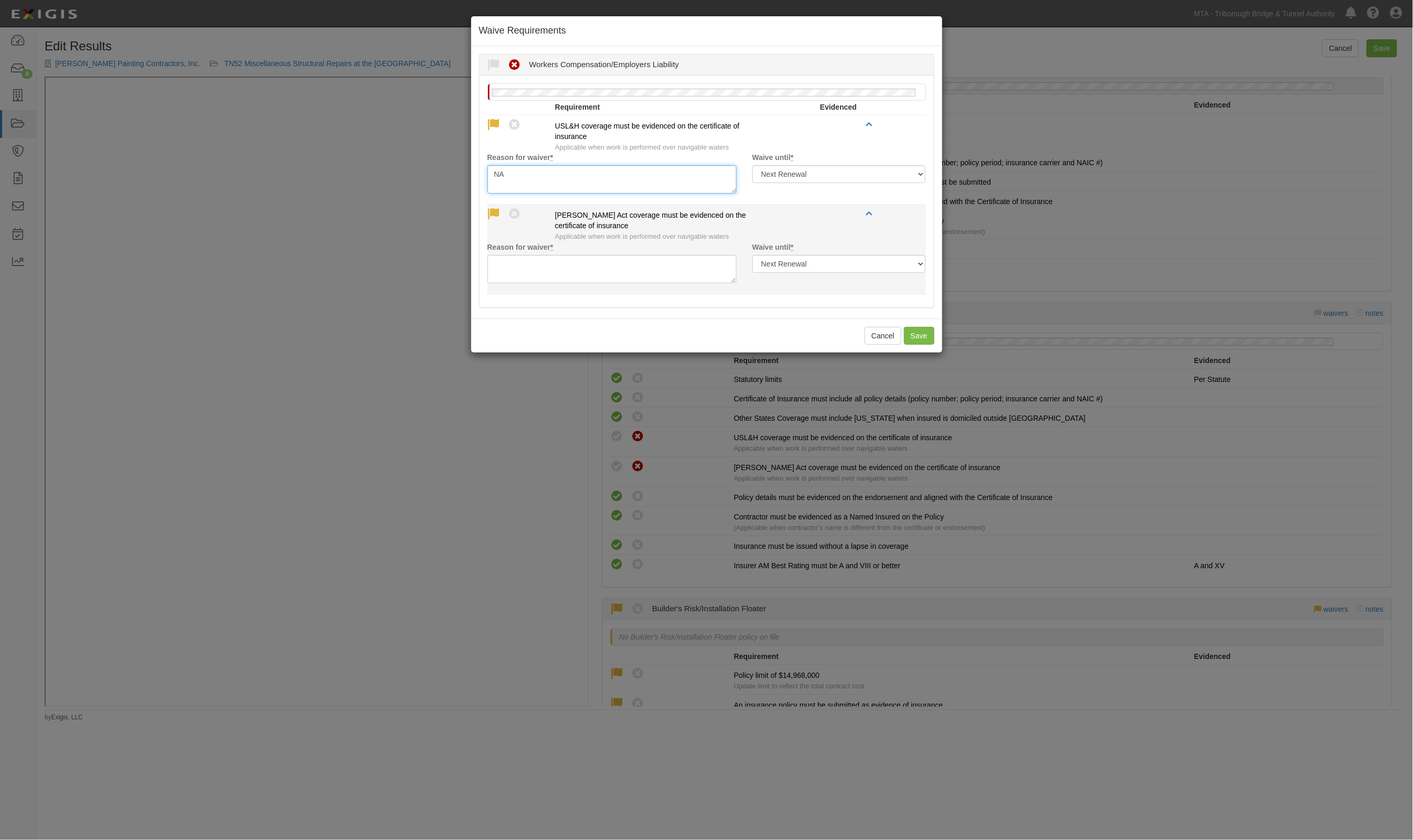
type textarea "NA"
click at [572, 269] on textarea "Reason for waiver *" at bounding box center [612, 269] width 250 height 29
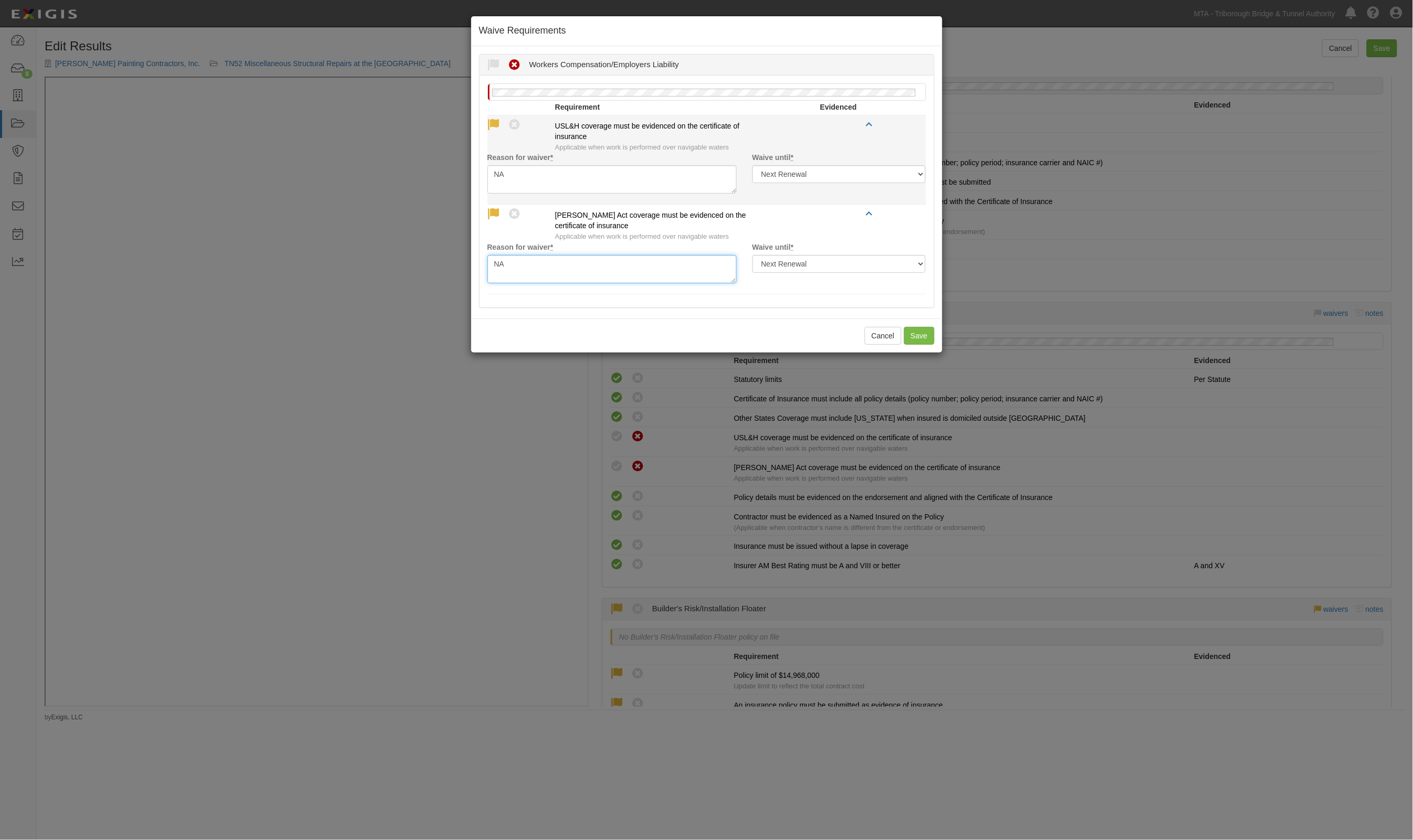
type textarea "NA"
click at [803, 174] on select "Next Renewal Indefinitely" at bounding box center [839, 173] width 174 height 18
select select "indefinitely"
click at [753, 166] on select "Next Renewal Indefinitely" at bounding box center [839, 173] width 174 height 18
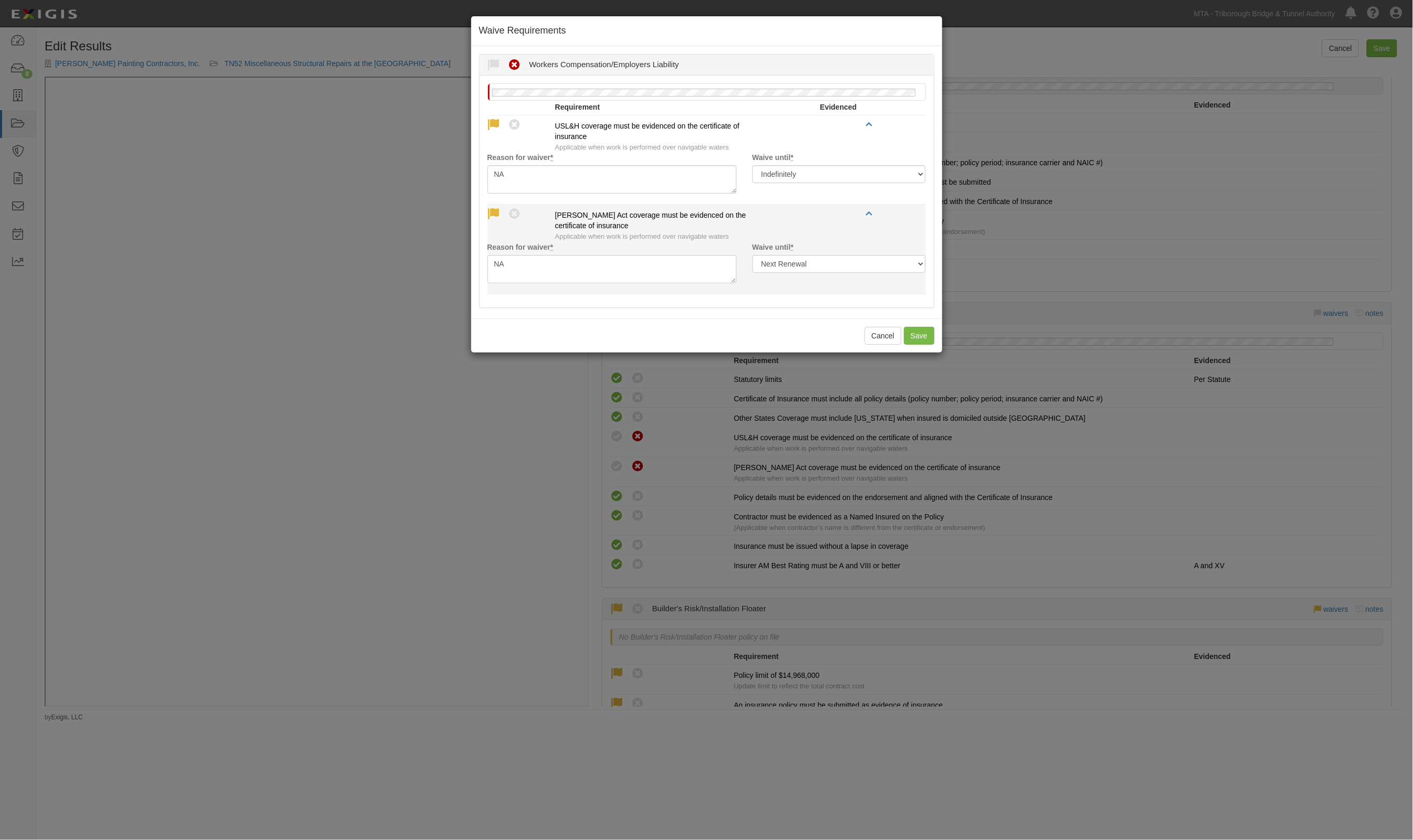
drag, startPoint x: 820, startPoint y: 255, endPoint x: 825, endPoint y: 273, distance: 18.7
click at [823, 260] on div "Waive until * Next Renewal Indefinitely" at bounding box center [839, 258] width 190 height 31
click at [825, 273] on select "Next Renewal Indefinitely" at bounding box center [839, 263] width 174 height 18
select select "indefinitely"
click at [753, 256] on select "Next Renewal Indefinitely" at bounding box center [839, 263] width 174 height 18
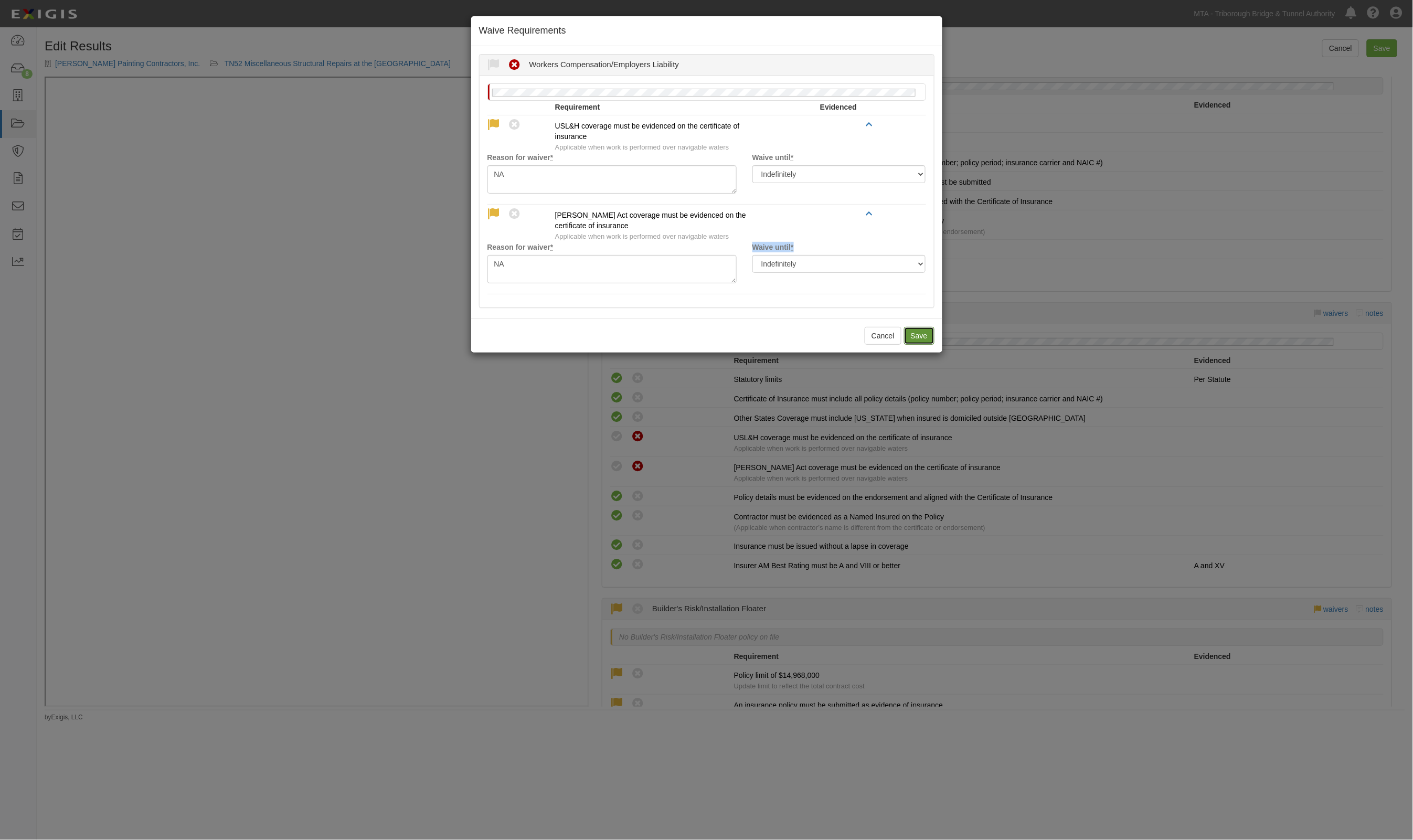
click at [922, 340] on button "Save" at bounding box center [919, 335] width 30 height 18
radio input "true"
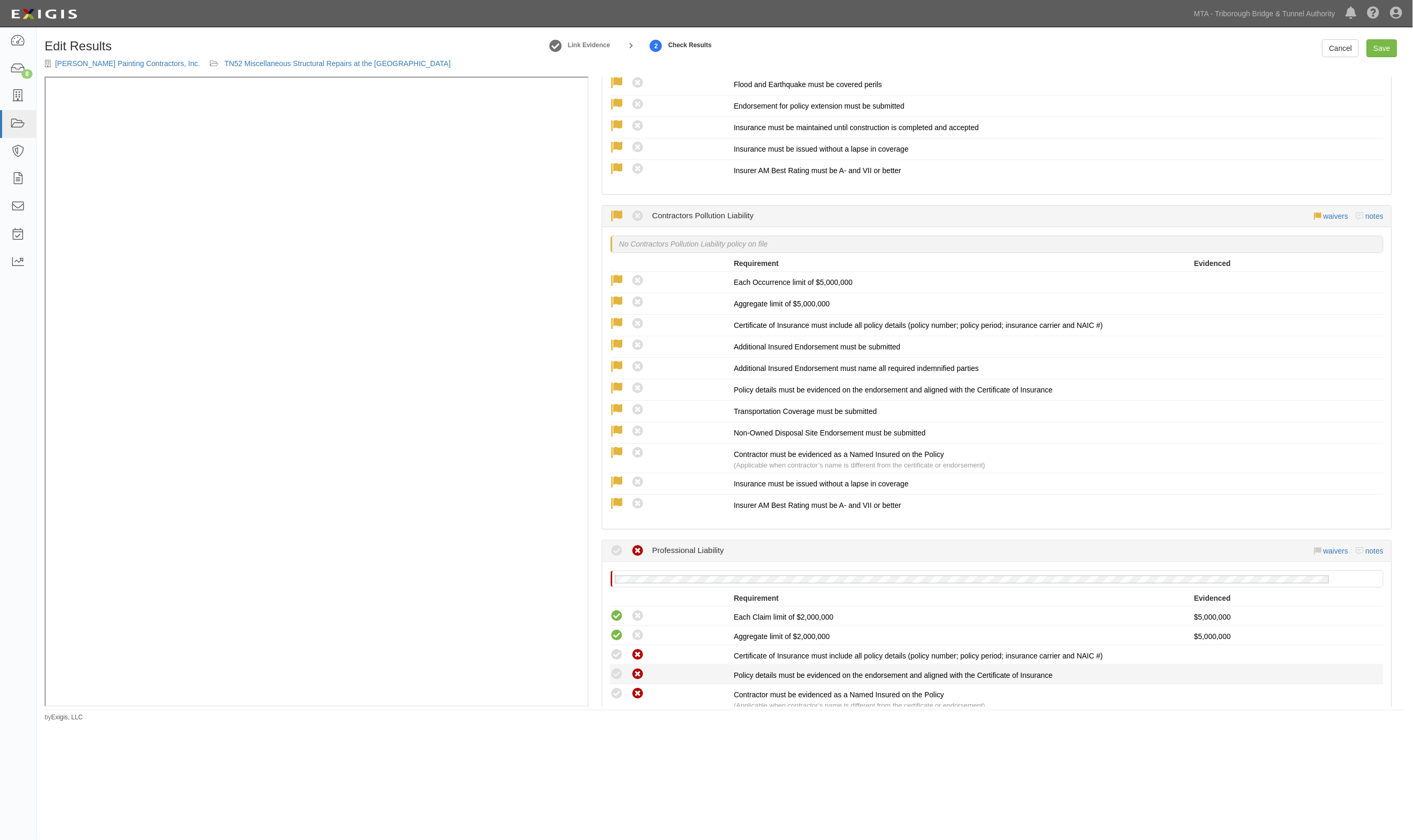
scroll to position [2230, 0]
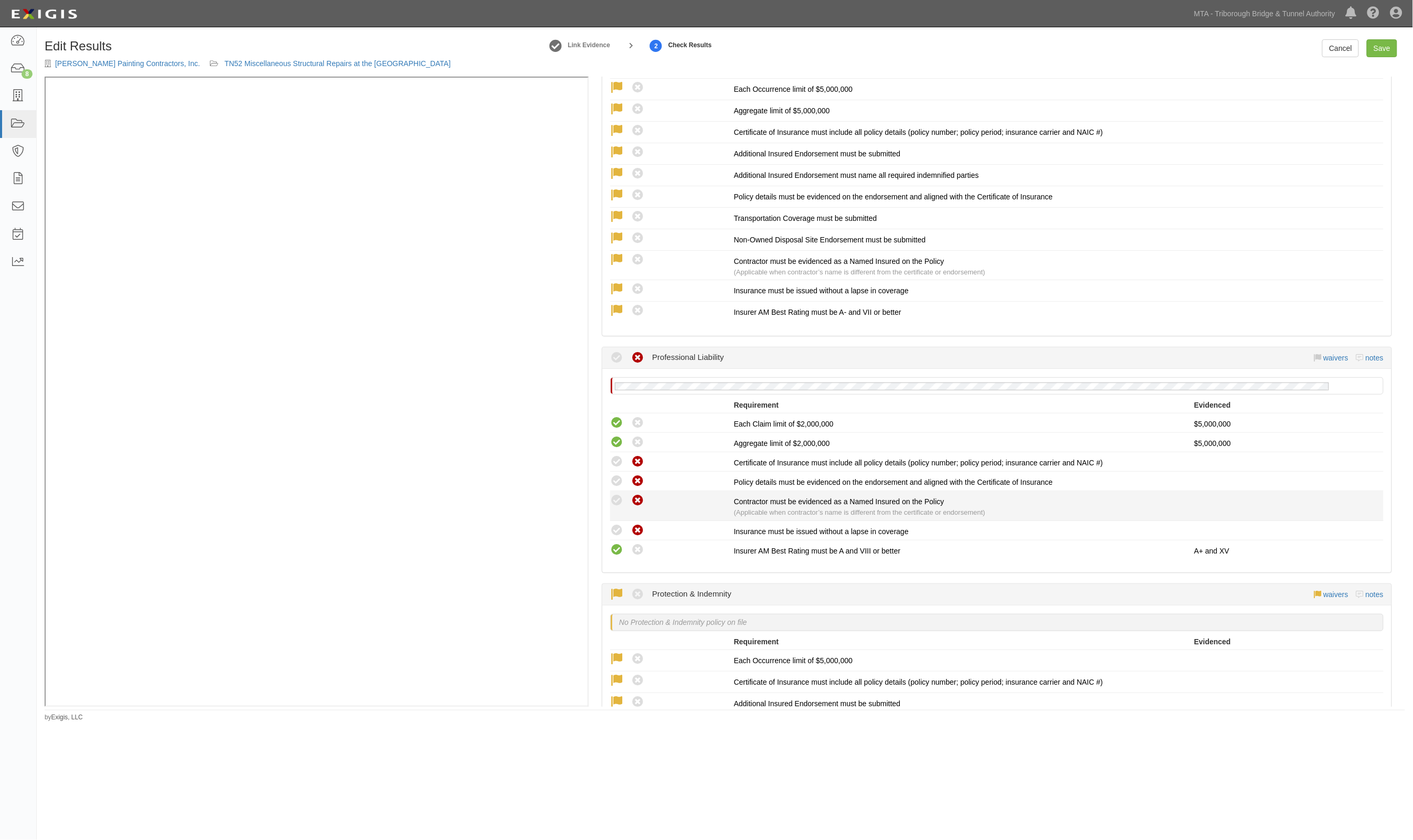
drag, startPoint x: 613, startPoint y: 513, endPoint x: 615, endPoint y: 500, distance: 13.2
click at [614, 524] on icon at bounding box center [617, 531] width 13 height 13
radio input "true"
click at [615, 495] on icon at bounding box center [617, 501] width 13 height 13
radio input "true"
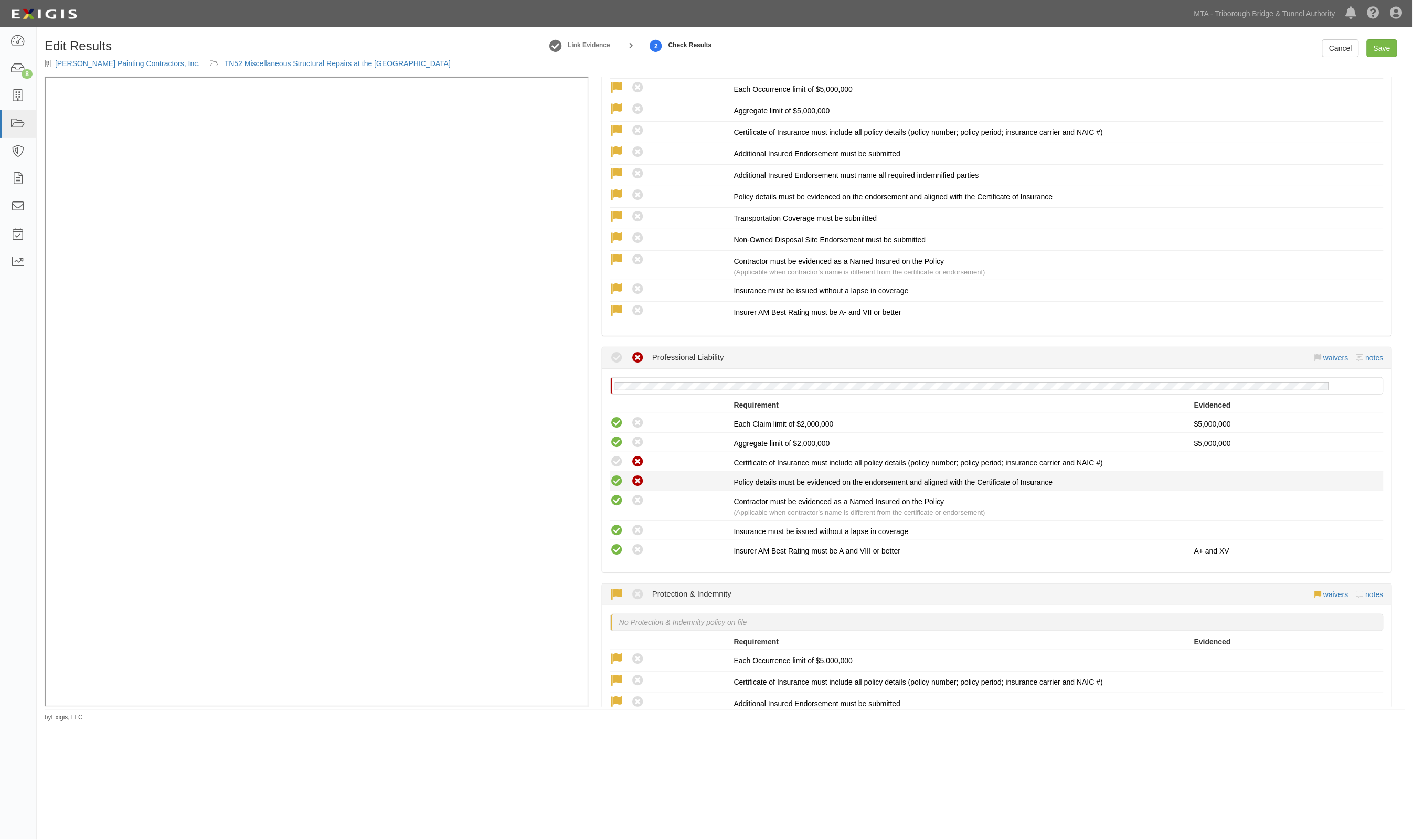
click at [613, 475] on icon at bounding box center [617, 482] width 13 height 13
radio input "true"
click at [615, 455] on icon at bounding box center [617, 461] width 13 height 13
radio input "true"
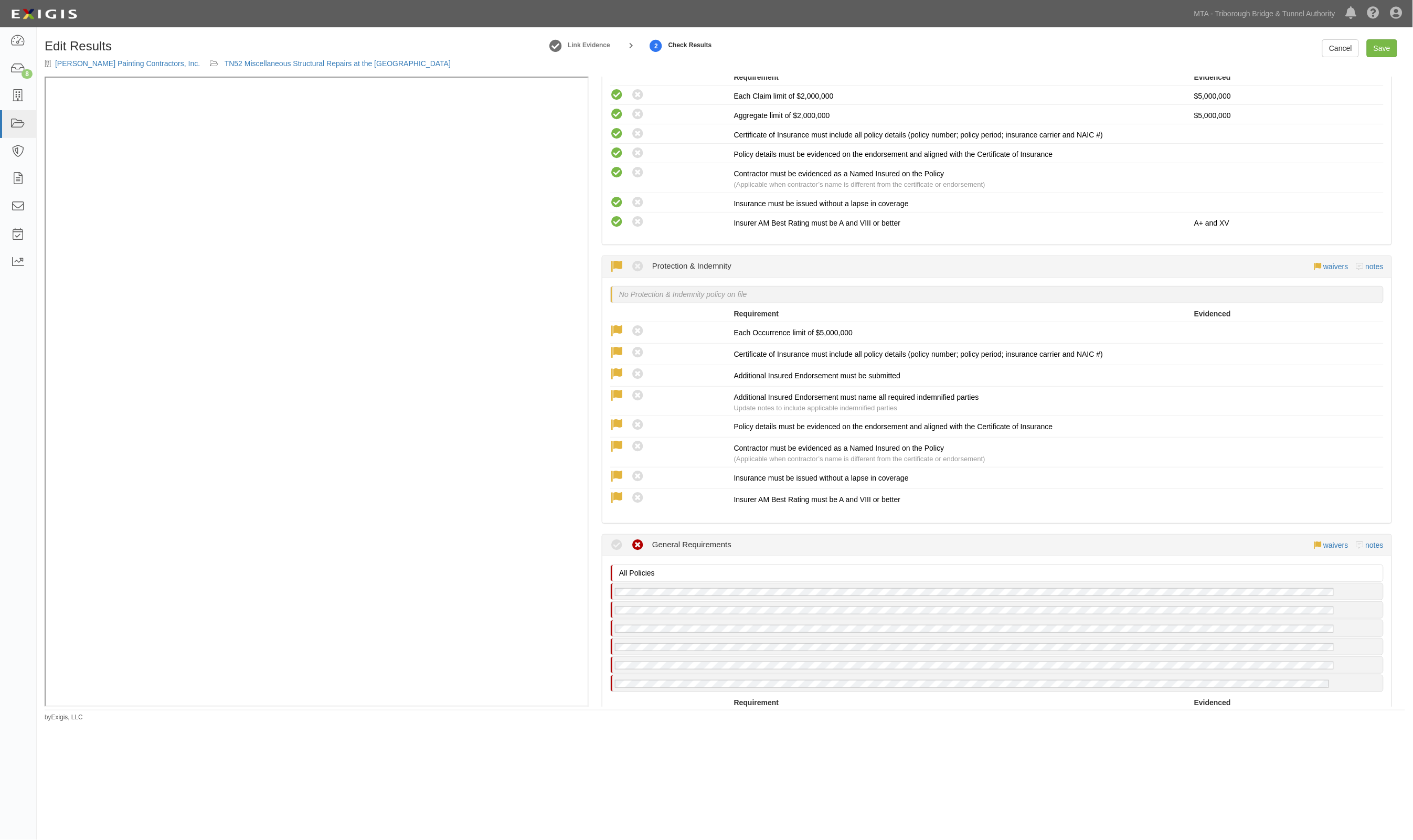
scroll to position [2886, 0]
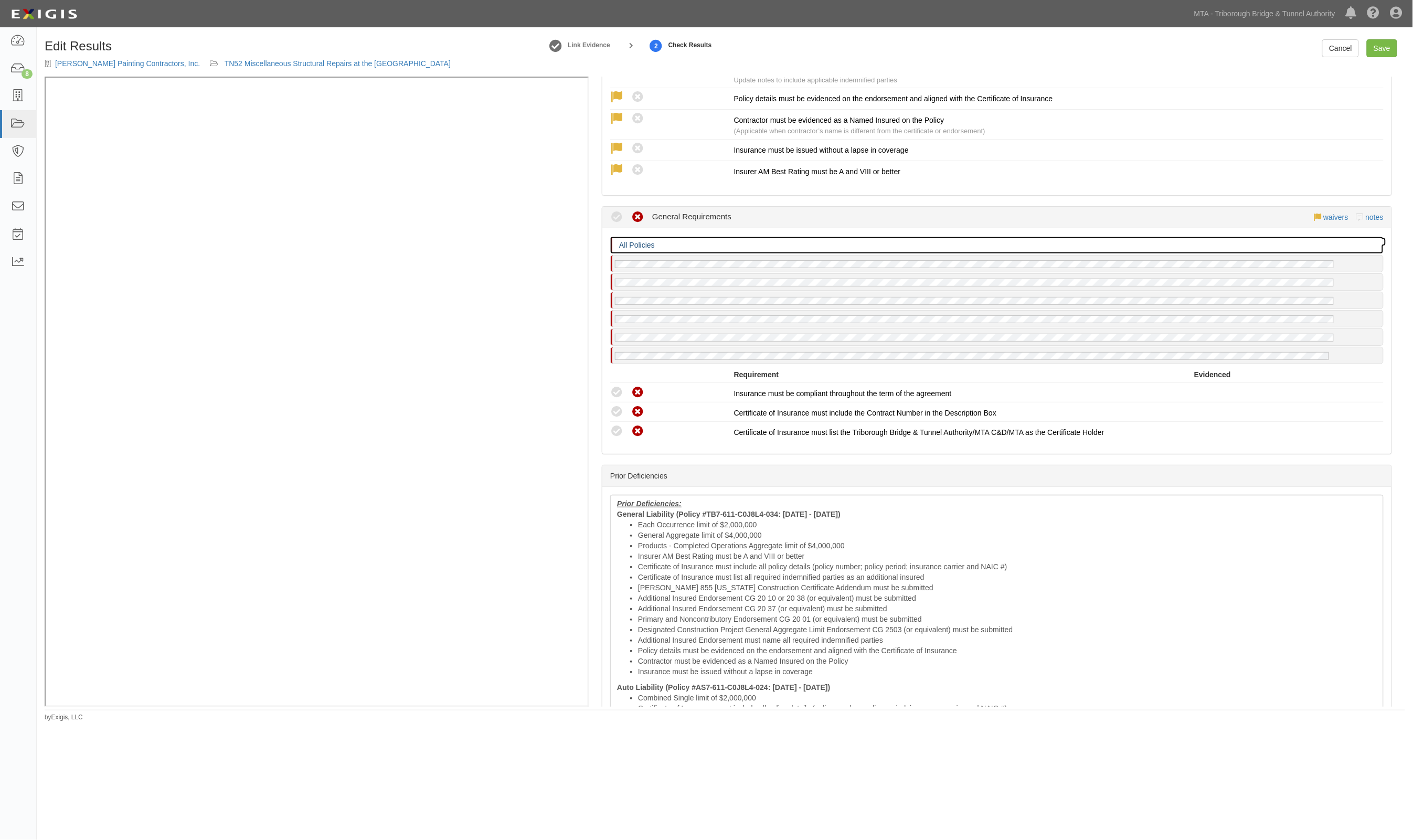
click at [723, 239] on p "All Policies" at bounding box center [999, 244] width 762 height 10
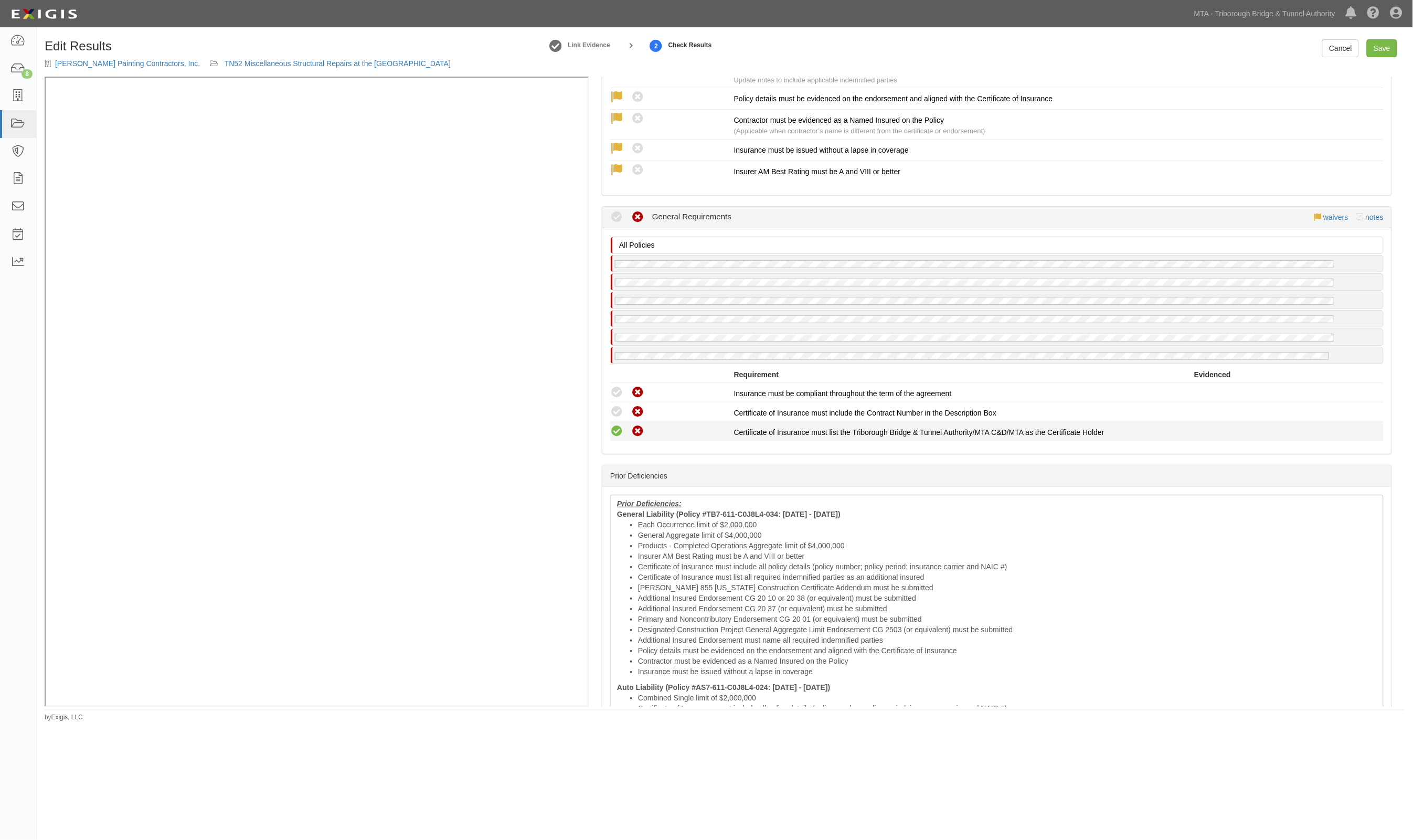
click at [619, 425] on icon at bounding box center [617, 431] width 13 height 13
radio input "true"
click at [619, 405] on icon at bounding box center [617, 412] width 13 height 13
radio input "true"
click at [619, 386] on icon at bounding box center [617, 392] width 13 height 13
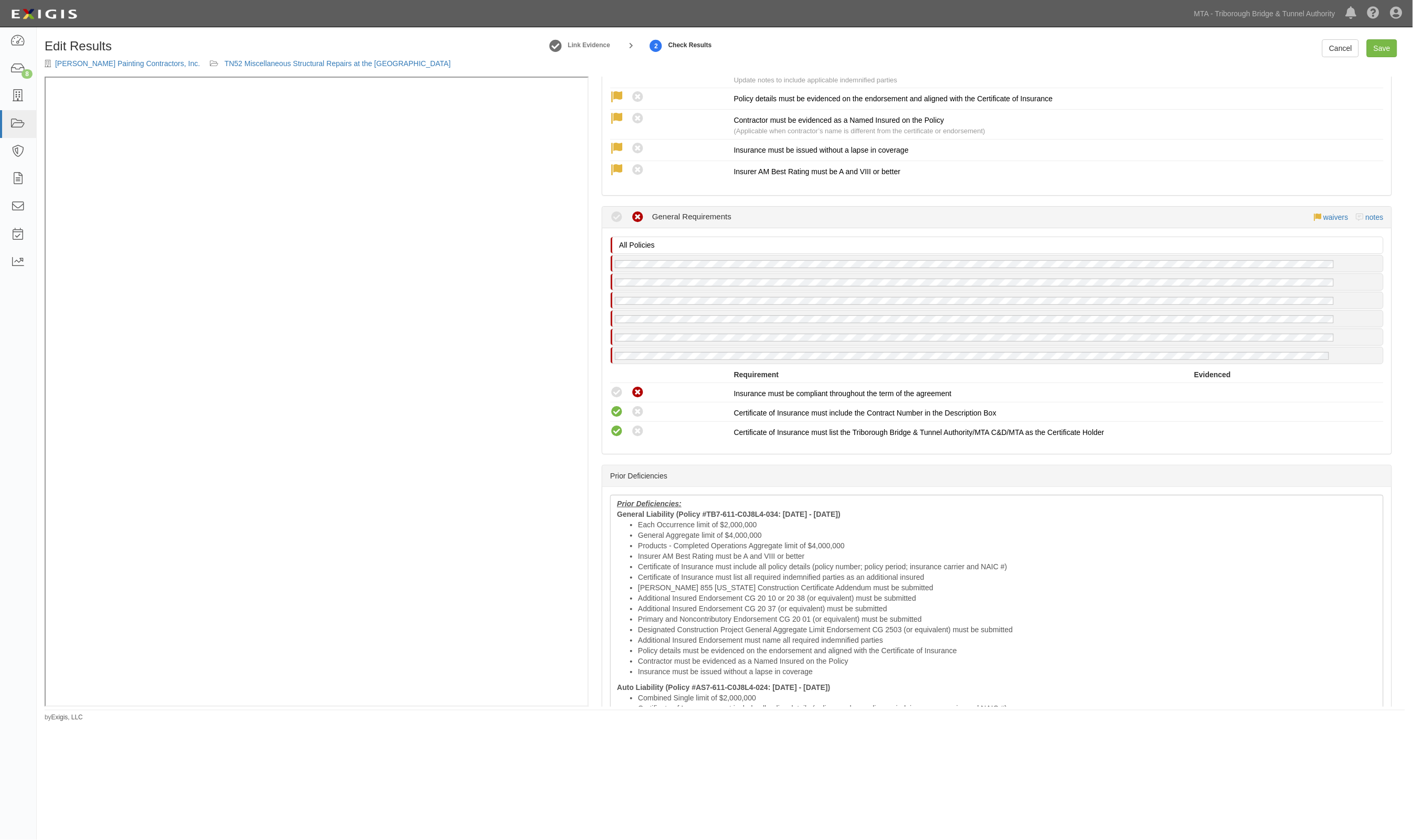
radio input "true"
drag, startPoint x: 652, startPoint y: 488, endPoint x: 650, endPoint y: 476, distance: 12.2
click at [652, 499] on b "Prior Deficiencies:" at bounding box center [649, 503] width 64 height 8
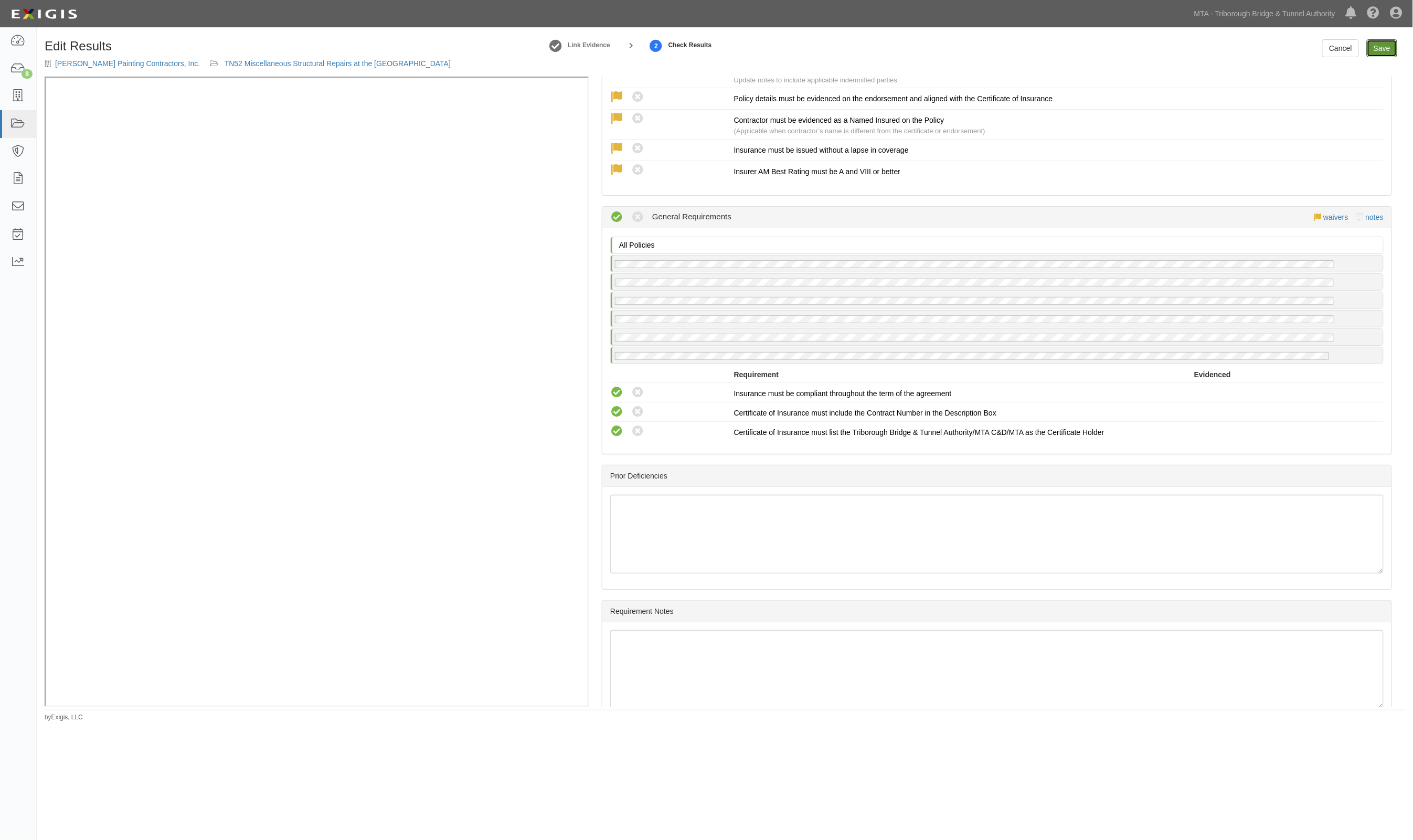
drag, startPoint x: 1391, startPoint y: 44, endPoint x: 1396, endPoint y: 40, distance: 6.4
click at [1390, 44] on link "Save" at bounding box center [1382, 48] width 30 height 18
radio input "true"
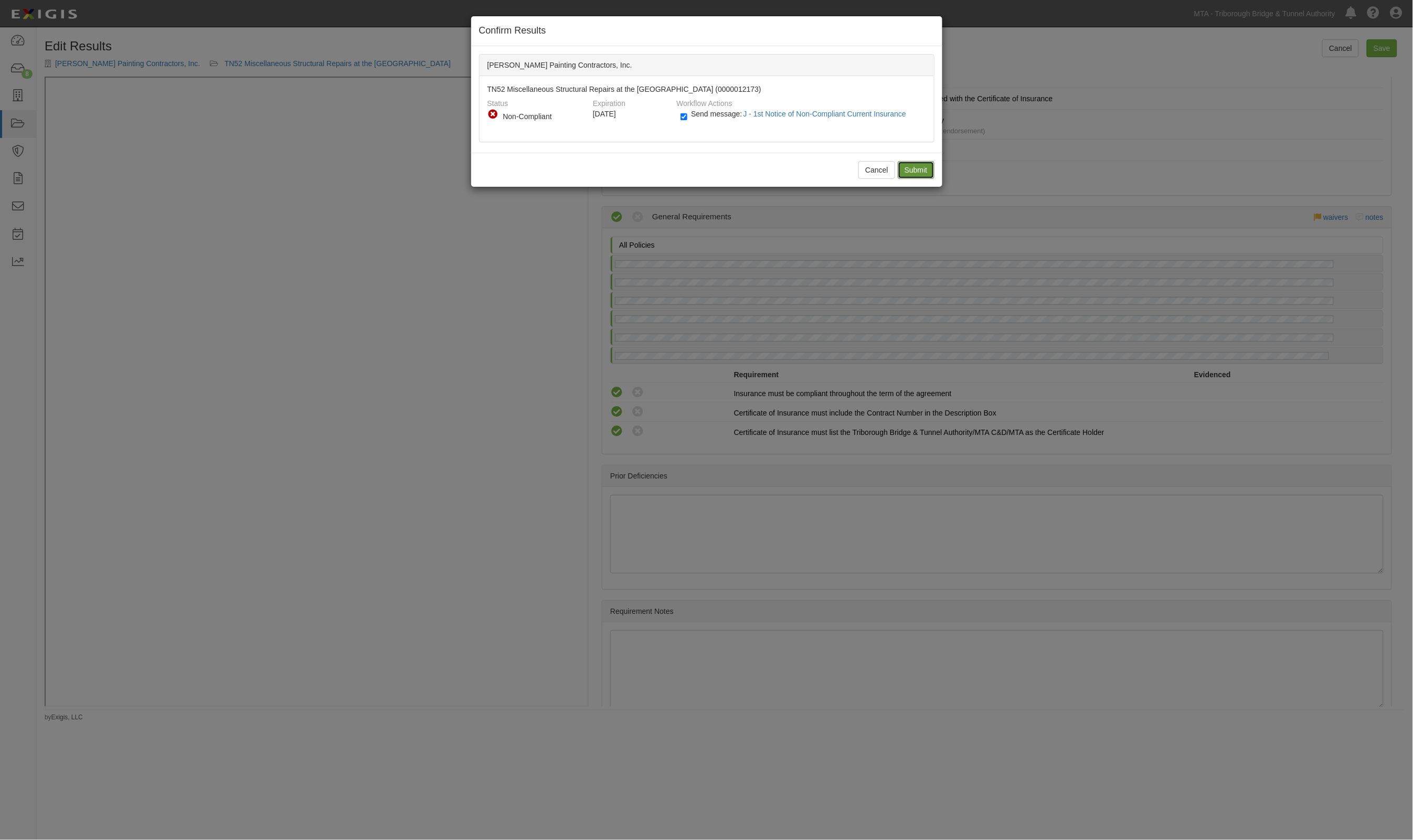
click at [914, 167] on input "Submit" at bounding box center [917, 169] width 37 height 18
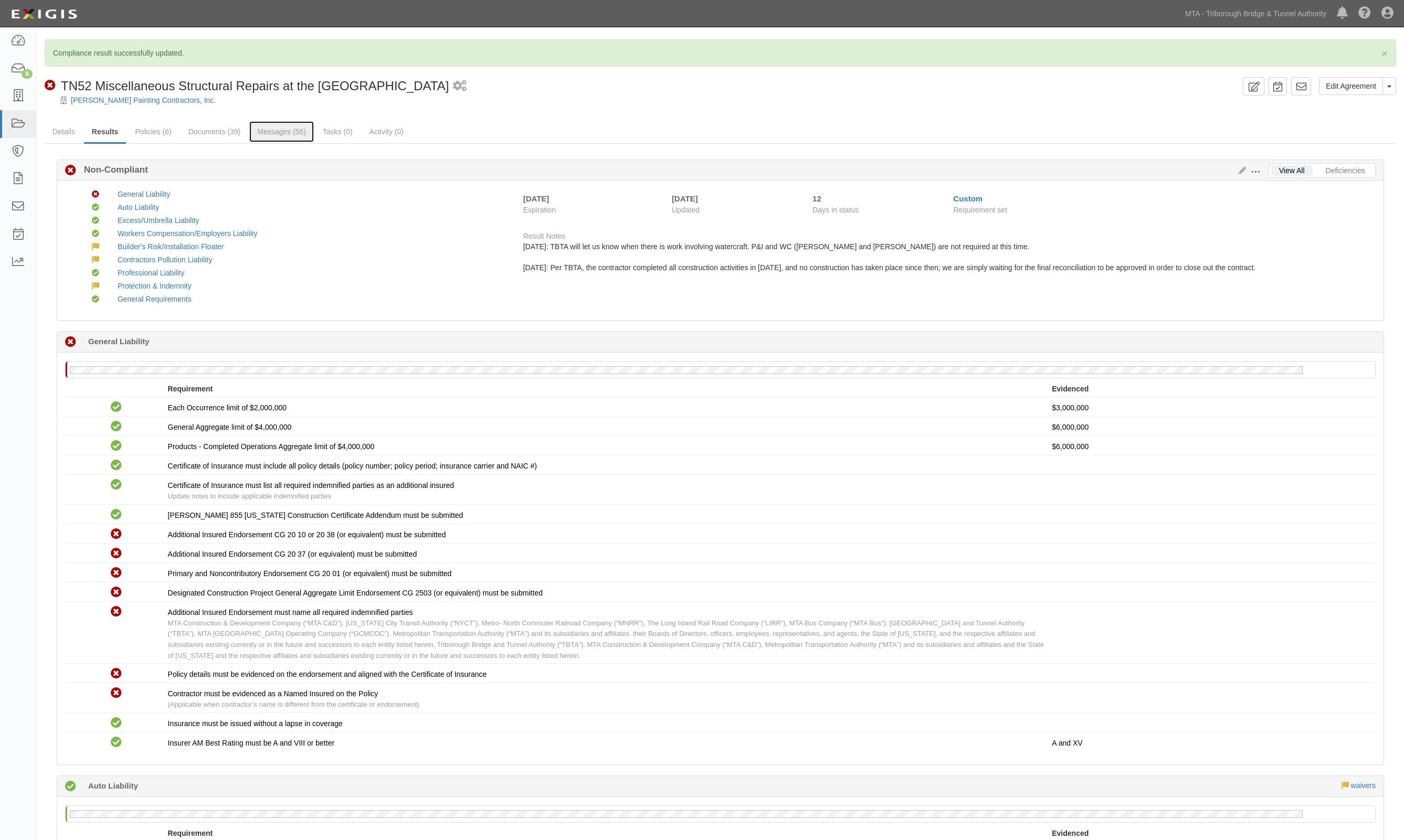
click at [277, 122] on link "Messages (58)" at bounding box center [282, 132] width 64 height 21
drag, startPoint x: 274, startPoint y: 134, endPoint x: 288, endPoint y: 87, distance: 49.0
click at [274, 134] on link "Messages (58)" at bounding box center [282, 133] width 64 height 22
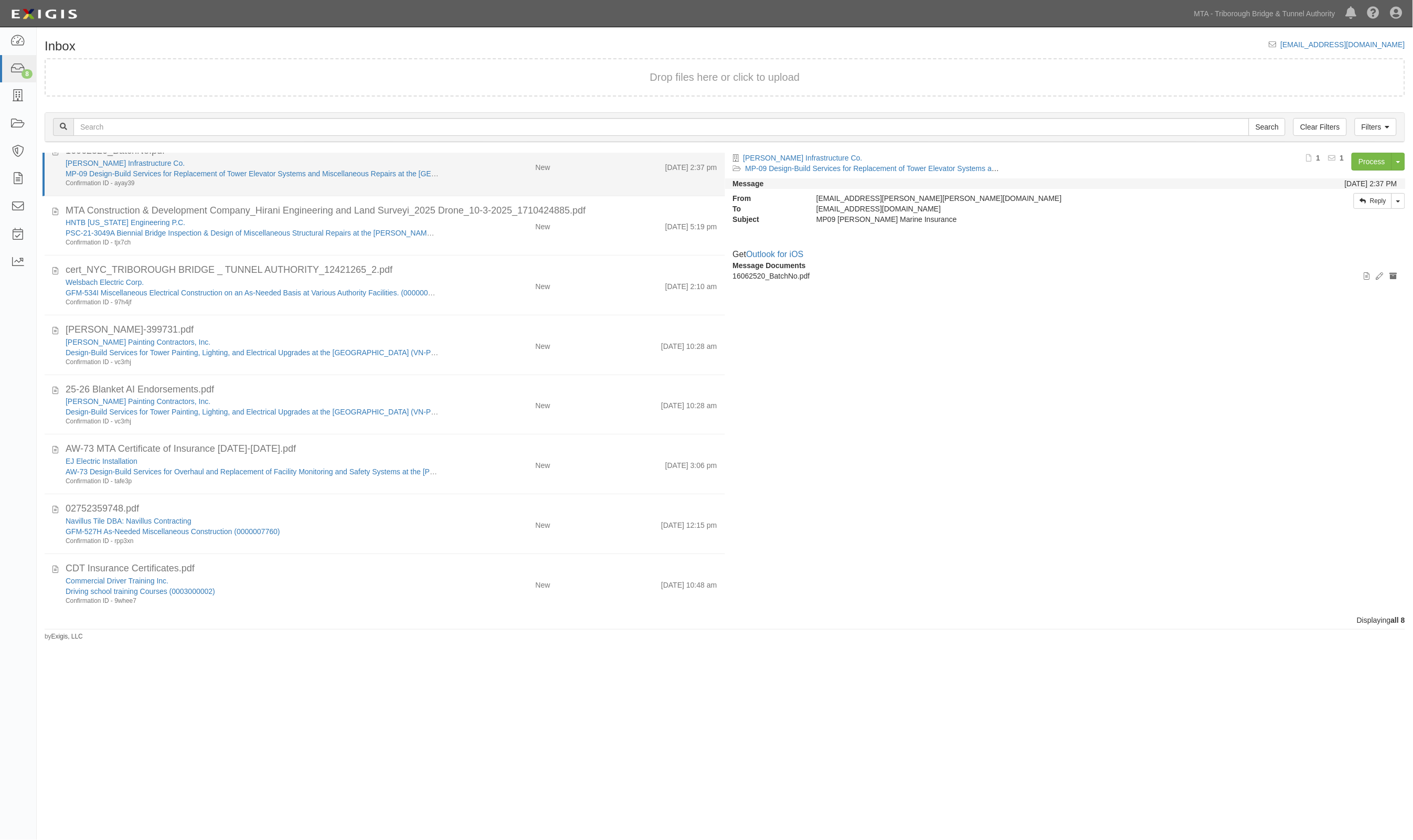
scroll to position [20, 0]
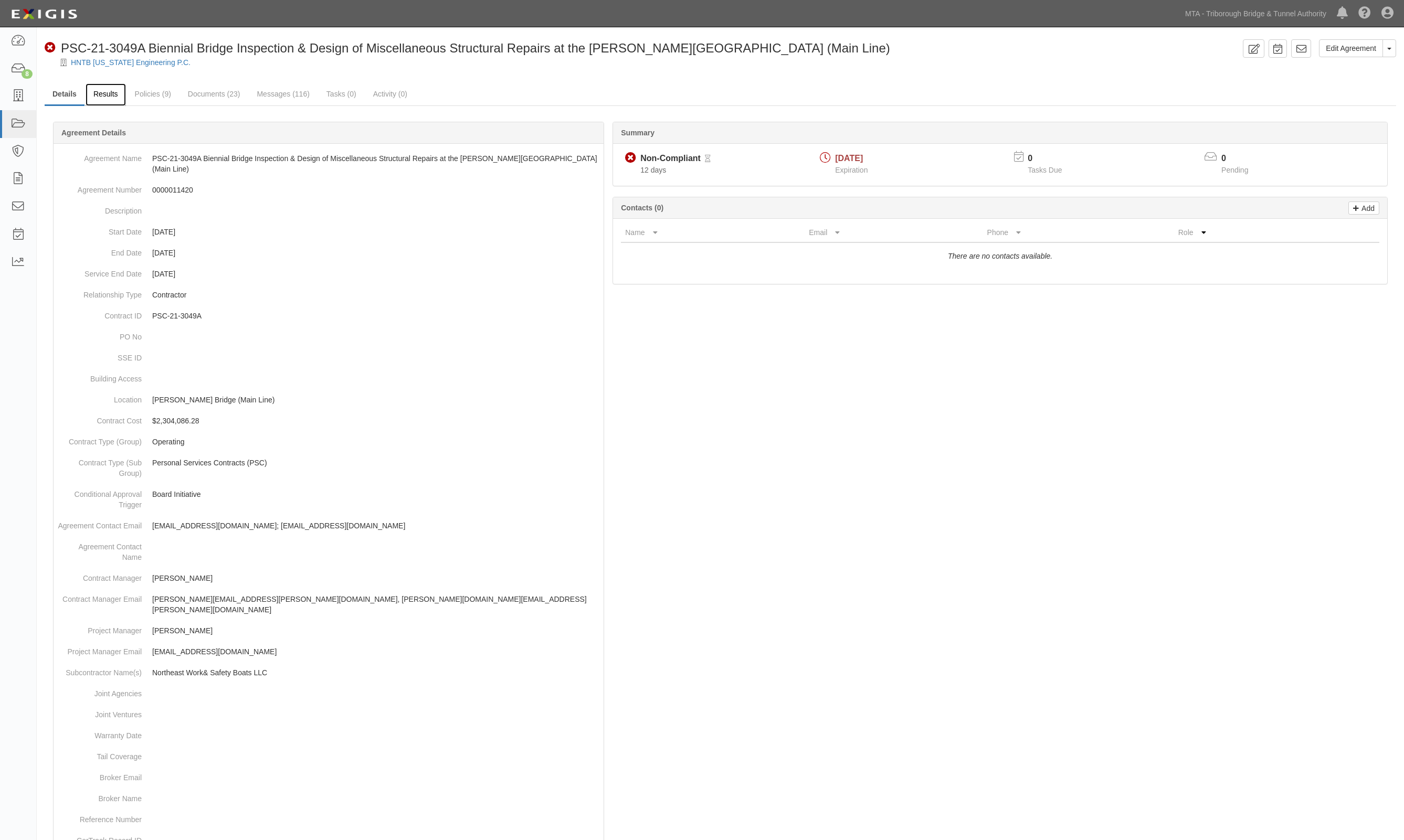
click at [96, 88] on link "Results" at bounding box center [106, 95] width 41 height 22
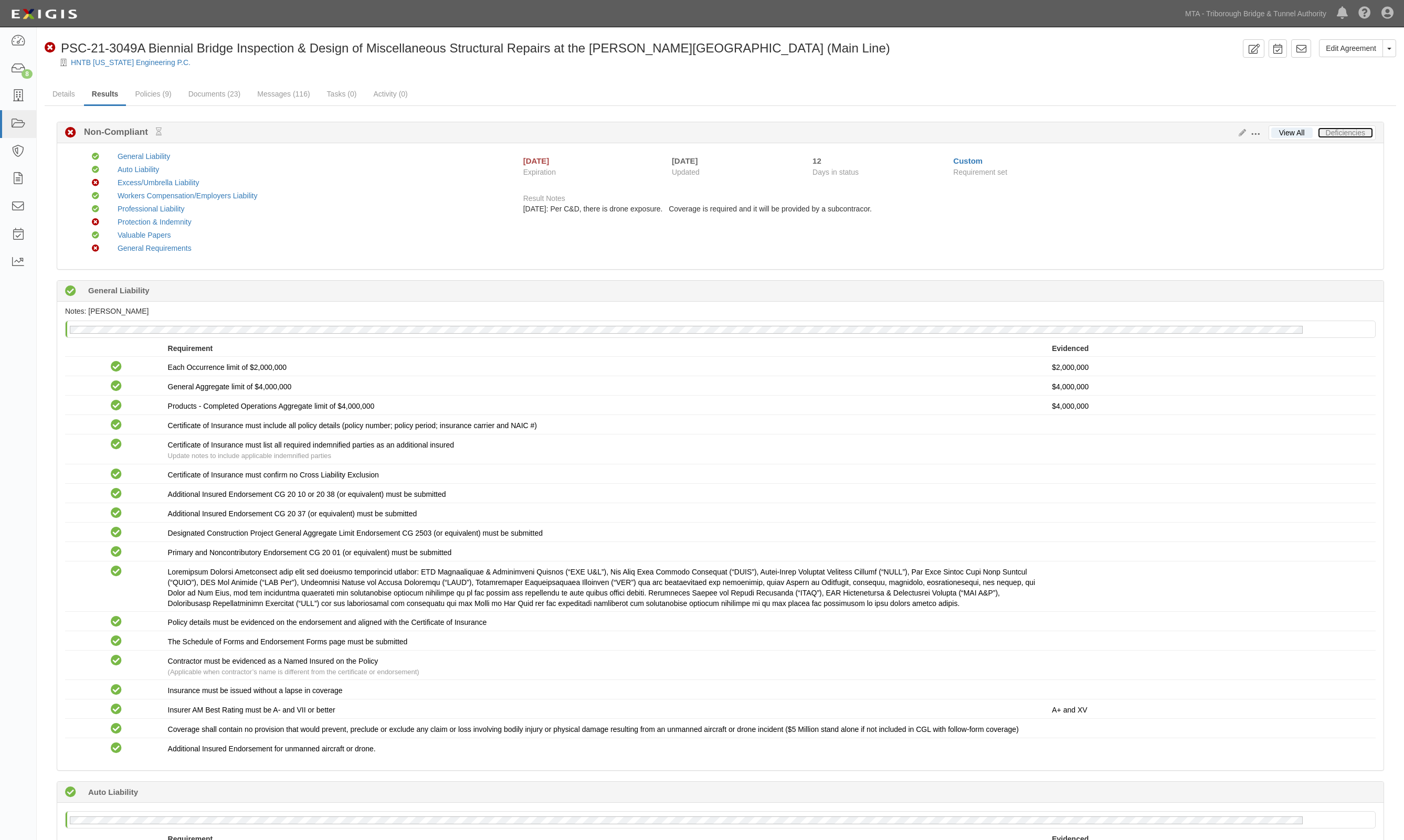
click at [1363, 132] on link "Deficiencies" at bounding box center [1345, 132] width 55 height 10
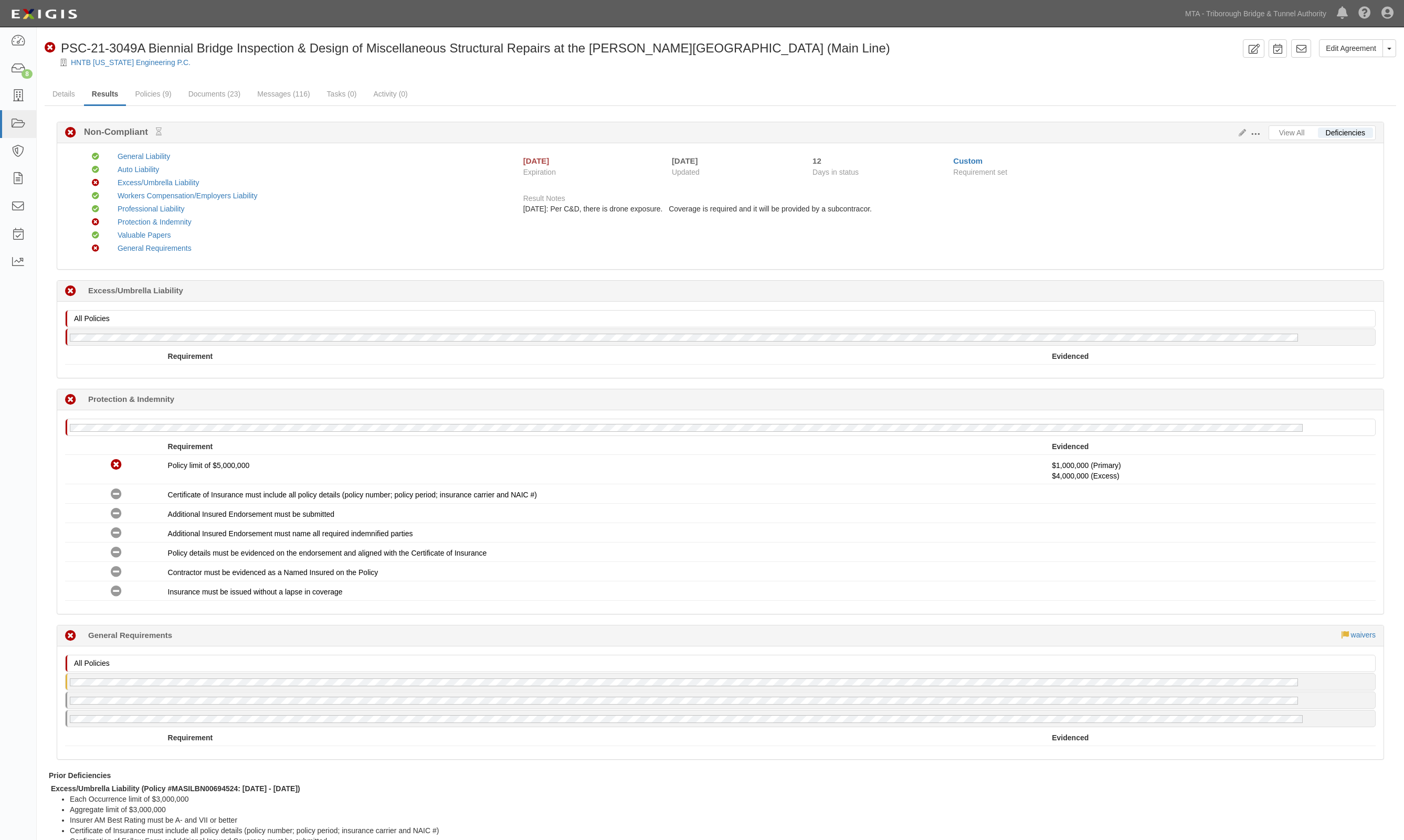
click at [596, 362] on div "Requirement Evidenced" at bounding box center [720, 357] width 1310 height 14
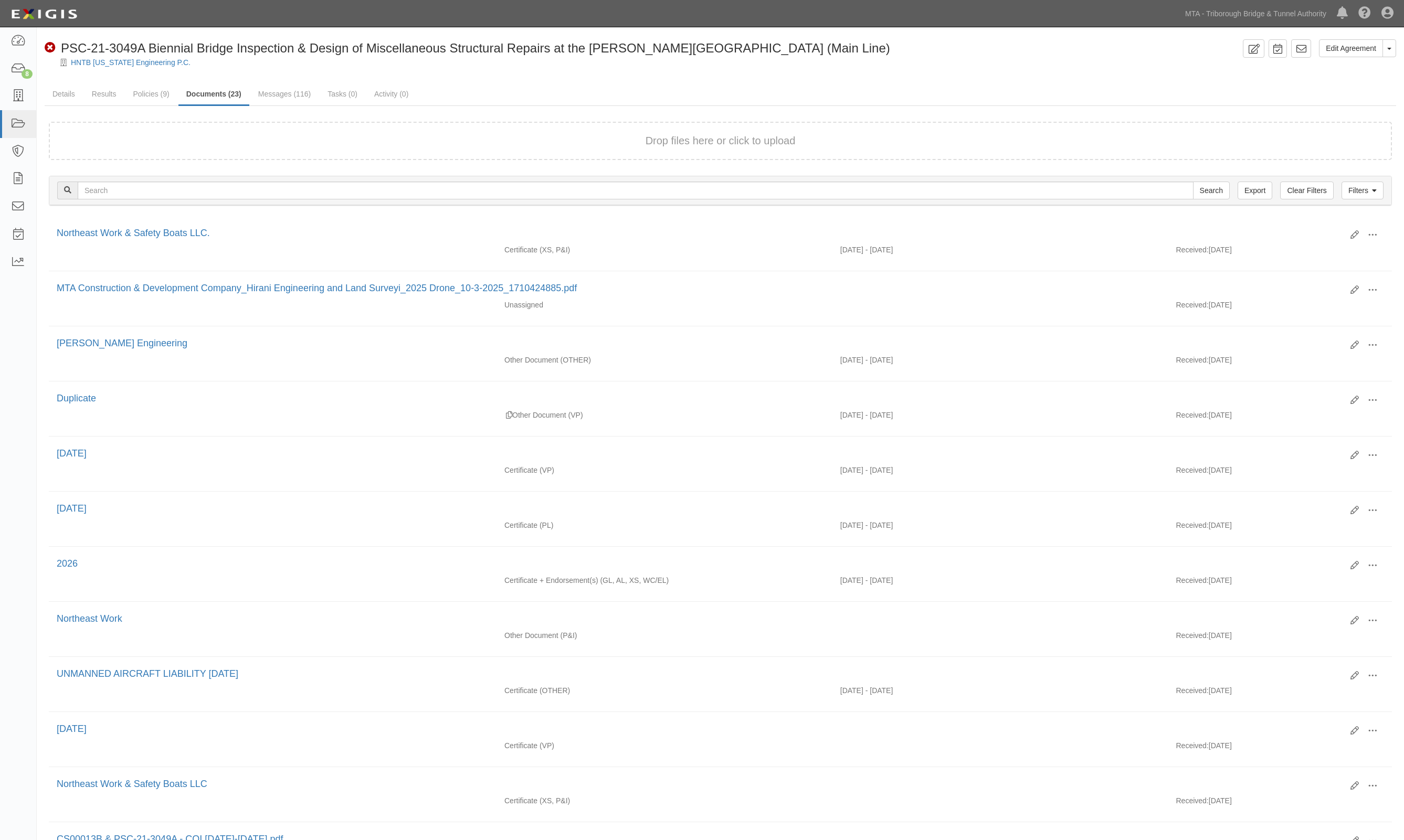
click at [1058, 85] on ul "Details Results Policies (9) Documents (23) Messages (116) Tasks (0) Activity (…" at bounding box center [720, 95] width 1351 height 22
click at [302, 86] on link "Messages (116)" at bounding box center [285, 95] width 68 height 22
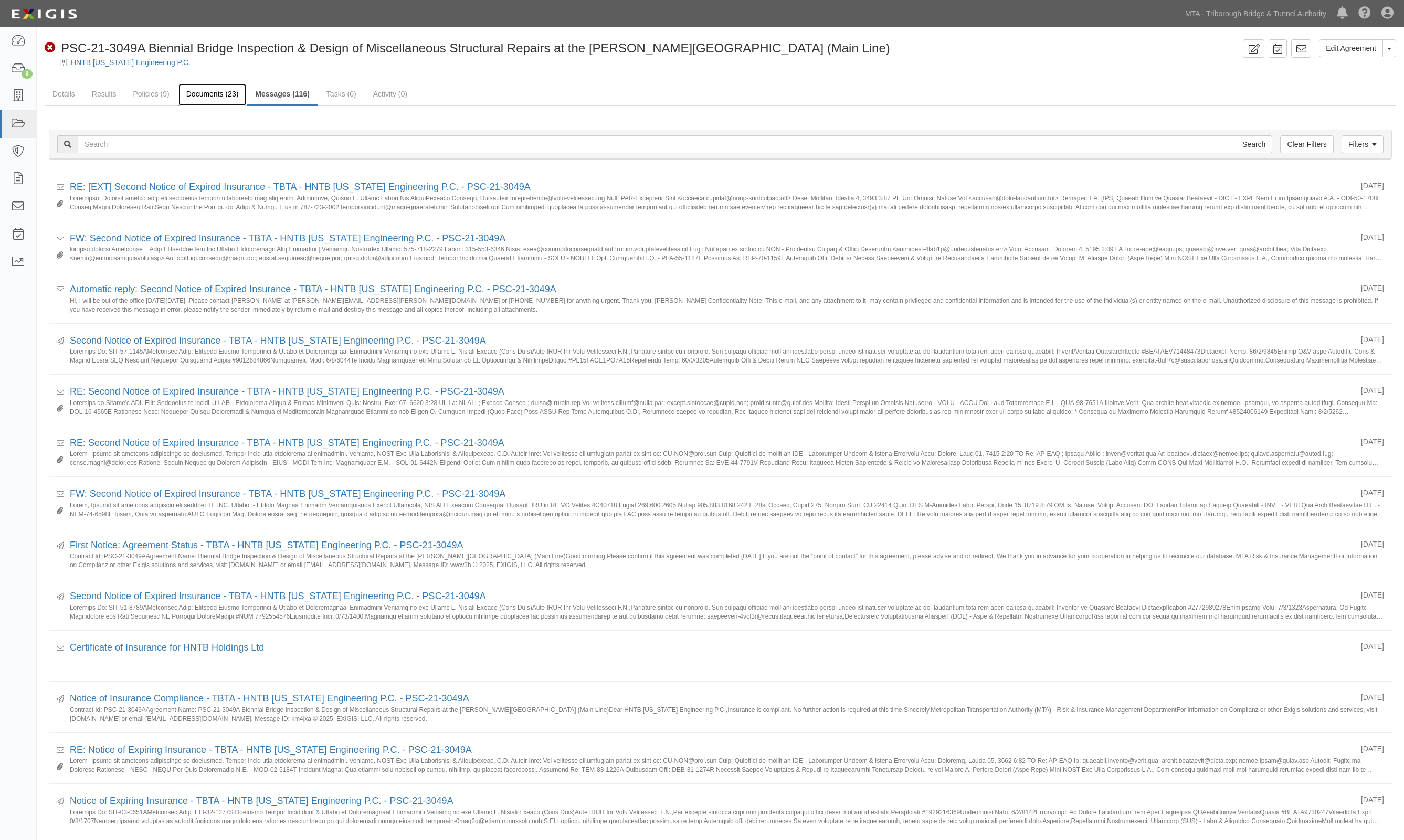
click at [218, 85] on link "Documents (23)" at bounding box center [213, 95] width 68 height 22
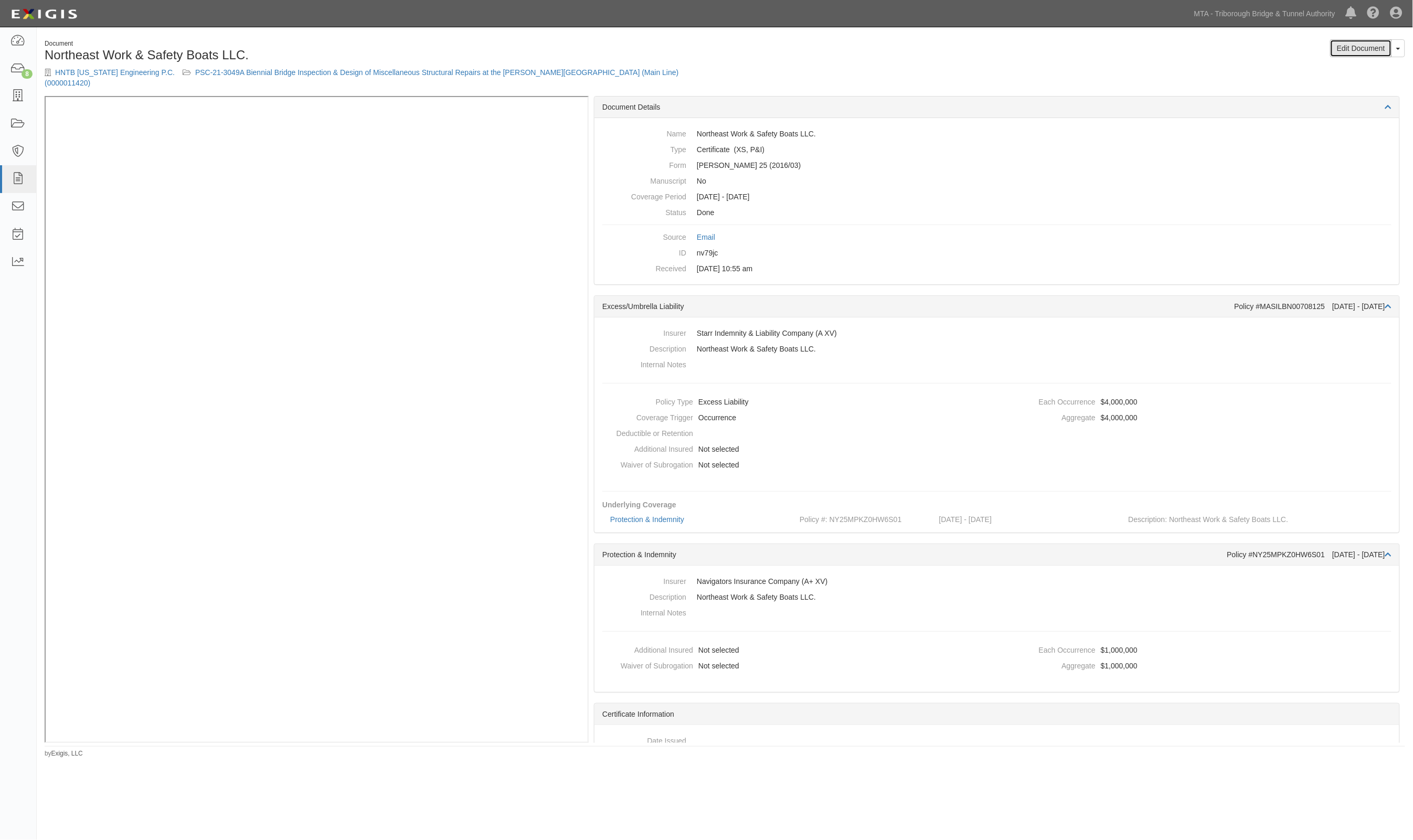
click at [1367, 43] on link "Edit Document" at bounding box center [1360, 48] width 62 height 18
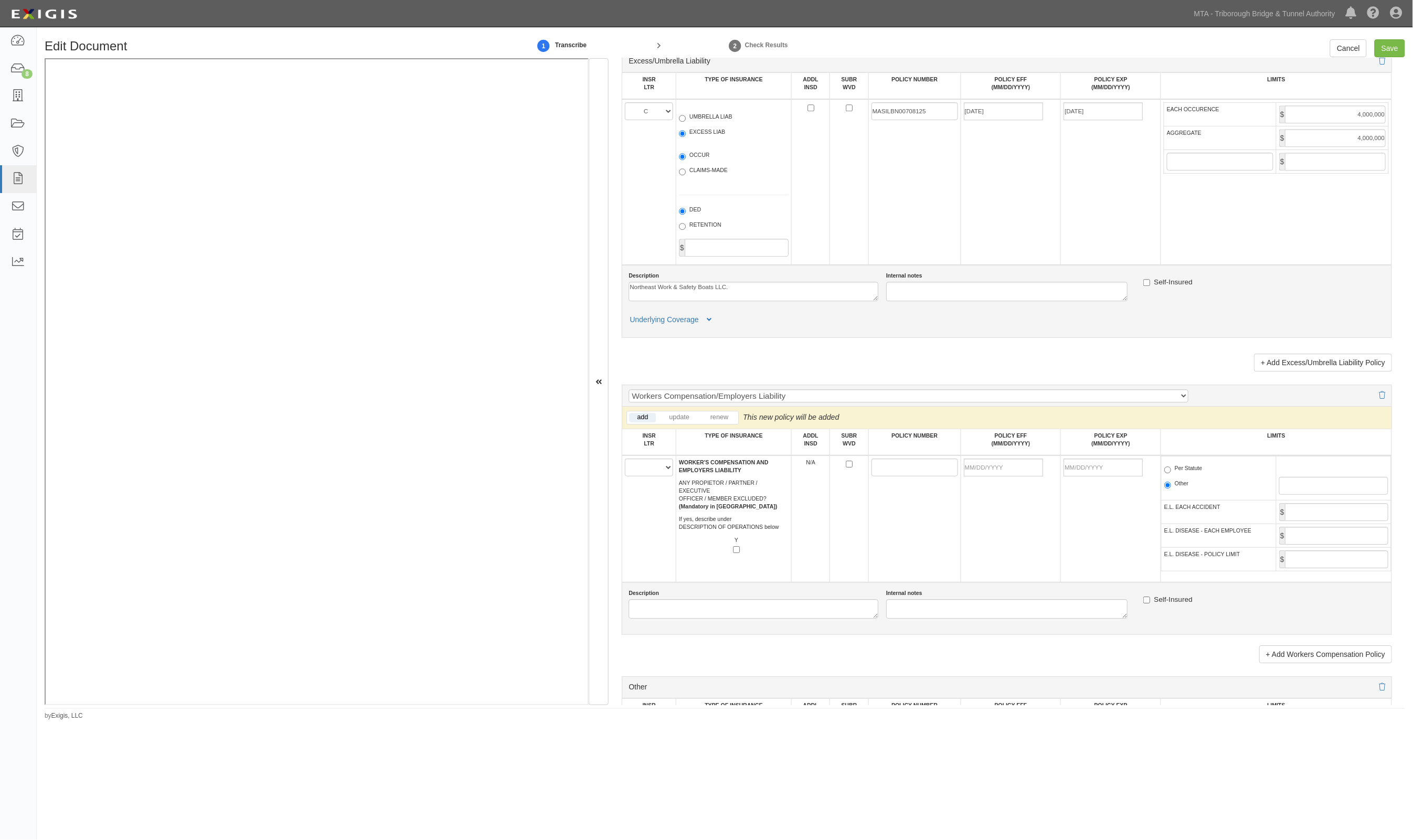
scroll to position [1393, 0]
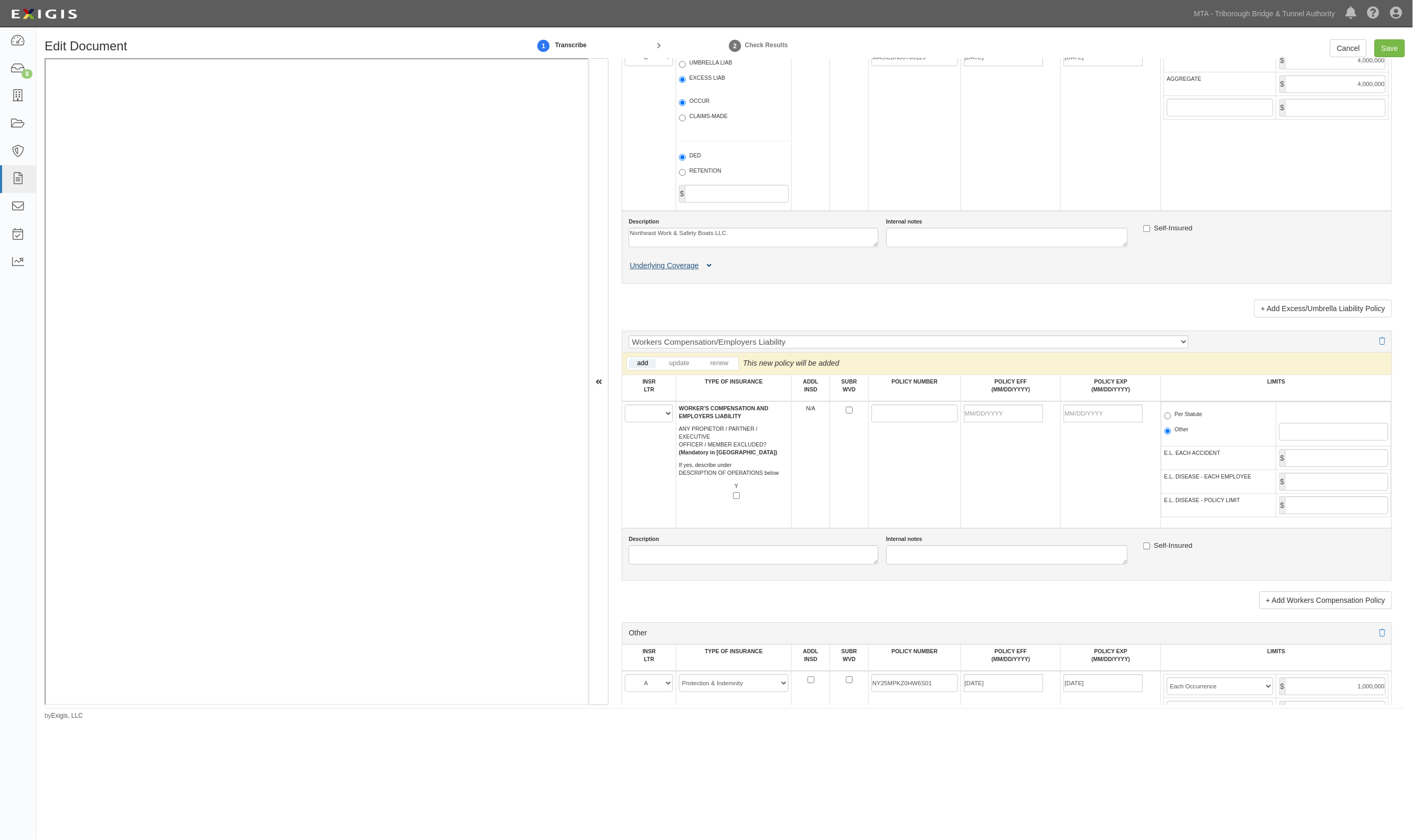
click at [714, 264] on button "Underlying Coverage" at bounding box center [671, 266] width 88 height 11
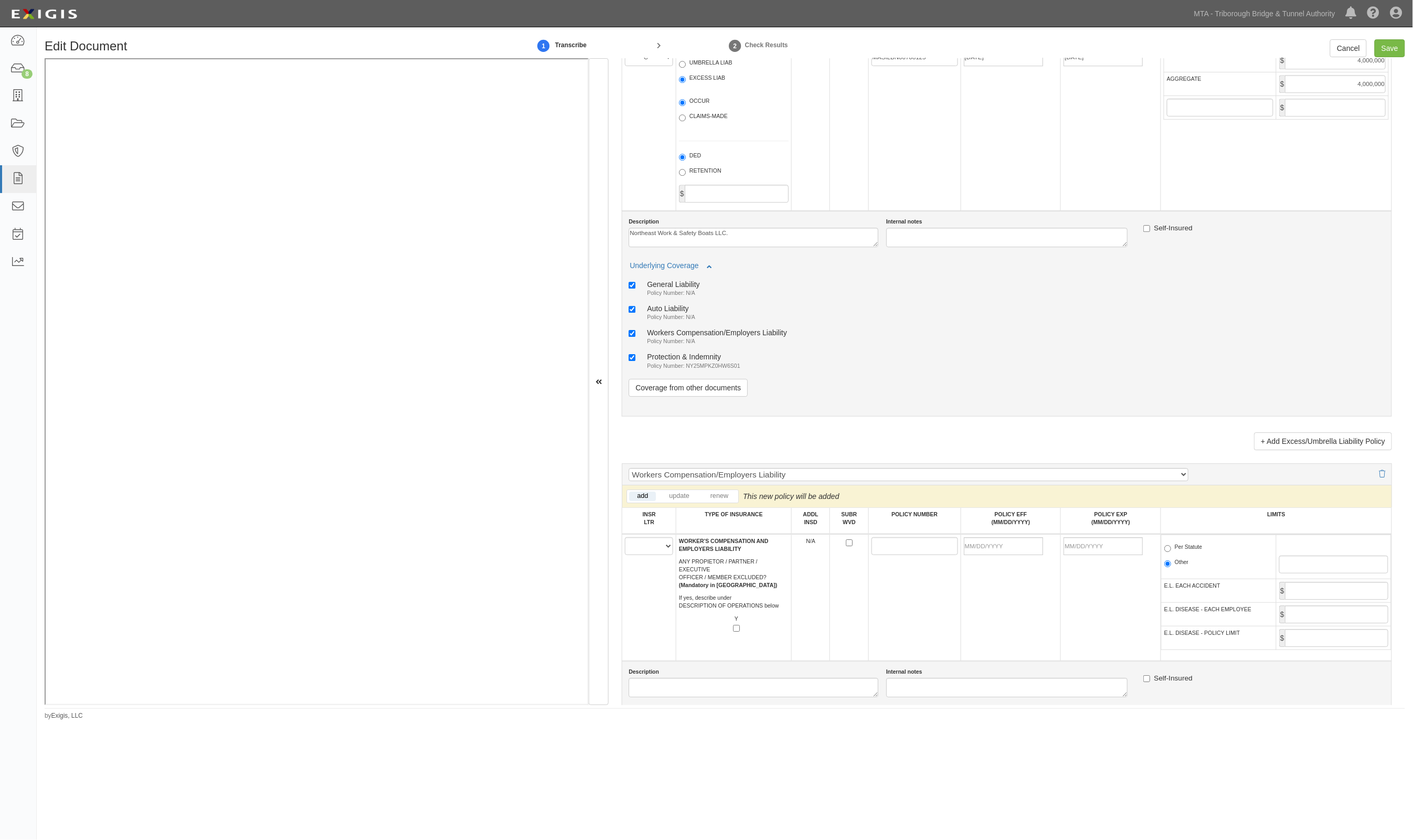
click at [662, 331] on div "Workers Compensation/Employers Liability" at bounding box center [717, 332] width 140 height 9
click at [636, 331] on input "Workers Compensation/Employers Liability Policy Number: N/A" at bounding box center [631, 332] width 6 height 6
checkbox input "false"
click at [662, 308] on div "Auto Liability" at bounding box center [671, 309] width 48 height 9
click at [636, 308] on input "Auto Liability Policy Number: N/A" at bounding box center [631, 309] width 6 height 6
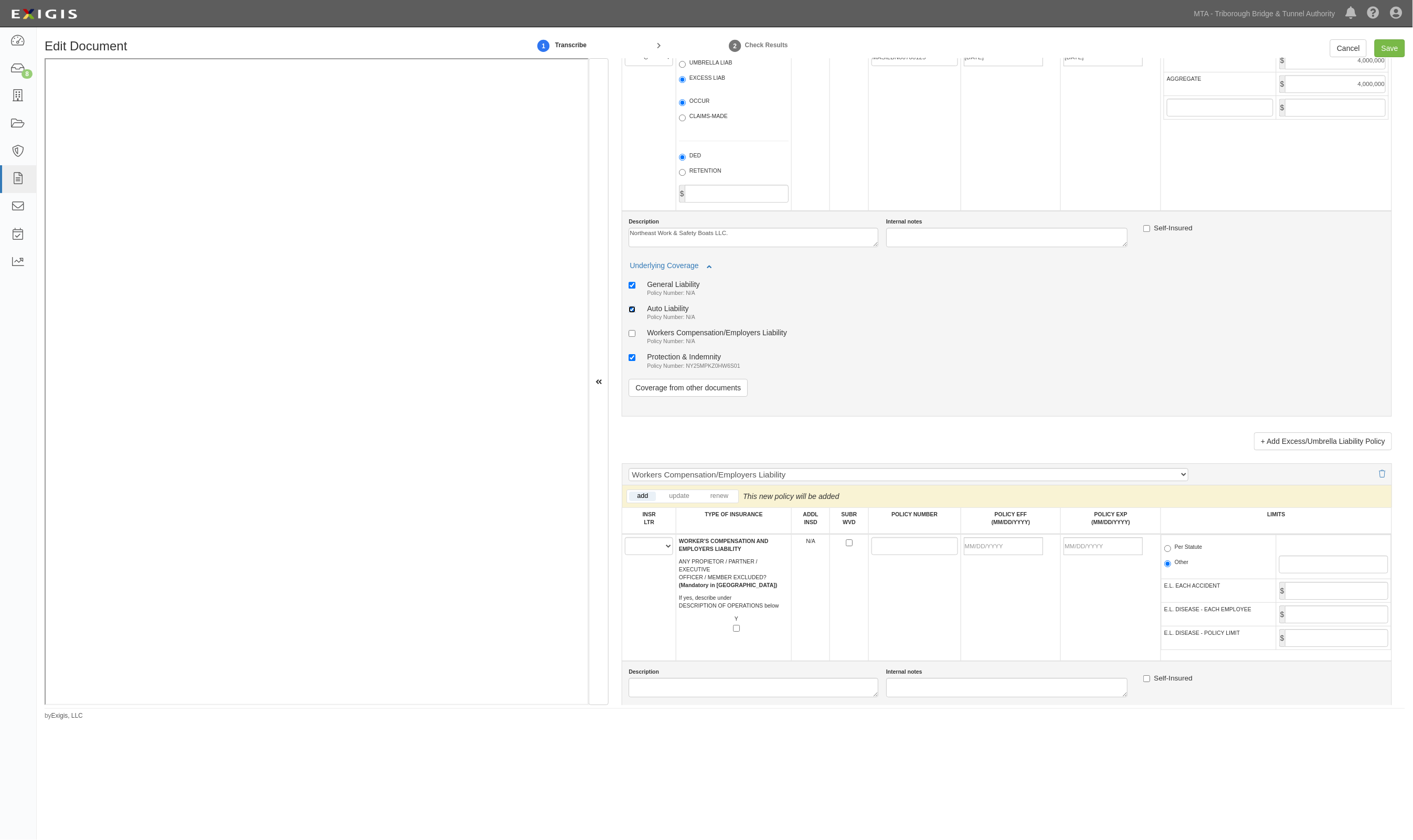
checkbox input "false"
click at [665, 287] on label "General Liability Policy Number: N/A" at bounding box center [663, 288] width 71 height 18
click at [636, 287] on input "General Liability Policy Number: N/A" at bounding box center [631, 285] width 6 height 6
checkbox input "false"
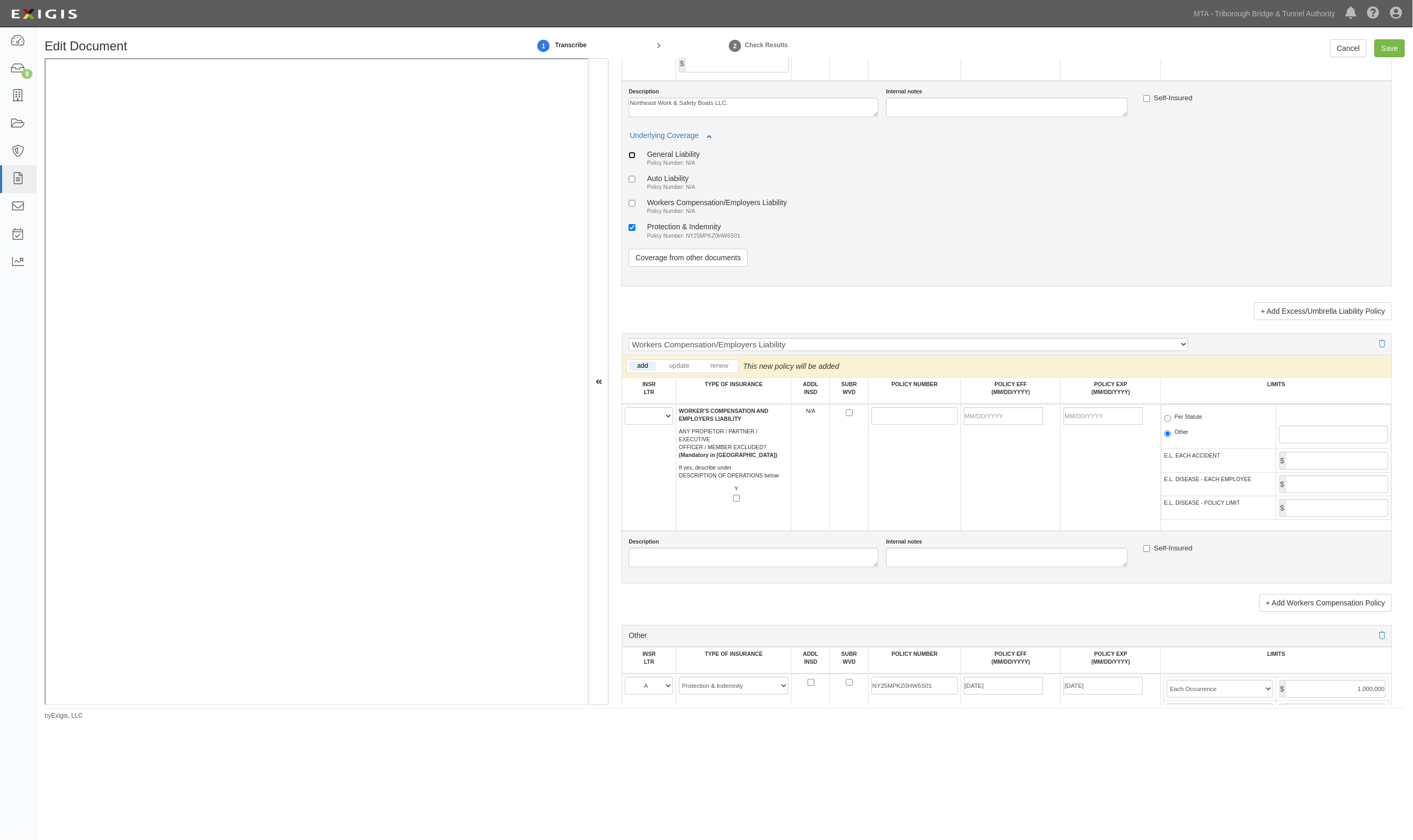
scroll to position [1655, 0]
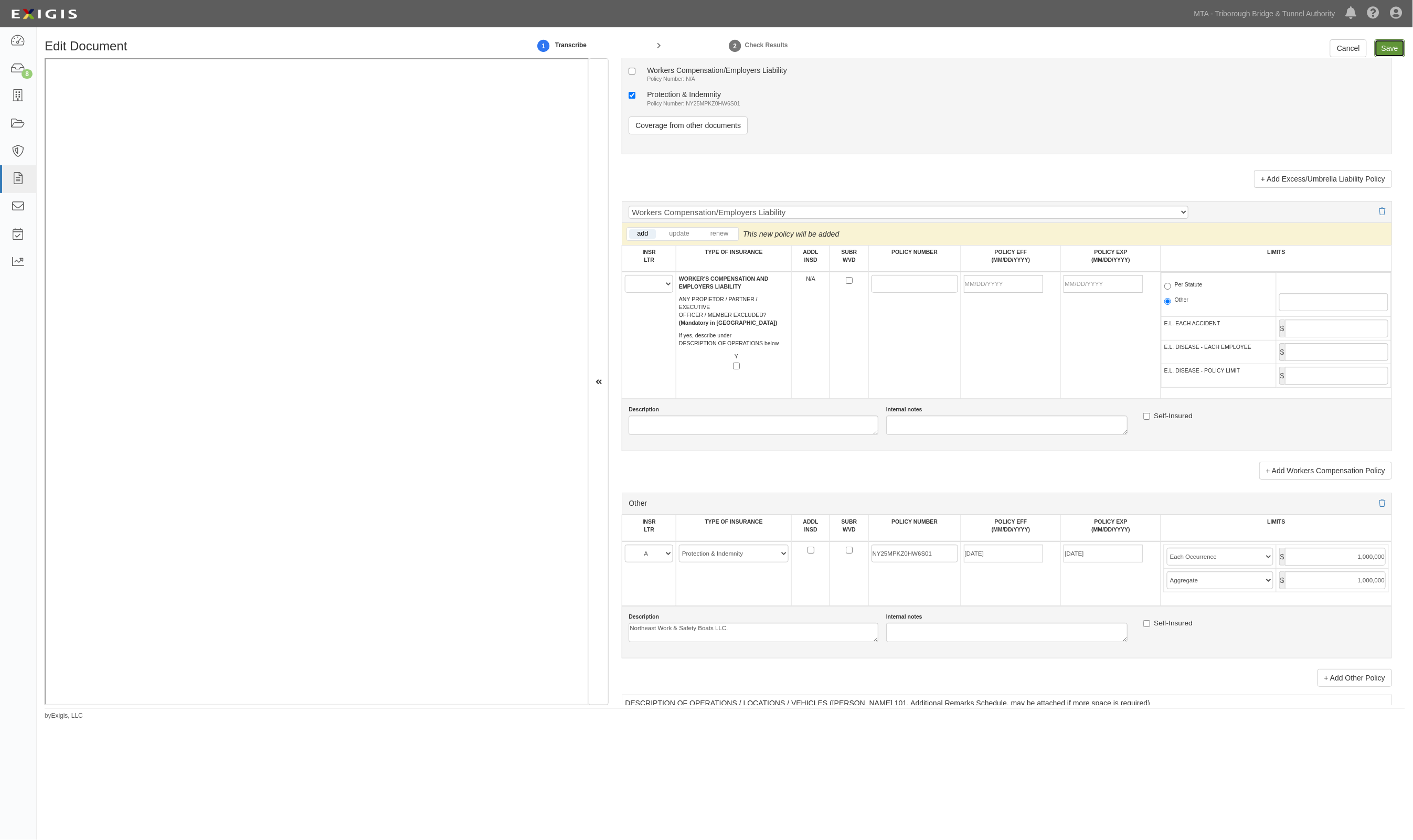
click at [1388, 51] on input "Save" at bounding box center [1390, 48] width 30 height 18
type input "4000000"
type input "1000000"
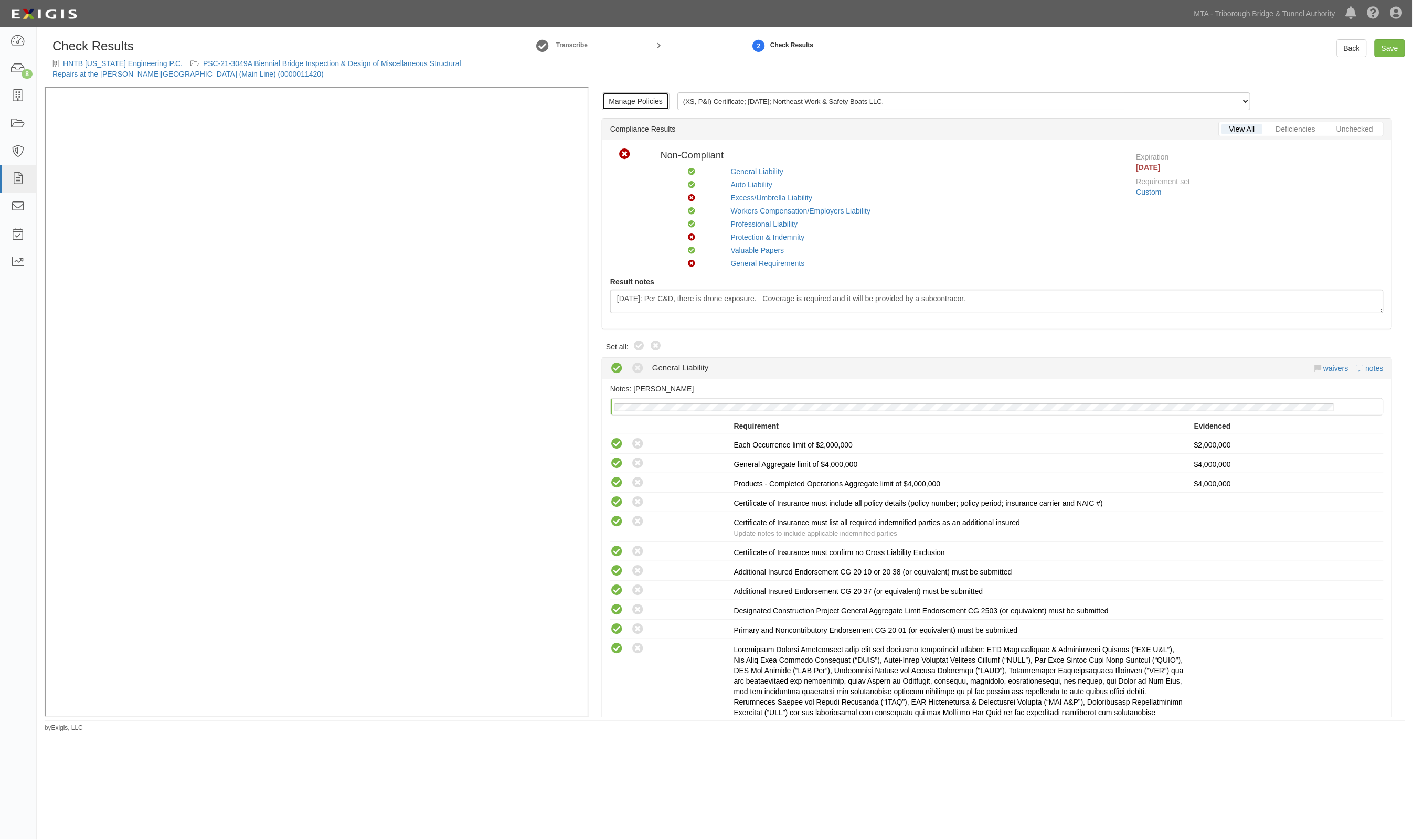
click at [653, 102] on link "Manage Policies" at bounding box center [635, 100] width 67 height 18
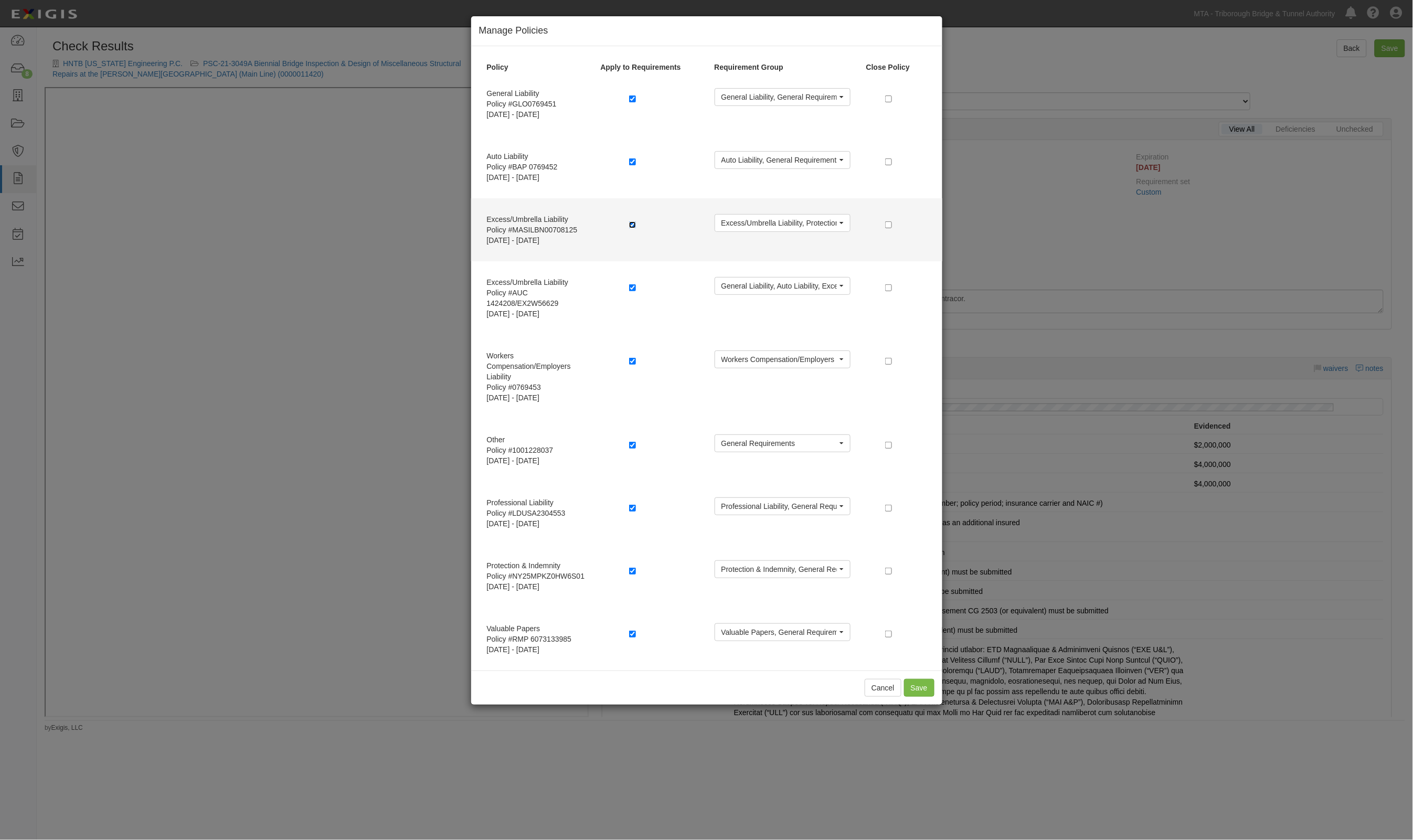
click at [631, 224] on input "checkbox" at bounding box center [632, 224] width 6 height 6
checkbox input "false"
click at [925, 692] on button "Save" at bounding box center [919, 687] width 30 height 18
radio input "true"
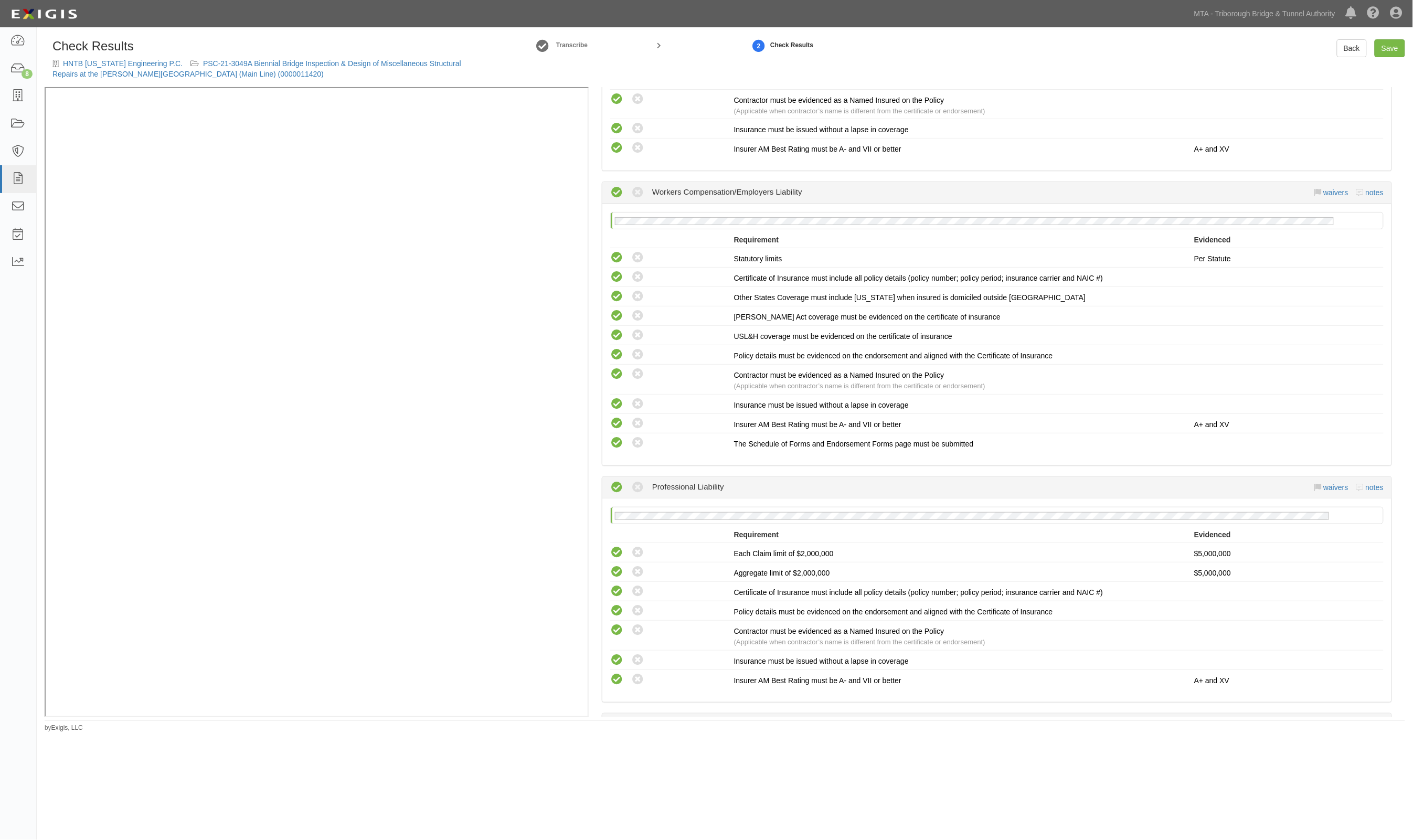
scroll to position [1705, 0]
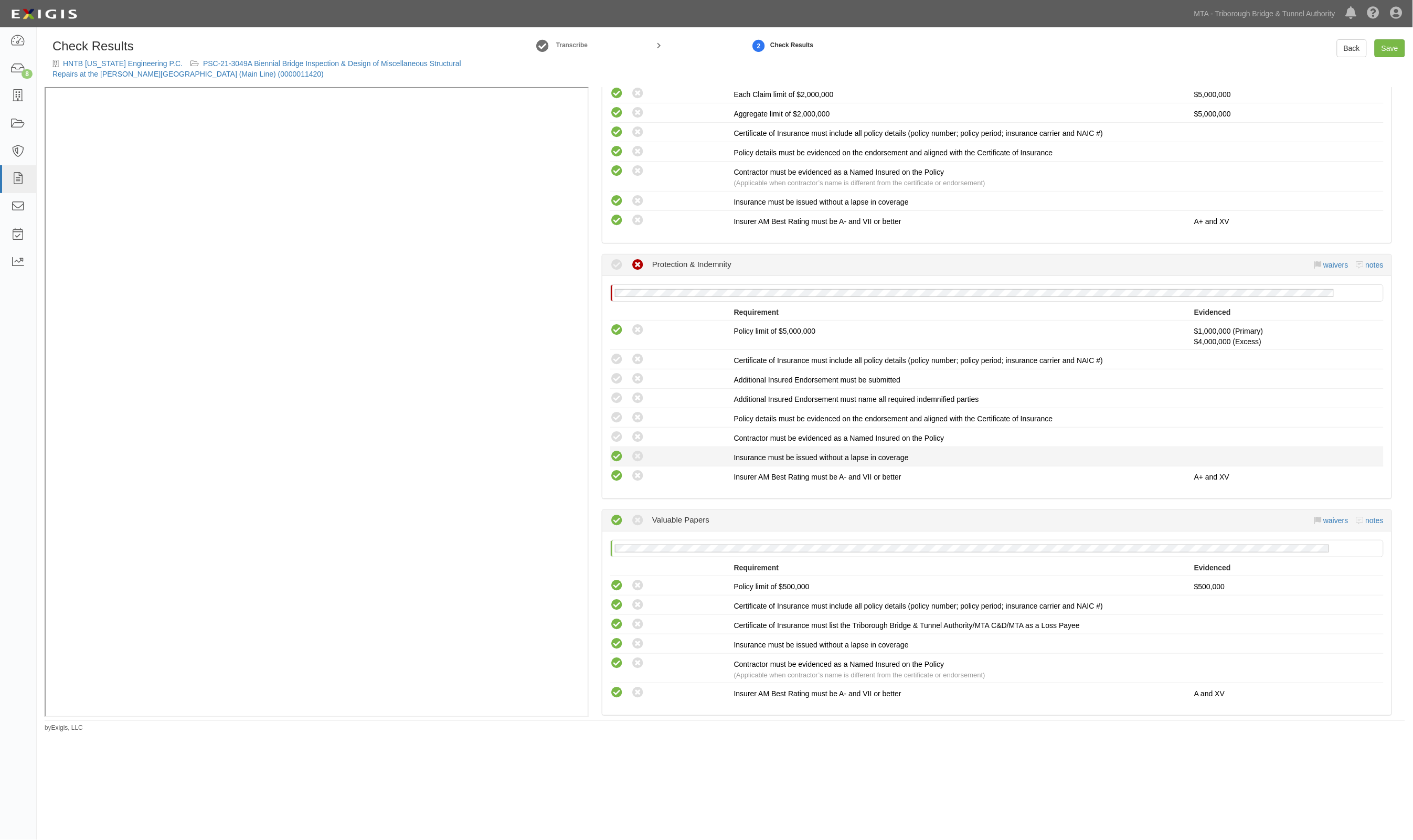
click at [616, 450] on icon at bounding box center [617, 457] width 13 height 13
radio input "true"
click at [618, 431] on icon at bounding box center [617, 438] width 13 height 13
radio input "true"
click at [617, 412] on icon at bounding box center [617, 418] width 13 height 13
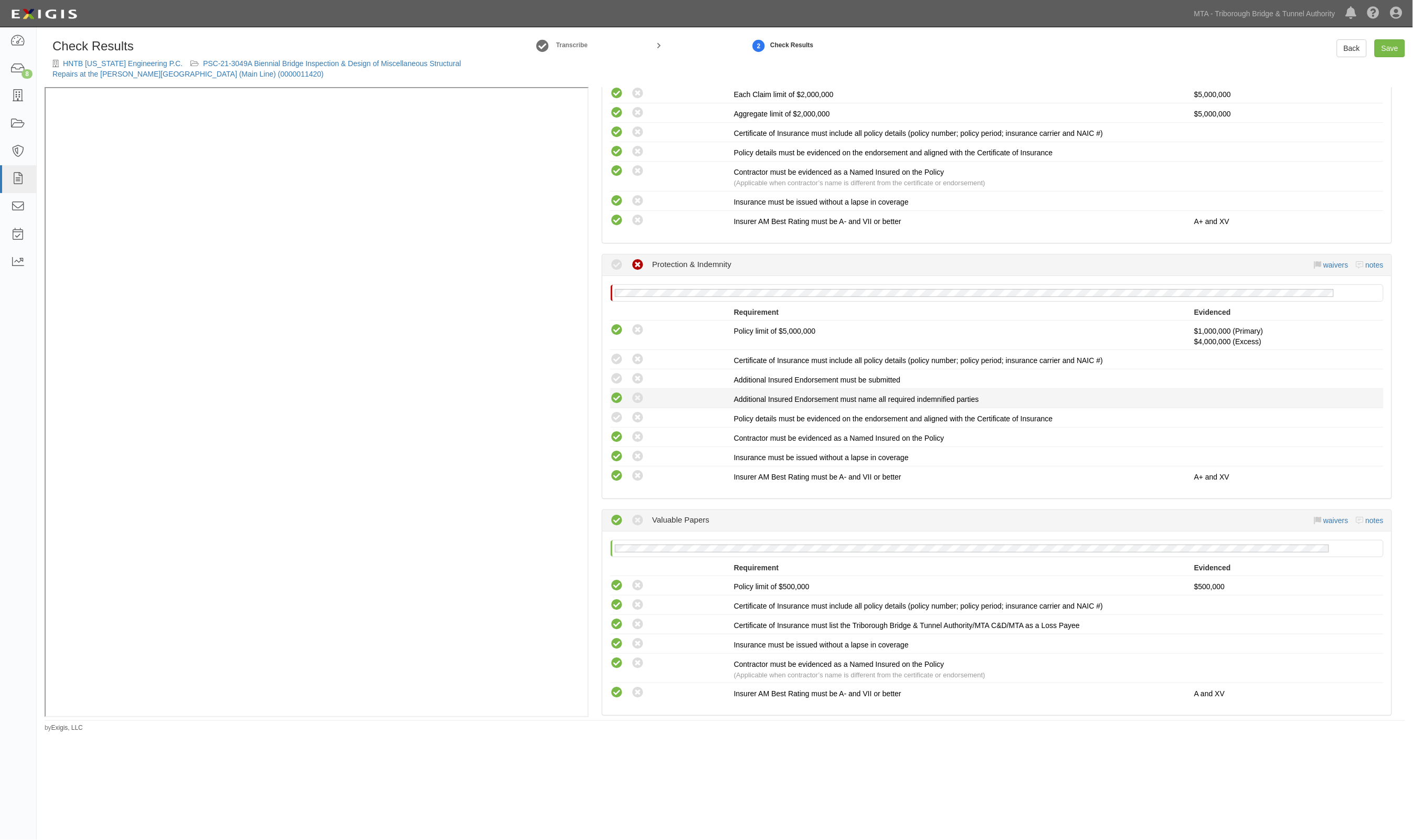
radio input "true"
click at [618, 392] on icon at bounding box center [617, 399] width 13 height 13
radio input "true"
click at [618, 372] on icon at bounding box center [617, 379] width 13 height 13
radio input "true"
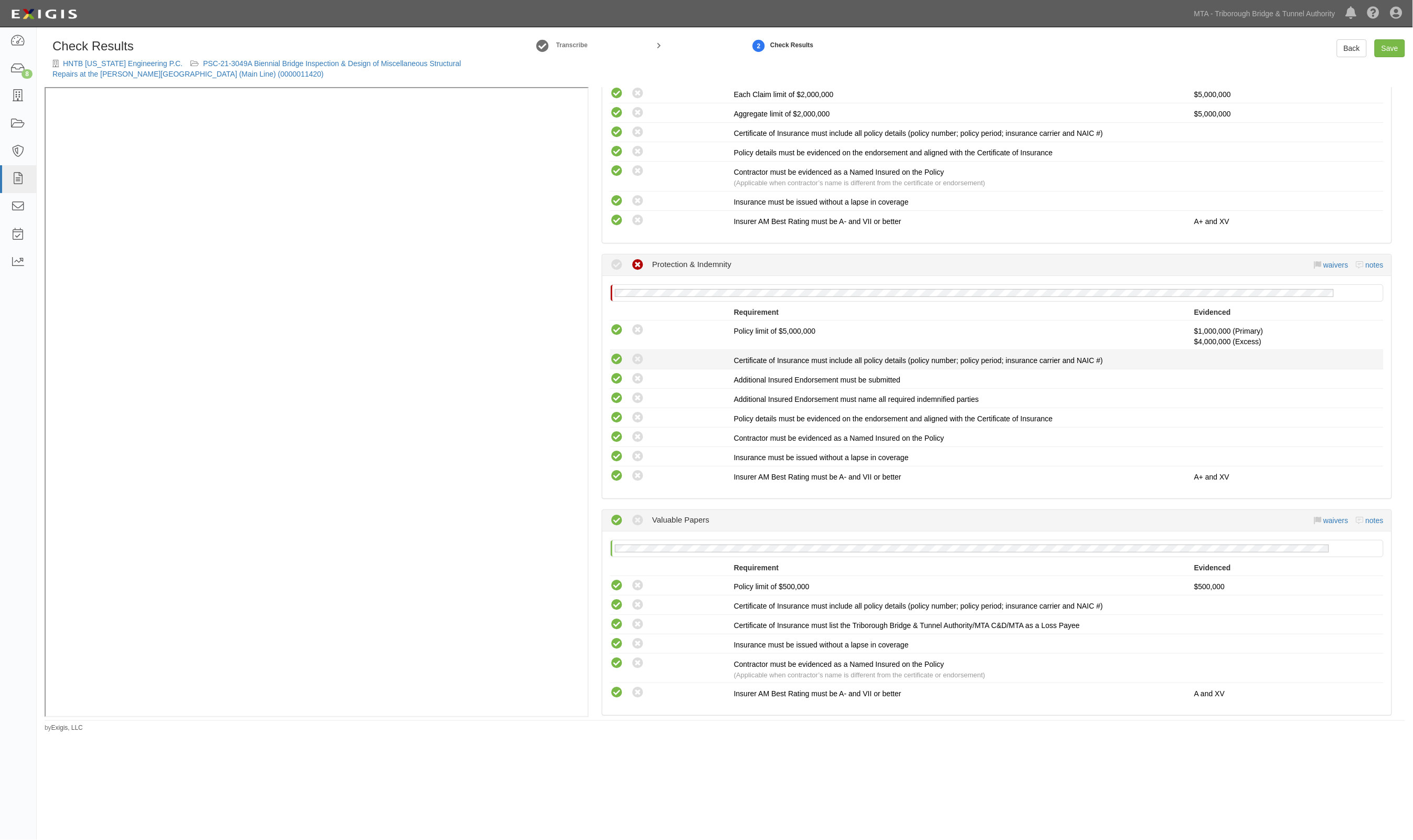
click at [618, 353] on icon at bounding box center [617, 359] width 13 height 13
radio input "true"
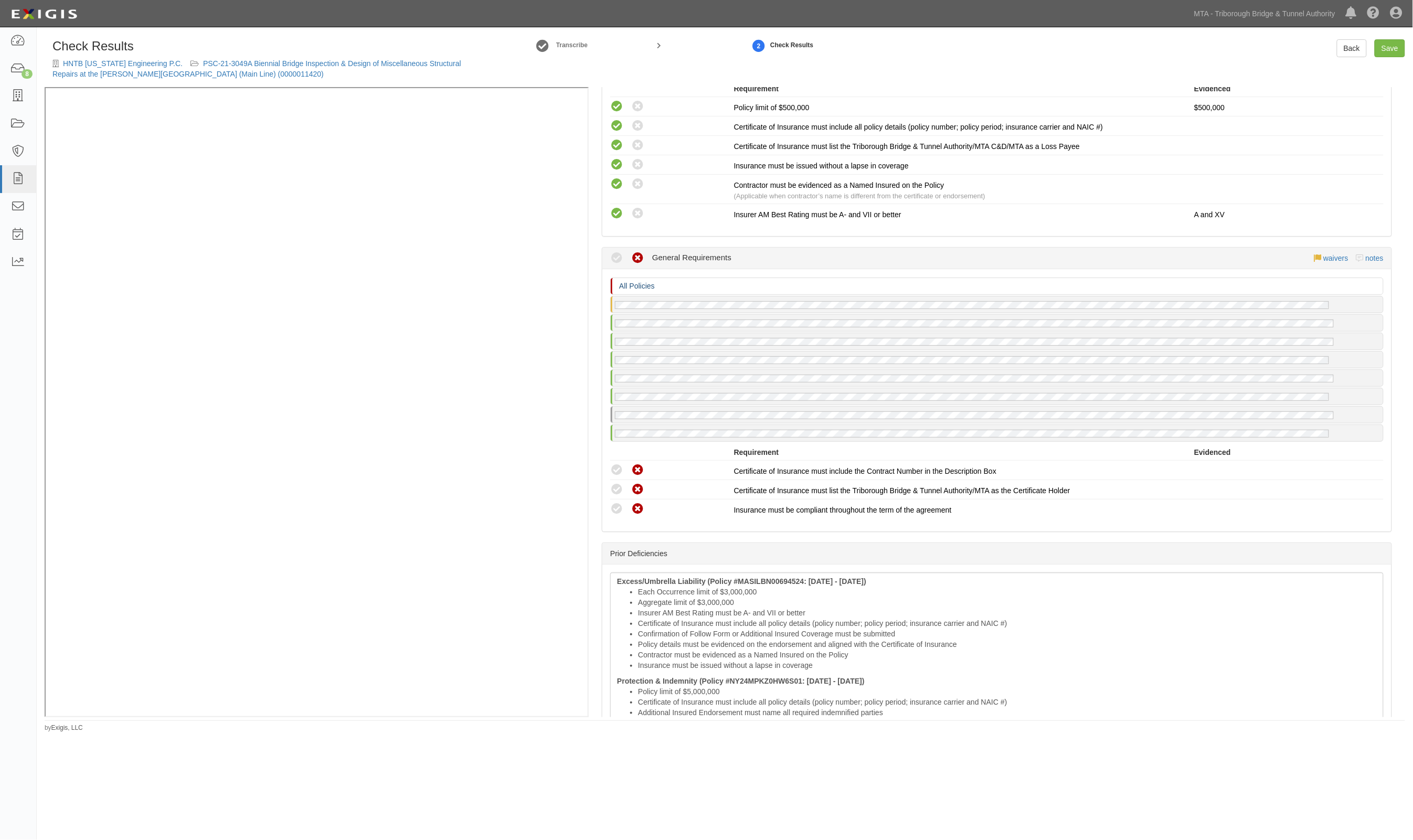
scroll to position [2230, 0]
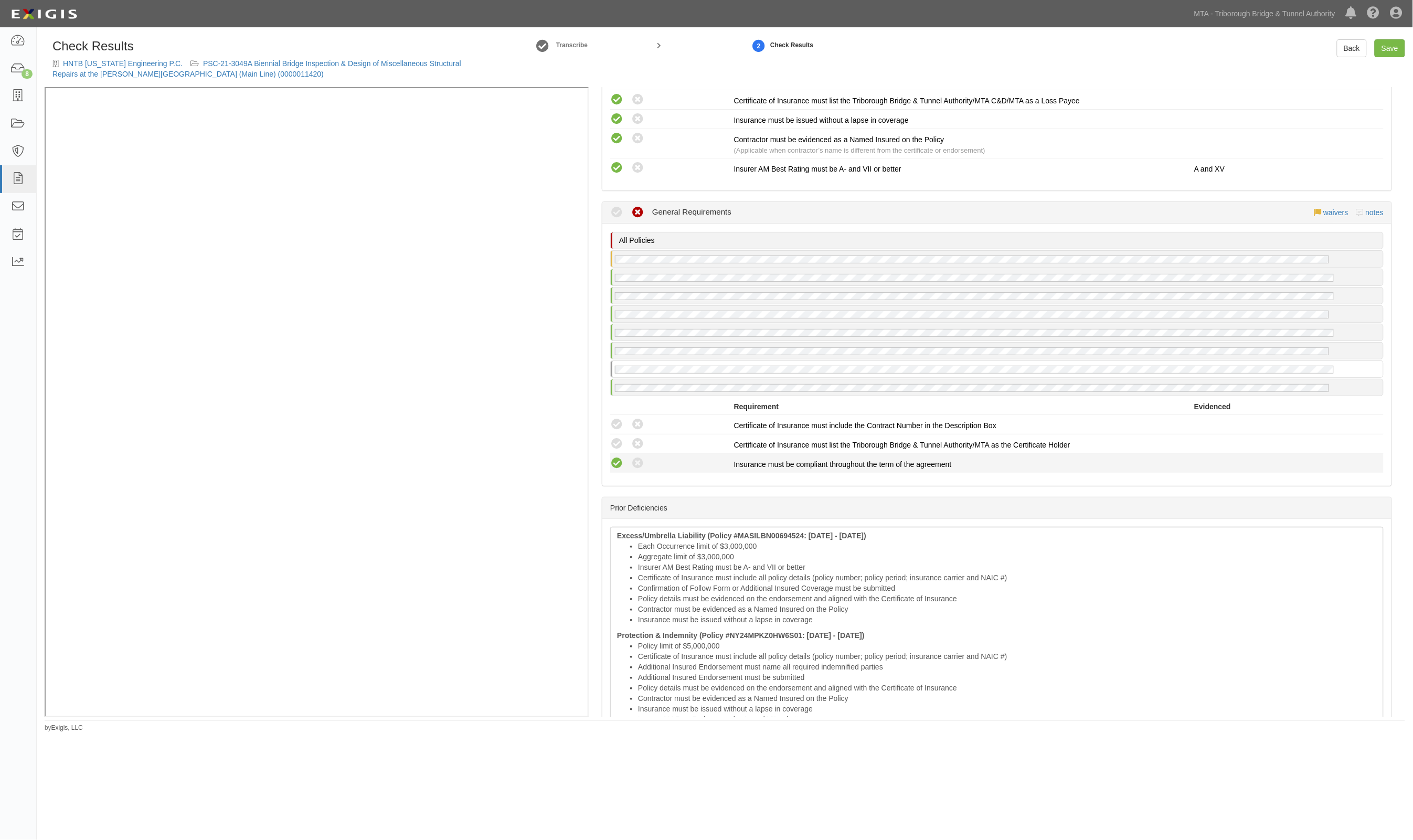
click at [615, 457] on icon at bounding box center [617, 463] width 13 height 13
radio input "true"
click at [615, 438] on icon at bounding box center [617, 444] width 13 height 13
radio input "true"
click at [616, 418] on icon at bounding box center [617, 425] width 13 height 13
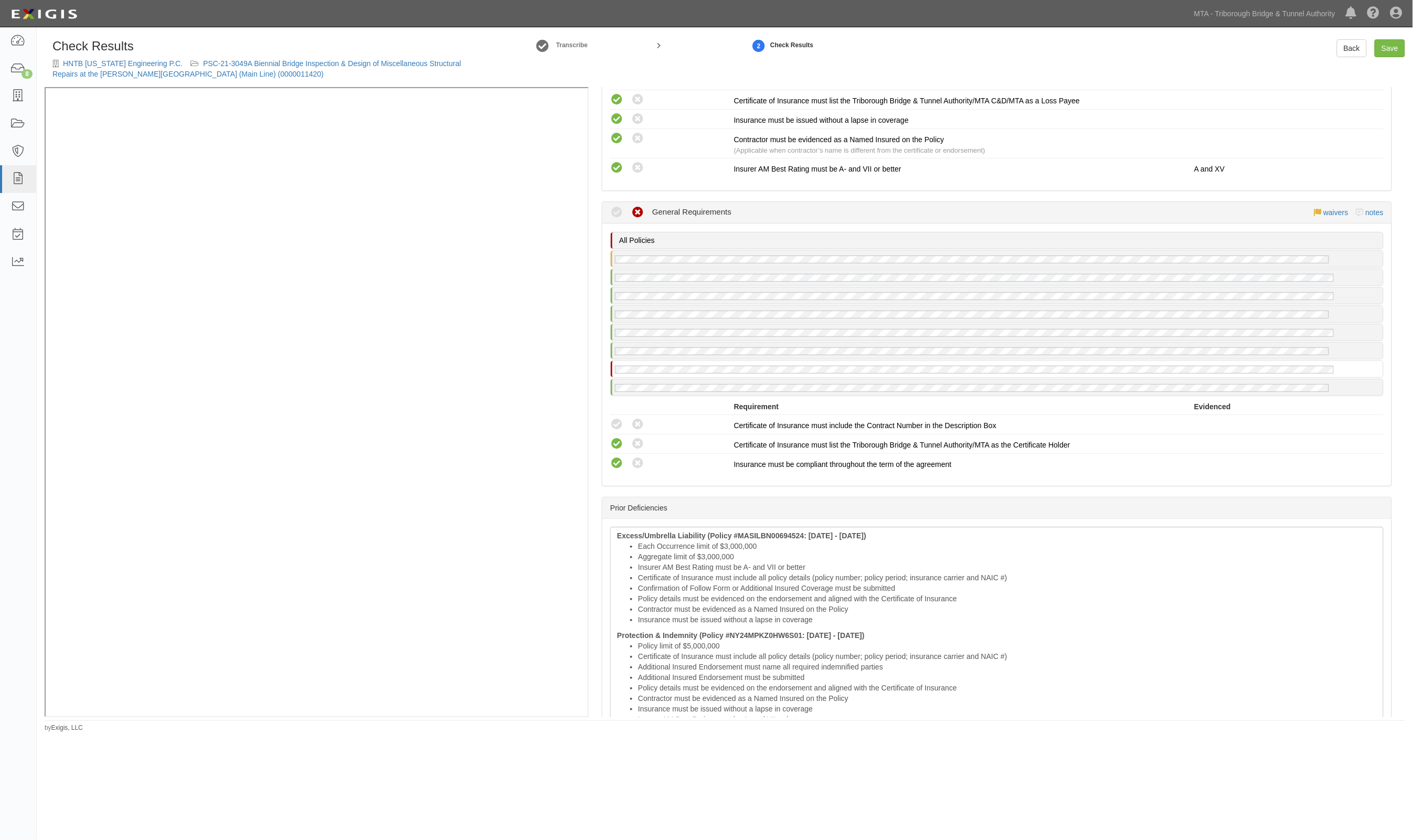
radio input "true"
click at [670, 573] on li "Certificate of Insurance must include all policy details (policy number; policy…" at bounding box center [1008, 578] width 739 height 10
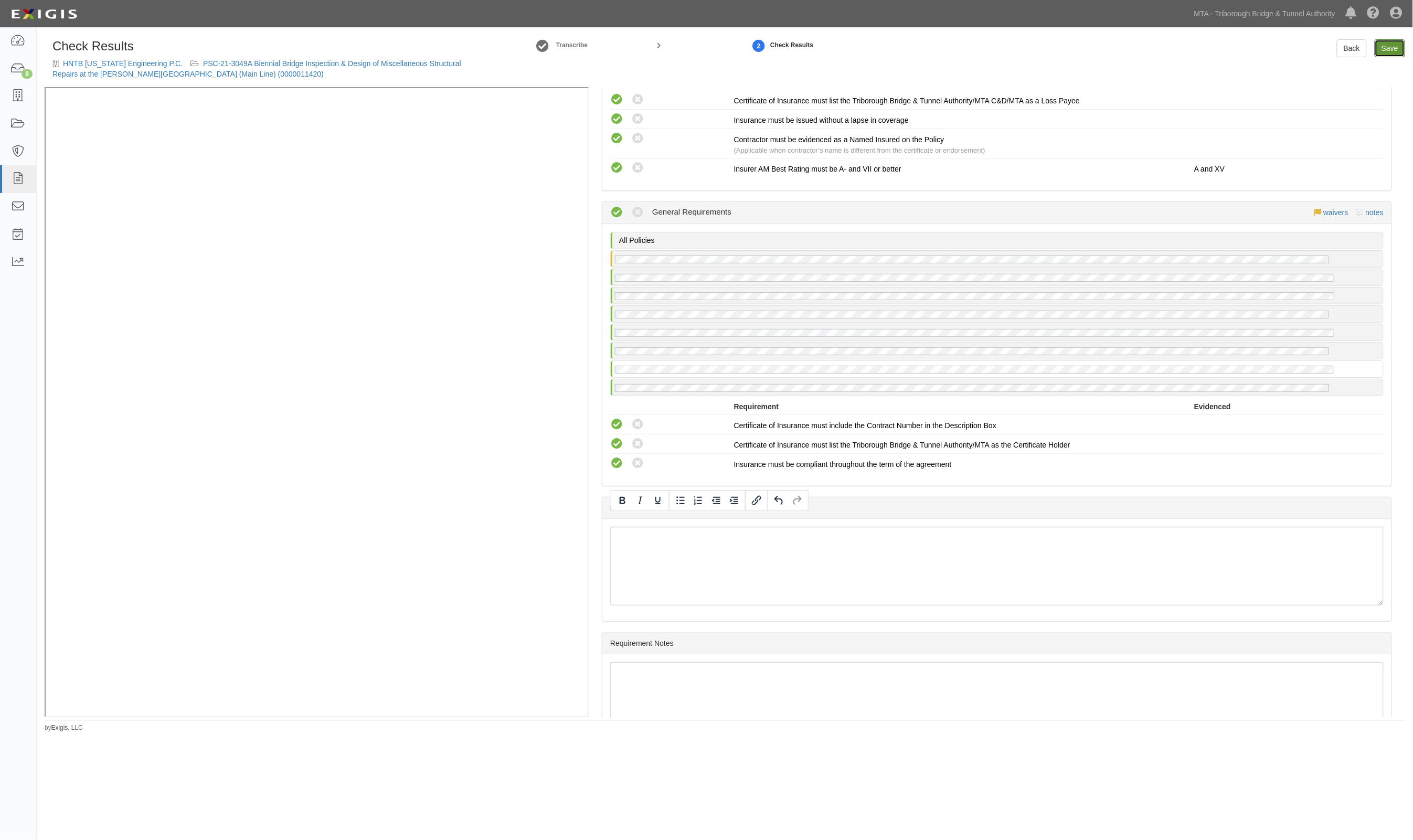
click at [1395, 46] on link "Save" at bounding box center [1390, 48] width 30 height 18
radio input "true"
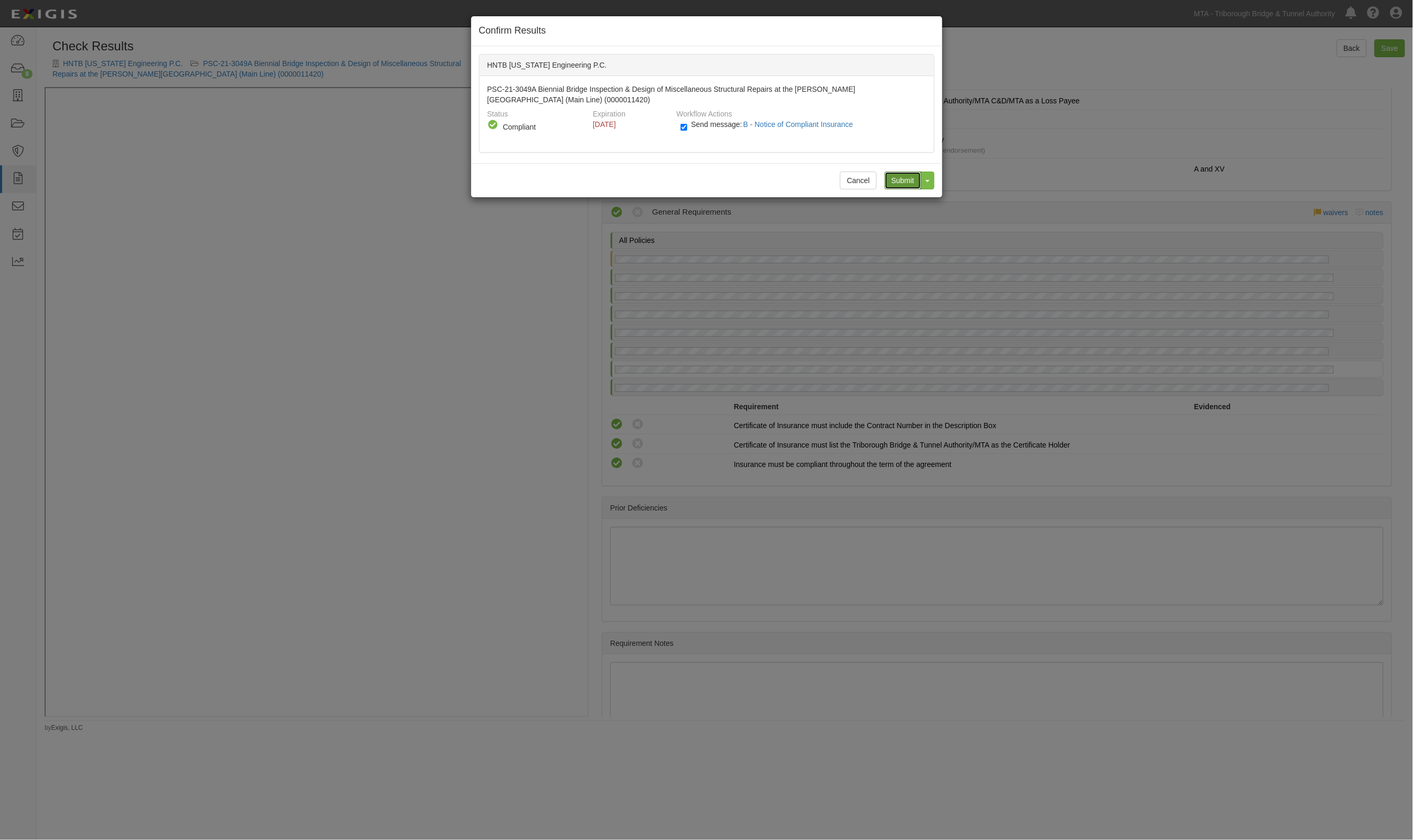
click at [901, 175] on input "Submit" at bounding box center [903, 180] width 37 height 18
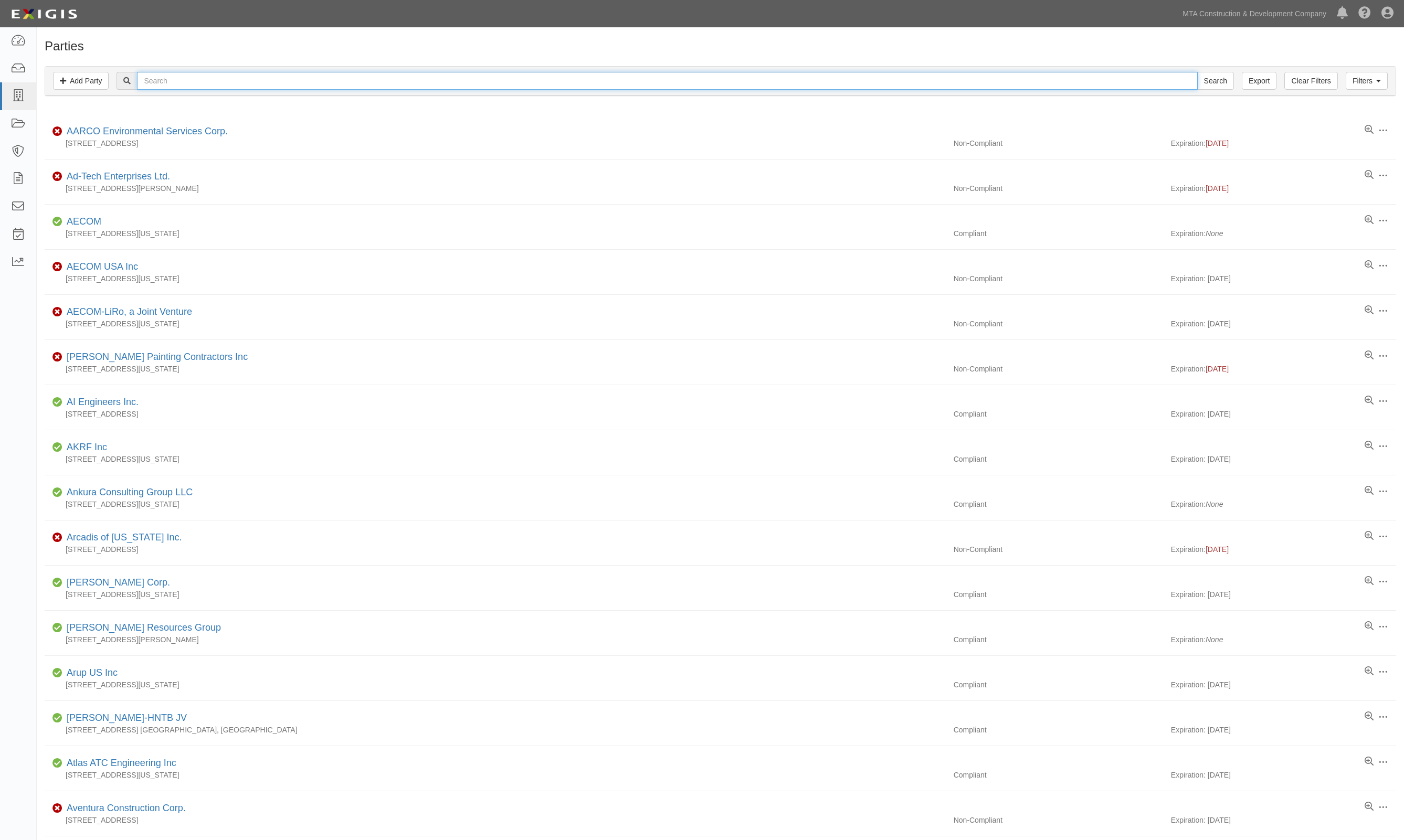
click at [183, 76] on input "text" at bounding box center [667, 80] width 1060 height 18
type input "extrenet"
click at [1197, 72] on input "Search" at bounding box center [1215, 80] width 37 height 18
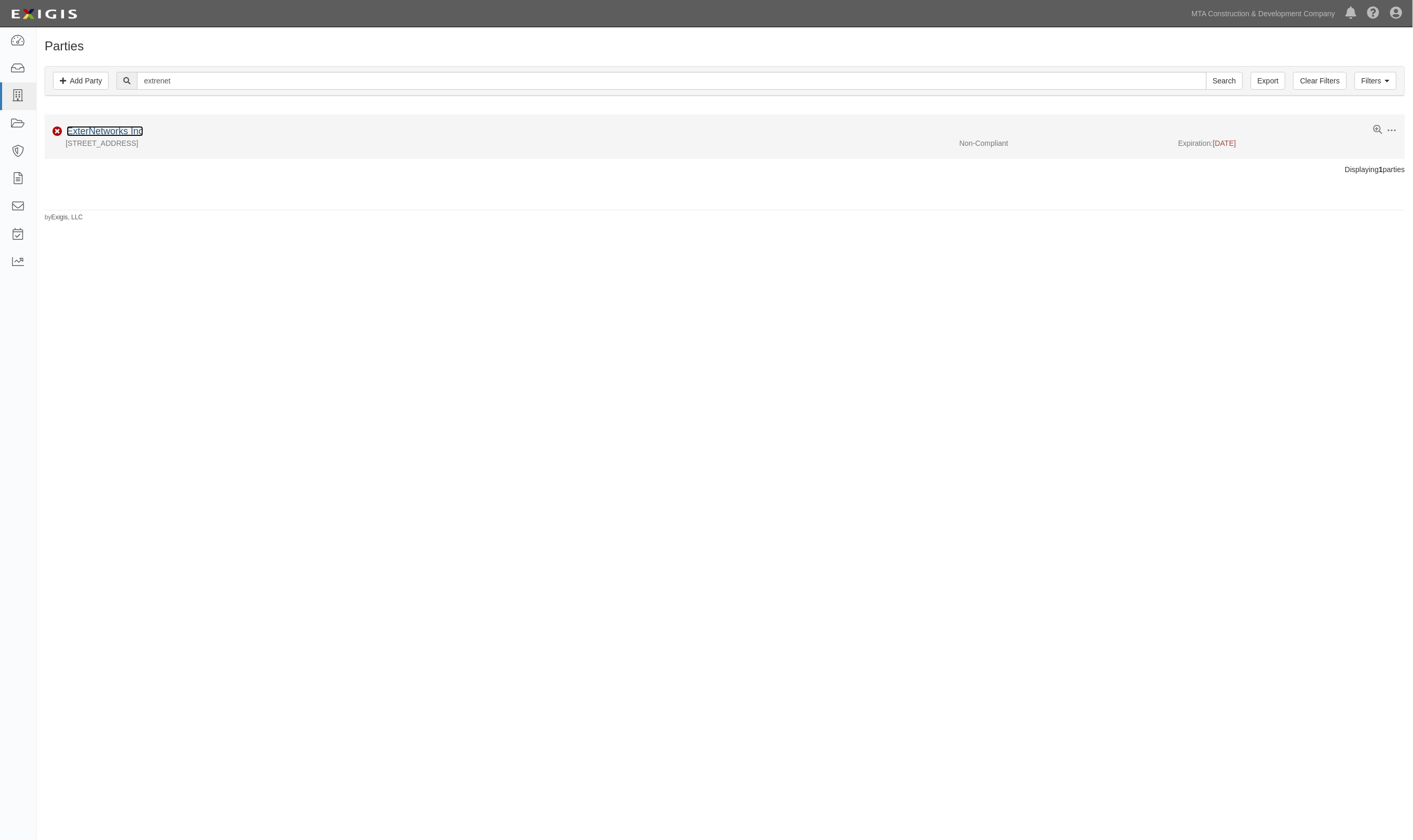
click at [119, 134] on link "ExterNetworks Inc" at bounding box center [104, 131] width 76 height 10
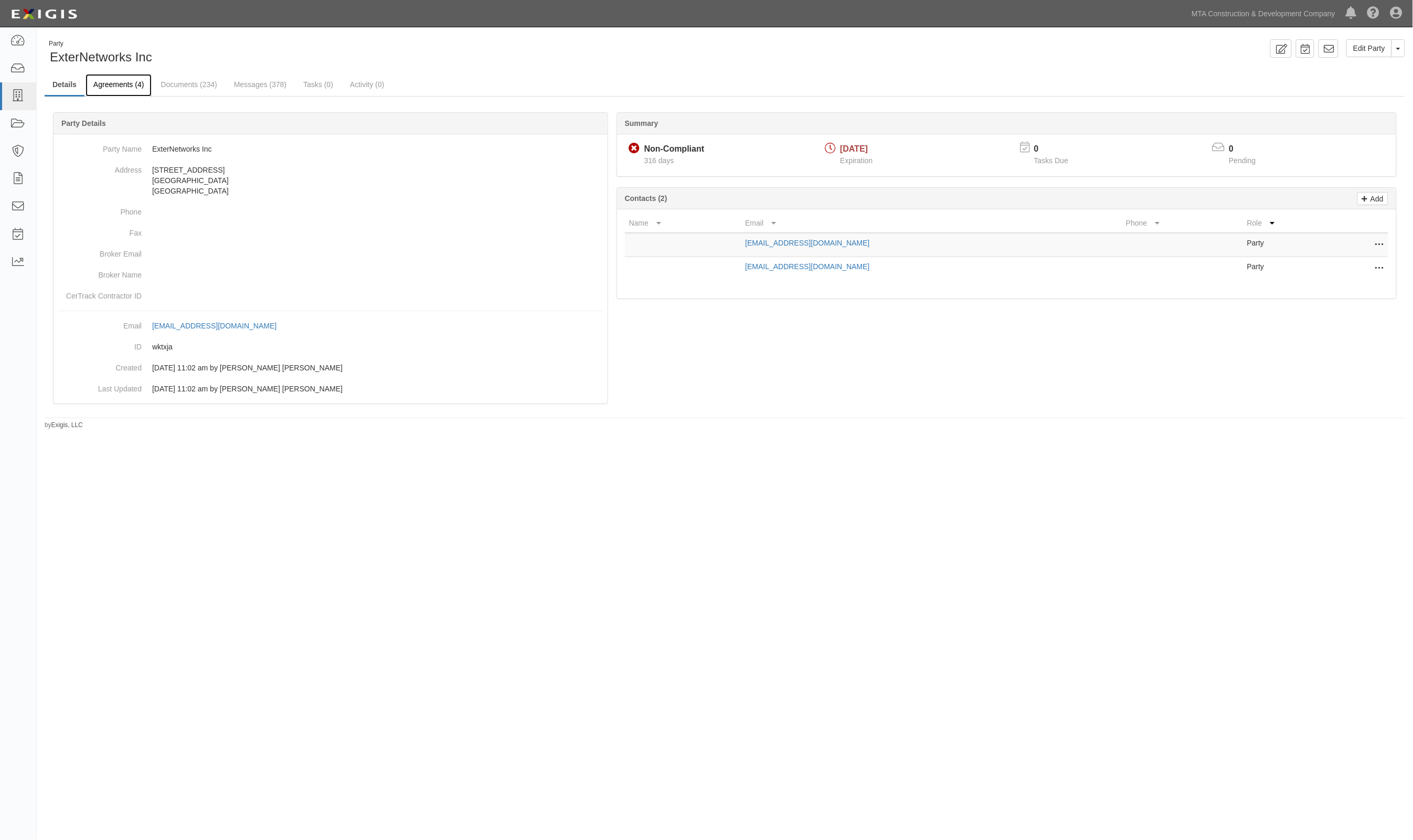
click at [126, 82] on link "Agreements (4)" at bounding box center [119, 85] width 66 height 22
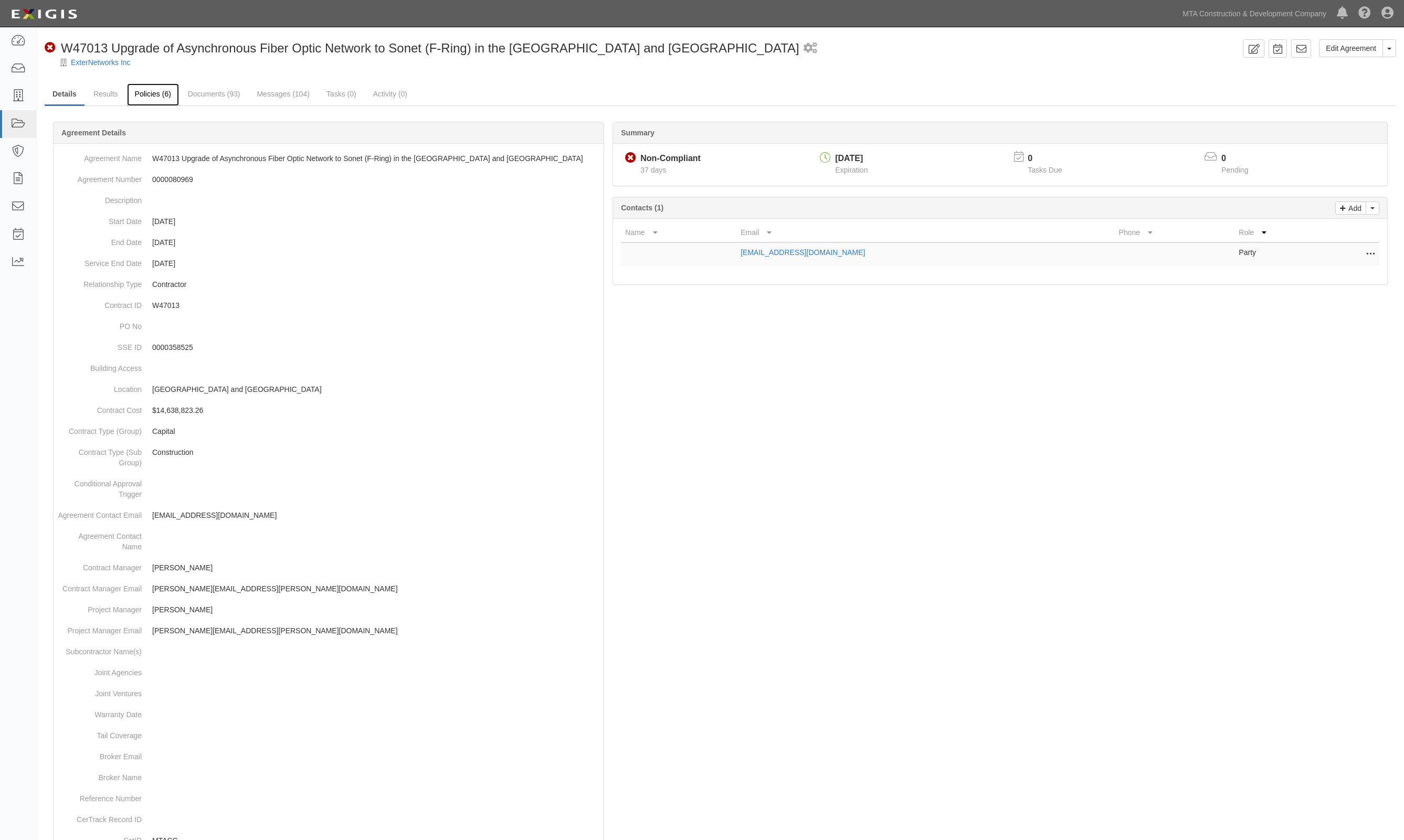
click at [152, 92] on link "Policies (6)" at bounding box center [153, 95] width 52 height 22
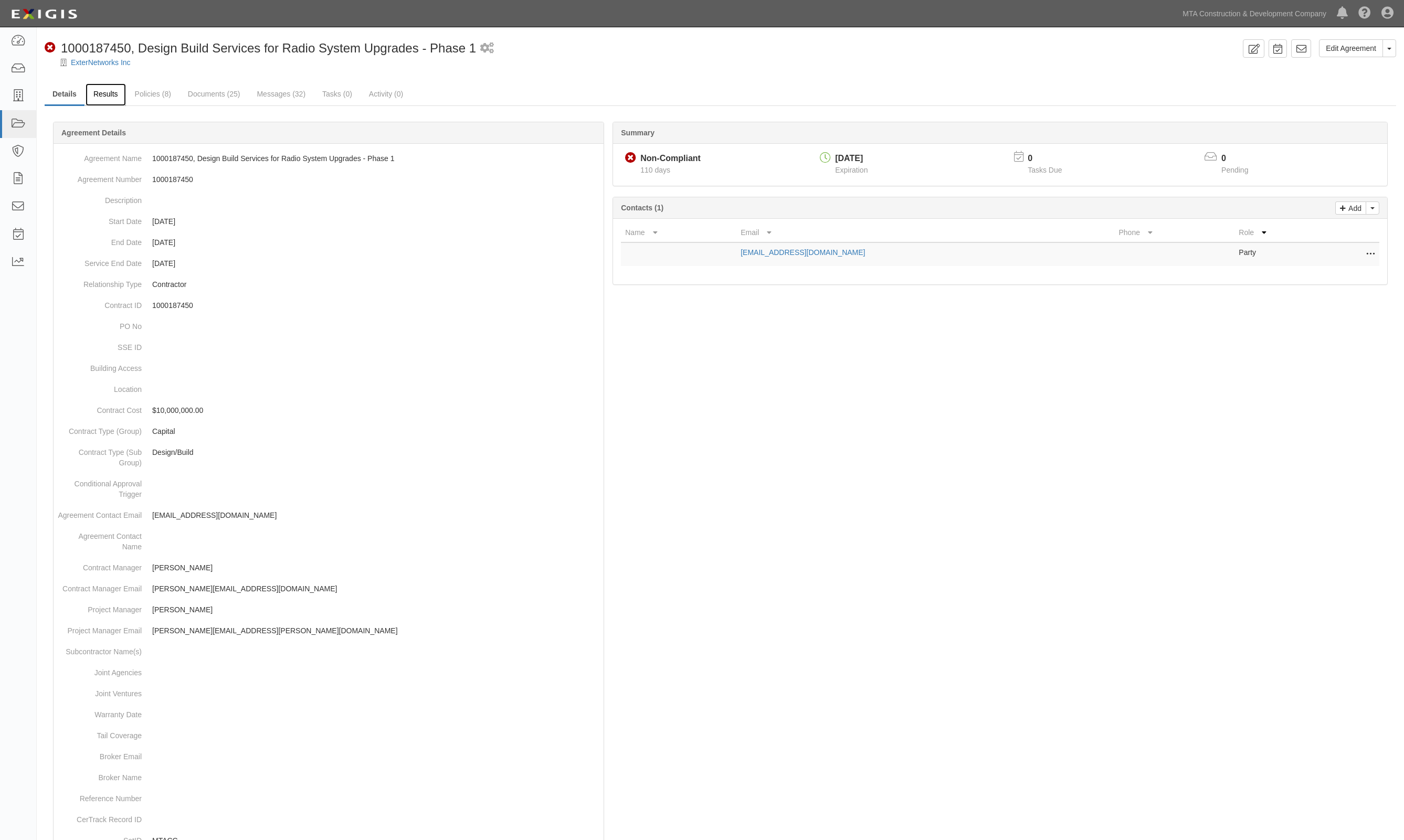
click at [116, 100] on link "Results" at bounding box center [106, 95] width 41 height 22
click at [163, 93] on link "Policies (8)" at bounding box center [153, 95] width 52 height 22
click at [582, 69] on div at bounding box center [720, 71] width 1367 height 8
click at [146, 88] on link "Policies (8)" at bounding box center [153, 95] width 52 height 22
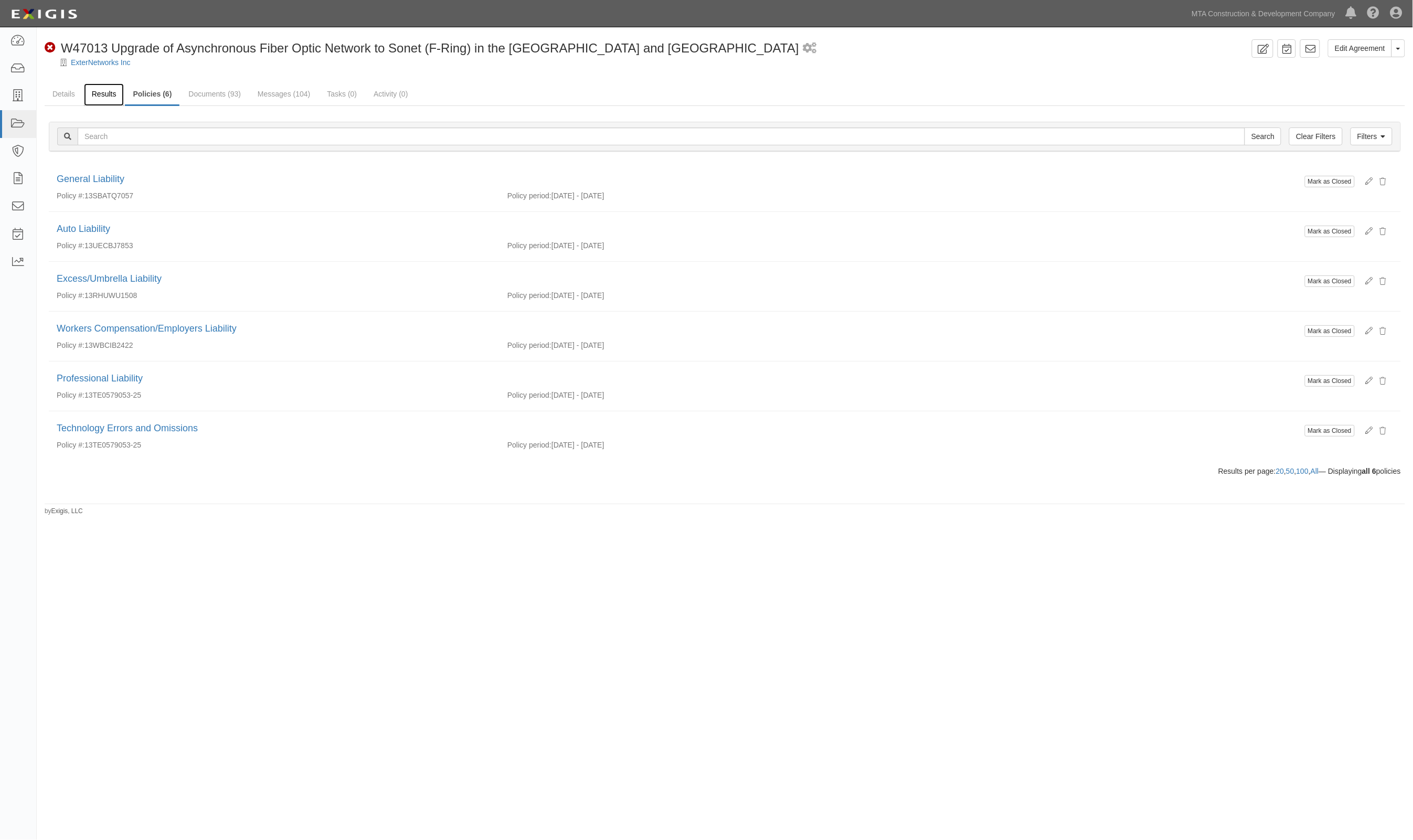
click at [111, 92] on link "Results" at bounding box center [104, 95] width 41 height 22
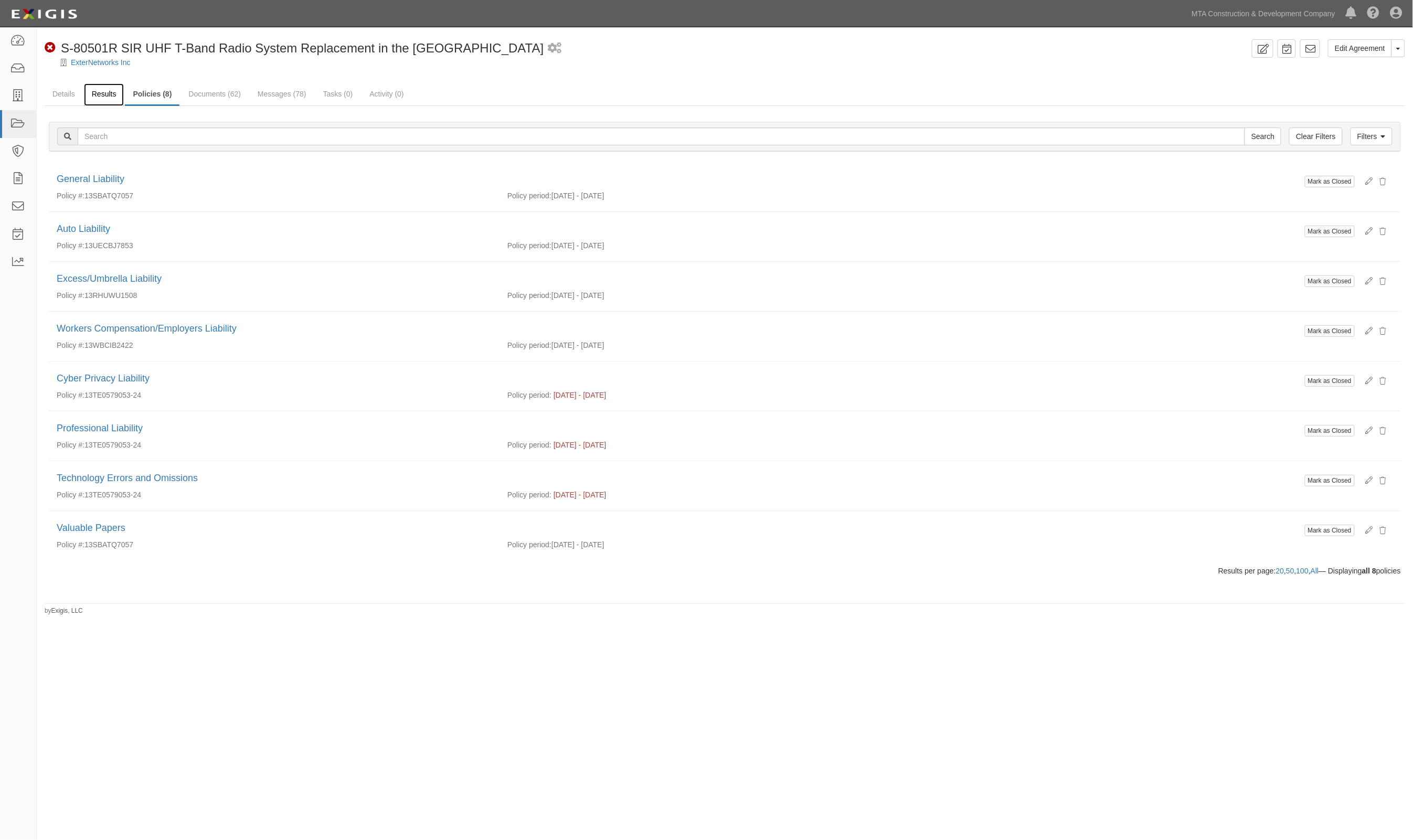
click at [98, 88] on link "Results" at bounding box center [104, 95] width 41 height 22
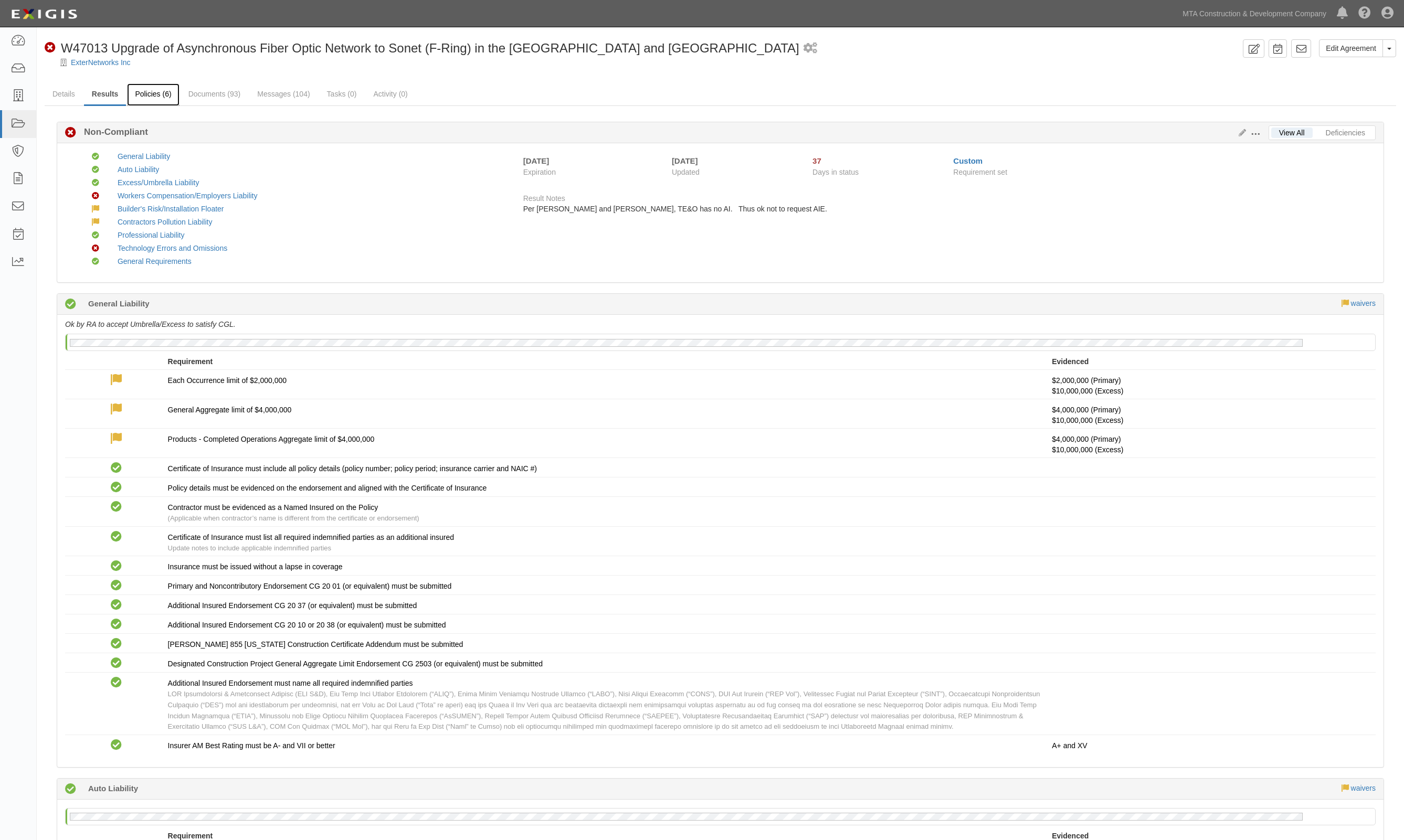
click at [148, 92] on link "Policies (6)" at bounding box center [153, 95] width 52 height 22
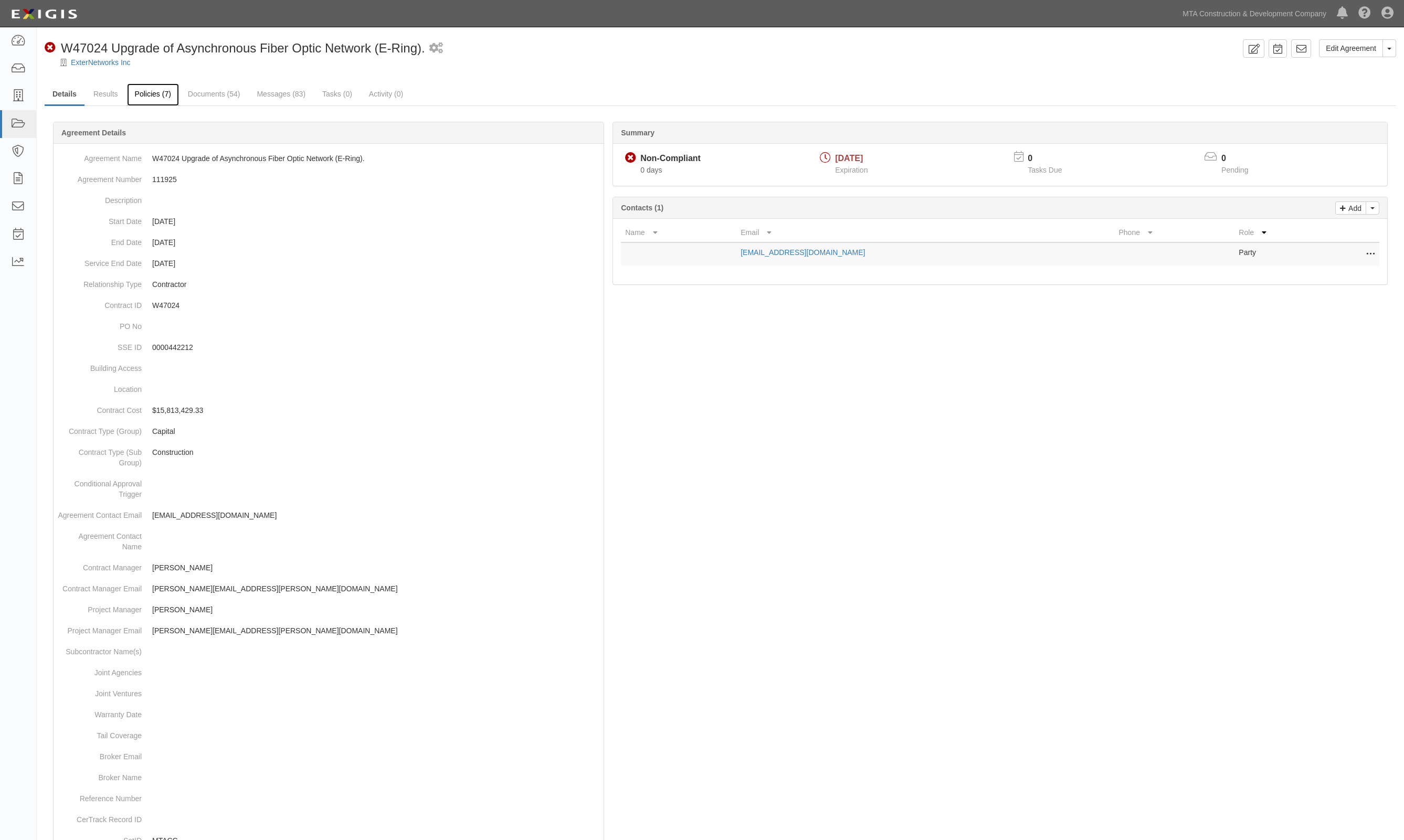
click at [157, 89] on link "Policies (7)" at bounding box center [153, 95] width 52 height 22
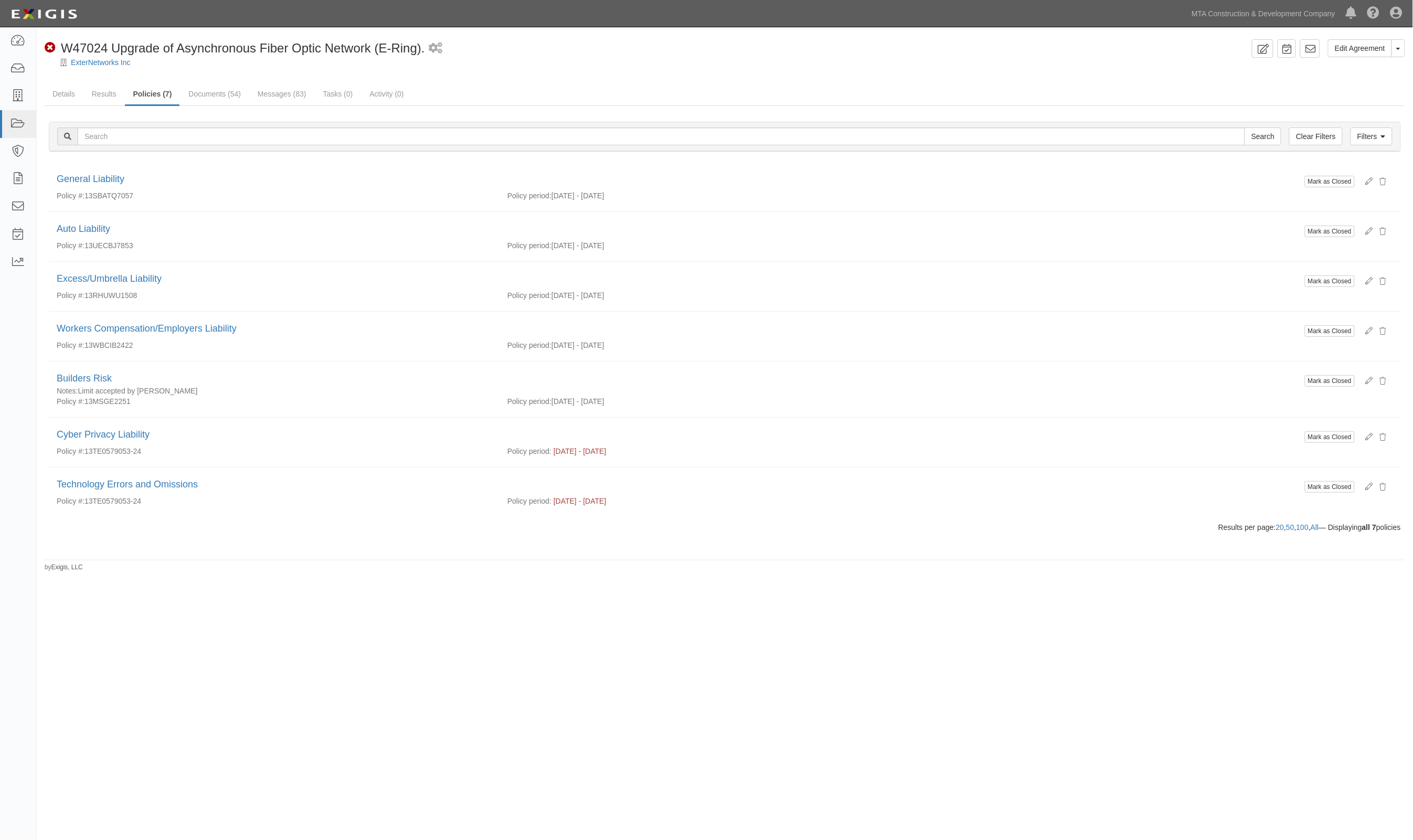
click at [373, 601] on div "Edit Agreement Toggle Agreement Dropdown View Audit Trail Archive Agreement Sen…" at bounding box center [706, 409] width 1413 height 756
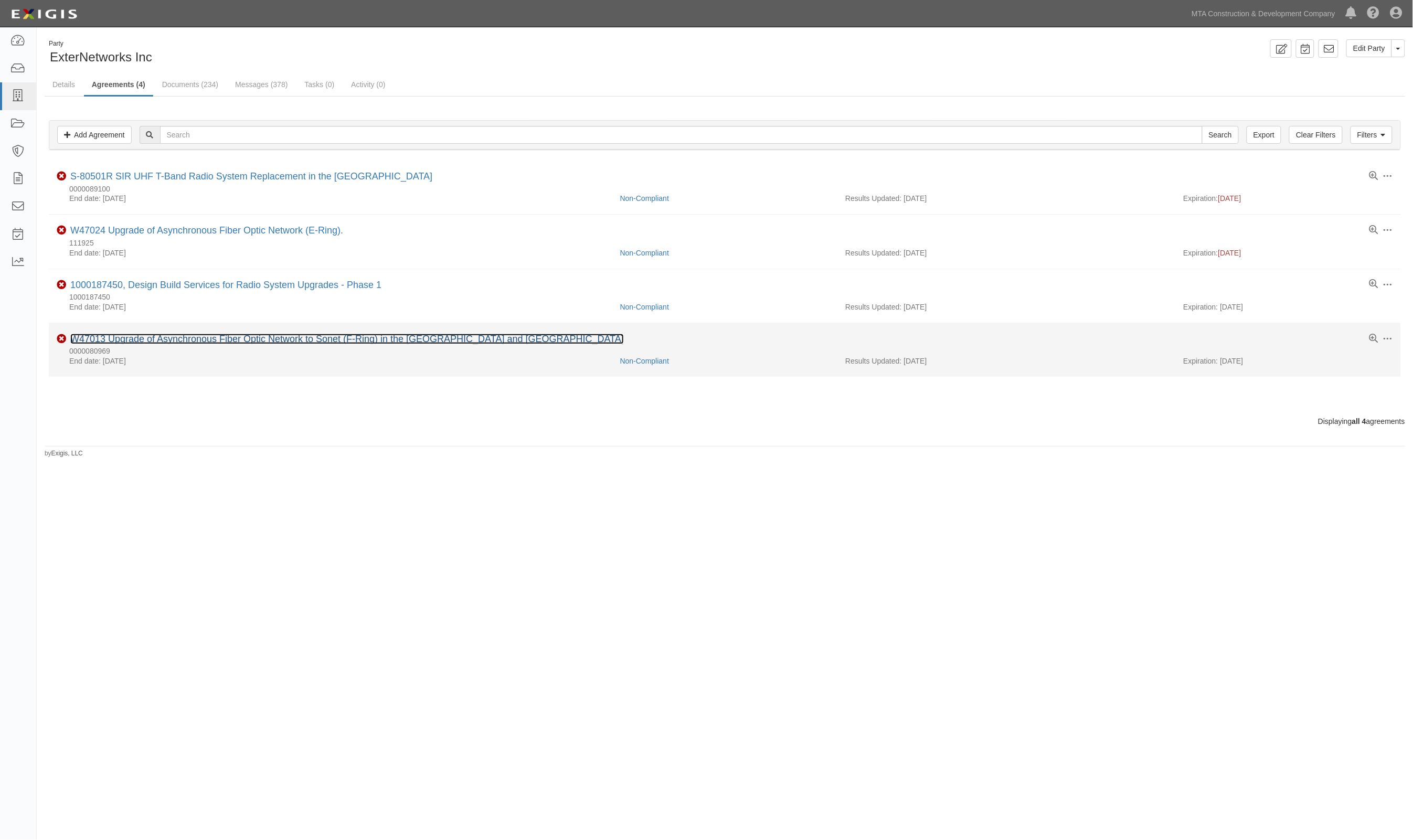
drag, startPoint x: 153, startPoint y: 176, endPoint x: 216, endPoint y: 343, distance: 178.5
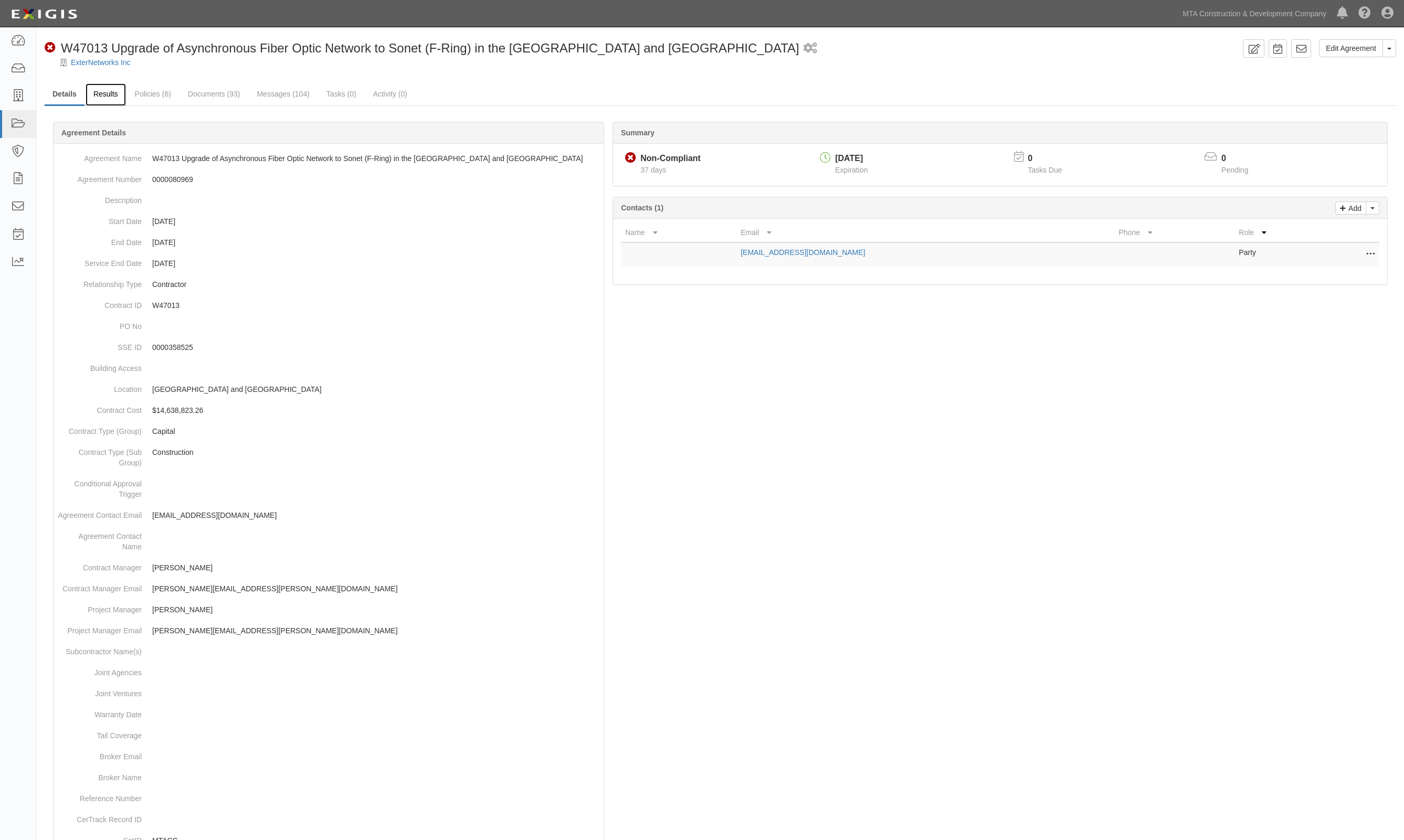
click at [107, 91] on link "Results" at bounding box center [106, 95] width 41 height 22
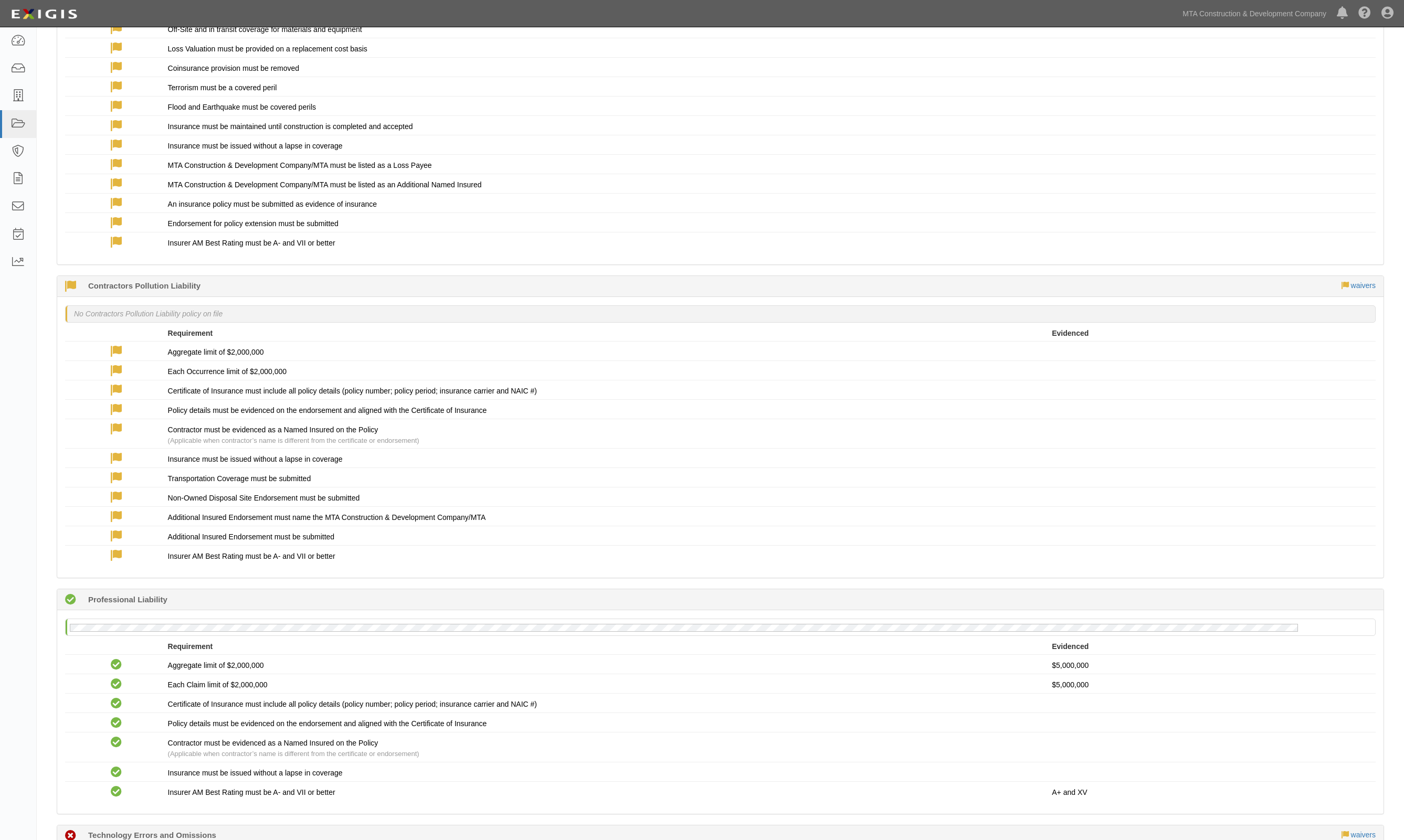
scroll to position [1771, 0]
click at [1357, 277] on link "waivers" at bounding box center [1363, 281] width 25 height 8
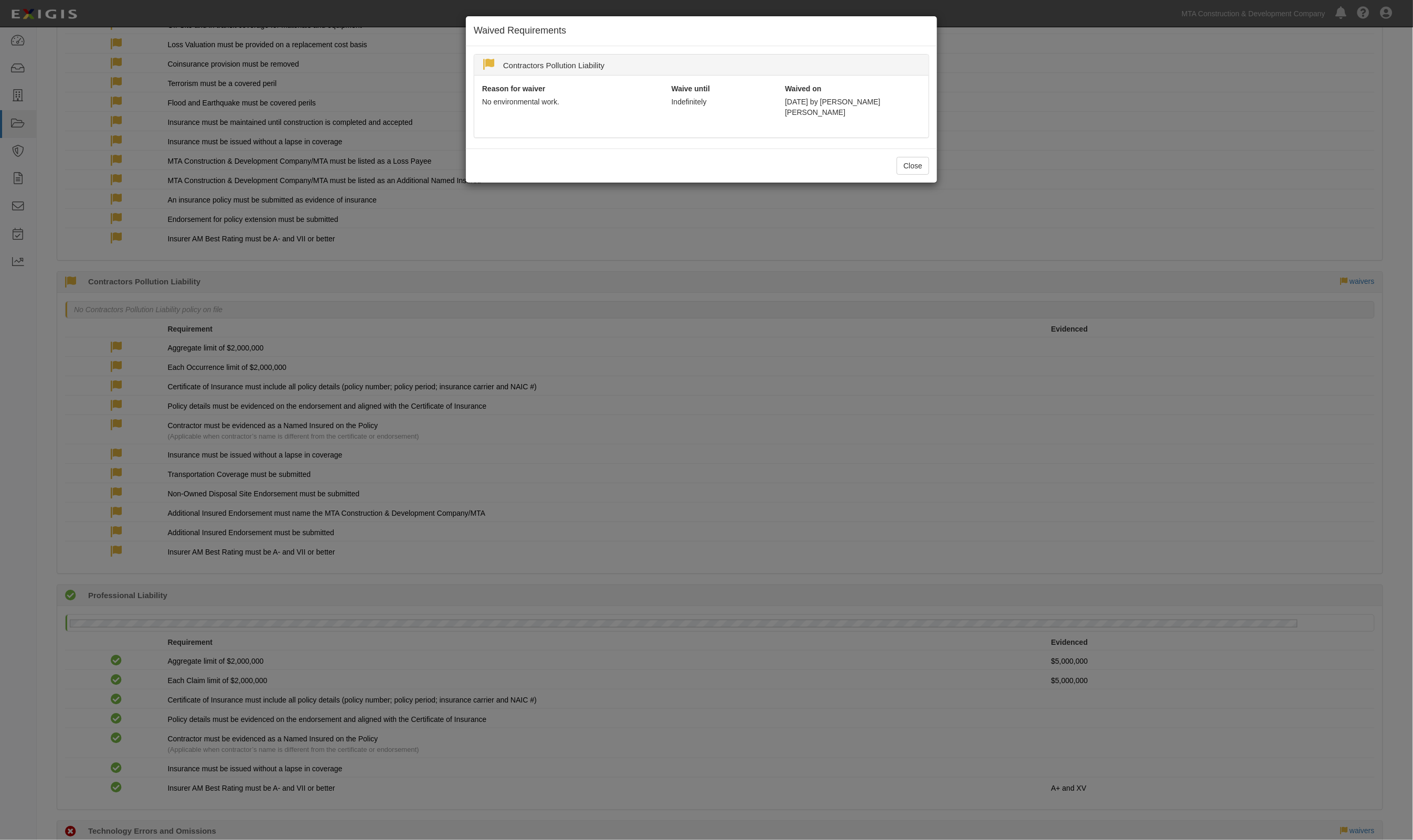
click at [720, 39] on div "Waived Requirements" at bounding box center [702, 31] width 472 height 29
click at [903, 160] on button "Close" at bounding box center [913, 165] width 32 height 18
